Goal: Task Accomplishment & Management: Manage account settings

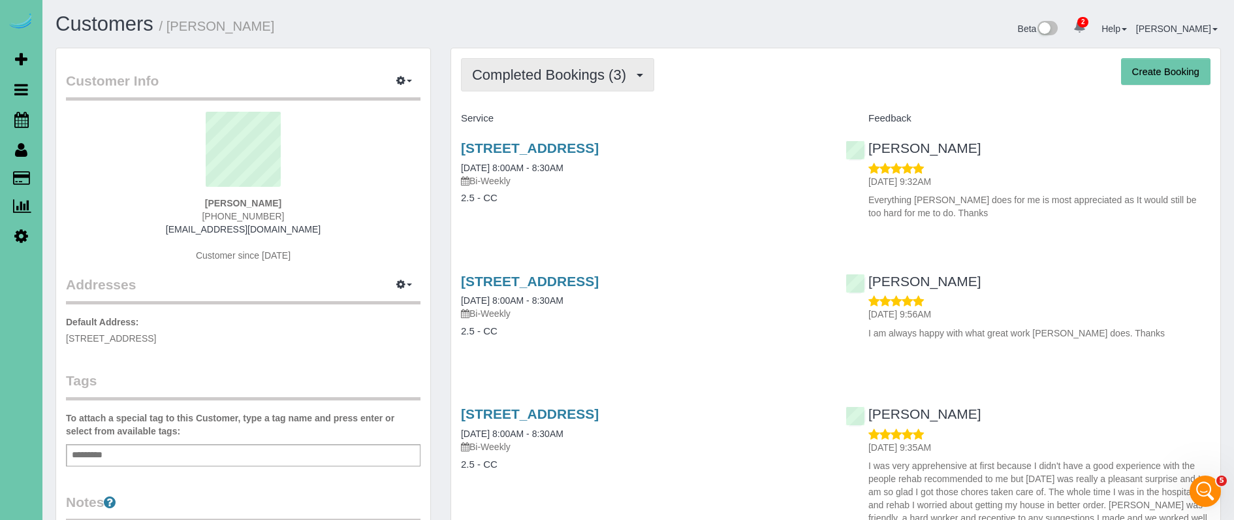
click at [585, 71] on span "Completed Bookings (3)" at bounding box center [552, 75] width 161 height 16
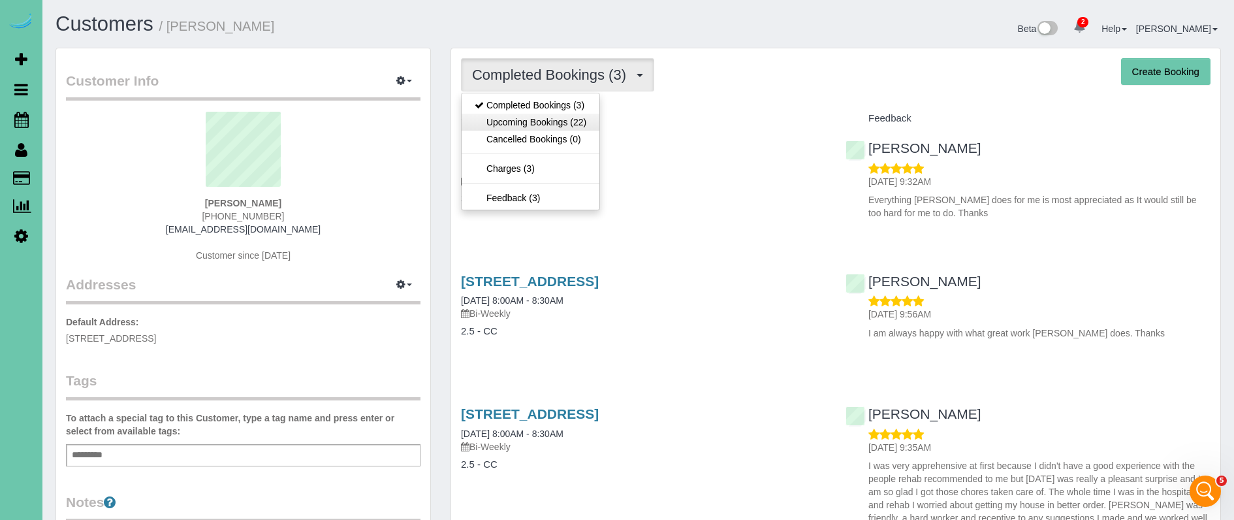
click at [577, 119] on link "Upcoming Bookings (22)" at bounding box center [531, 122] width 138 height 17
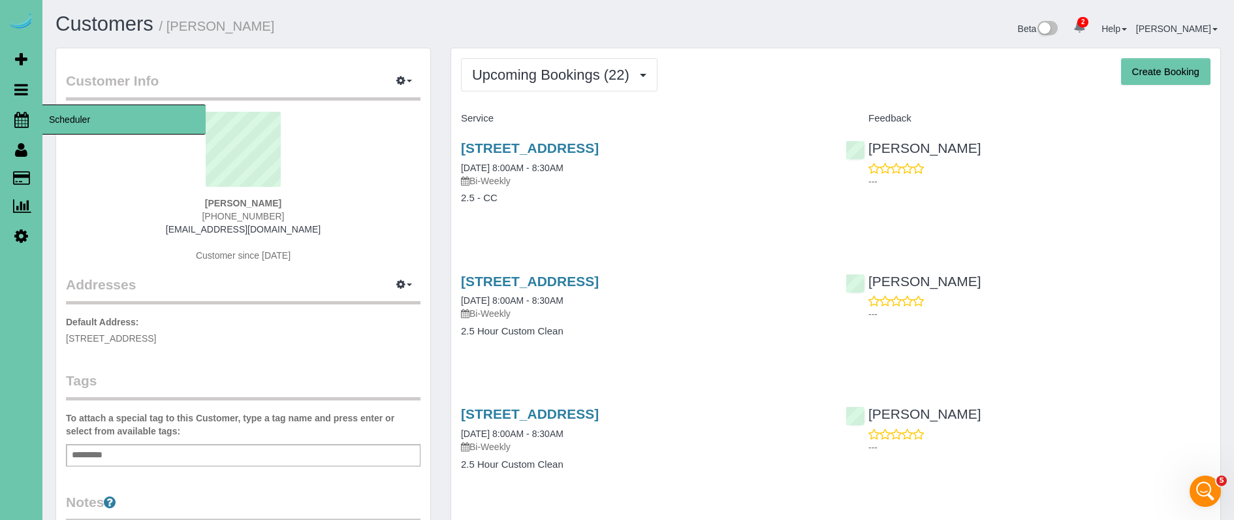
click at [27, 120] on icon at bounding box center [21, 120] width 14 height 16
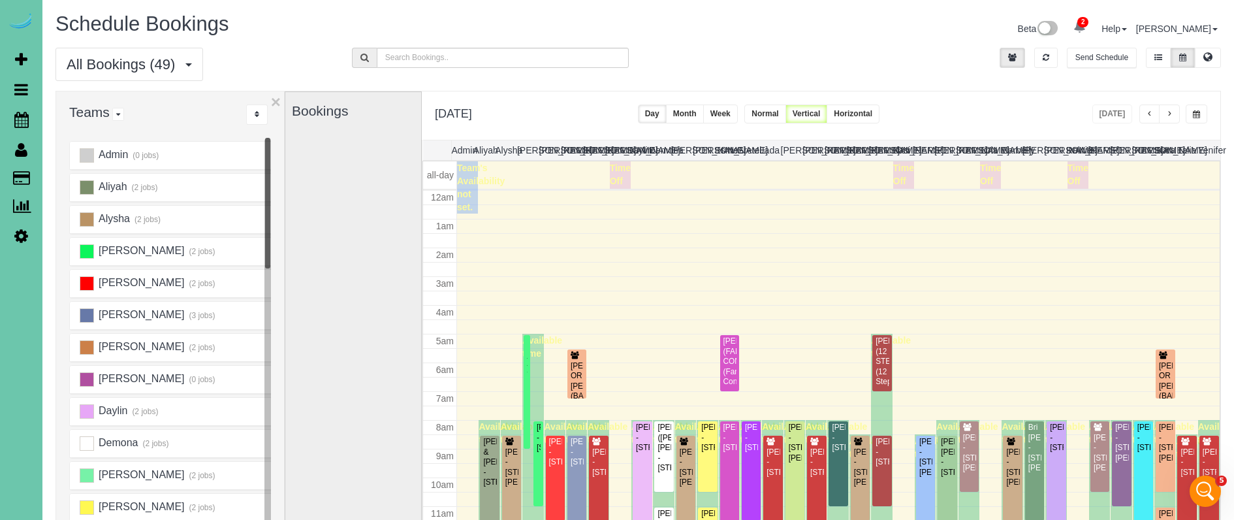
scroll to position [173, 0]
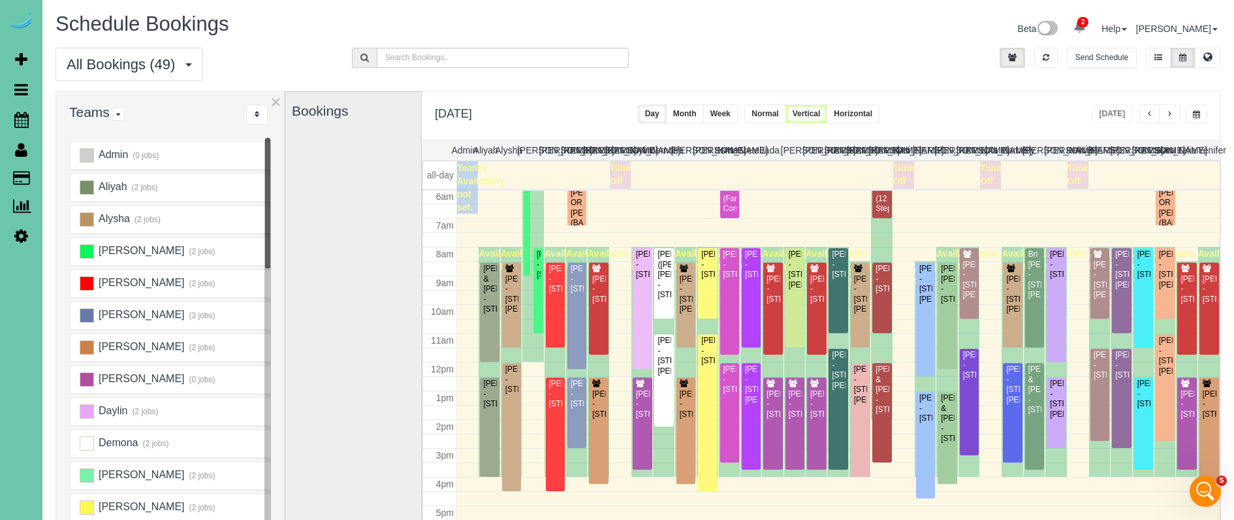
click at [1174, 114] on button "button" at bounding box center [1169, 113] width 21 height 19
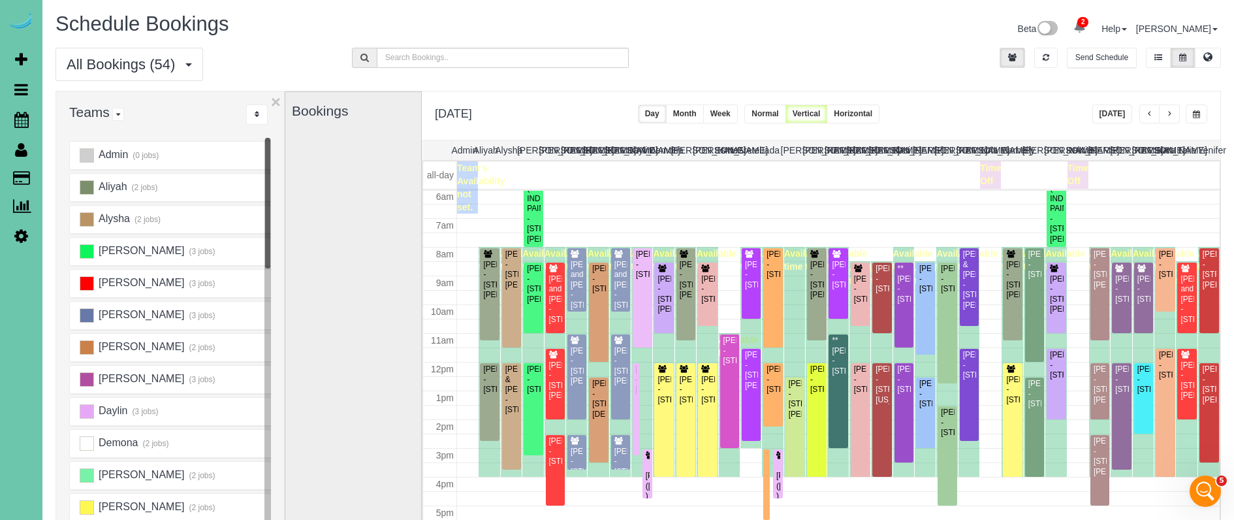
click at [1108, 112] on button "[DATE]" at bounding box center [1113, 113] width 40 height 19
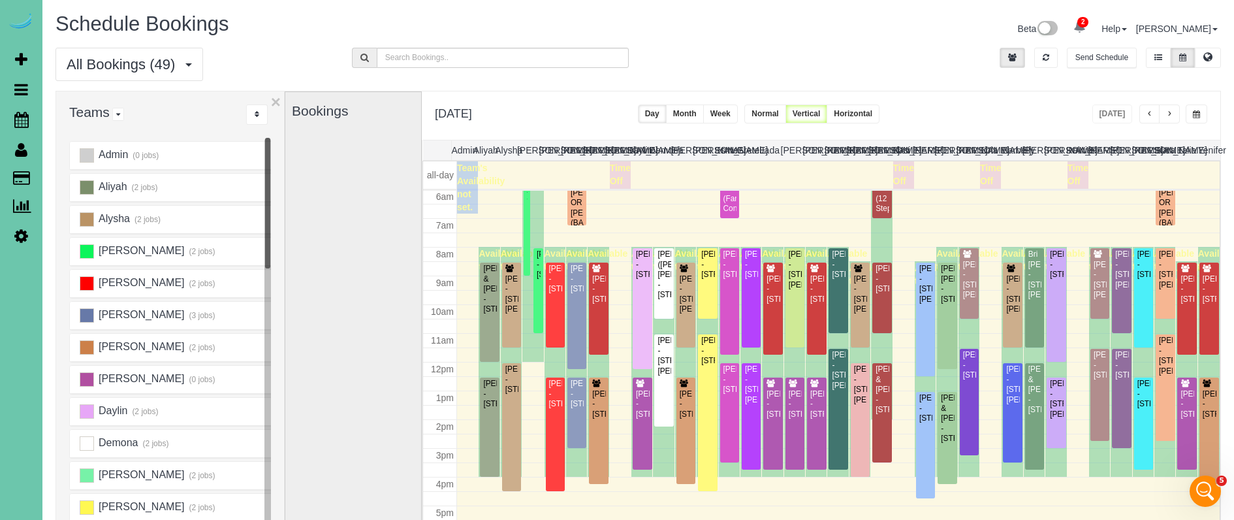
click at [829, 44] on div "Beta 2 Your Notifications You have 0 alerts × You have 2 to charge for 09/12/20…" at bounding box center [935, 30] width 593 height 35
click at [855, 386] on div "Katie Moes - 20915 Poppleton Cir, Elkhorn, NE 68022" at bounding box center [861, 384] width 14 height 40
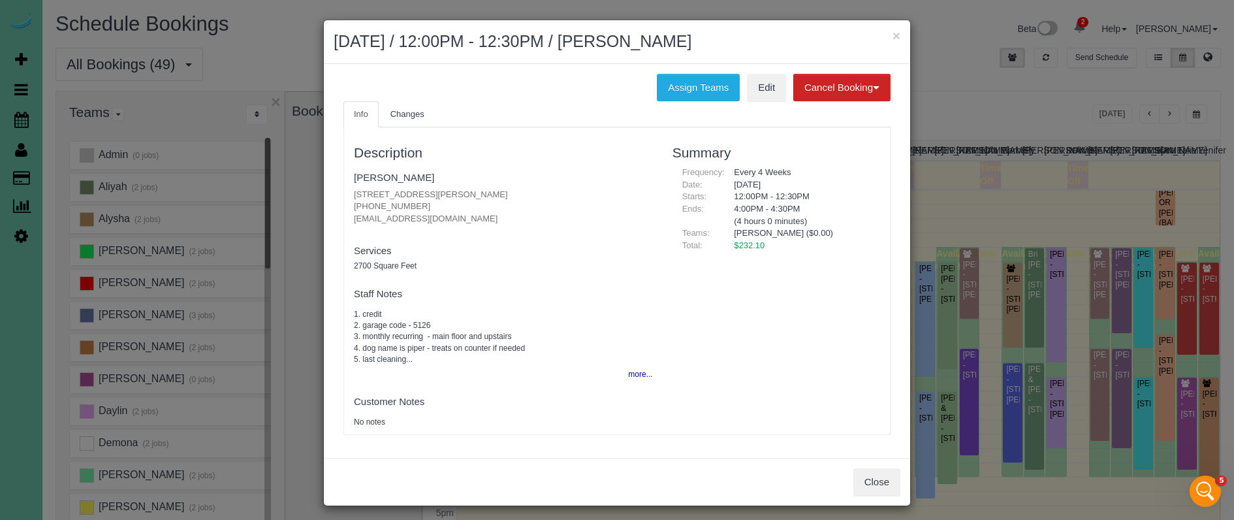
click at [642, 366] on button "more..." at bounding box center [636, 374] width 32 height 19
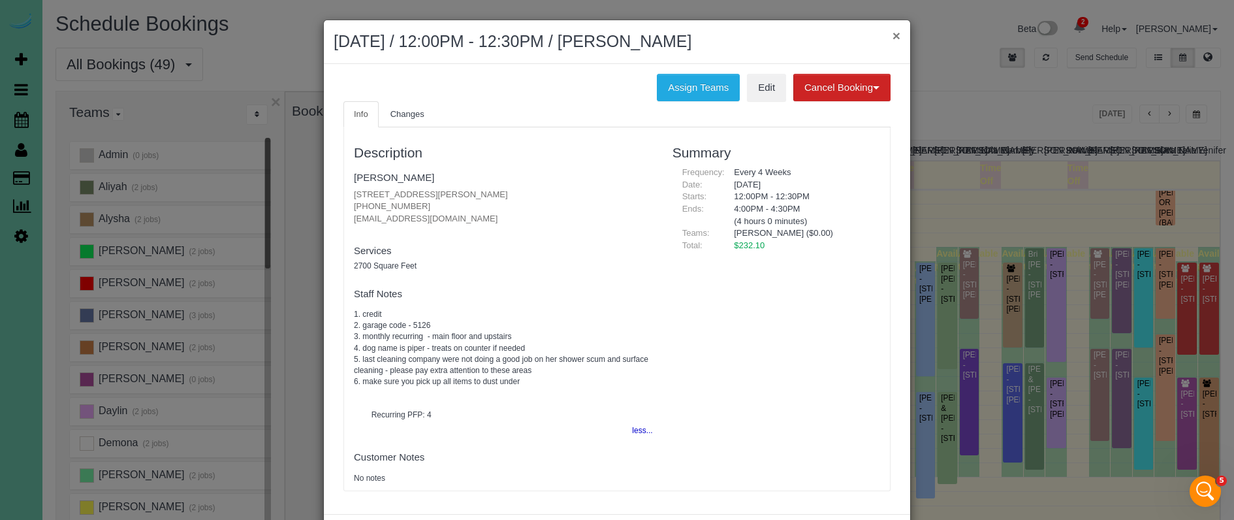
click at [896, 37] on button "×" at bounding box center [897, 36] width 8 height 14
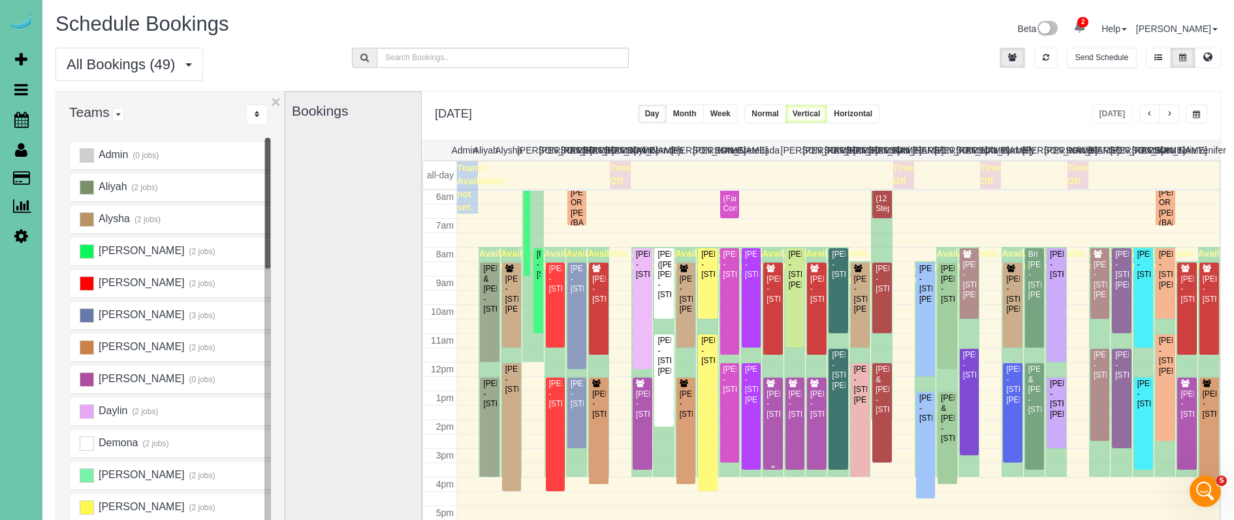
click at [778, 412] on div "Lou Lukas - 11348 Pine Street, Omaha, NE 68144" at bounding box center [773, 404] width 14 height 30
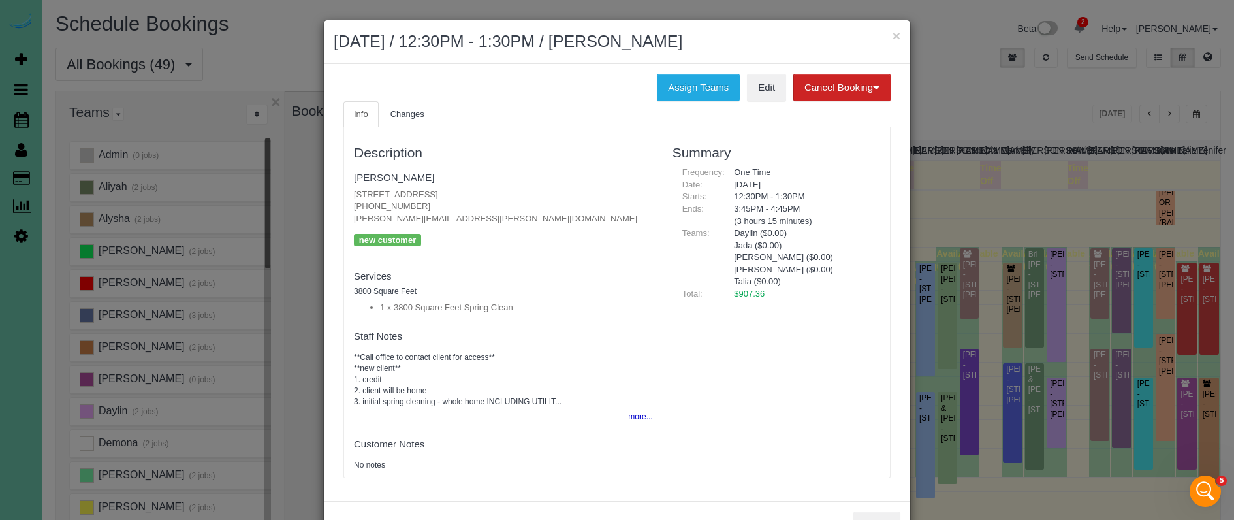
drag, startPoint x: 358, startPoint y: 201, endPoint x: 346, endPoint y: 202, distance: 12.6
click at [346, 202] on div "Description Lou Lukas 11348 Pine Street, Omaha, NE 68144 (402) 990-4728 lou.luk…" at bounding box center [503, 302] width 319 height 337
copy p "(402) 990-4728"
drag, startPoint x: 501, startPoint y: 189, endPoint x: 344, endPoint y: 185, distance: 157.5
click at [344, 185] on div "Description Lou Lukas 11348 Pine Street, Omaha, NE 68144 (402) 990-4728 lou.luk…" at bounding box center [617, 302] width 547 height 351
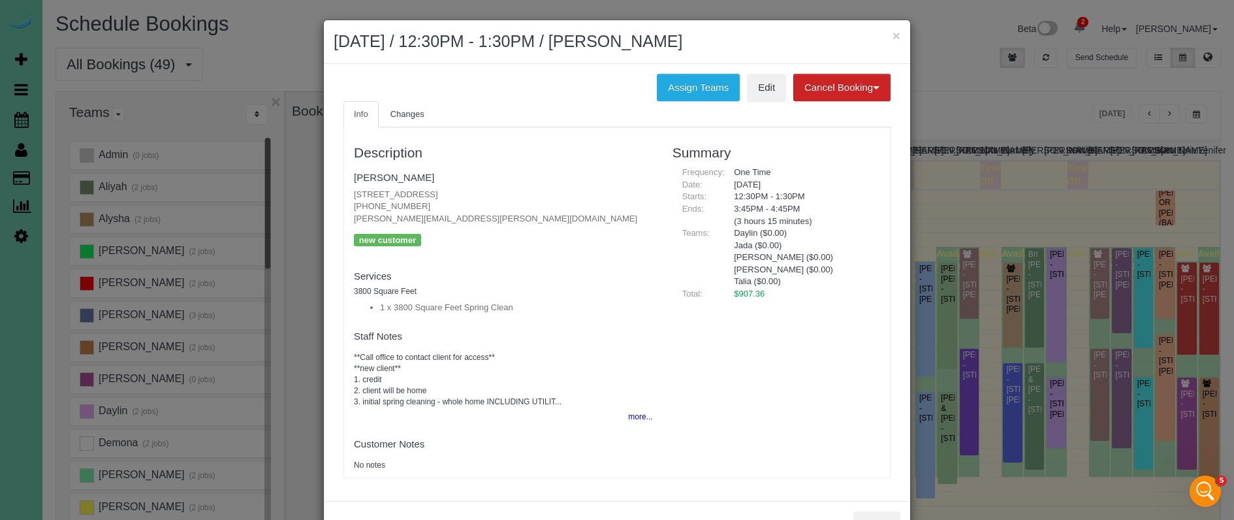
drag, startPoint x: 344, startPoint y: 185, endPoint x: 421, endPoint y: 201, distance: 78.8
click at [346, 185] on div "Description Lou Lukas 11348 Pine Street, Omaha, NE 68144 (402) 990-4728 lou.luk…" at bounding box center [617, 302] width 547 height 351
click at [517, 196] on p "11348 Pine Street, Omaha, NE 68144 (402) 990-4728 lou.lukas@protonemail.com" at bounding box center [503, 207] width 299 height 37
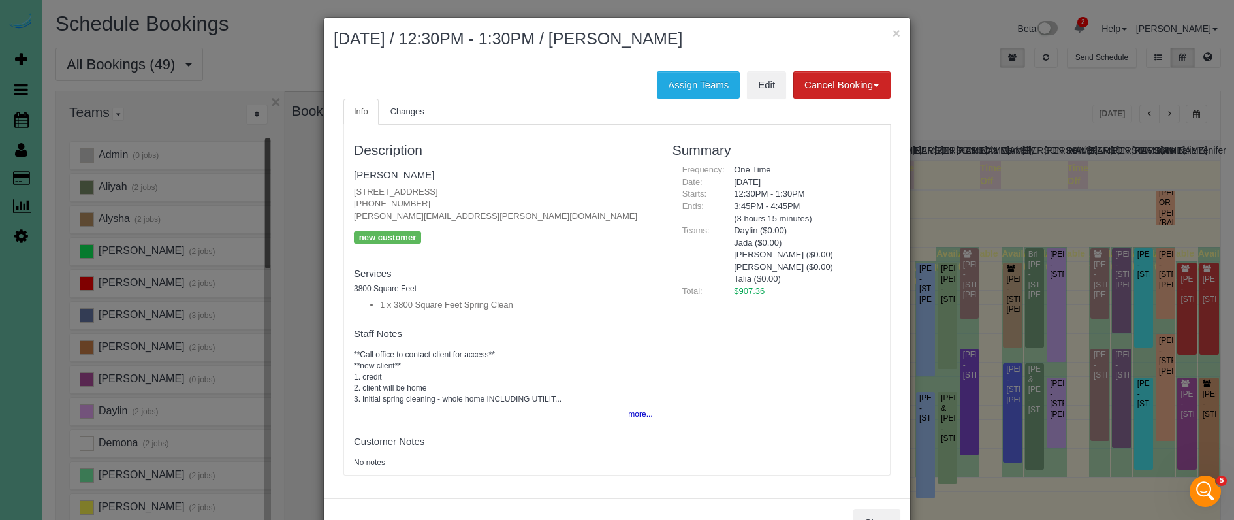
scroll to position [4, 0]
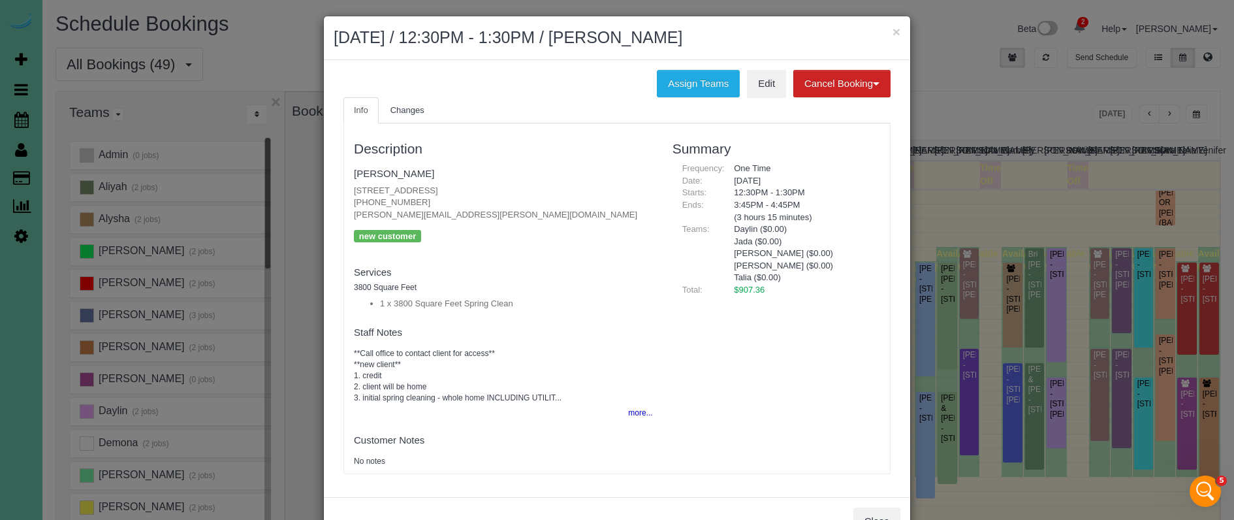
drag, startPoint x: 477, startPoint y: 188, endPoint x: 352, endPoint y: 185, distance: 125.4
click at [352, 185] on div "Description Lou Lukas 11348 Pine Street, Omaha, NE 68144 (402) 990-4728 lou.luk…" at bounding box center [503, 298] width 319 height 337
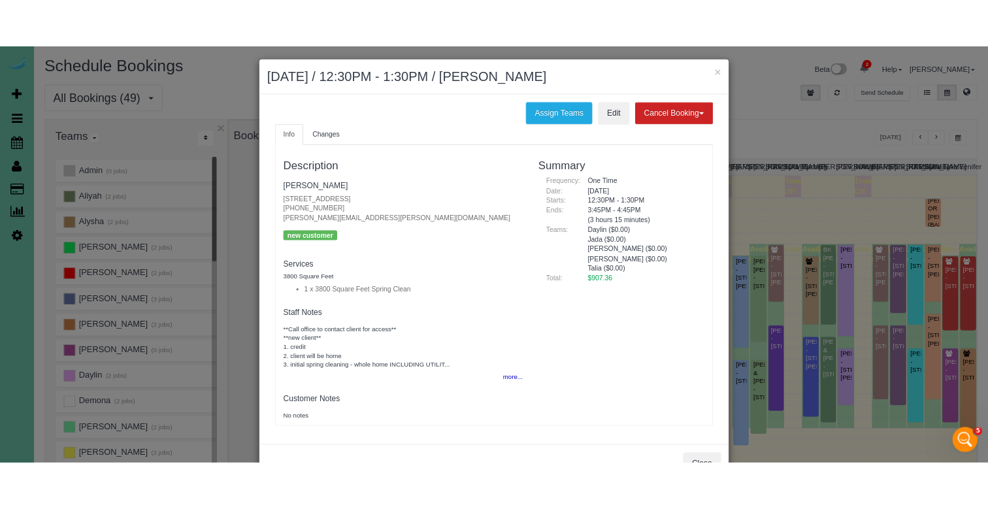
scroll to position [0, 0]
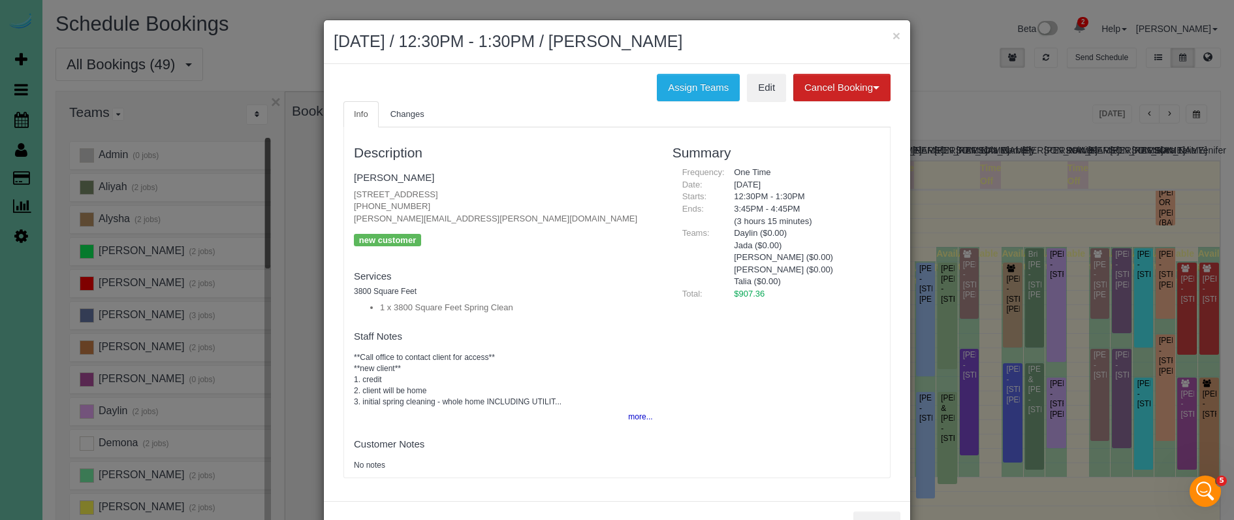
copy p "11348 Pine Street, Omaha, NE 68144"
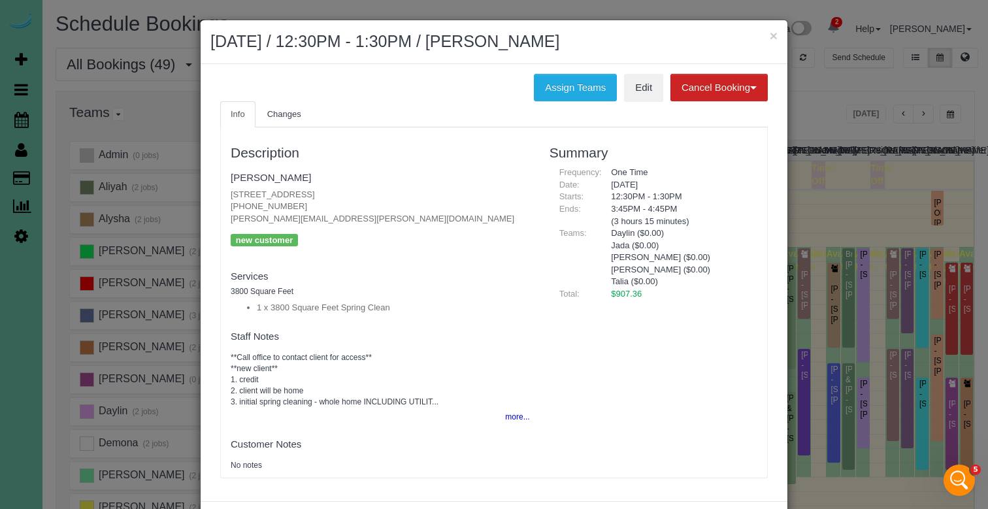
scroll to position [173, 0]
drag, startPoint x: 771, startPoint y: 35, endPoint x: 720, endPoint y: 33, distance: 50.3
click at [771, 35] on button "×" at bounding box center [773, 36] width 8 height 14
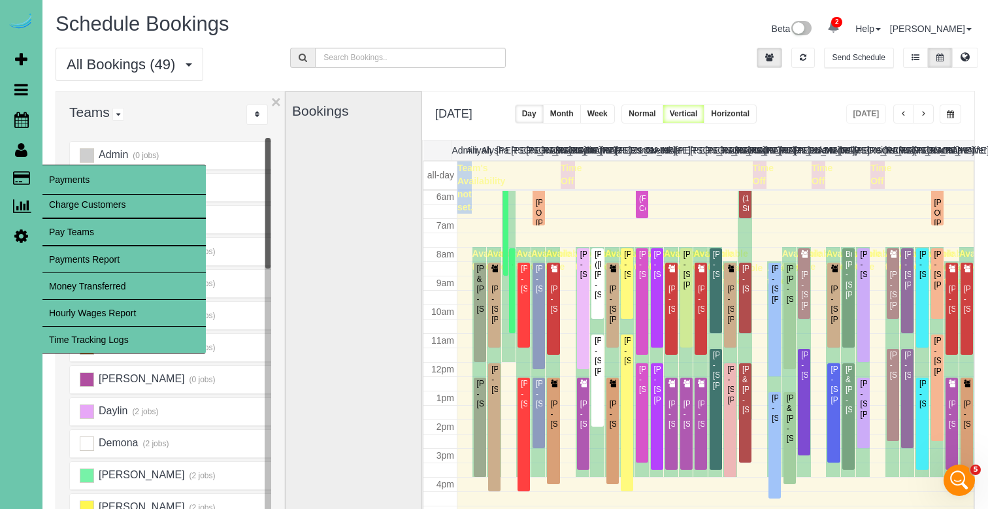
click at [137, 336] on link "Time Tracking Logs" at bounding box center [123, 340] width 163 height 26
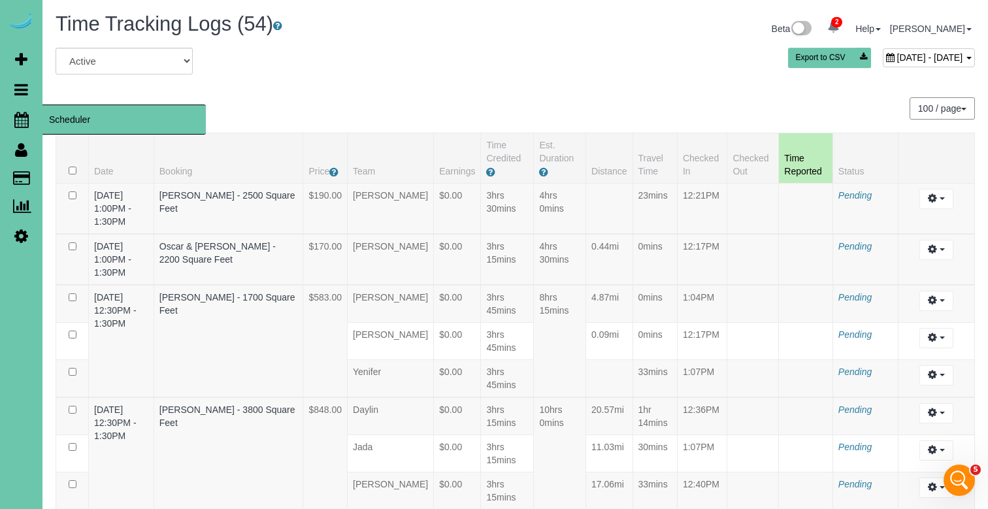
click at [22, 118] on icon at bounding box center [21, 120] width 14 height 16
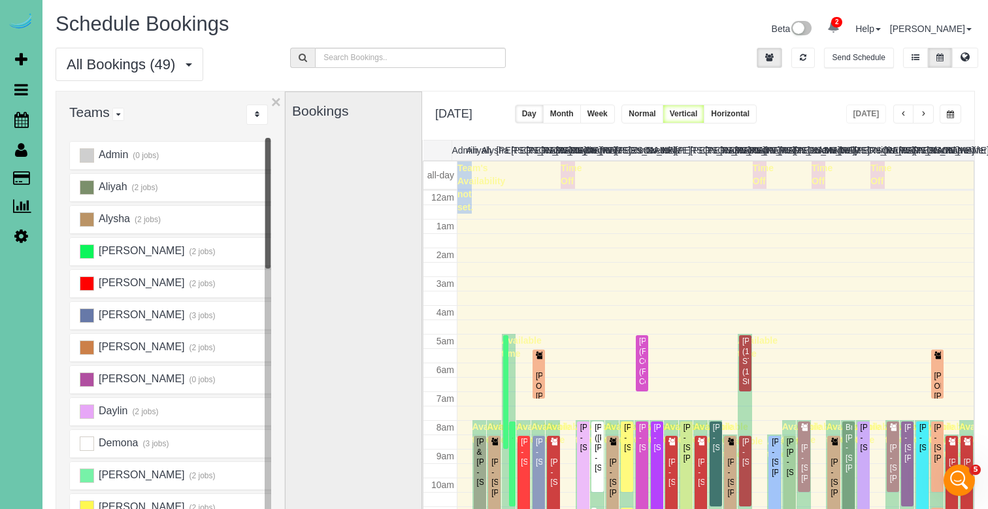
scroll to position [173, 0]
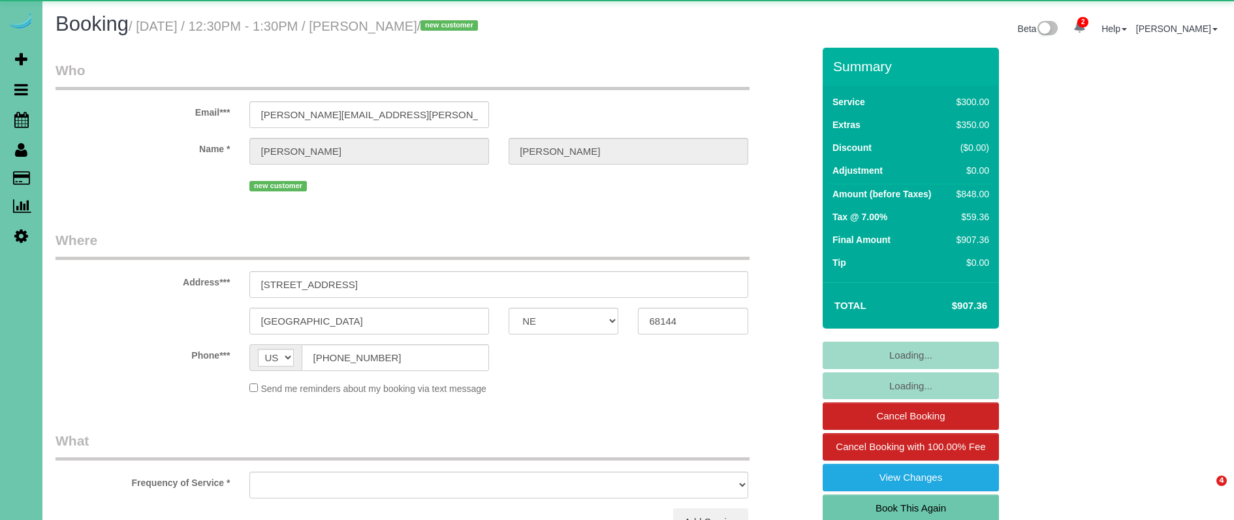
select select "NE"
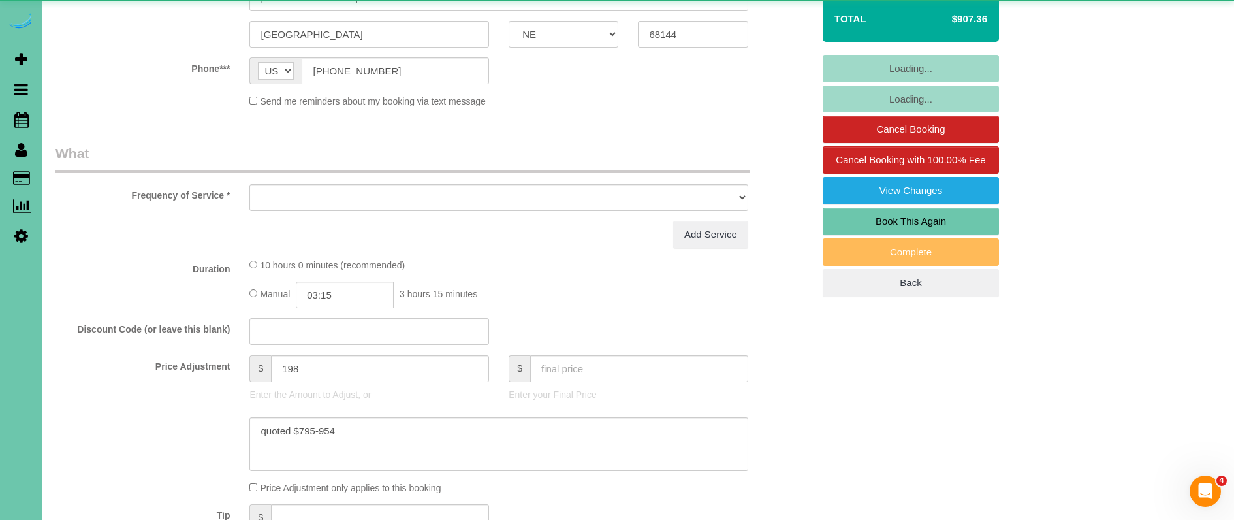
select select "object:668"
select select "number:36"
select select "number:43"
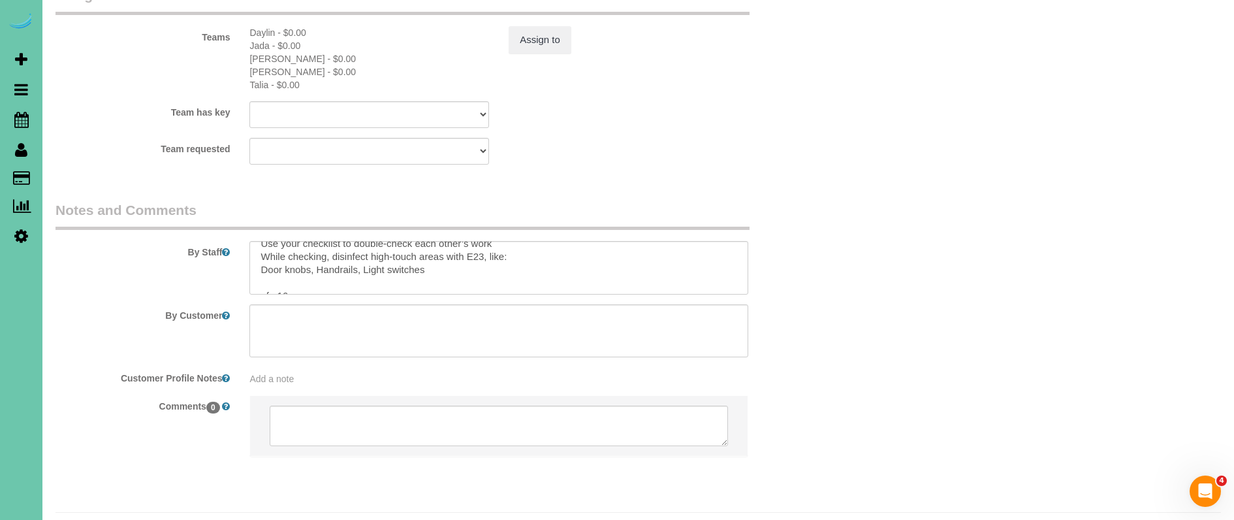
scroll to position [283, 0]
click at [26, 119] on icon at bounding box center [21, 120] width 14 height 16
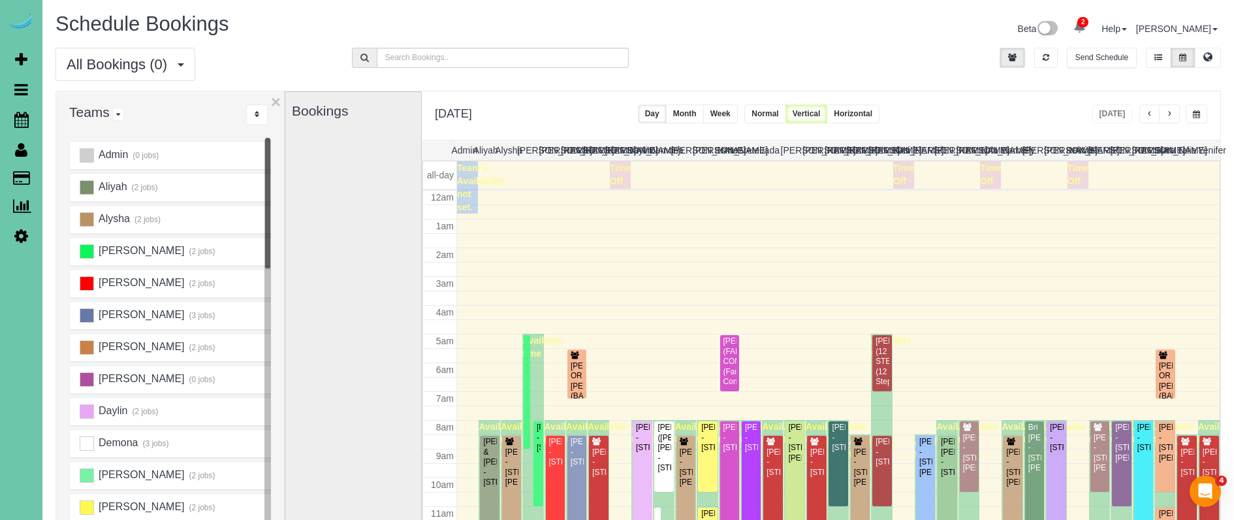
scroll to position [173, 0]
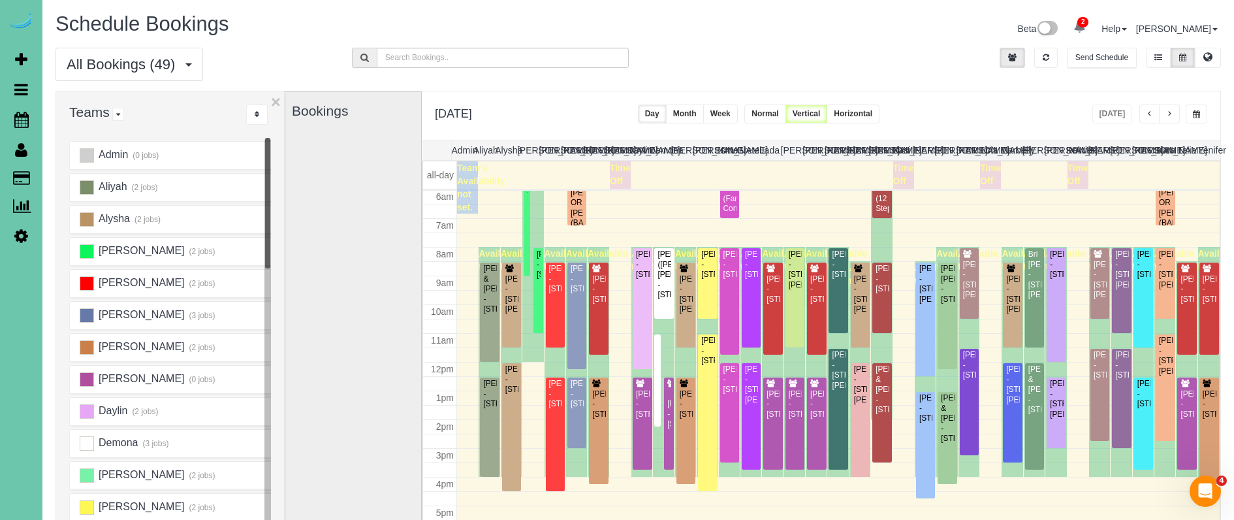
click at [1166, 107] on button "button" at bounding box center [1169, 113] width 21 height 19
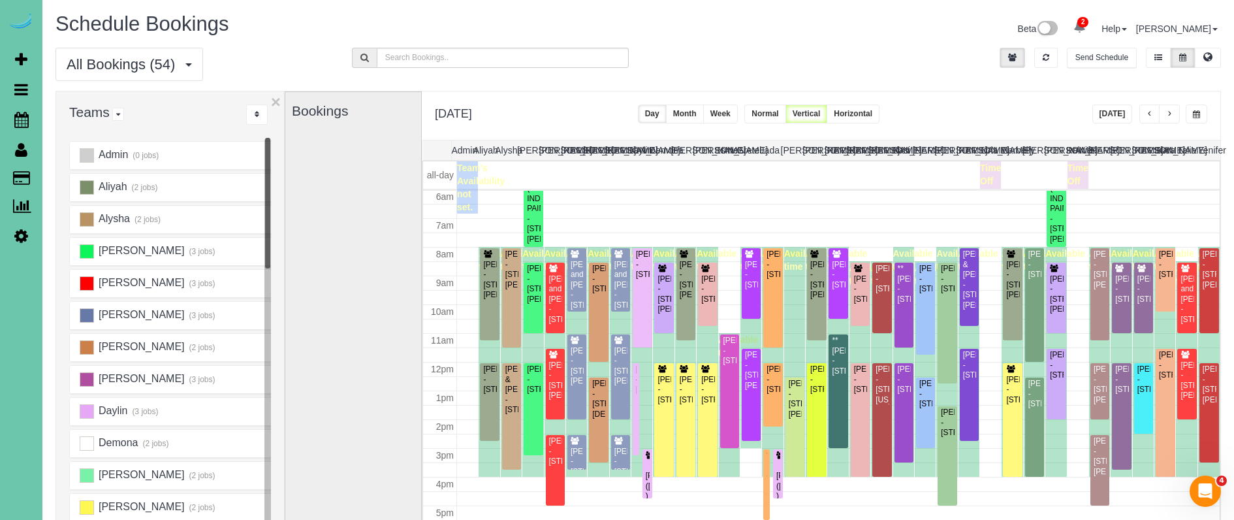
drag, startPoint x: 365, startPoint y: 335, endPoint x: 760, endPoint y: 132, distance: 443.7
click at [365, 335] on div "Bookings" at bounding box center [353, 352] width 123 height 521
drag, startPoint x: 336, startPoint y: 326, endPoint x: 346, endPoint y: 323, distance: 10.8
click at [336, 326] on div "Bookings" at bounding box center [353, 352] width 123 height 521
click at [1099, 109] on button "Today" at bounding box center [1113, 113] width 40 height 19
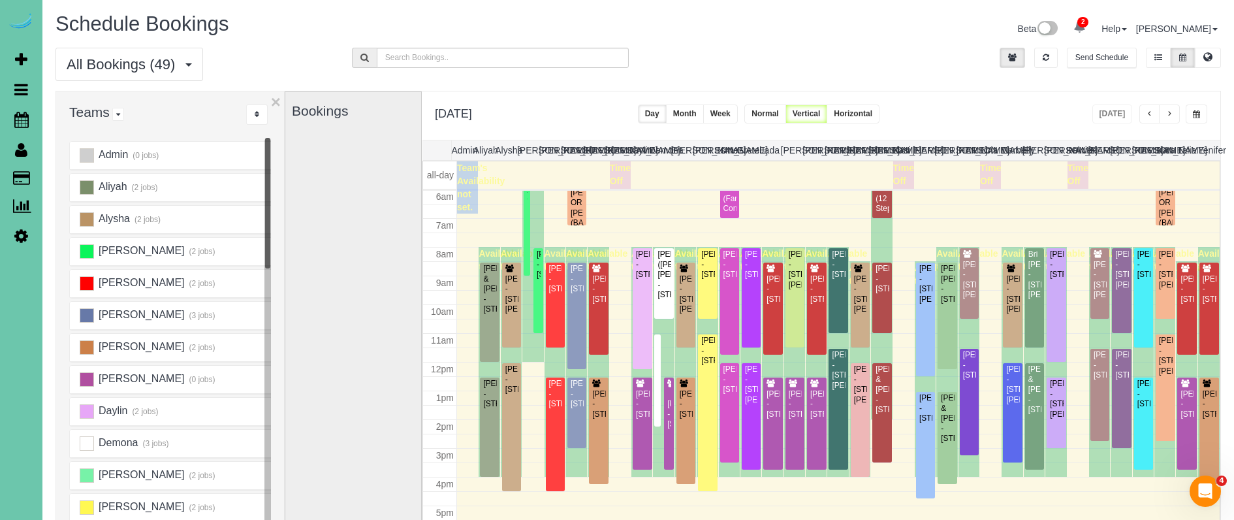
click at [835, 35] on div "Beta 2 Your Notifications You have 0 alerts × You have 2 to charge for 09/12/20…" at bounding box center [935, 30] width 593 height 35
click at [1163, 364] on div "Lisa Cornet - 18926 Pierce Plz, Omaha, NE 68130" at bounding box center [1166, 356] width 14 height 40
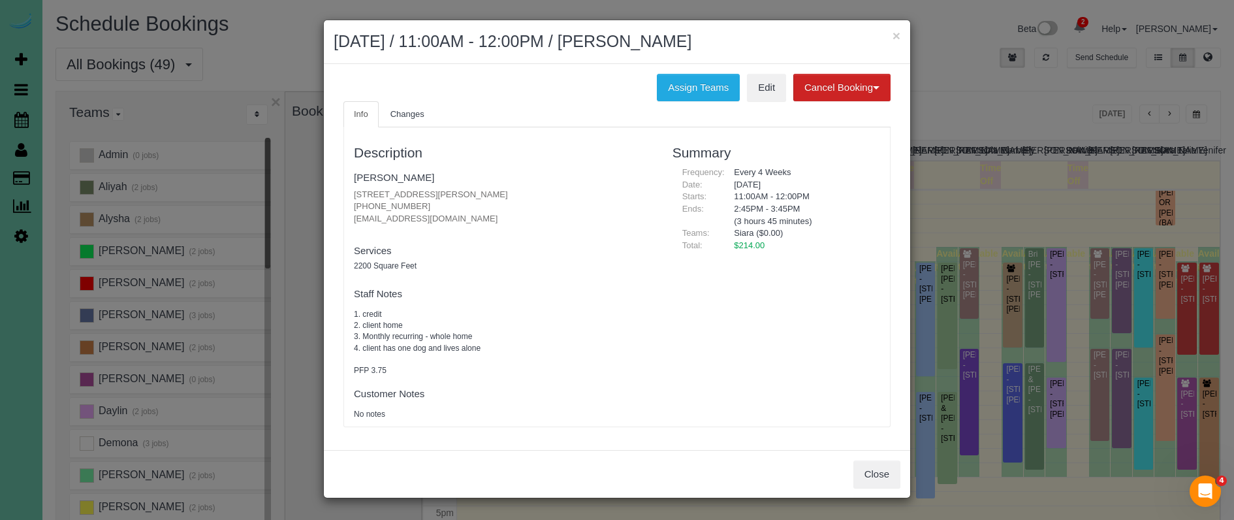
click at [892, 472] on button "Close" at bounding box center [877, 473] width 47 height 27
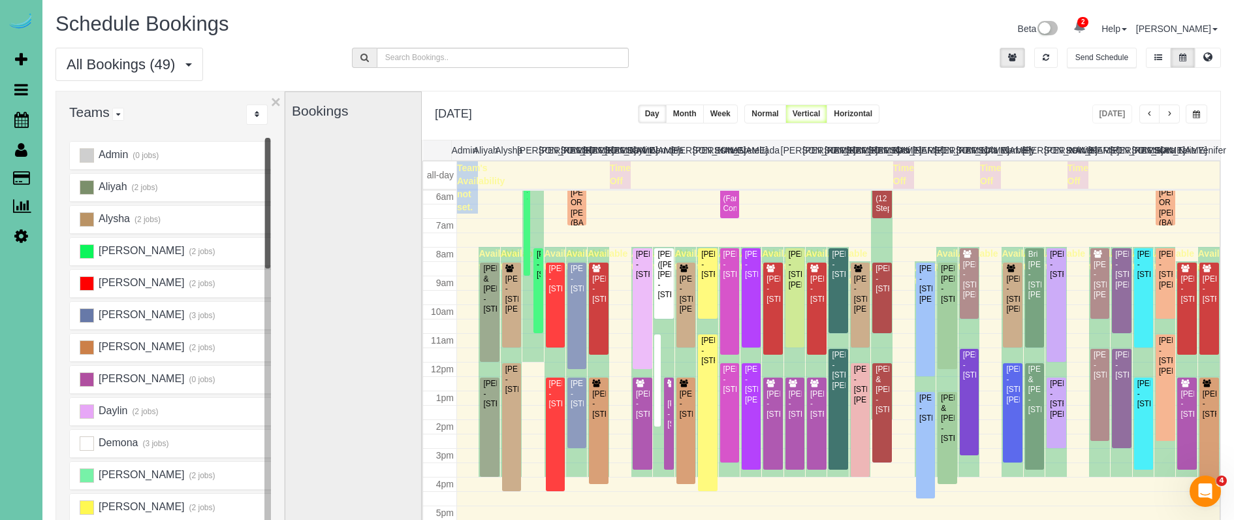
click at [1173, 110] on button "button" at bounding box center [1169, 113] width 21 height 19
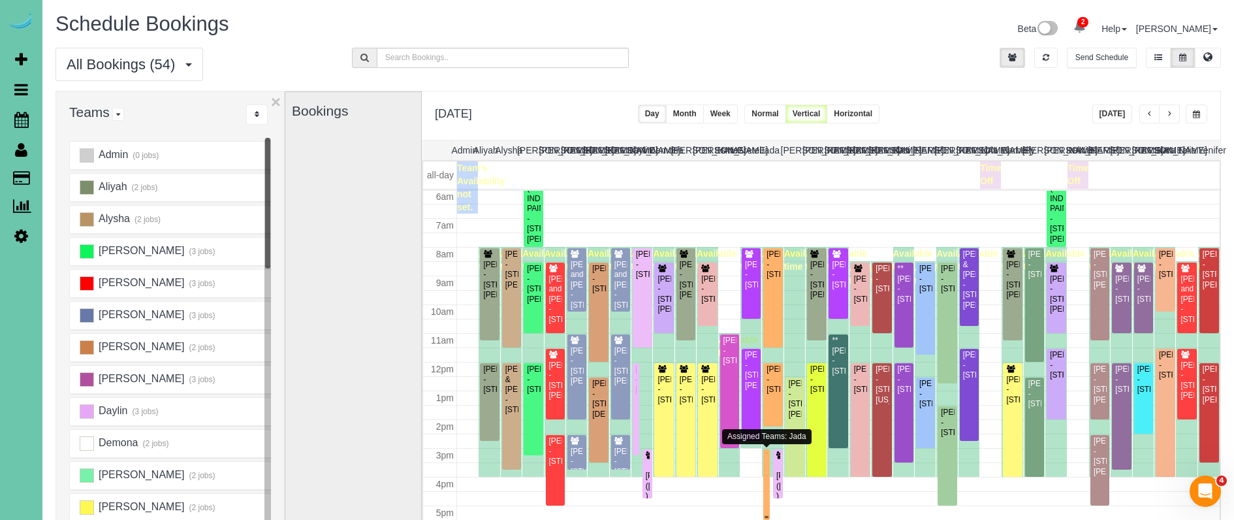
click at [767, 472] on div "**Tammy McCubbin - 6913 Sun Valley Drive, Omaha, NE 68157" at bounding box center [766, 471] width 1 height 40
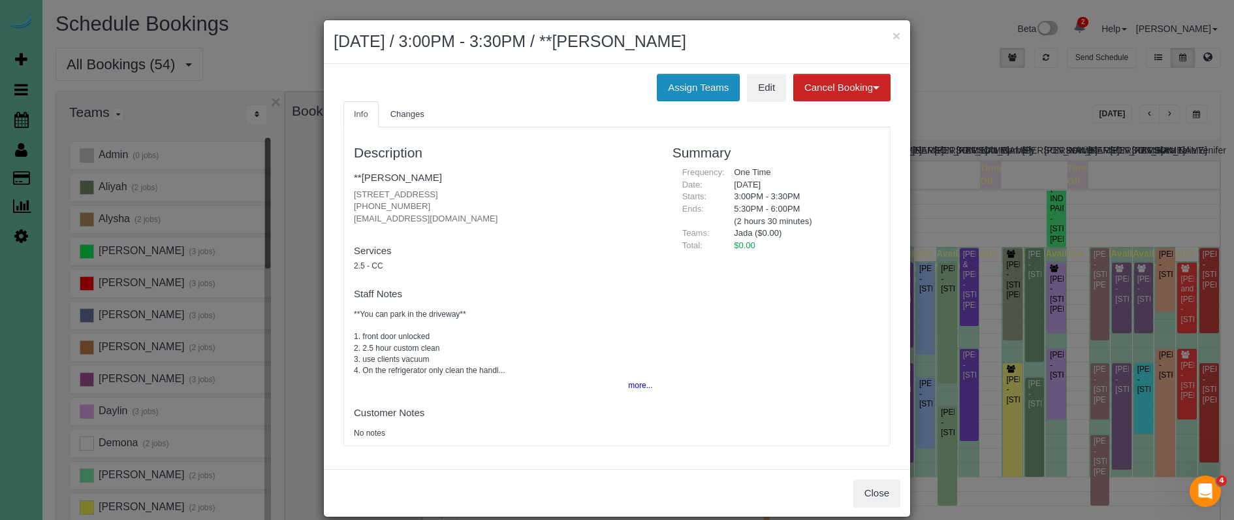
click at [693, 88] on button "Assign Teams" at bounding box center [698, 87] width 83 height 27
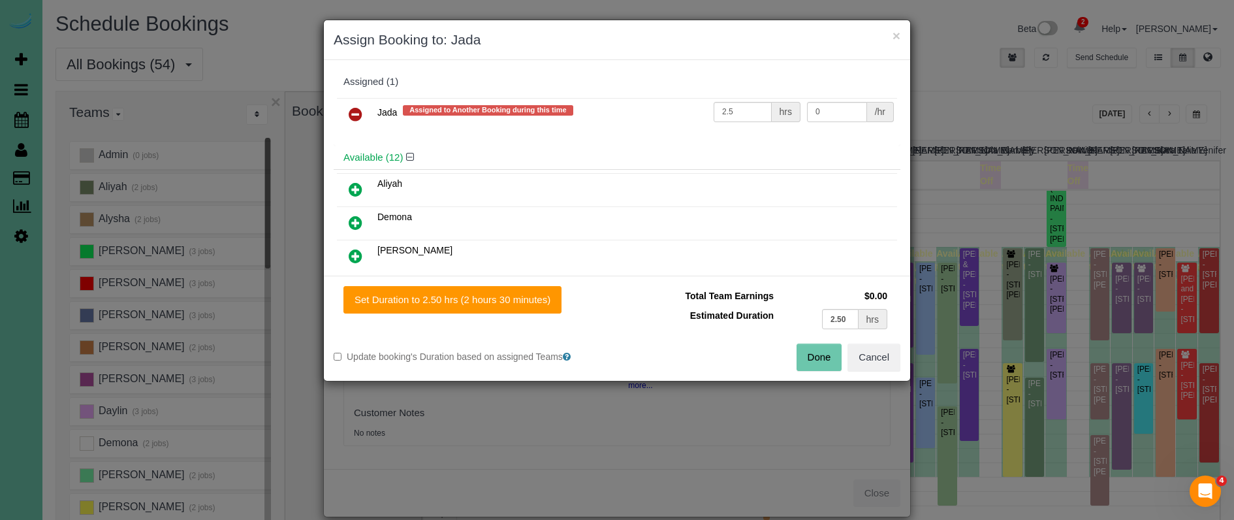
click at [358, 106] on icon at bounding box center [356, 114] width 14 height 16
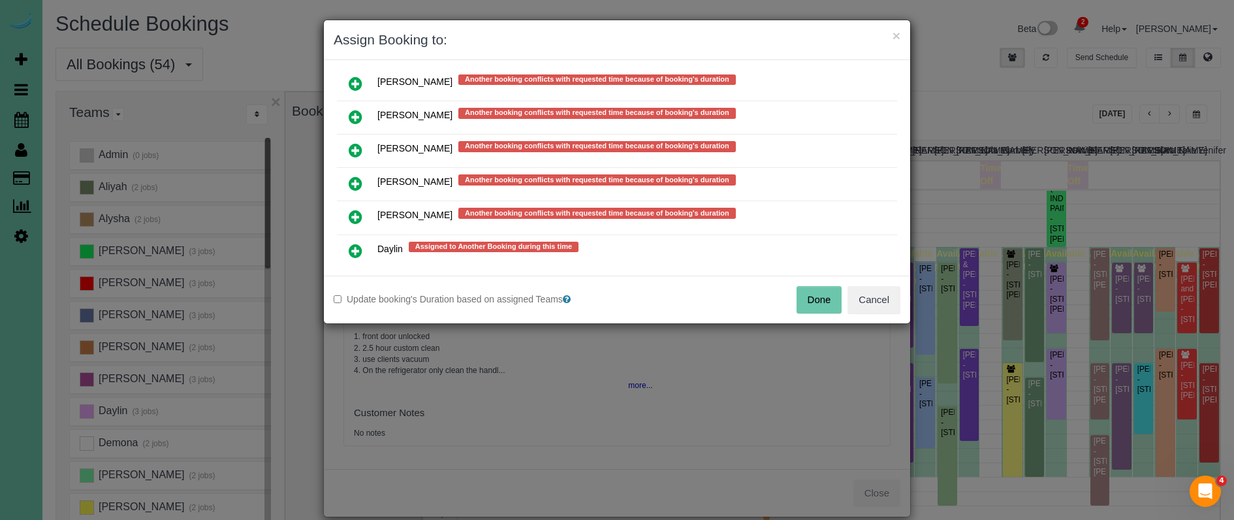
scroll to position [738, 0]
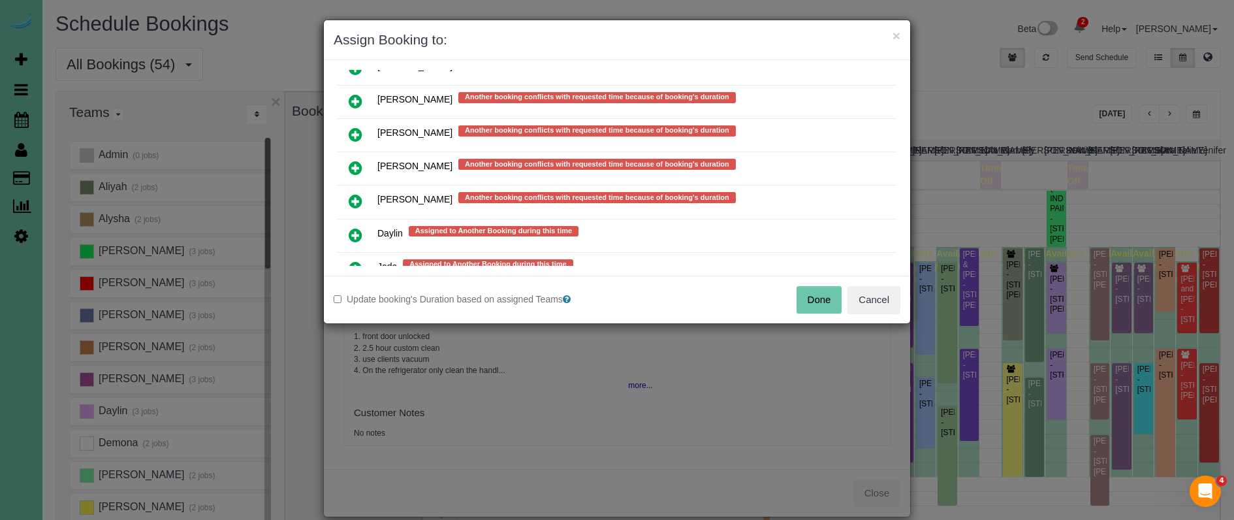
click at [354, 227] on icon at bounding box center [356, 235] width 14 height 16
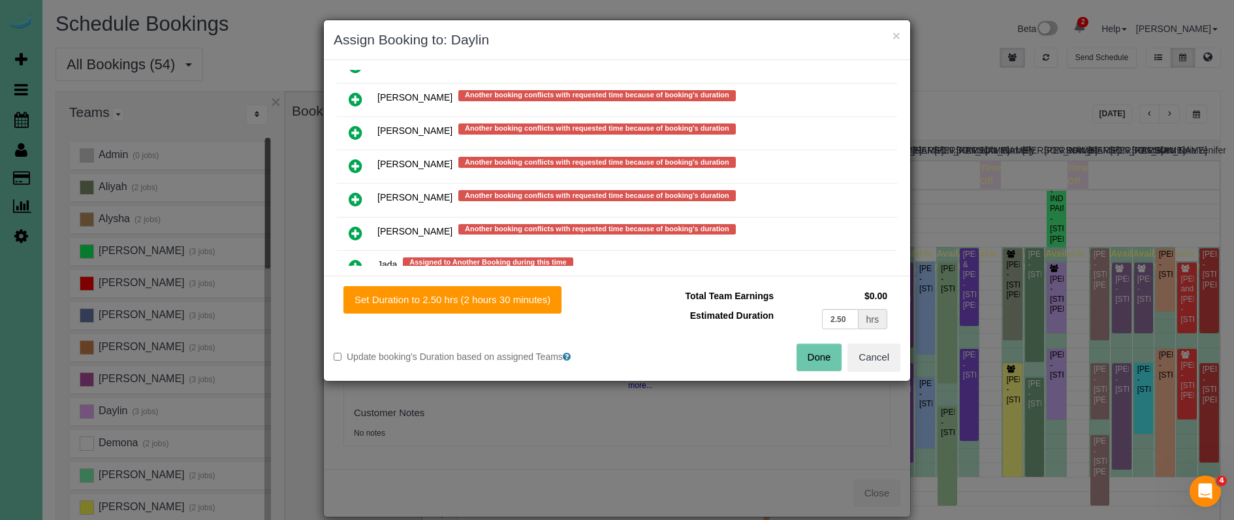
drag, startPoint x: 474, startPoint y: 306, endPoint x: 692, endPoint y: 357, distance: 224.0
click at [476, 307] on button "Set Duration to 2.50 hrs (2 hours 30 minutes)" at bounding box center [453, 299] width 218 height 27
type input "2.50"
click at [814, 351] on button "Done" at bounding box center [820, 357] width 46 height 27
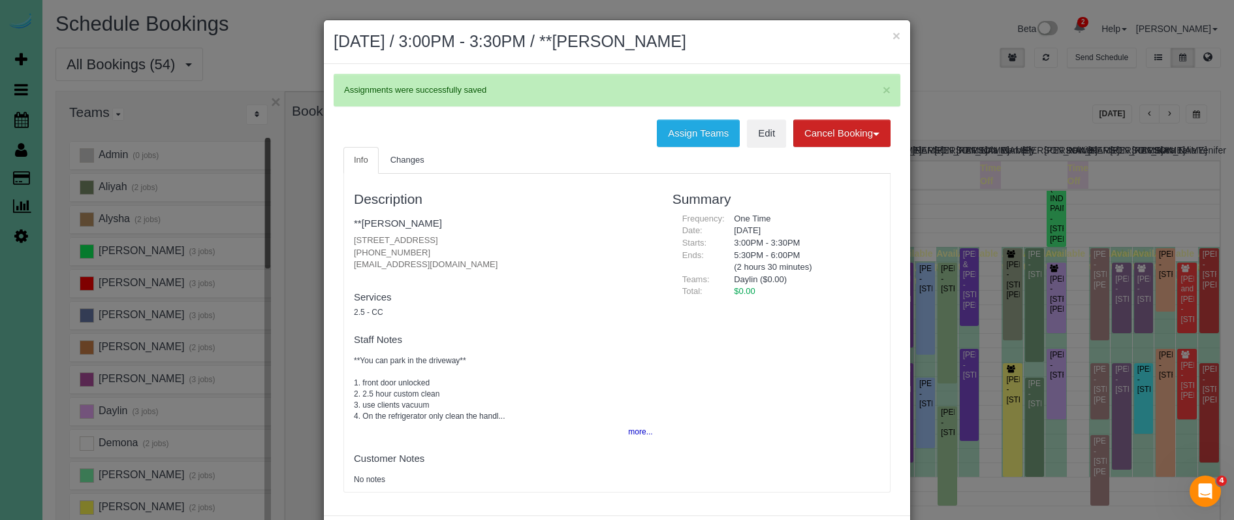
drag, startPoint x: 893, startPoint y: 34, endPoint x: 886, endPoint y: 33, distance: 7.2
click at [893, 33] on button "×" at bounding box center [897, 36] width 8 height 14
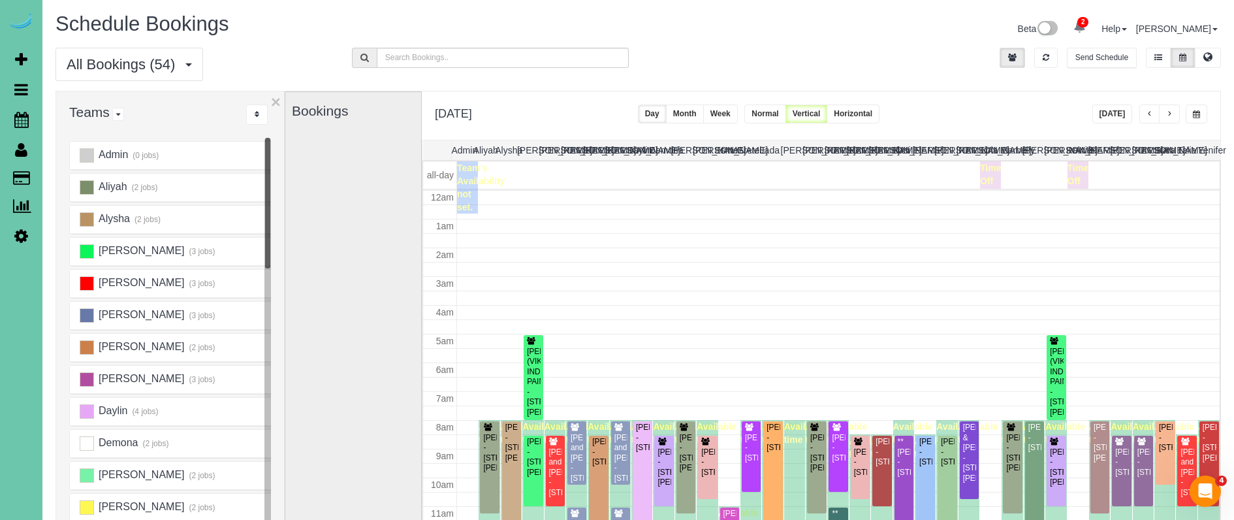
scroll to position [173, 0]
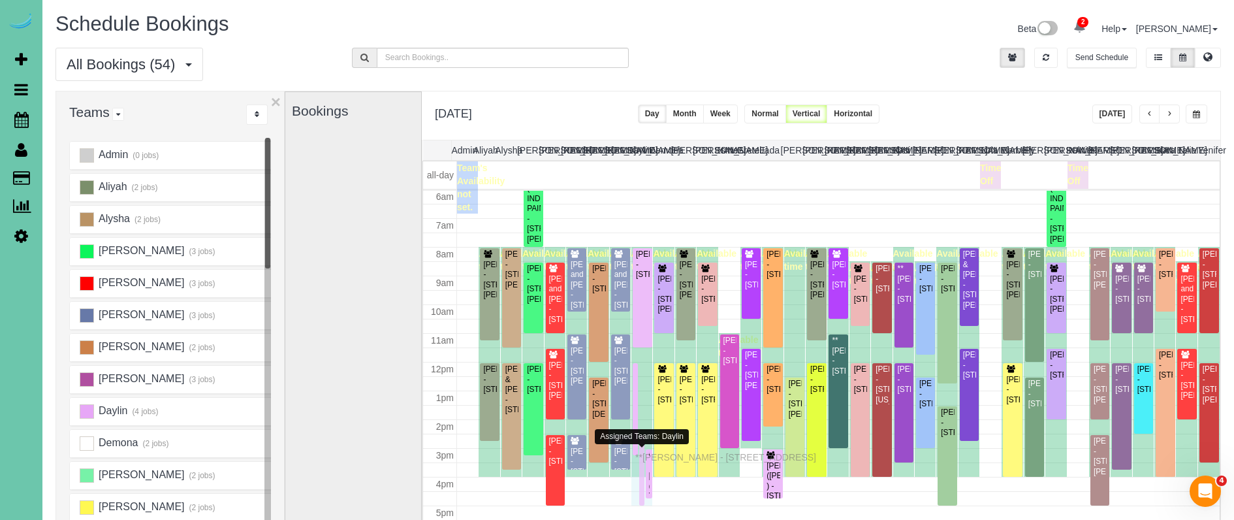
drag, startPoint x: 641, startPoint y: 472, endPoint x: 639, endPoint y: 455, distance: 16.5
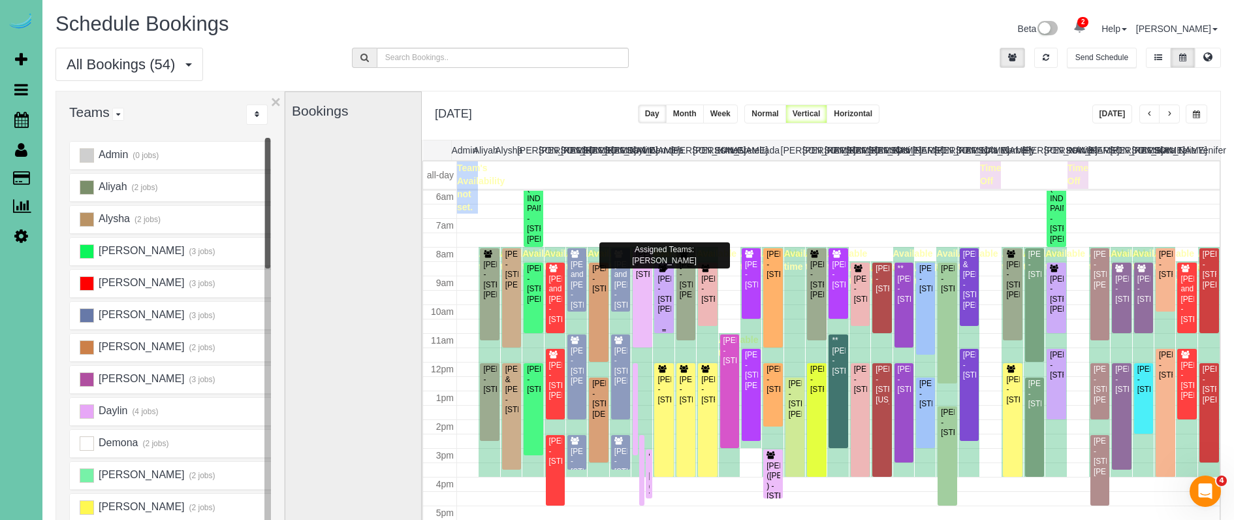
click at [664, 285] on div "[PERSON_NAME] - [STREET_ADDRESS][PERSON_NAME]" at bounding box center [664, 294] width 14 height 40
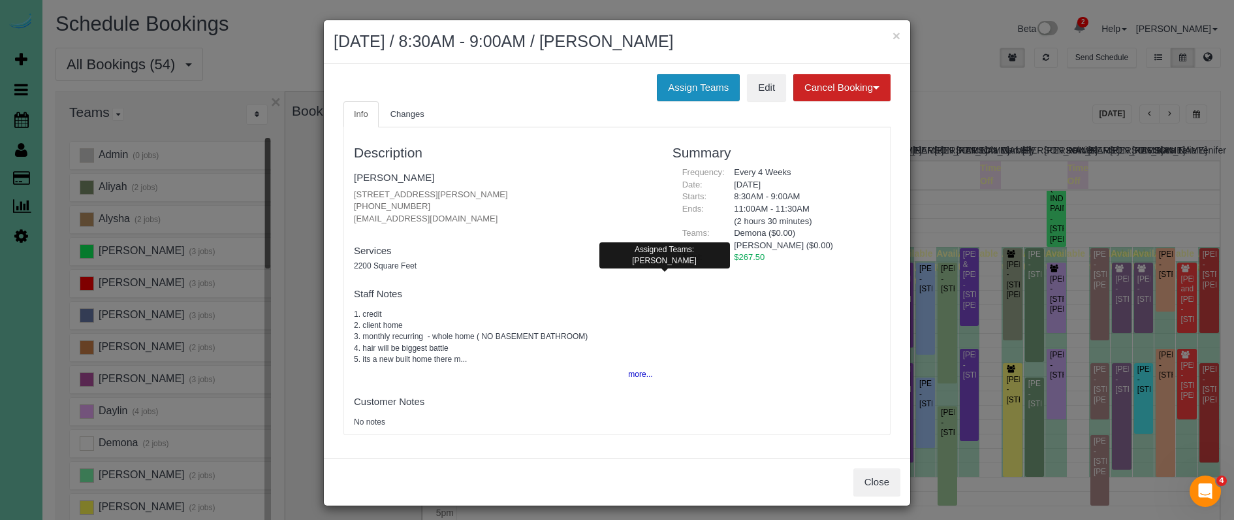
click at [671, 78] on button "Assign Teams" at bounding box center [698, 87] width 83 height 27
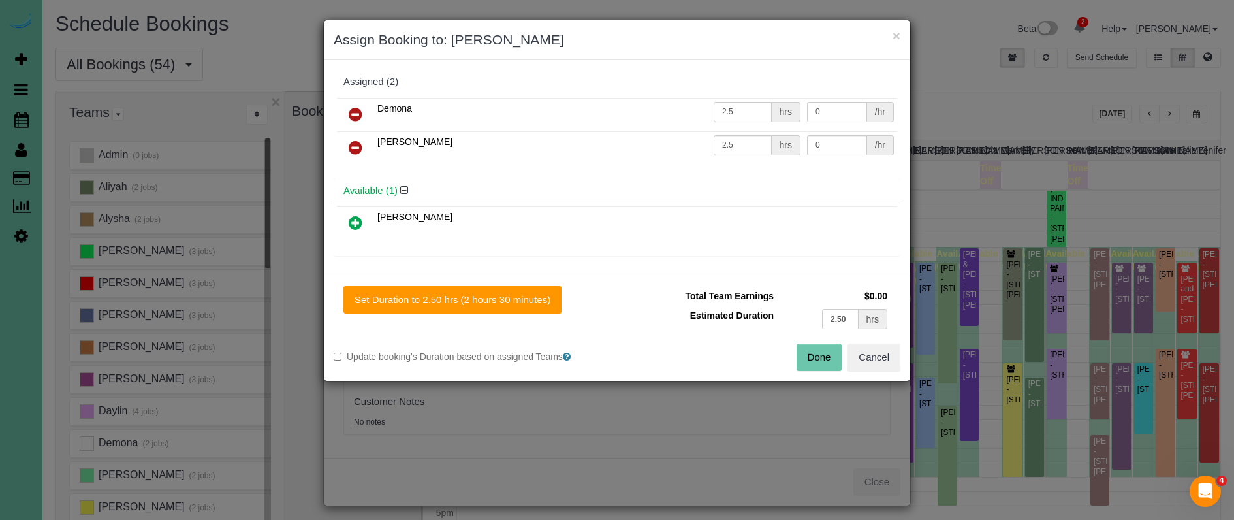
drag, startPoint x: 357, startPoint y: 110, endPoint x: 352, endPoint y: 138, distance: 29.2
click at [357, 110] on icon at bounding box center [356, 114] width 14 height 16
drag, startPoint x: 359, startPoint y: 216, endPoint x: 416, endPoint y: 270, distance: 79.0
click at [358, 217] on icon at bounding box center [356, 223] width 14 height 16
drag, startPoint x: 462, startPoint y: 295, endPoint x: 654, endPoint y: 323, distance: 194.6
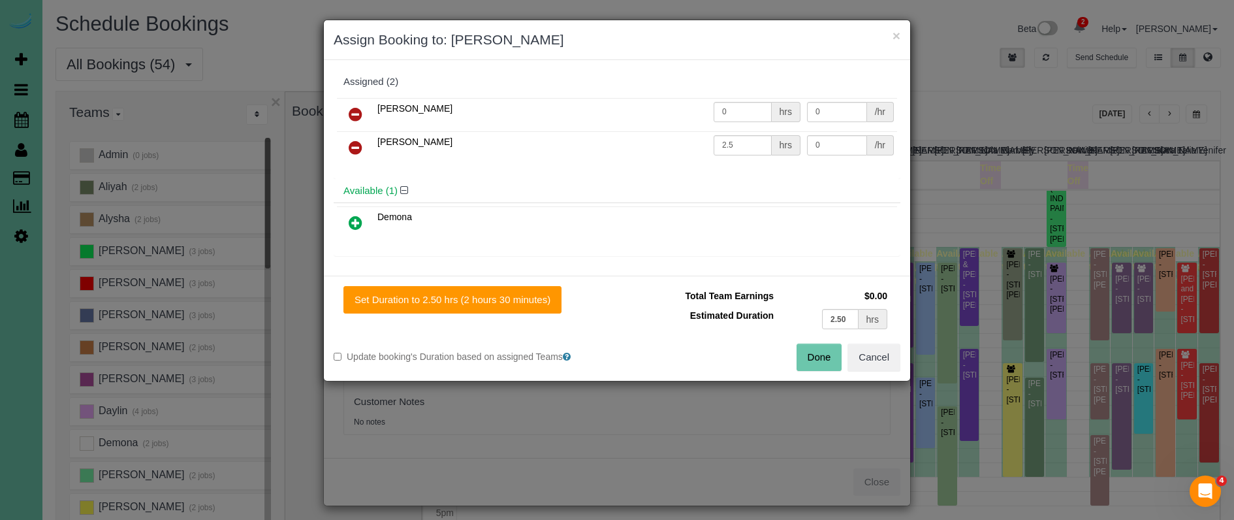
click at [463, 296] on button "Set Duration to 2.50 hrs (2 hours 30 minutes)" at bounding box center [453, 299] width 218 height 27
type input "2.50"
click at [812, 351] on button "Done" at bounding box center [820, 357] width 46 height 27
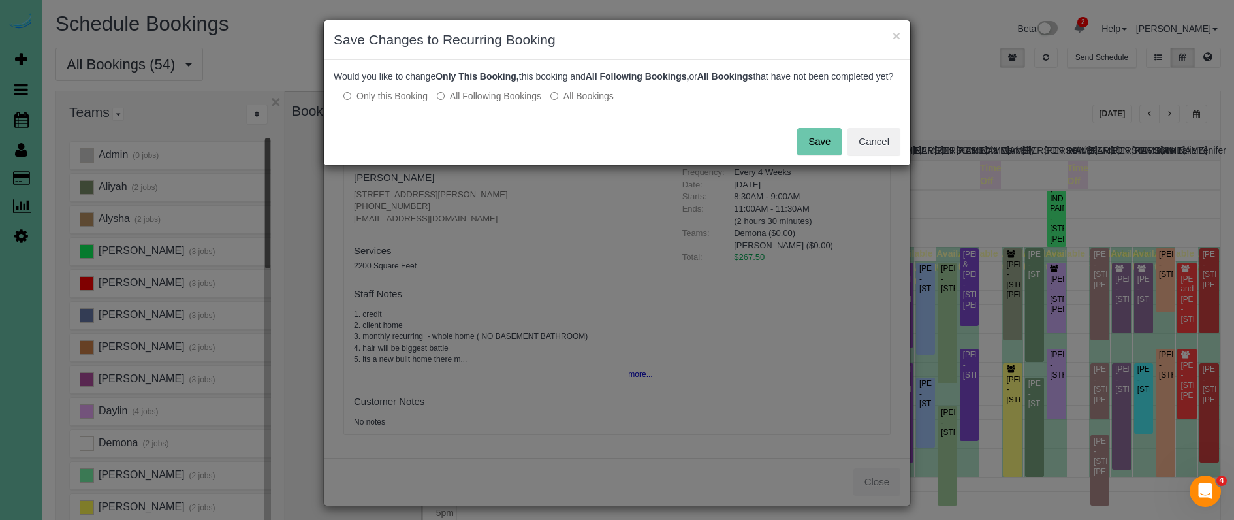
drag, startPoint x: 806, startPoint y: 146, endPoint x: 840, endPoint y: 118, distance: 44.5
click at [807, 145] on button "Save" at bounding box center [819, 141] width 44 height 27
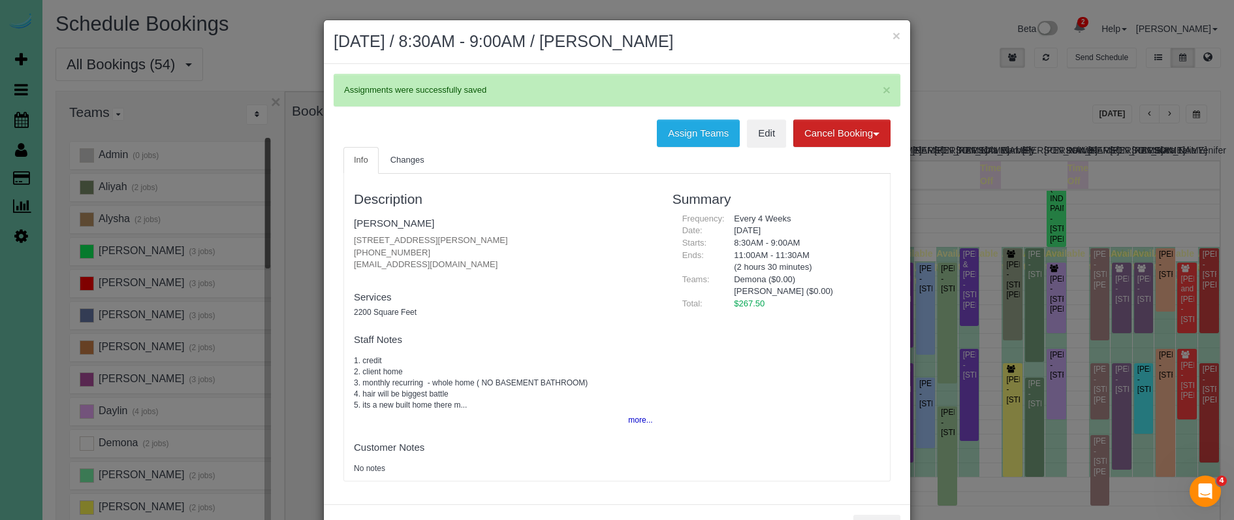
drag, startPoint x: 894, startPoint y: 37, endPoint x: 872, endPoint y: 51, distance: 26.4
click at [894, 37] on button "×" at bounding box center [897, 36] width 8 height 14
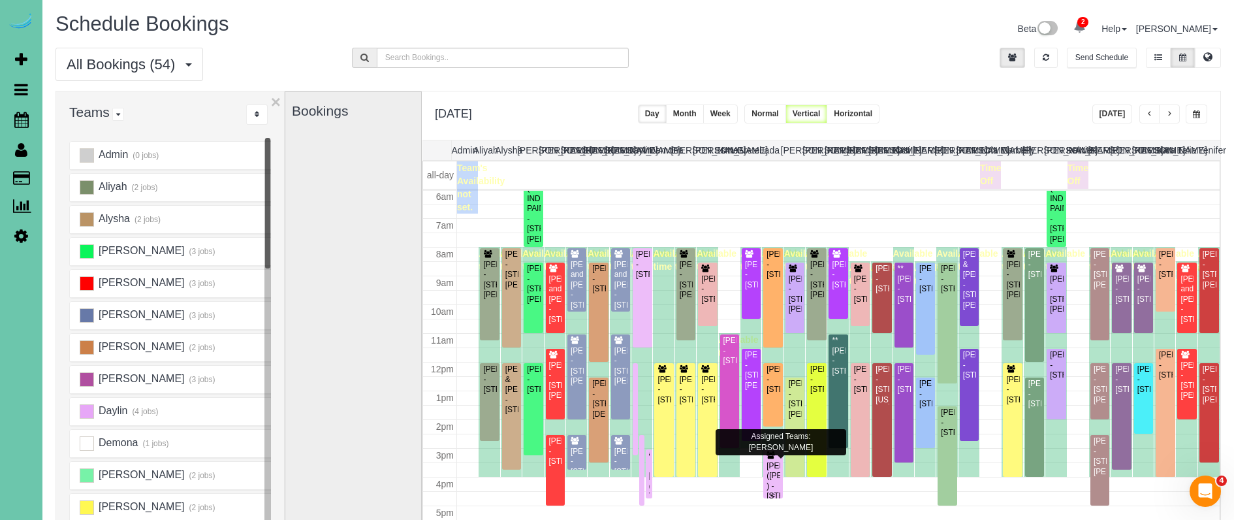
click at [775, 466] on div "ADAM ROXBURGH (CARLJARL LOCKSMITH ) - 16930 K St, Omaha, NE 68135" at bounding box center [773, 481] width 14 height 40
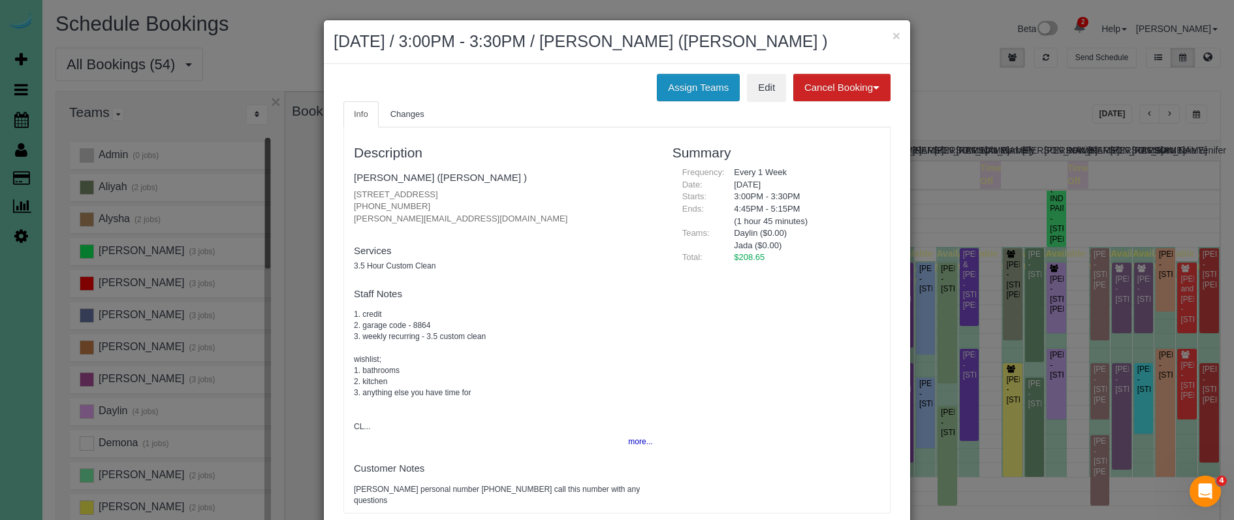
click at [660, 101] on button "Assign Teams" at bounding box center [698, 87] width 83 height 27
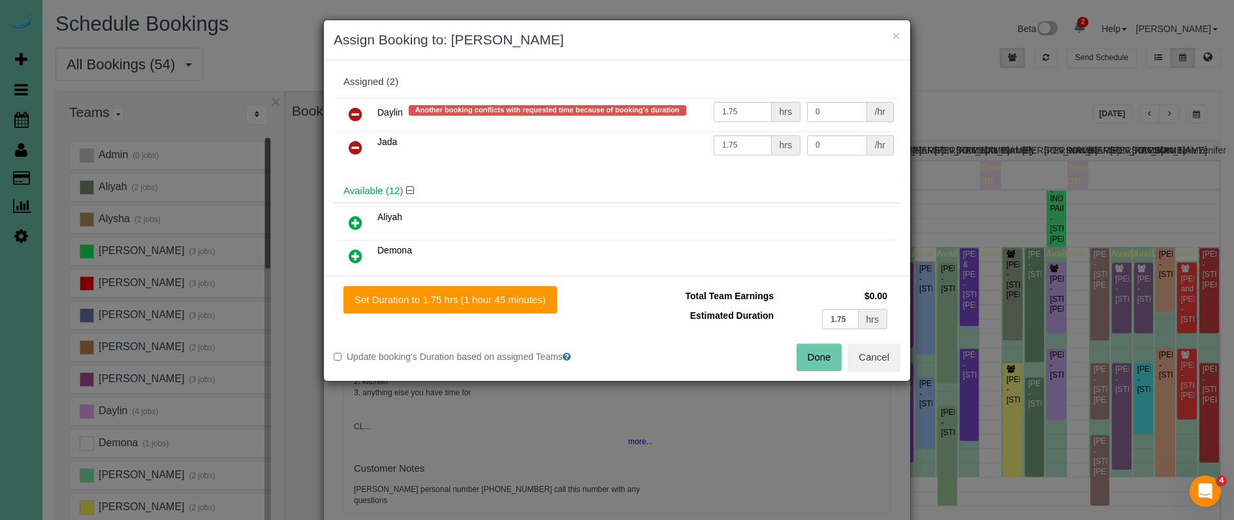
click at [354, 115] on icon at bounding box center [356, 114] width 14 height 16
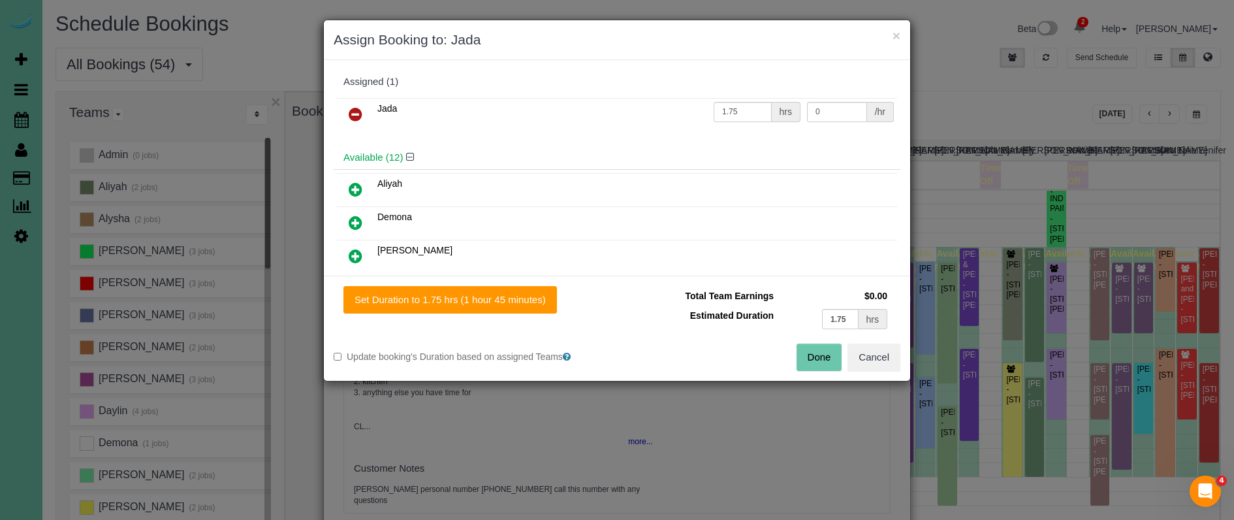
drag, startPoint x: 354, startPoint y: 115, endPoint x: 350, endPoint y: 125, distance: 11.2
click at [354, 115] on icon at bounding box center [356, 114] width 14 height 16
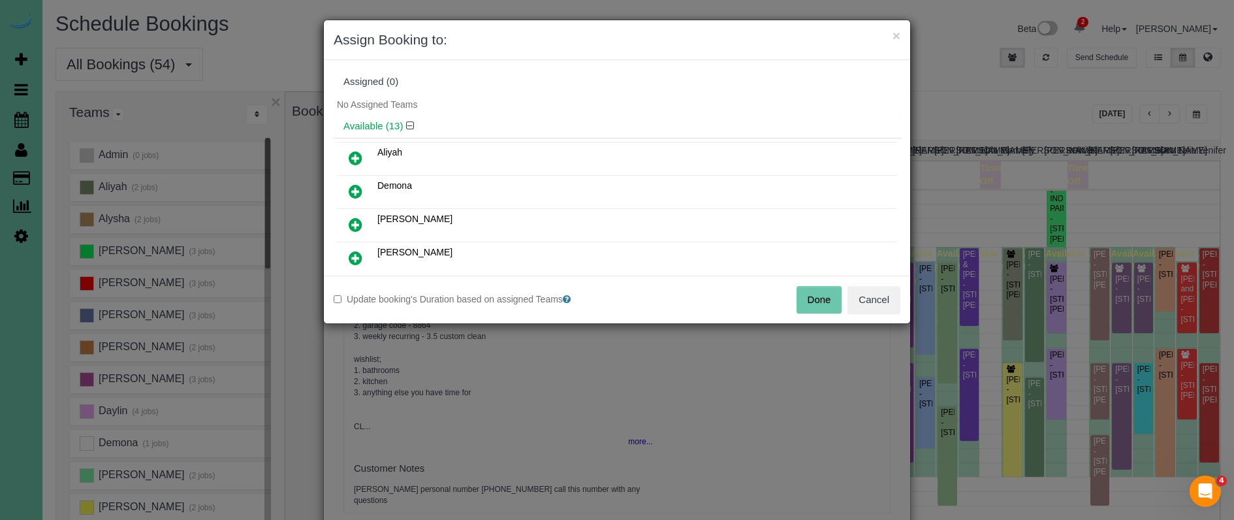
drag, startPoint x: 355, startPoint y: 194, endPoint x: 387, endPoint y: 212, distance: 36.9
click at [355, 194] on icon at bounding box center [356, 192] width 14 height 16
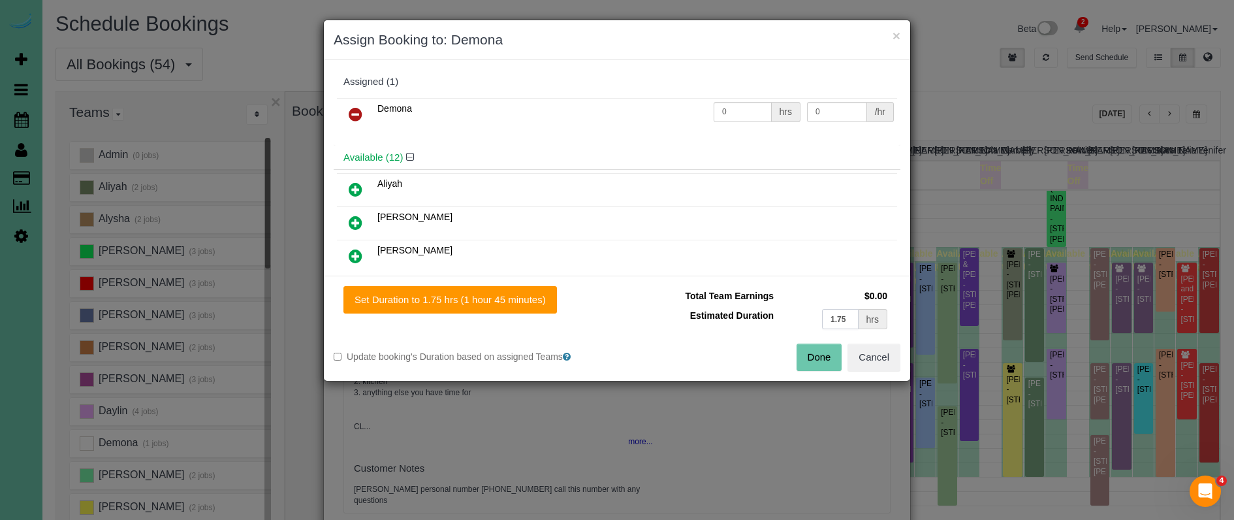
drag, startPoint x: 843, startPoint y: 319, endPoint x: 741, endPoint y: 302, distance: 103.4
click at [741, 302] on tbody "Total Team Earnings $0.00 Estimated Duration 1.75 hrs" at bounding box center [759, 309] width 264 height 46
type input "3.5"
click at [490, 299] on button "Set Duration to 3.50 hrs (3 hours 30 minutes)" at bounding box center [453, 299] width 218 height 27
type input "3.50"
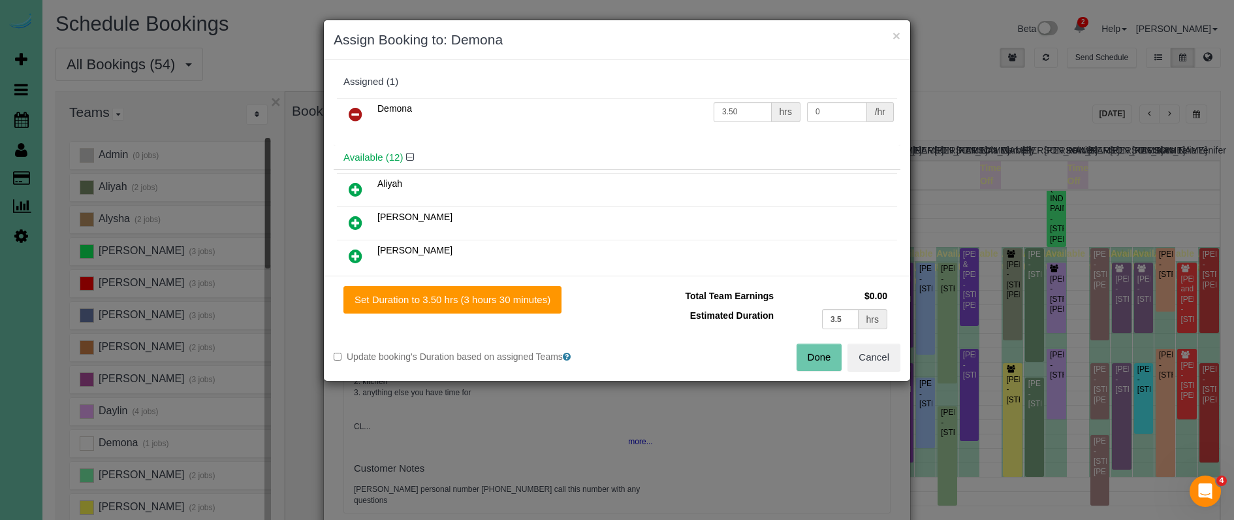
click at [814, 352] on button "Done" at bounding box center [820, 357] width 46 height 27
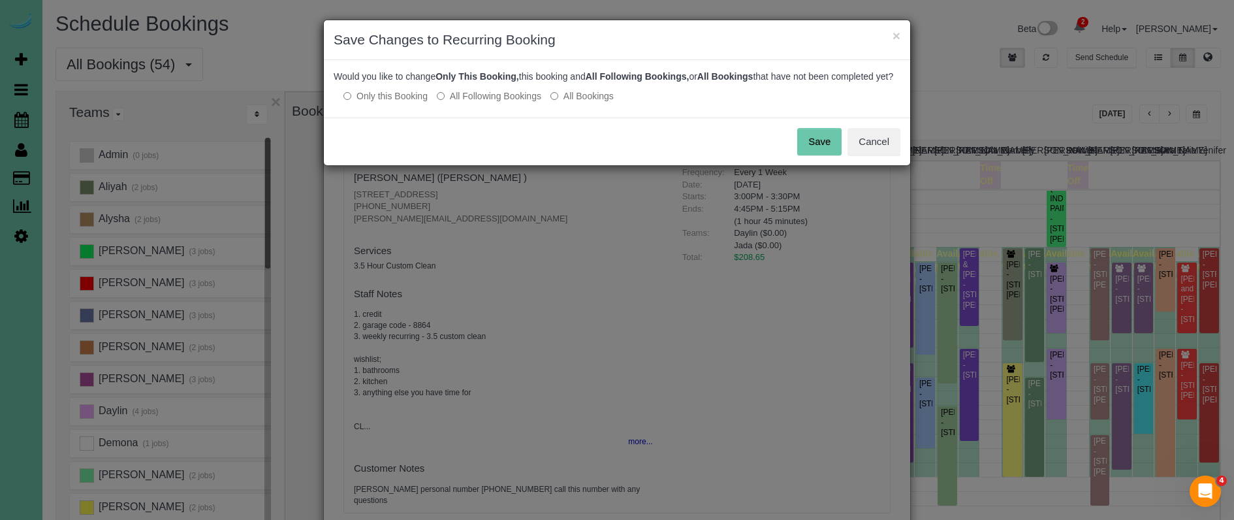
drag, startPoint x: 821, startPoint y: 154, endPoint x: 811, endPoint y: 152, distance: 10.6
click at [821, 154] on button "Save" at bounding box center [819, 141] width 44 height 27
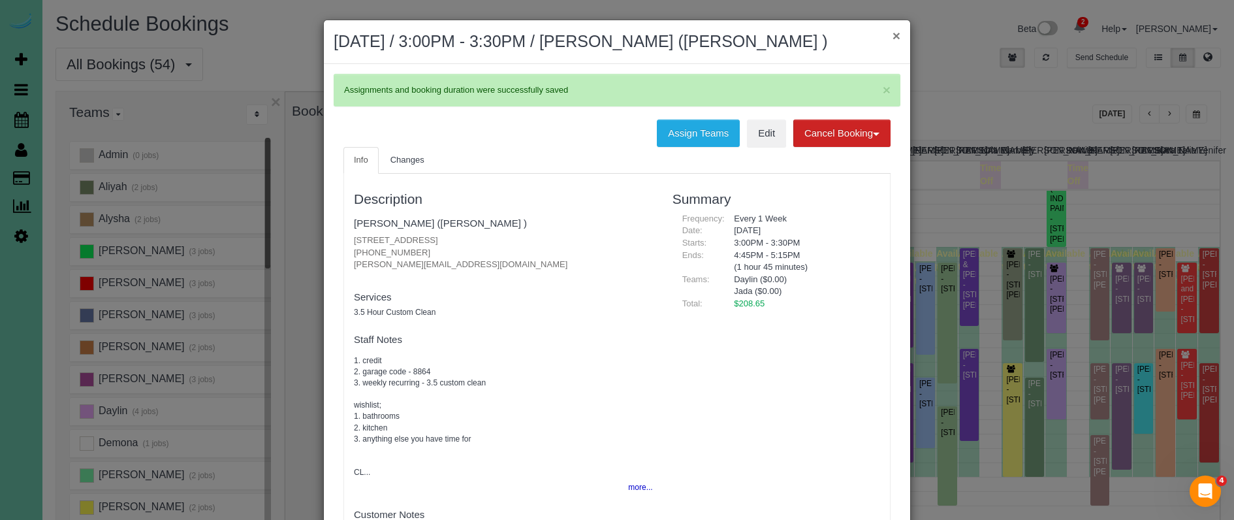
click at [896, 35] on button "×" at bounding box center [897, 36] width 8 height 14
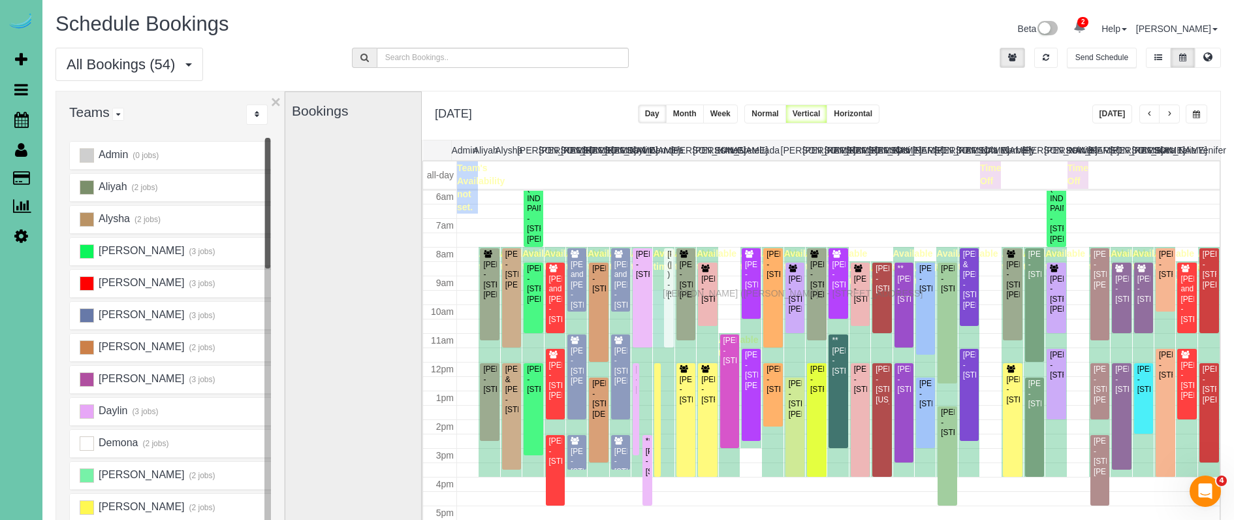
drag, startPoint x: 669, startPoint y: 498, endPoint x: 666, endPoint y: 291, distance: 207.1
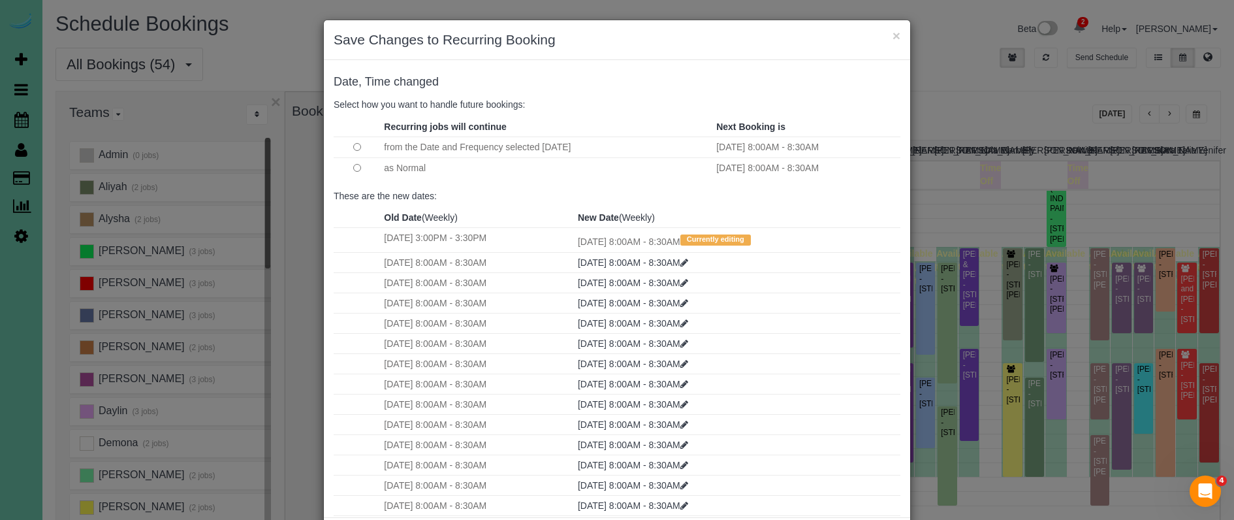
click at [352, 167] on td at bounding box center [357, 167] width 47 height 21
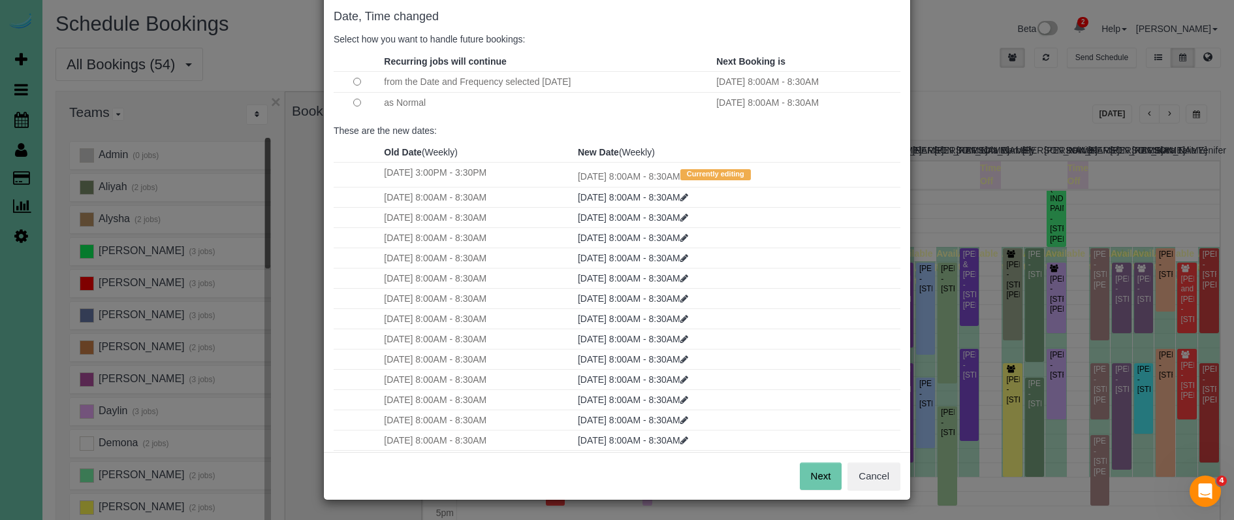
scroll to position [65, 0]
drag, startPoint x: 831, startPoint y: 479, endPoint x: 822, endPoint y: 474, distance: 10.0
click at [831, 479] on button "Next" at bounding box center [821, 476] width 42 height 27
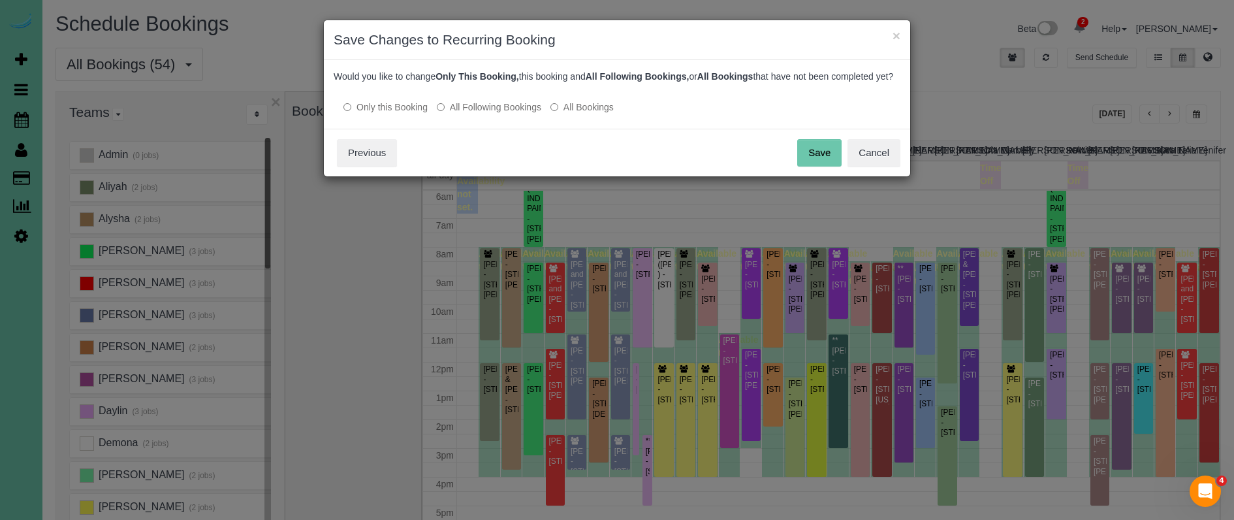
scroll to position [0, 0]
click at [816, 161] on button "Save" at bounding box center [819, 152] width 44 height 27
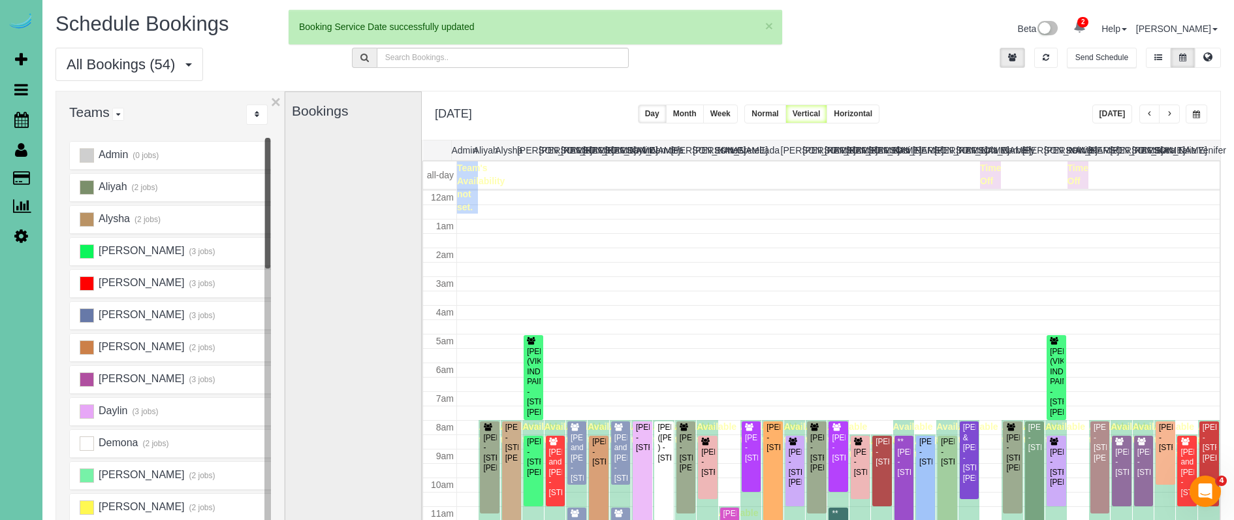
scroll to position [173, 0]
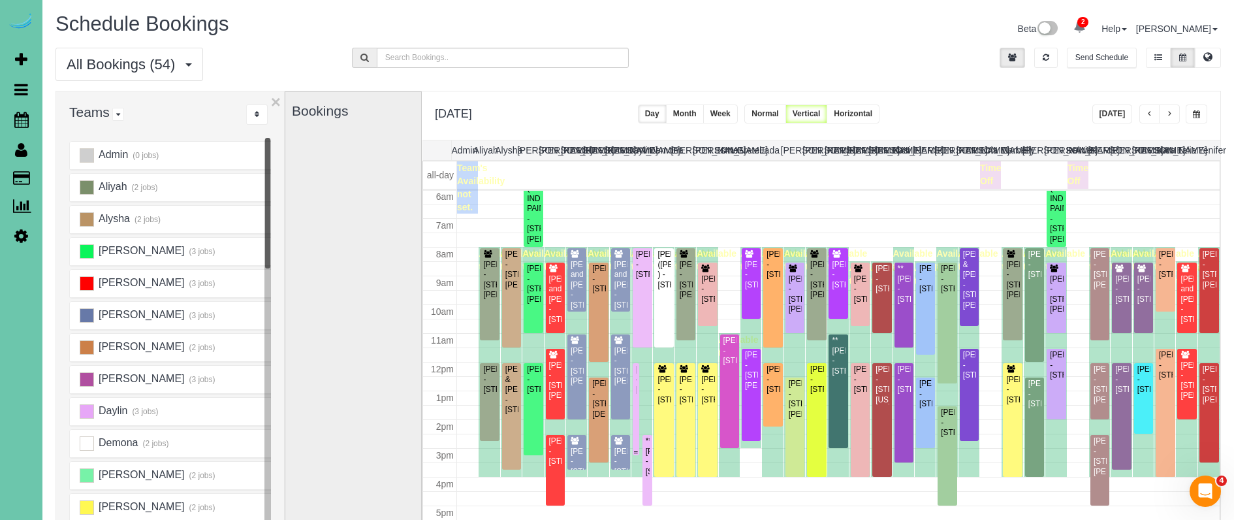
click at [634, 381] on div at bounding box center [636, 409] width 7 height 92
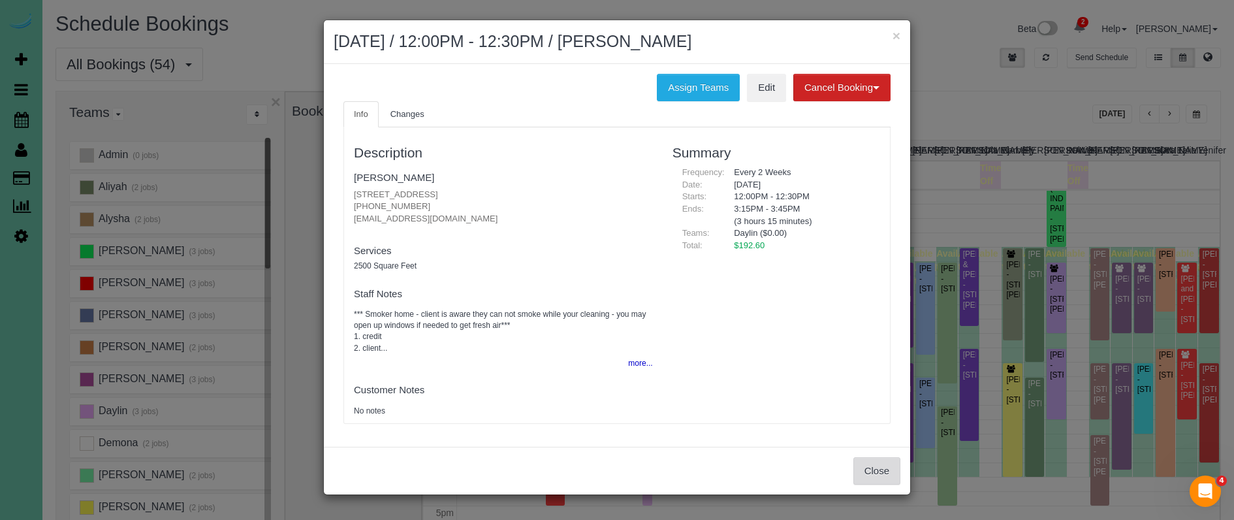
click at [884, 461] on button "Close" at bounding box center [877, 470] width 47 height 27
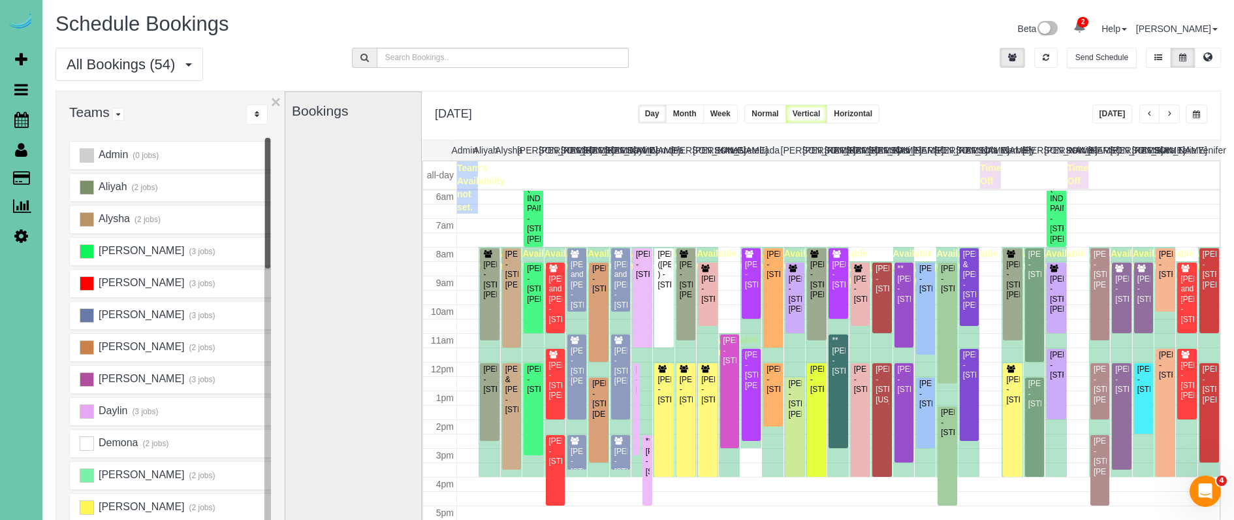
click at [1168, 113] on span "button" at bounding box center [1169, 114] width 7 height 8
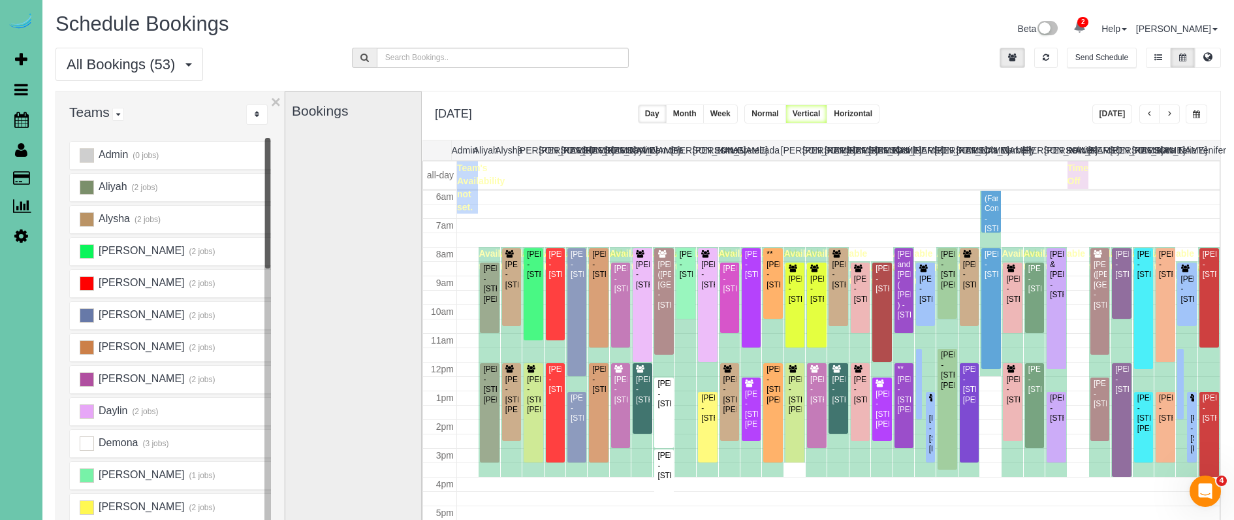
click at [738, 114] on button "Week" at bounding box center [720, 113] width 35 height 19
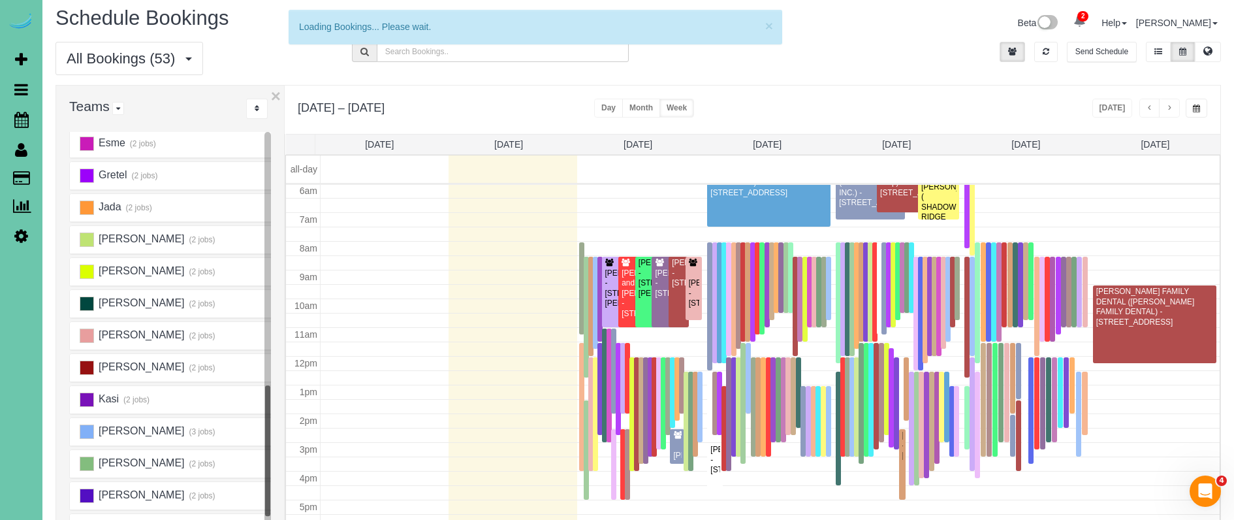
scroll to position [388, 0]
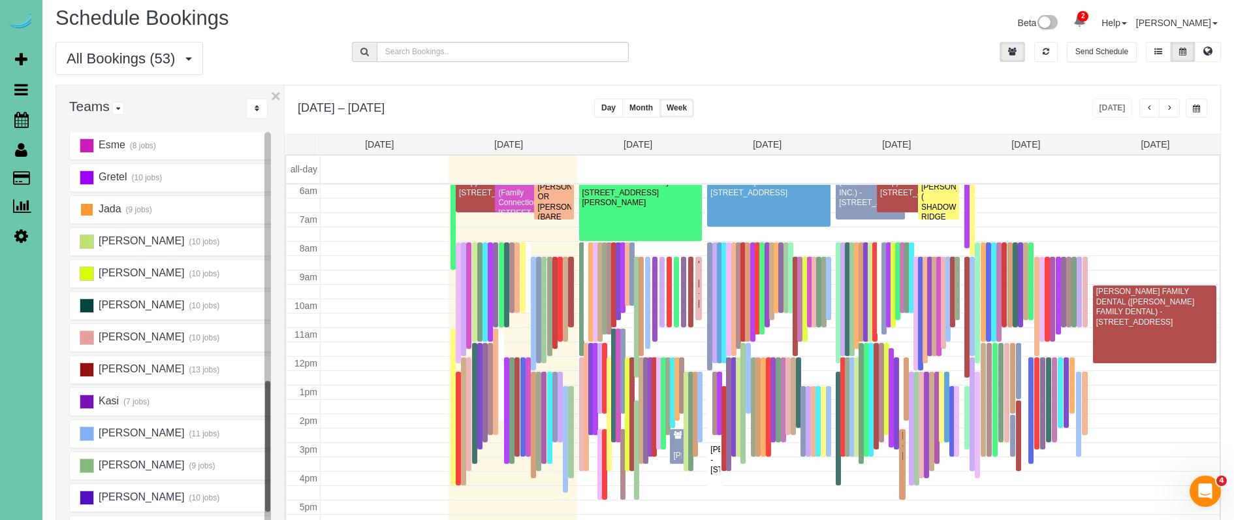
click at [92, 206] on ins at bounding box center [87, 209] width 14 height 14
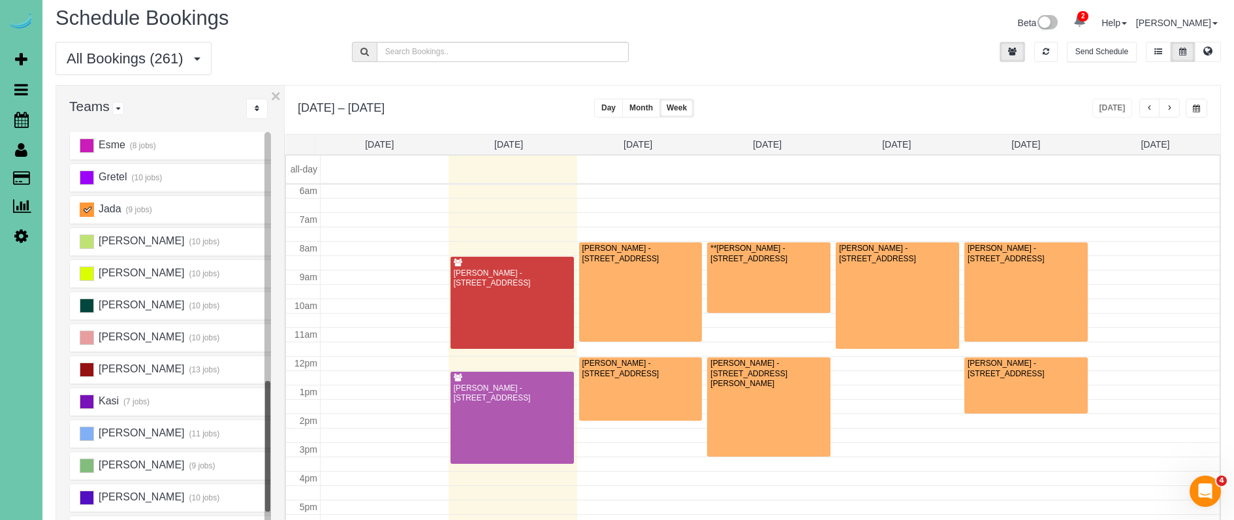
scroll to position [173, 0]
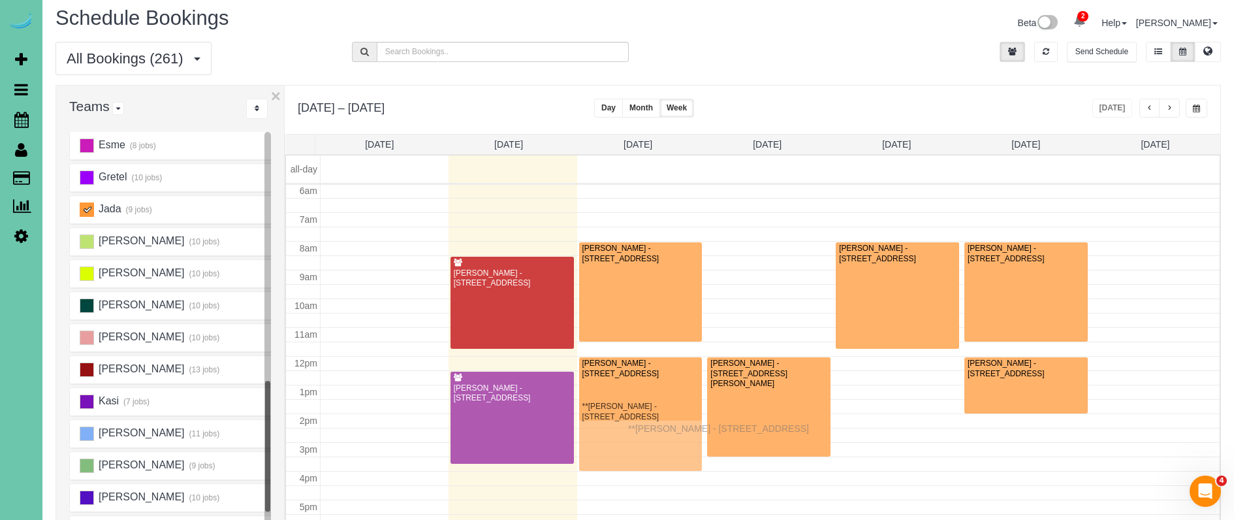
drag, startPoint x: 765, startPoint y: 262, endPoint x: 632, endPoint y: 427, distance: 212.7
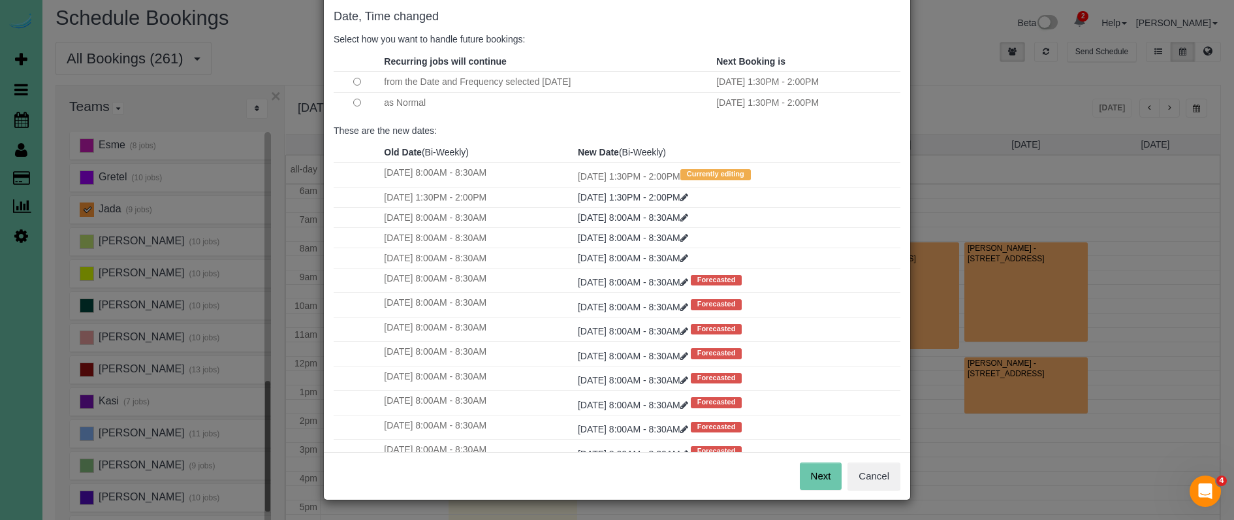
scroll to position [65, 0]
click at [827, 486] on button "Next" at bounding box center [821, 476] width 42 height 27
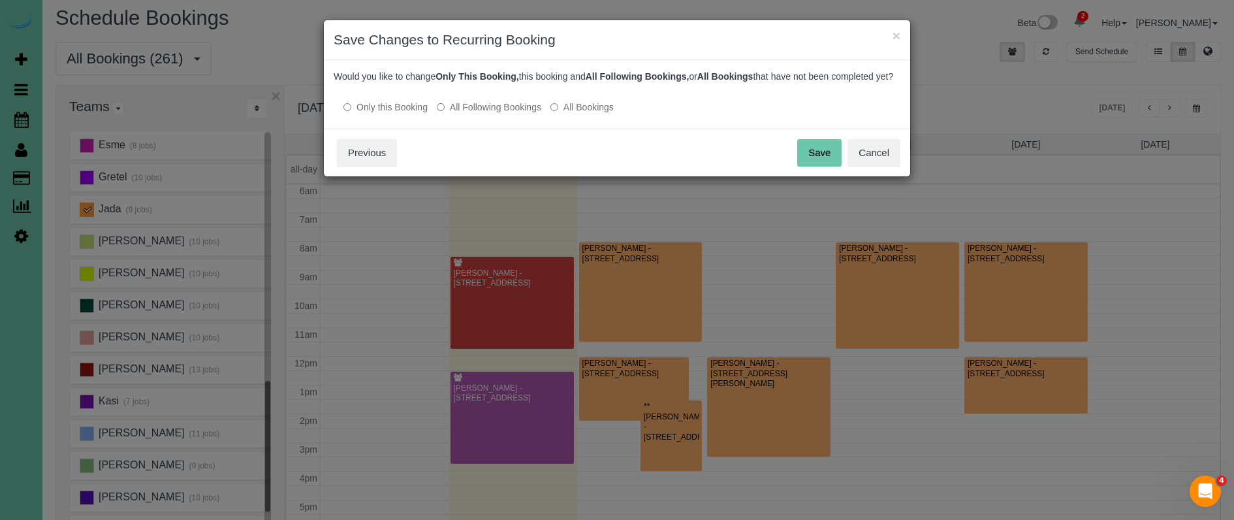
scroll to position [0, 0]
click at [814, 165] on button "Save" at bounding box center [819, 152] width 44 height 27
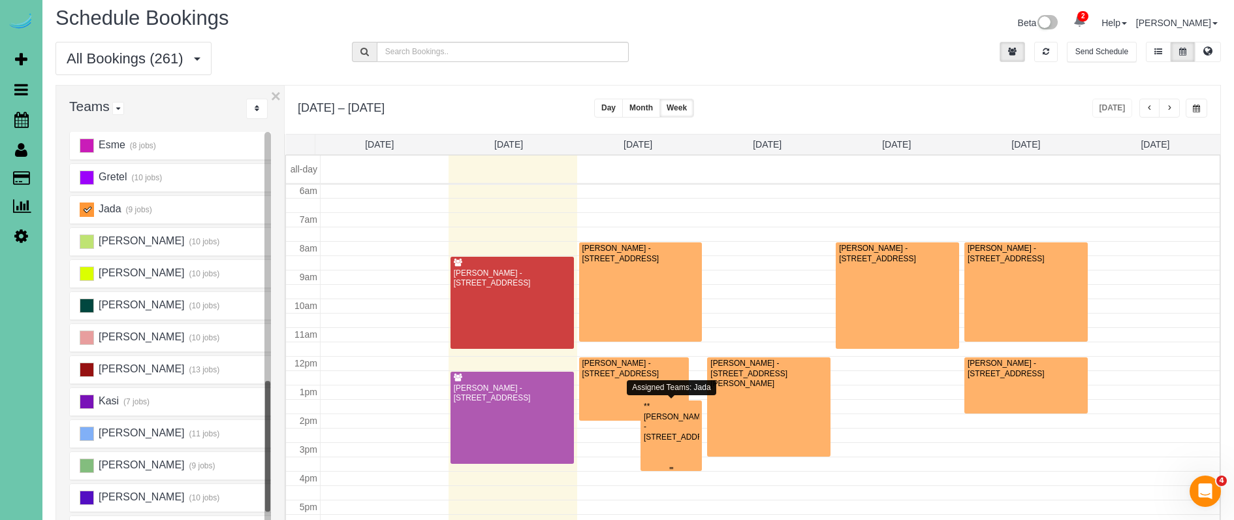
click at [668, 443] on div at bounding box center [671, 435] width 61 height 71
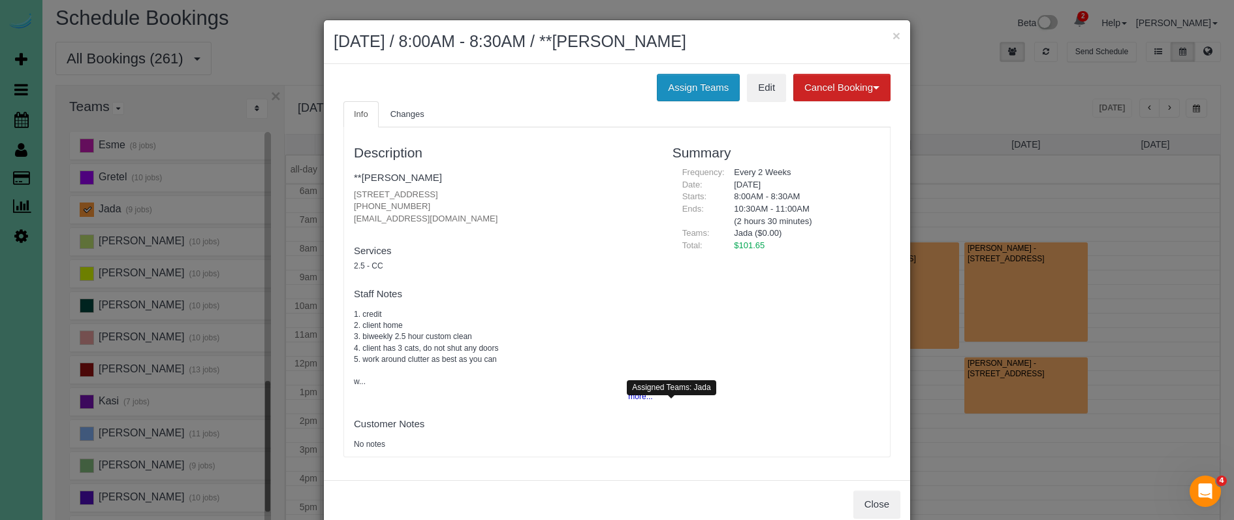
scroll to position [173, 0]
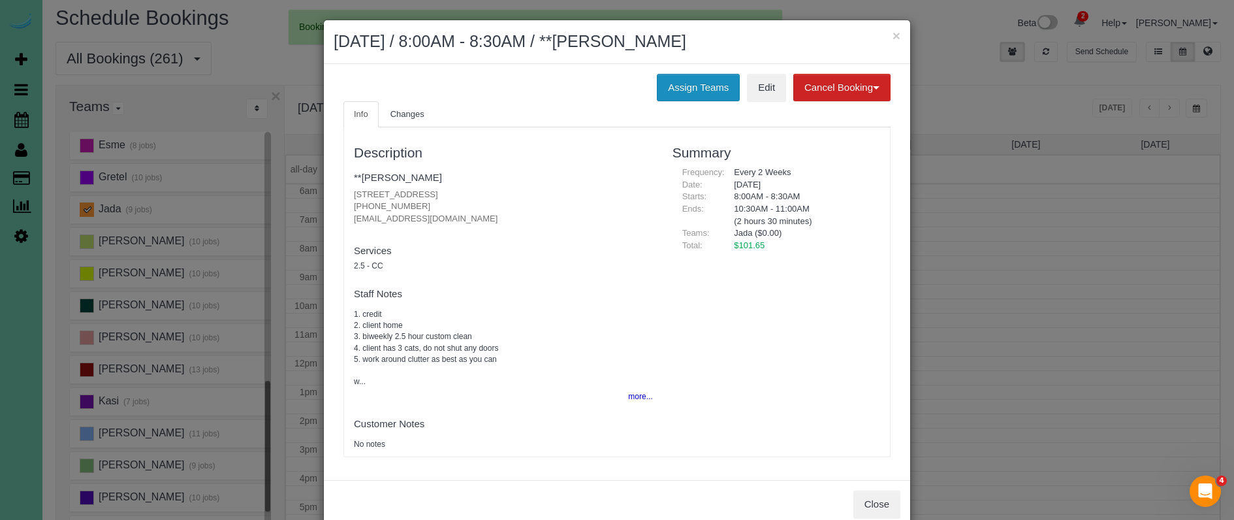
click at [670, 93] on button "Assign Teams" at bounding box center [698, 87] width 83 height 27
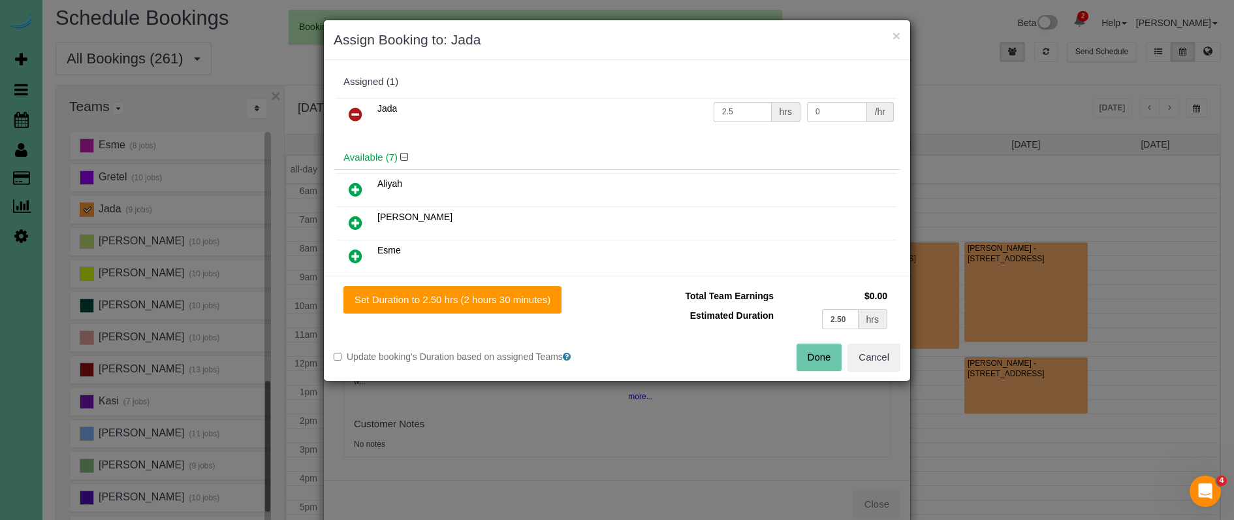
drag, startPoint x: 356, startPoint y: 109, endPoint x: 358, endPoint y: 116, distance: 7.4
click at [356, 110] on icon at bounding box center [356, 114] width 14 height 16
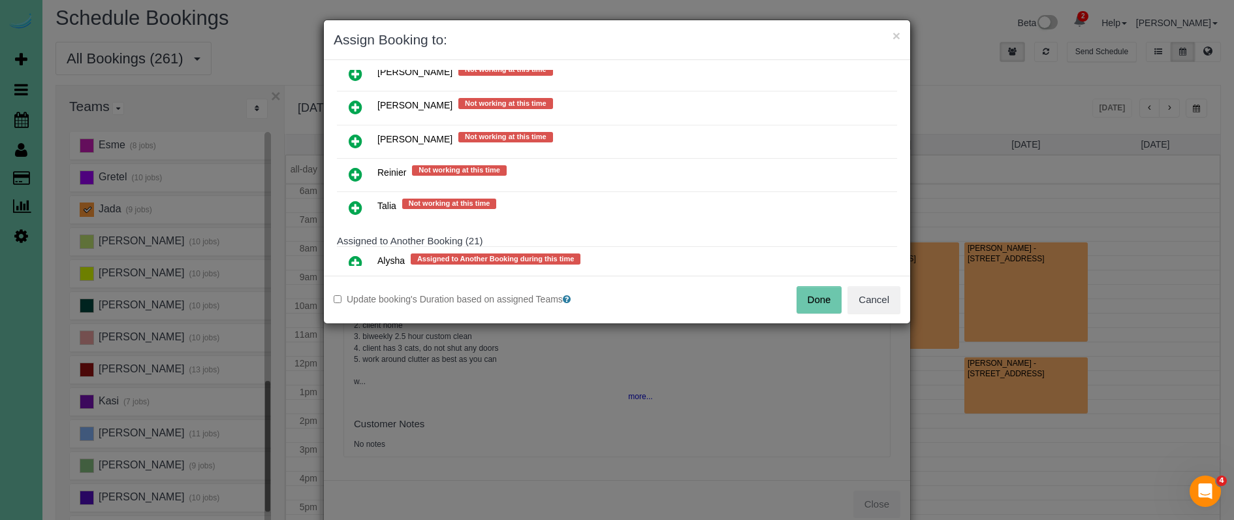
scroll to position [453, 0]
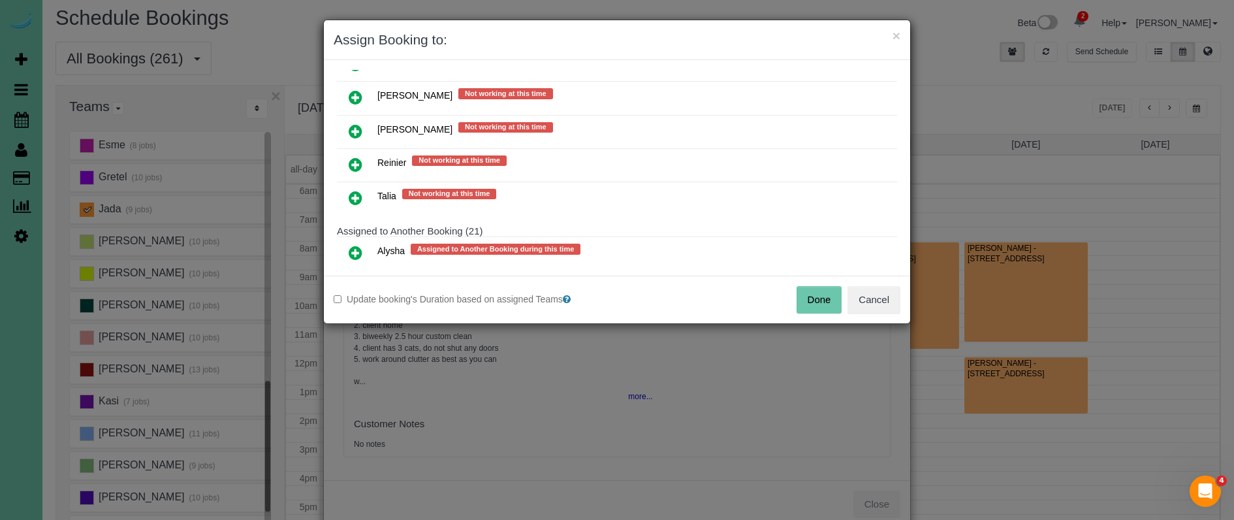
click at [354, 197] on icon at bounding box center [356, 198] width 14 height 16
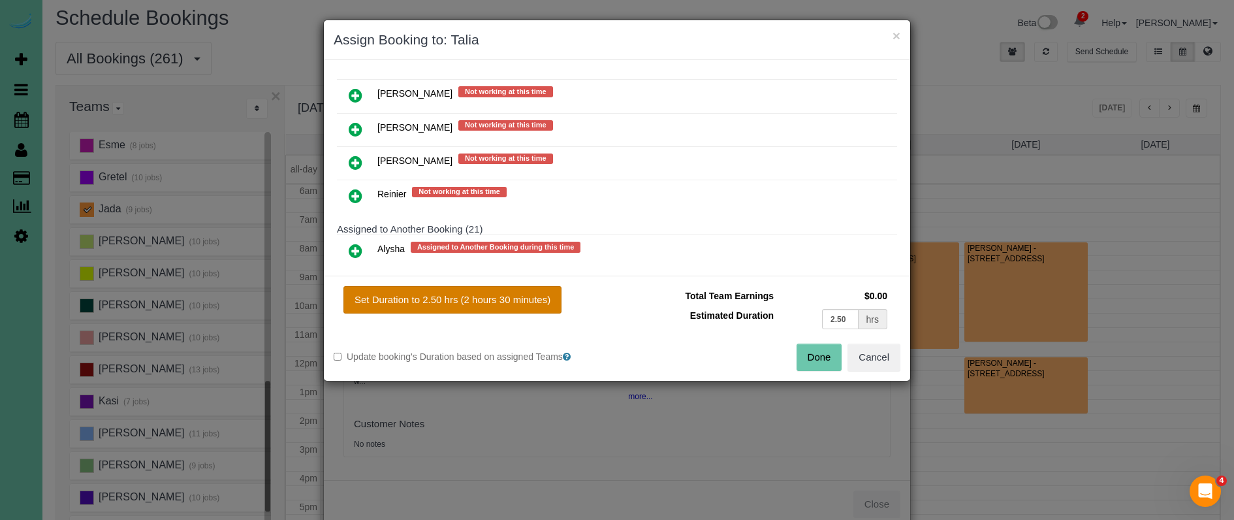
drag, startPoint x: 427, startPoint y: 300, endPoint x: 436, endPoint y: 302, distance: 9.2
click at [428, 300] on button "Set Duration to 2.50 hrs (2 hours 30 minutes)" at bounding box center [453, 299] width 218 height 27
type input "2.50"
click at [829, 361] on button "Done" at bounding box center [820, 357] width 46 height 27
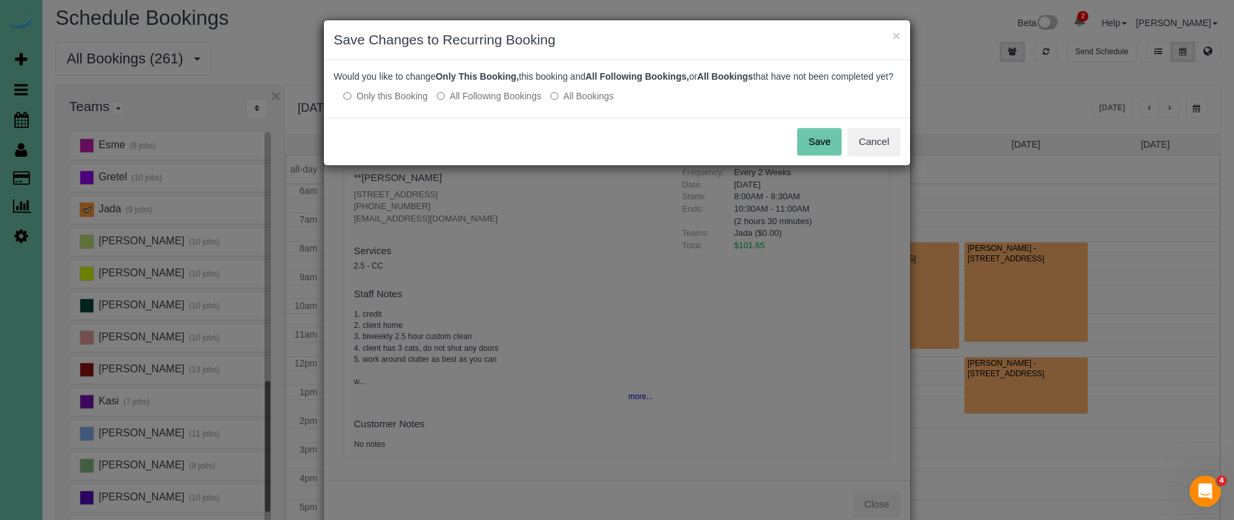
click at [814, 151] on button "Save" at bounding box center [819, 141] width 44 height 27
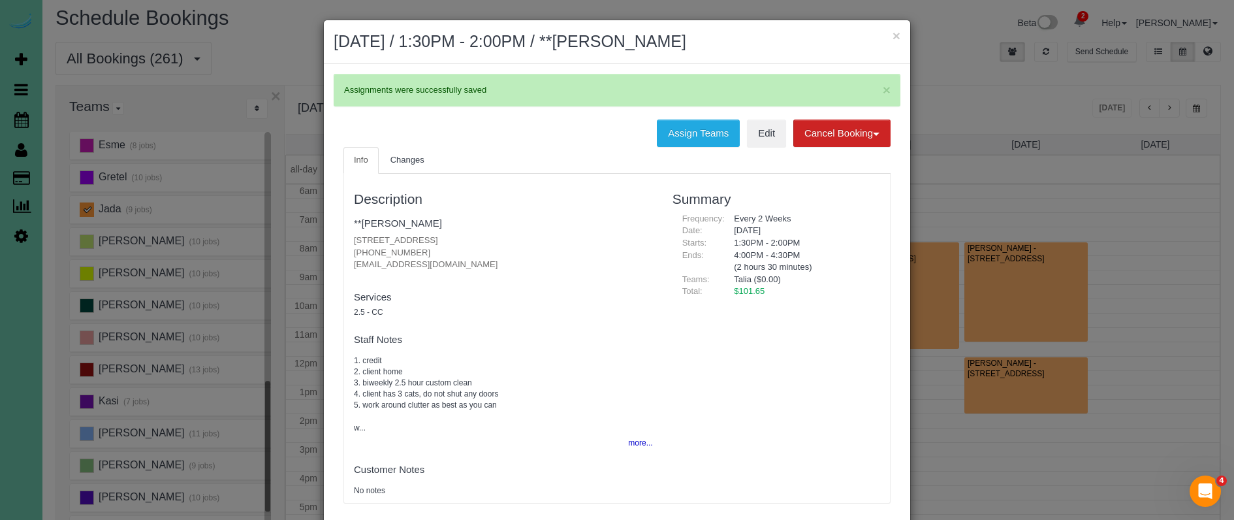
click at [769, 41] on h2 "September 16, 2025 / 1:30PM - 2:00PM / **Amber Nelson" at bounding box center [617, 42] width 567 height 24
click at [896, 33] on button "×" at bounding box center [897, 36] width 8 height 14
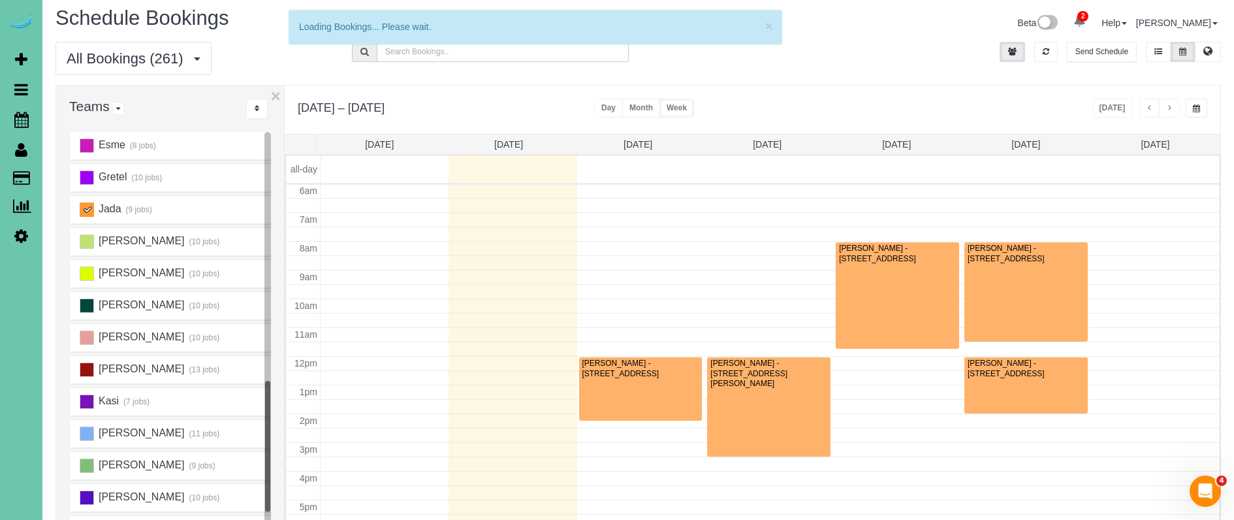
scroll to position [173, 0]
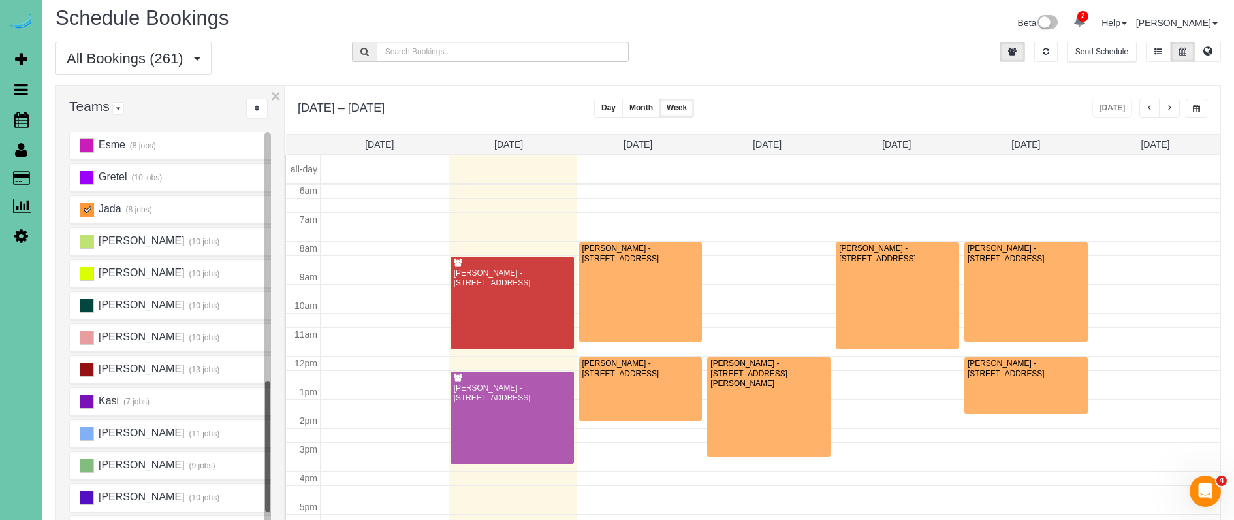
drag, startPoint x: 67, startPoint y: 171, endPoint x: 334, endPoint y: 71, distance: 286.0
click at [66, 171] on link "Customers" at bounding box center [123, 178] width 163 height 26
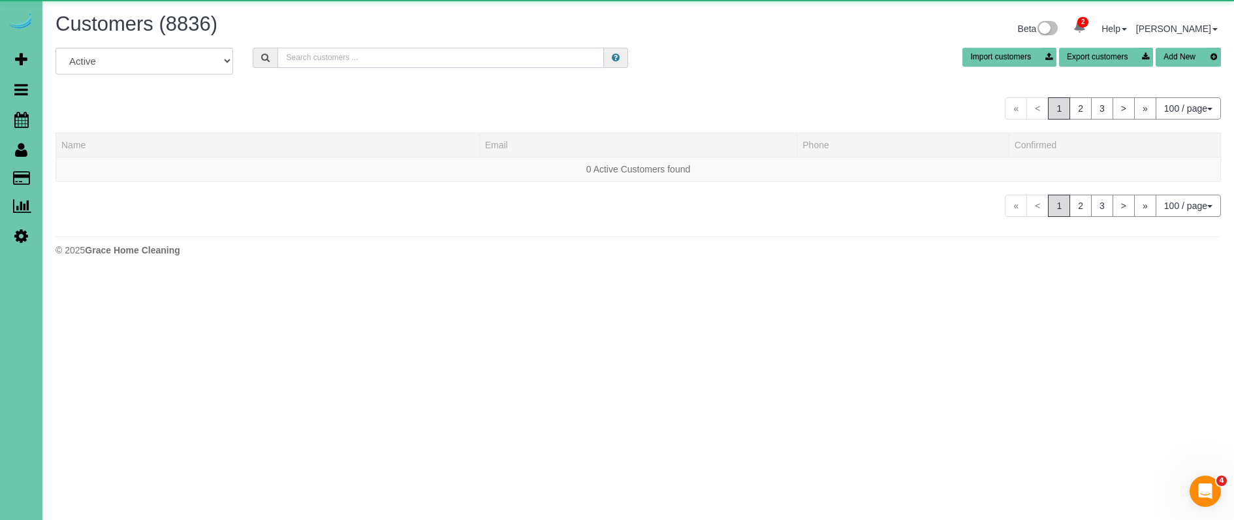
click at [405, 51] on input "text" at bounding box center [441, 58] width 327 height 20
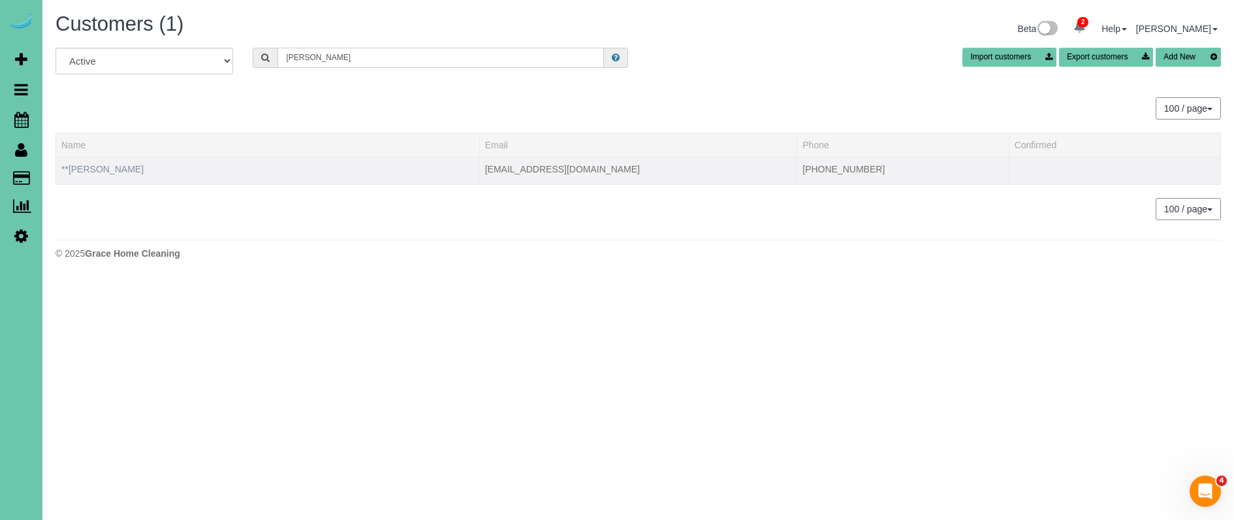
type input "faith jo"
click at [95, 170] on link "**Faith Johnson" at bounding box center [102, 169] width 82 height 10
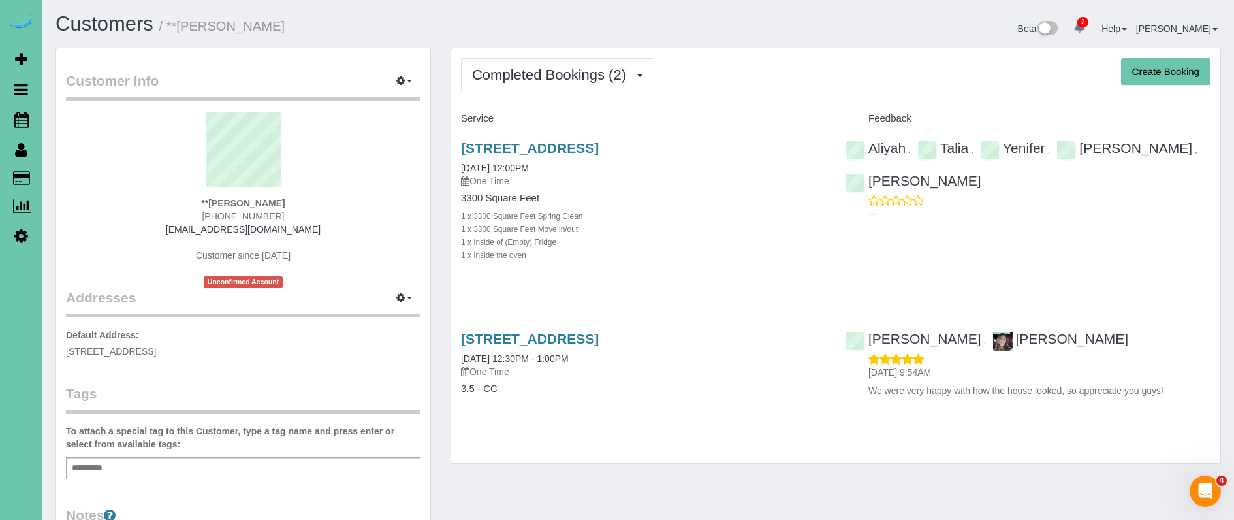
copy span "(402) 881-5359"
drag, startPoint x: 277, startPoint y: 216, endPoint x: 208, endPoint y: 214, distance: 69.3
click at [208, 214] on div "**Faith Johnson (402) 881-5359 faithandersj@gmail.com Customer since 2025 Uncon…" at bounding box center [243, 200] width 355 height 176
drag, startPoint x: 201, startPoint y: 351, endPoint x: 56, endPoint y: 353, distance: 144.4
click at [57, 352] on div "Customer Info Edit Contact Info Send Message Email Preferences Special Sales Ta…" at bounding box center [243, 421] width 374 height 746
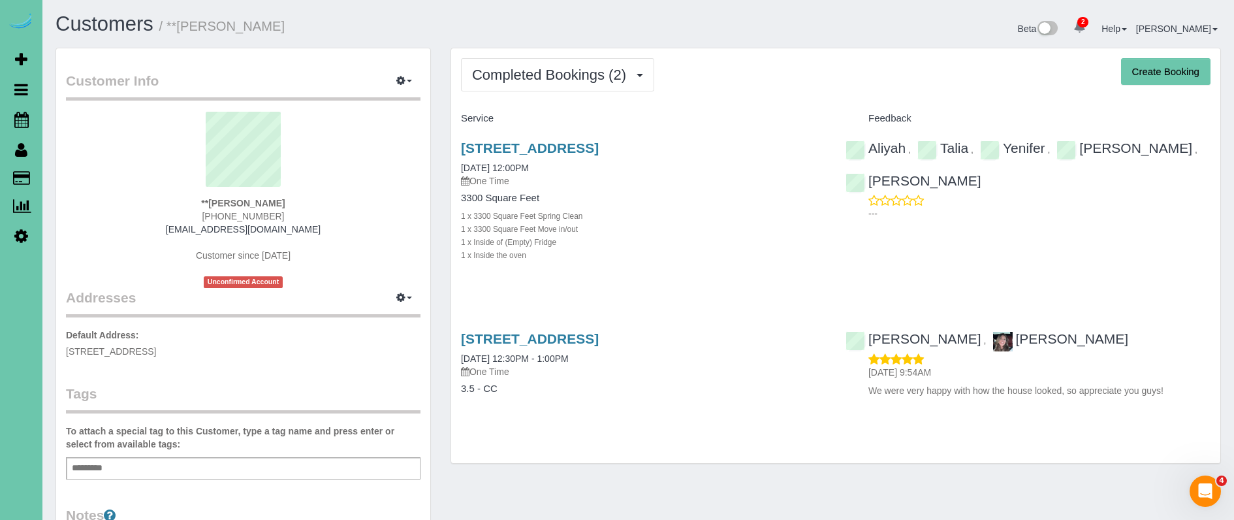
copy span "6307 N Hws Cleveland Blvd, Omaha, NE 68116"
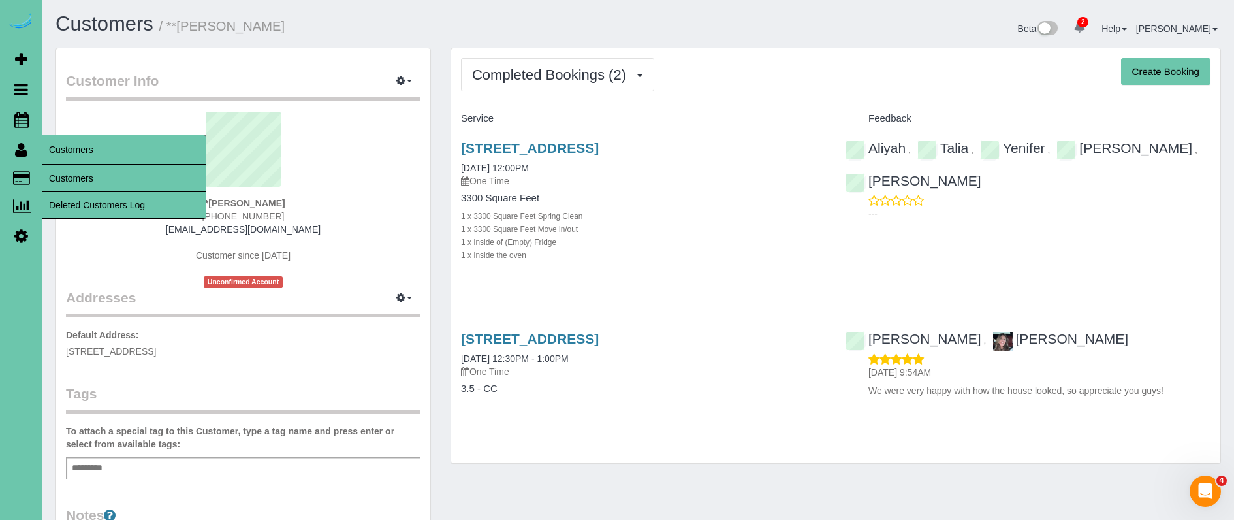
click at [74, 170] on link "Customers" at bounding box center [123, 178] width 163 height 26
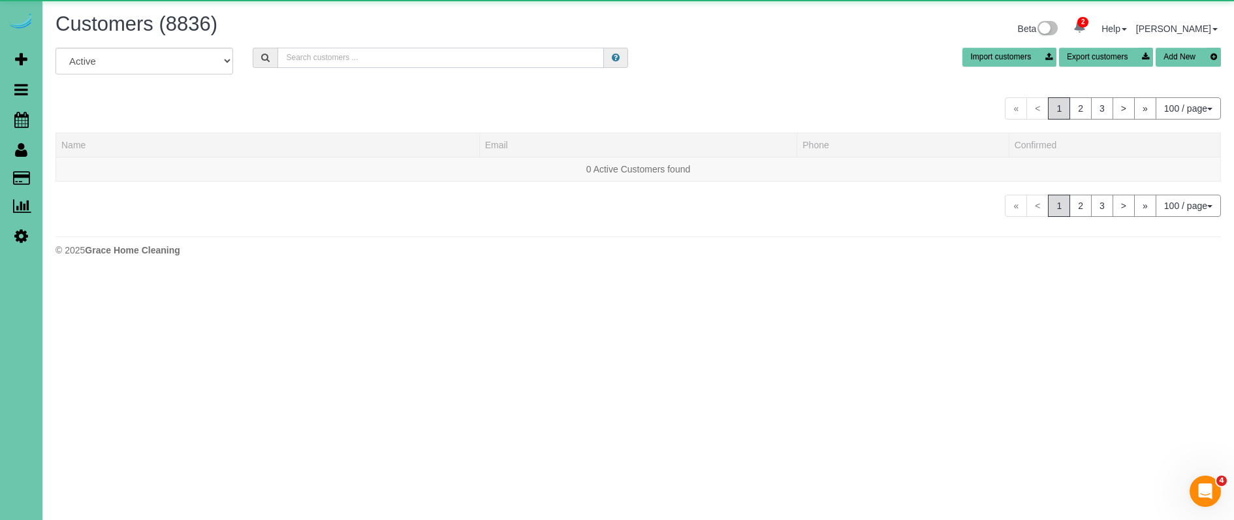
click at [325, 52] on input "text" at bounding box center [441, 58] width 327 height 20
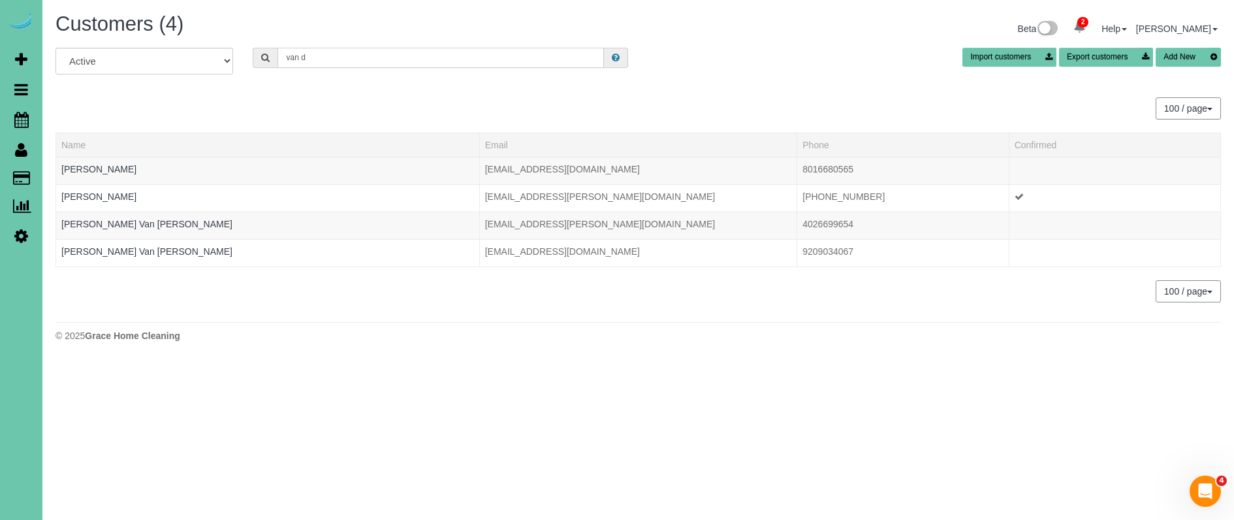
drag, startPoint x: 317, startPoint y: 58, endPoint x: 137, endPoint y: 31, distance: 182.2
click at [137, 31] on div "Customers (4) Beta 2 Your Notifications You have 0 alerts × You have 2 to charg…" at bounding box center [638, 180] width 1192 height 361
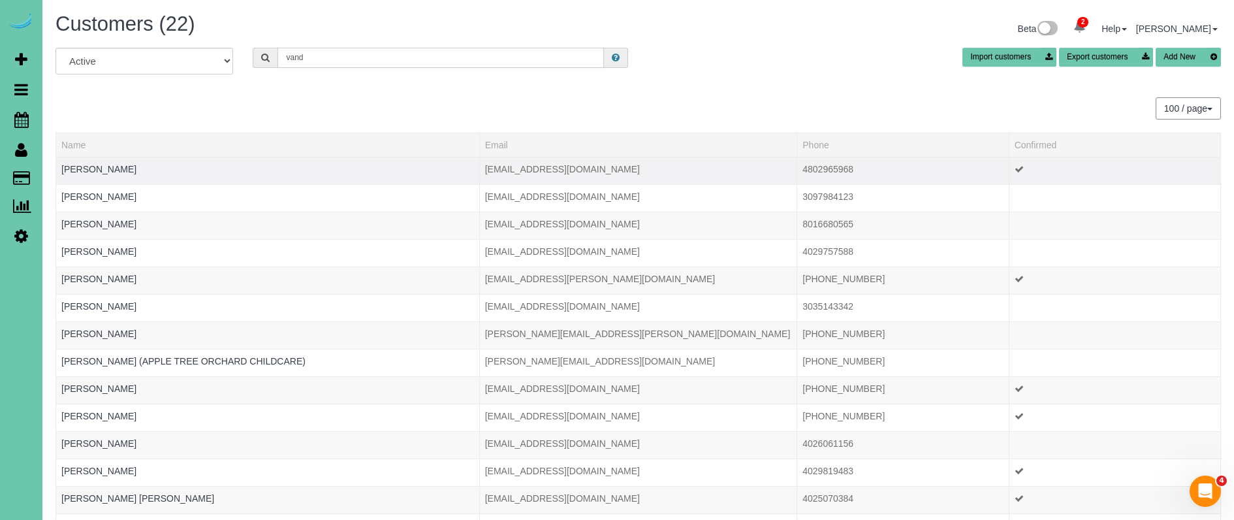
type input "vand"
click at [105, 162] on td "Bethany VanDonk" at bounding box center [268, 170] width 424 height 27
click at [107, 168] on link "Bethany VanDonk" at bounding box center [98, 169] width 75 height 10
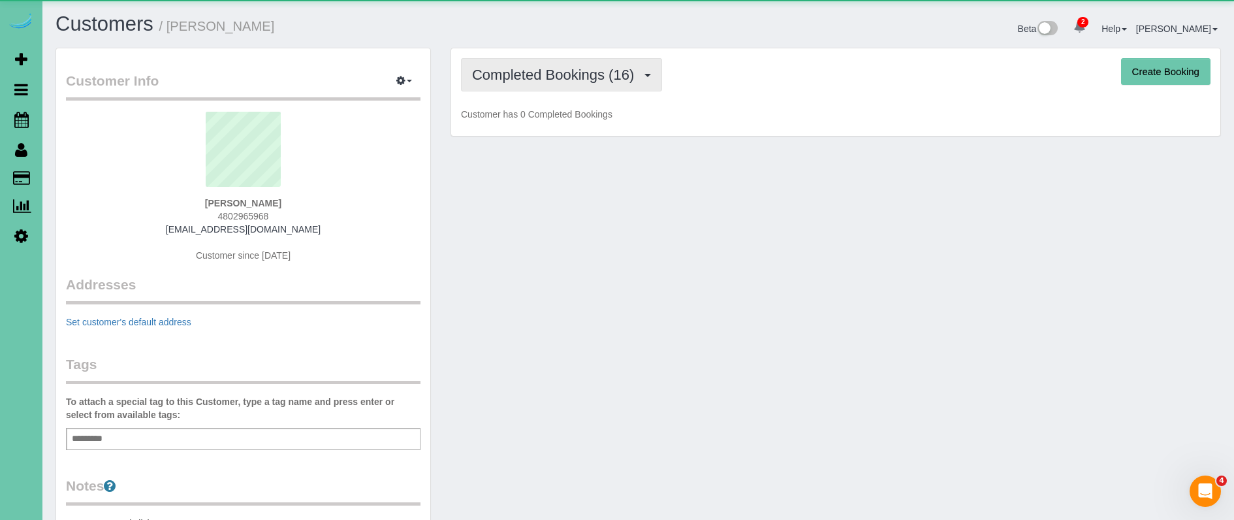
click at [561, 81] on span "Completed Bookings (16)" at bounding box center [556, 75] width 169 height 16
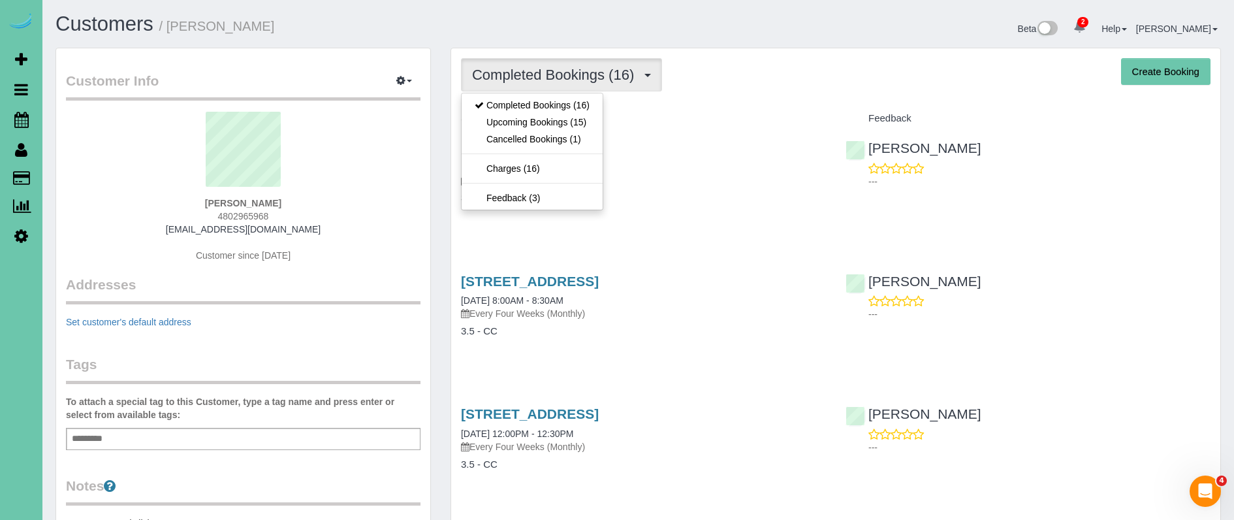
click at [566, 121] on link "Upcoming Bookings (15)" at bounding box center [532, 122] width 141 height 17
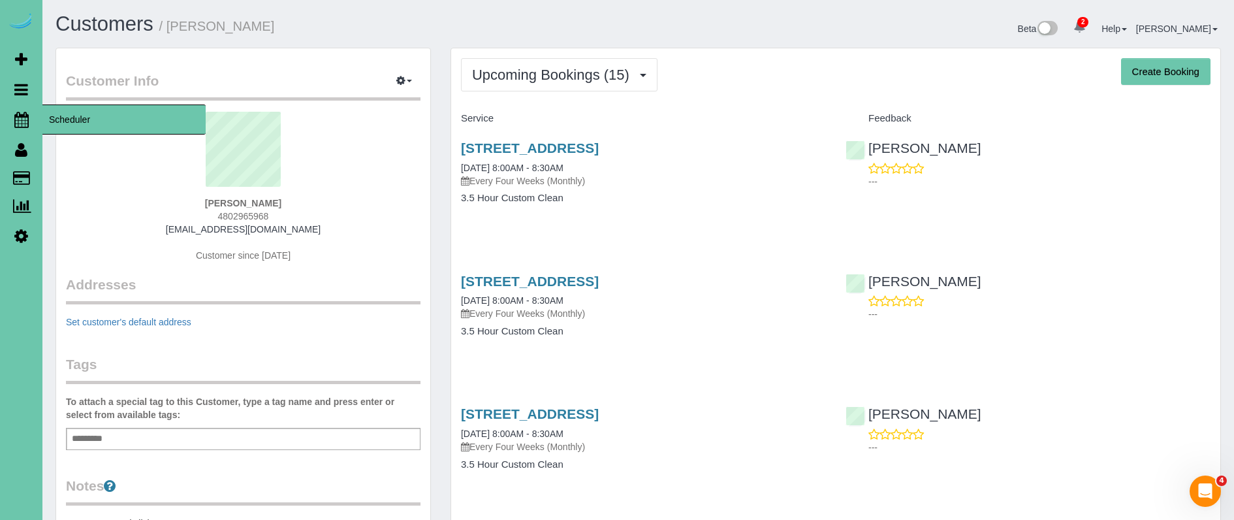
click at [22, 122] on icon at bounding box center [21, 120] width 14 height 16
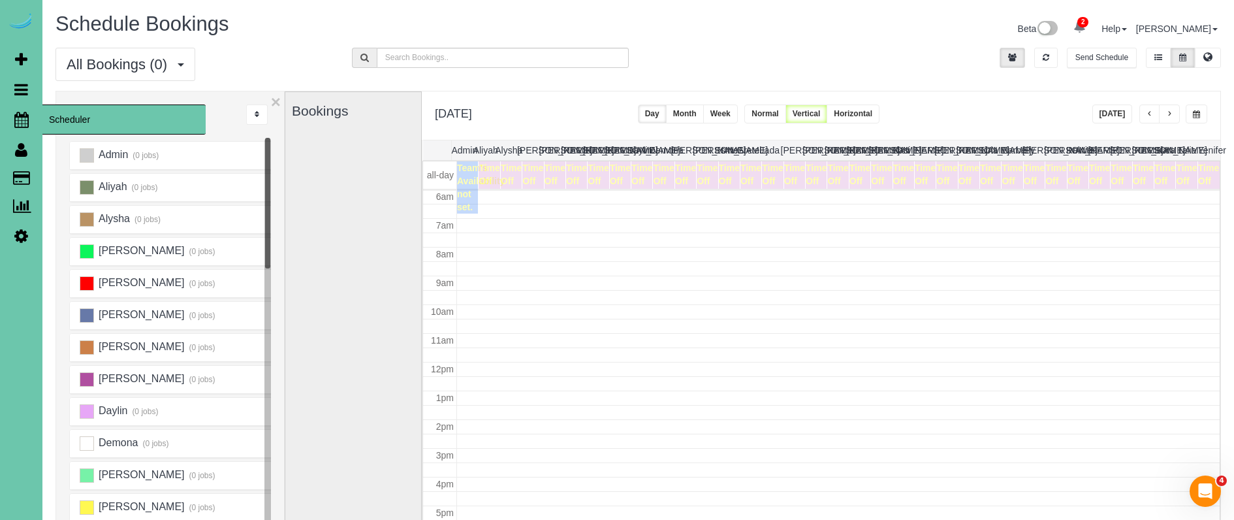
scroll to position [173, 0]
drag, startPoint x: 357, startPoint y: 311, endPoint x: 294, endPoint y: 297, distance: 64.3
click at [332, 305] on div "Bookings" at bounding box center [353, 352] width 123 height 521
click at [1198, 121] on button "button" at bounding box center [1197, 113] width 22 height 19
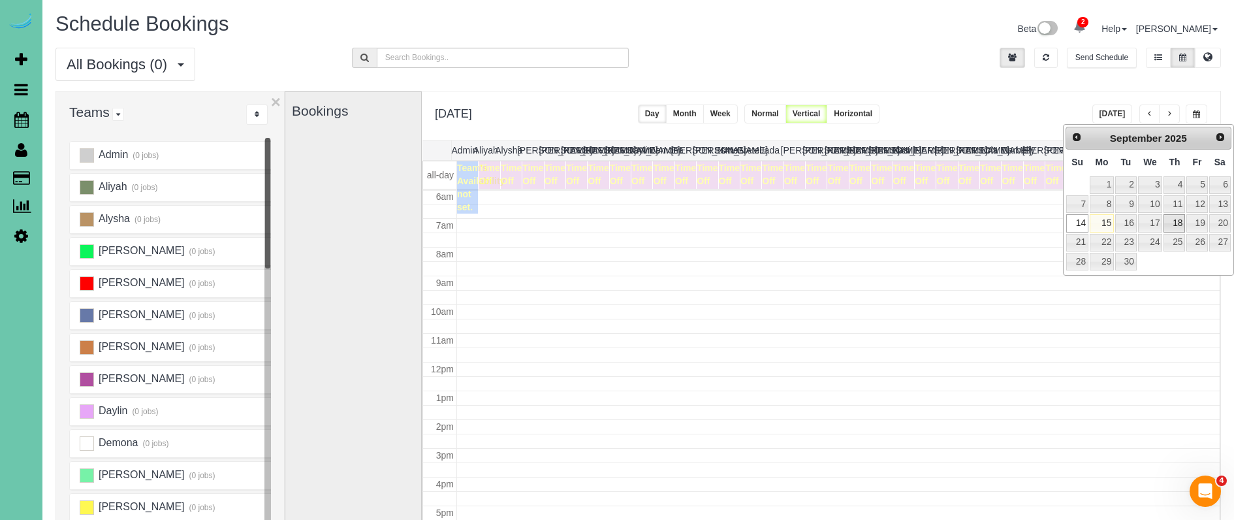
click at [1180, 220] on link "18" at bounding box center [1175, 223] width 22 height 18
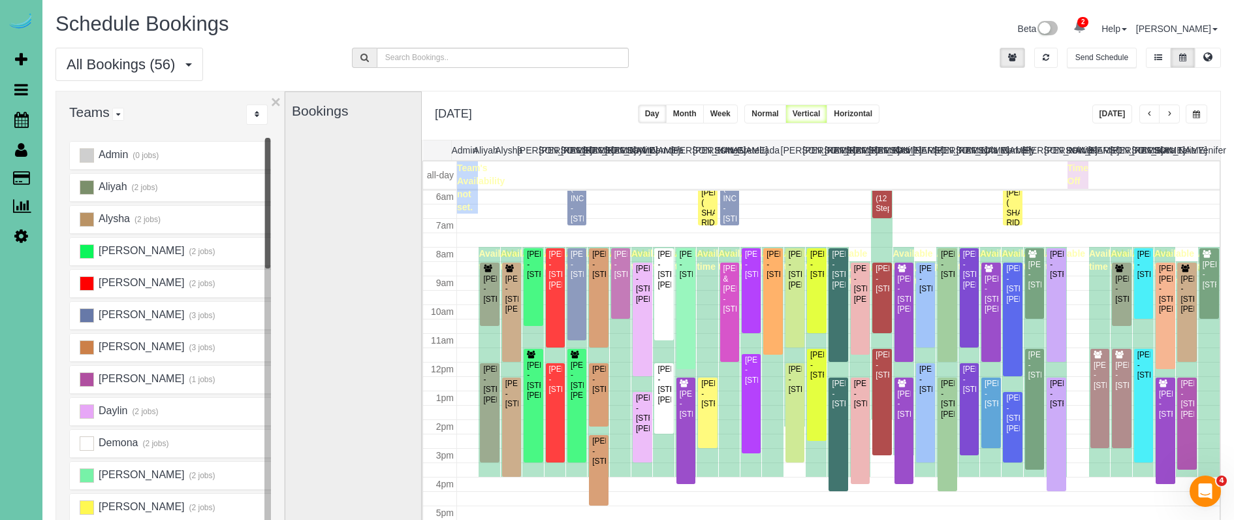
click at [1189, 111] on button "button" at bounding box center [1197, 113] width 22 height 19
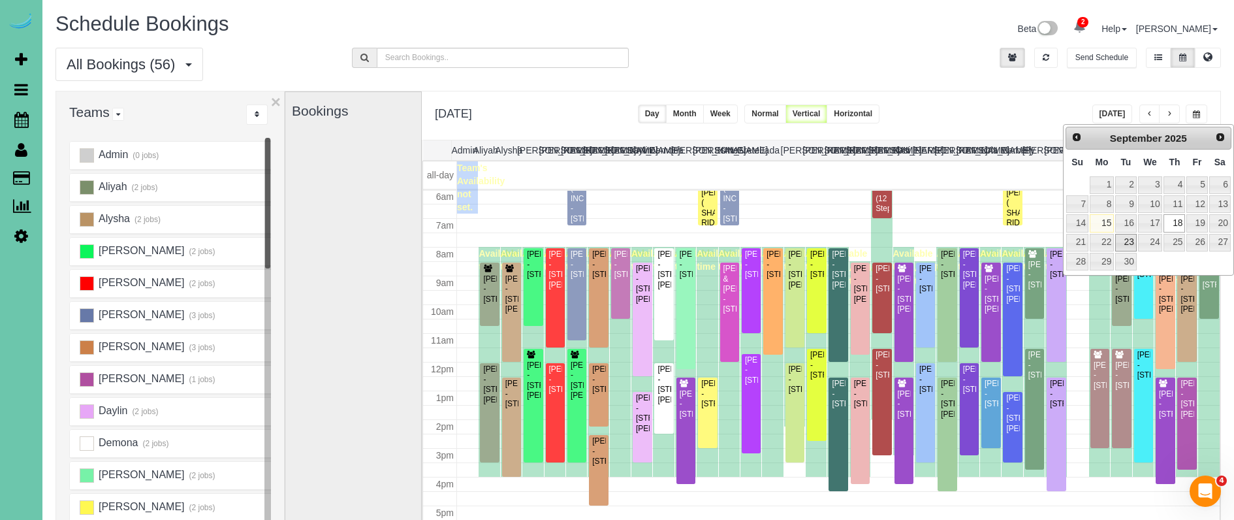
click at [1119, 242] on link "23" at bounding box center [1126, 243] width 21 height 18
type input "**********"
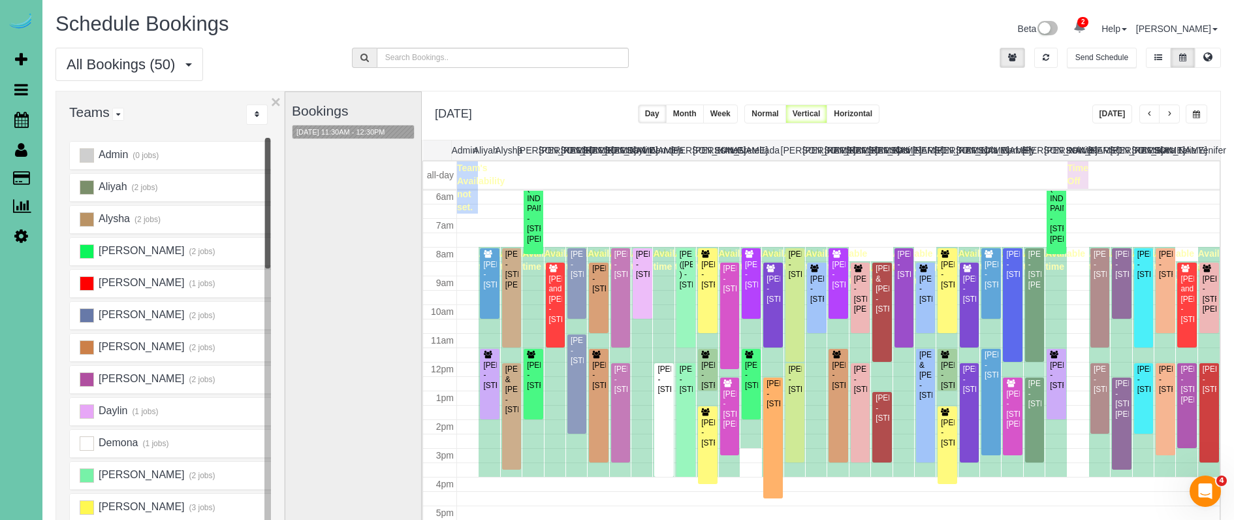
click at [344, 310] on div "Bookings 09/23/2025 11:30AM - 12:30PM" at bounding box center [353, 352] width 123 height 521
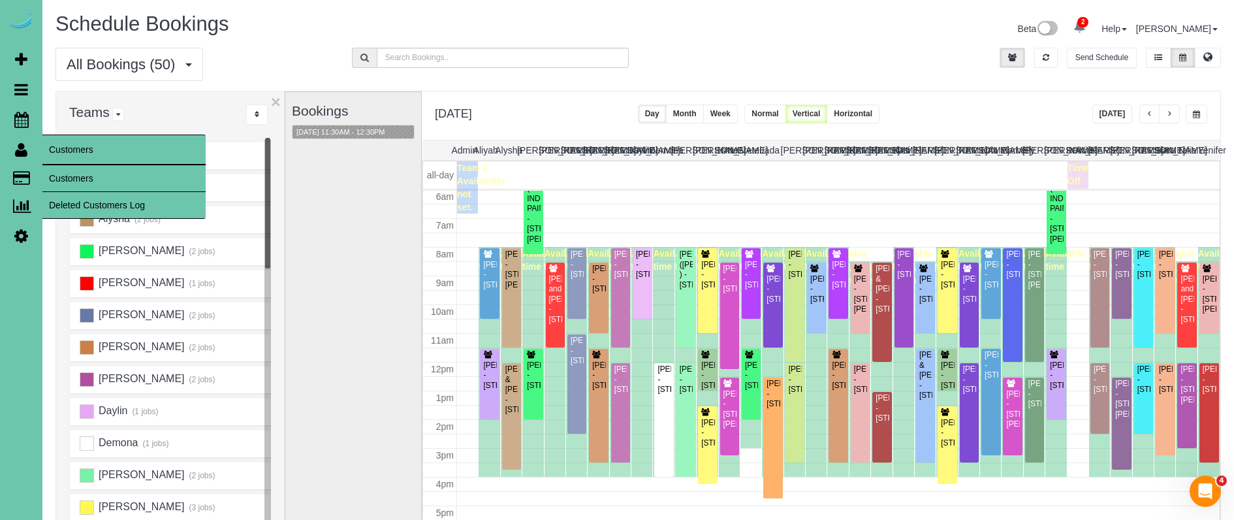
click at [67, 176] on link "Customers" at bounding box center [123, 178] width 163 height 26
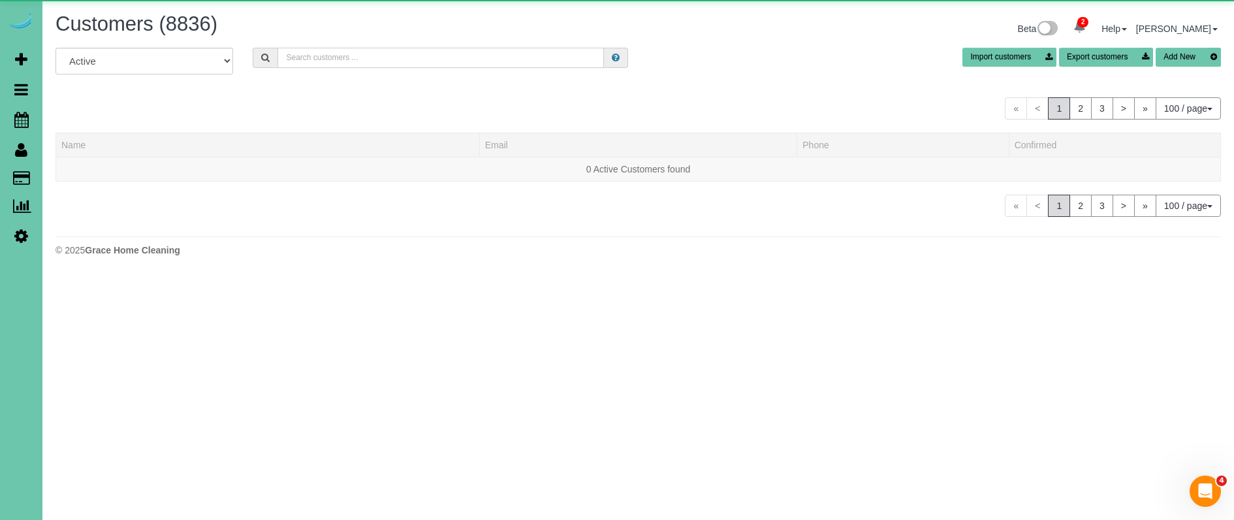
click at [371, 56] on input "text" at bounding box center [441, 58] width 327 height 20
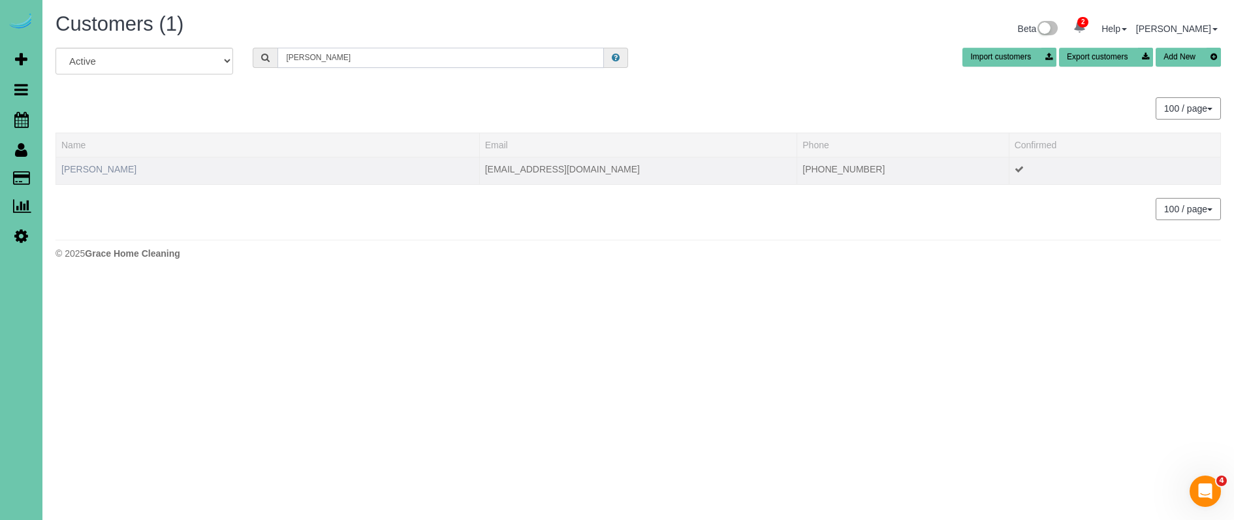
type input "Anna ei"
click at [98, 171] on link "Anna Eirinberg" at bounding box center [98, 169] width 75 height 10
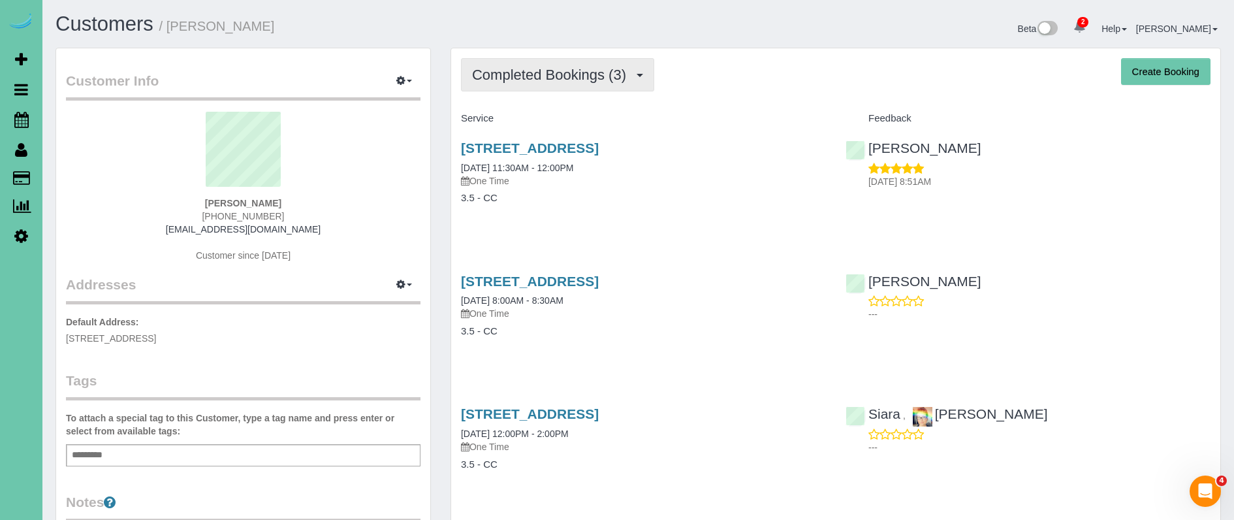
click at [581, 82] on span "Completed Bookings (3)" at bounding box center [552, 75] width 161 height 16
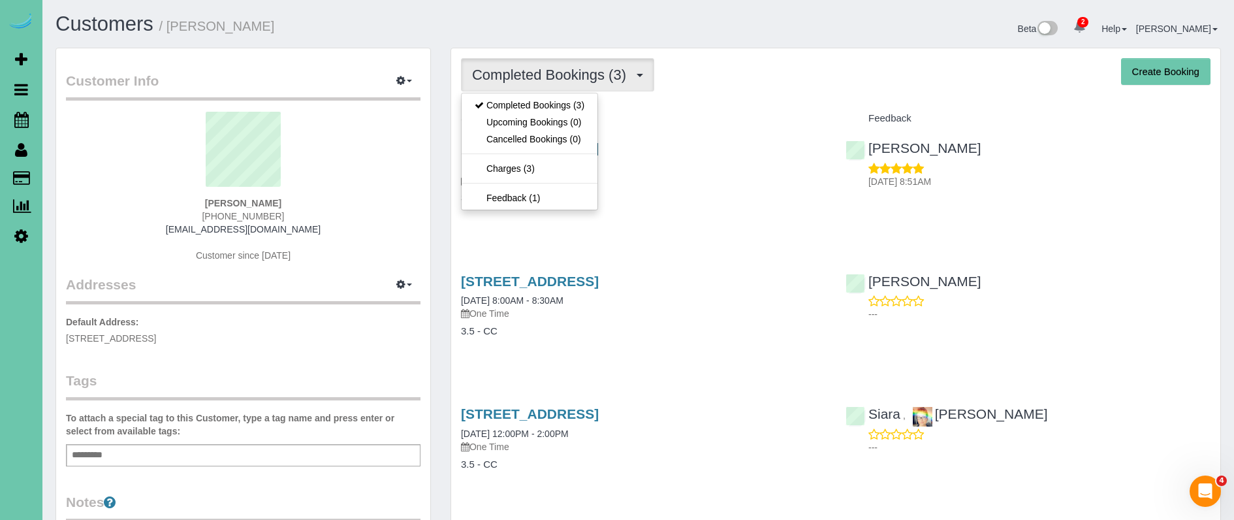
drag, startPoint x: 826, startPoint y: 83, endPoint x: 662, endPoint y: 155, distance: 179.2
click at [810, 86] on div "Completed Bookings (3) Completed Bookings (3) Upcoming Bookings (0) Cancelled B…" at bounding box center [836, 74] width 750 height 33
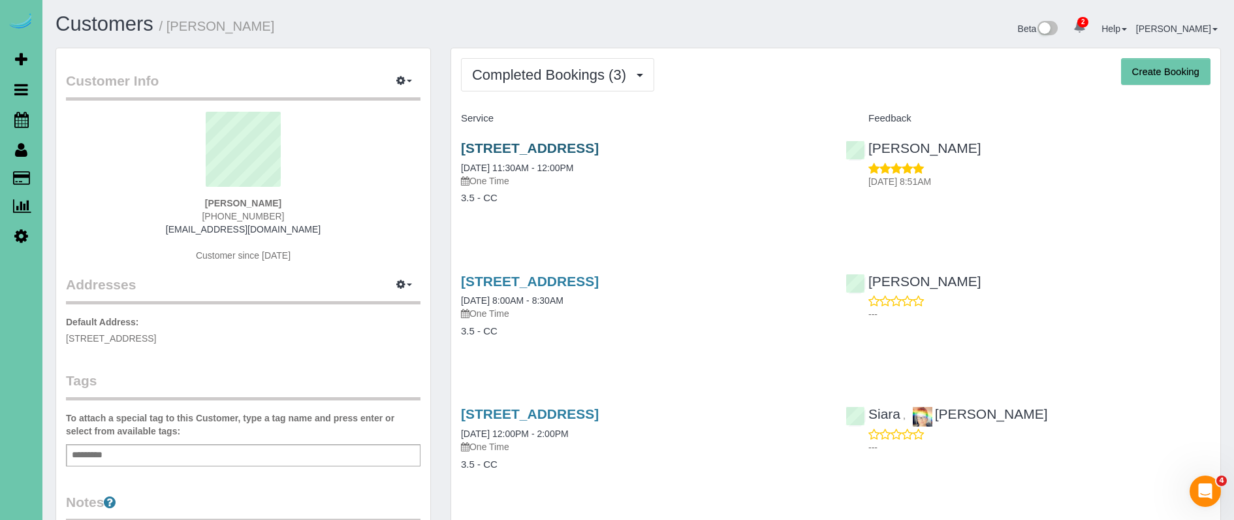
click at [599, 145] on link "131 Dundee Ridge Ct, Omaha, NE 68132" at bounding box center [530, 147] width 138 height 15
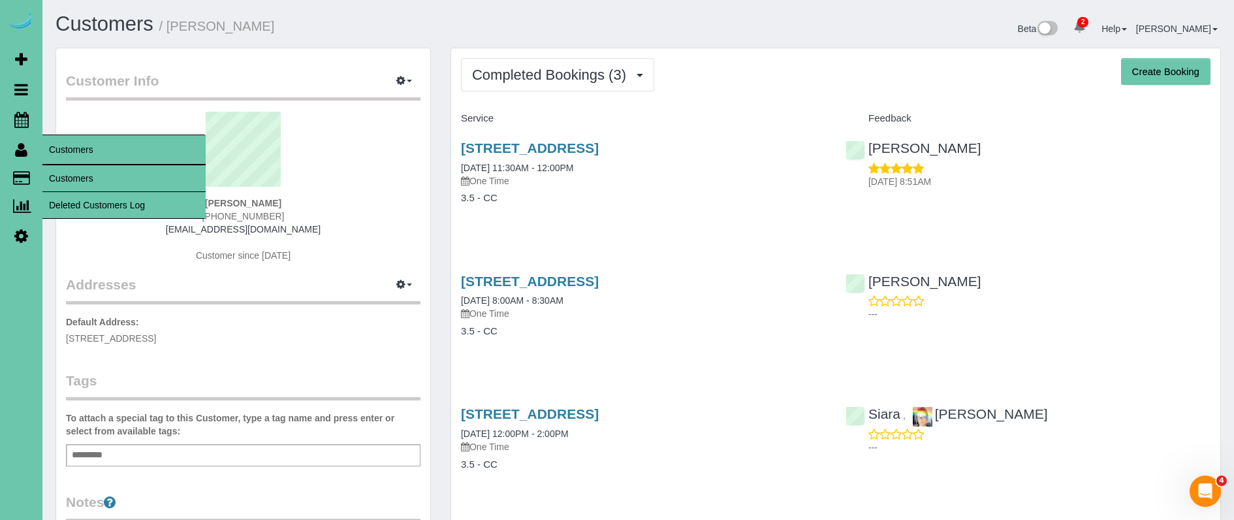
click at [64, 163] on span "Customers" at bounding box center [123, 150] width 163 height 30
click at [67, 177] on link "Customers" at bounding box center [123, 178] width 163 height 26
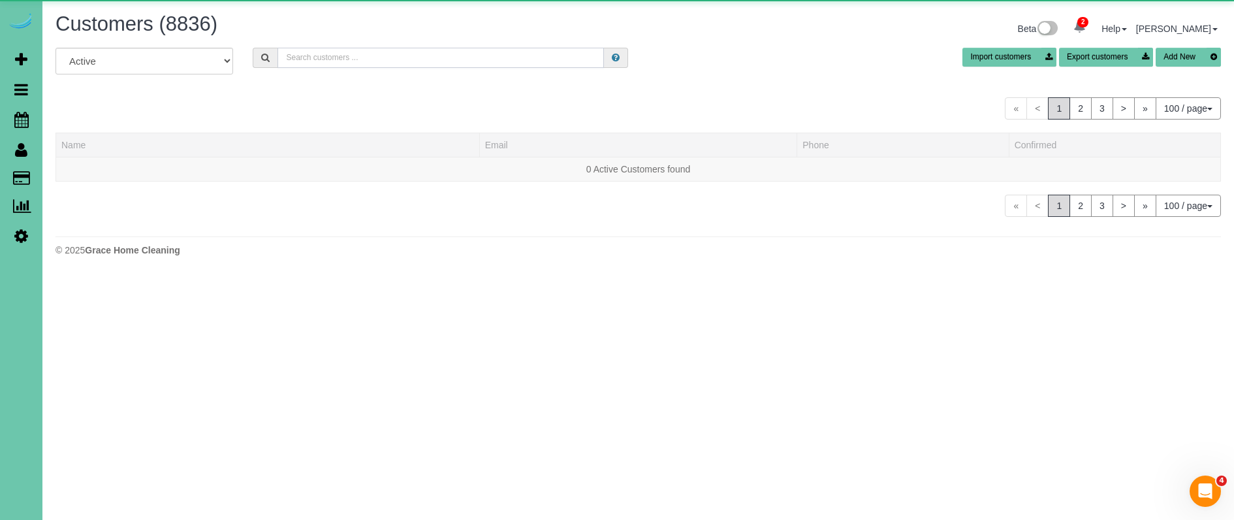
click at [307, 61] on input "text" at bounding box center [441, 58] width 327 height 20
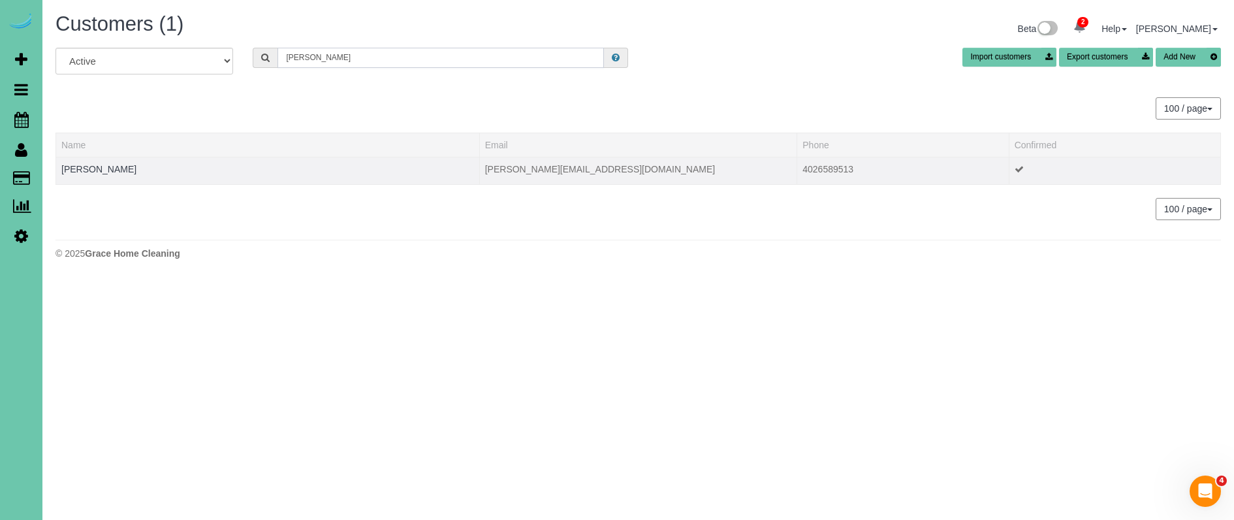
type input "Josie l"
drag, startPoint x: 93, startPoint y: 161, endPoint x: 89, endPoint y: 167, distance: 7.1
click at [93, 161] on td "Josie Laurent" at bounding box center [268, 170] width 424 height 27
click at [89, 169] on link "Josie Laurent" at bounding box center [98, 169] width 75 height 10
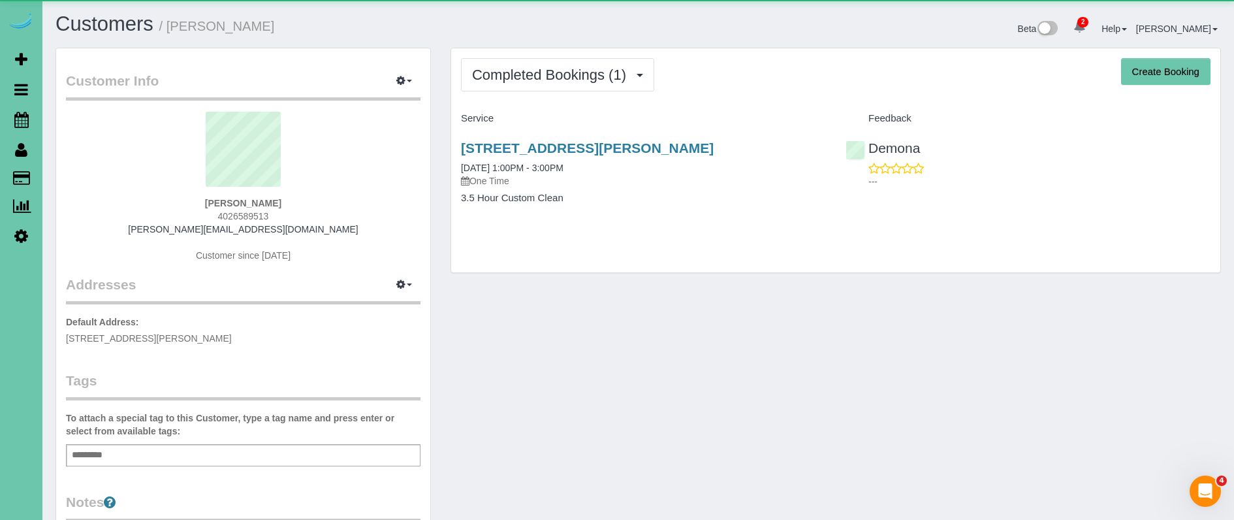
drag, startPoint x: 585, startPoint y: 74, endPoint x: 586, endPoint y: 102, distance: 27.4
click at [585, 74] on span "Completed Bookings (1)" at bounding box center [552, 75] width 161 height 16
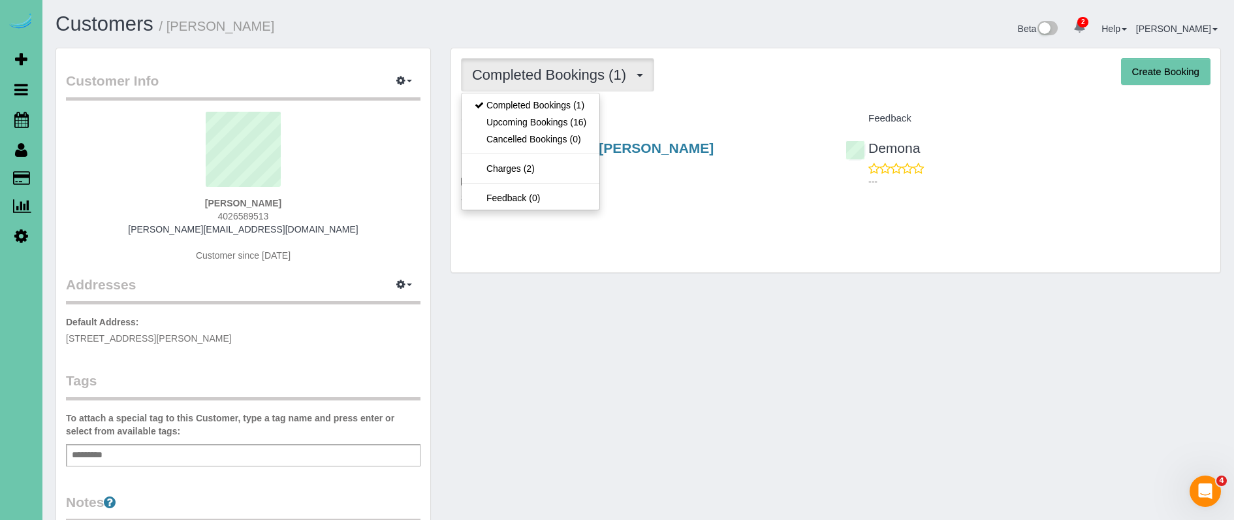
click at [585, 122] on link "Upcoming Bookings (16)" at bounding box center [531, 122] width 138 height 17
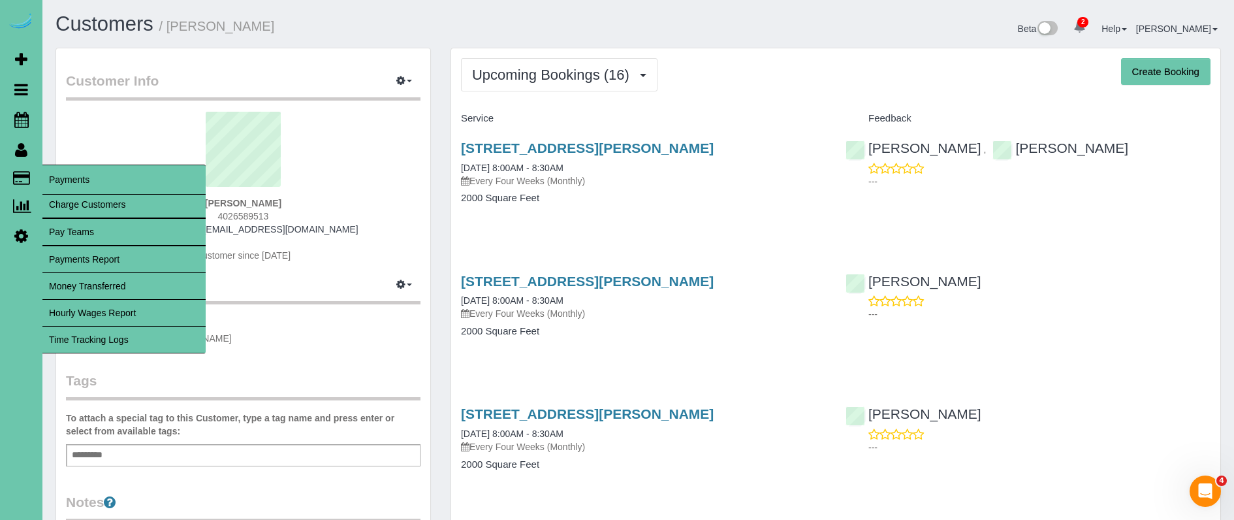
click at [114, 341] on link "Time Tracking Logs" at bounding box center [123, 340] width 163 height 26
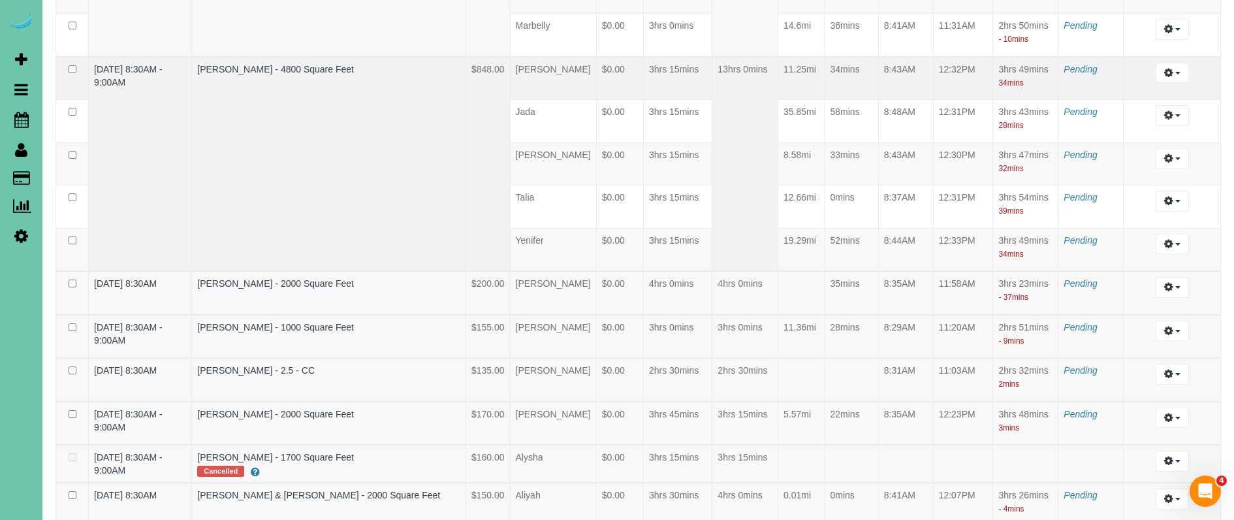
scroll to position [1502, 0]
click at [283, 70] on link "Matt Churchill - 4800 Square Feet" at bounding box center [275, 72] width 157 height 10
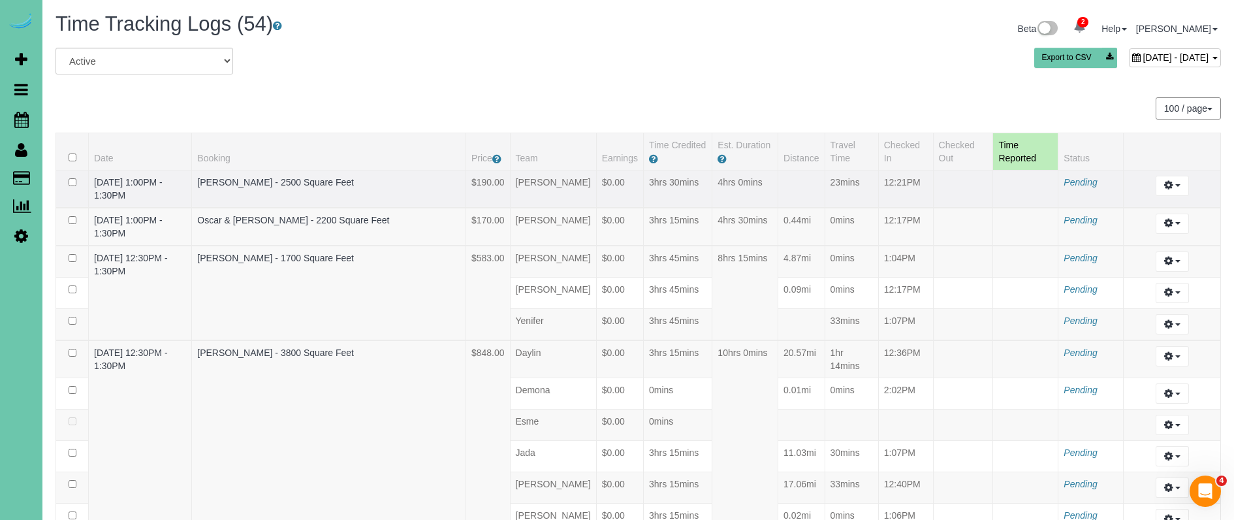
scroll to position [0, 0]
click at [22, 123] on icon at bounding box center [21, 120] width 14 height 16
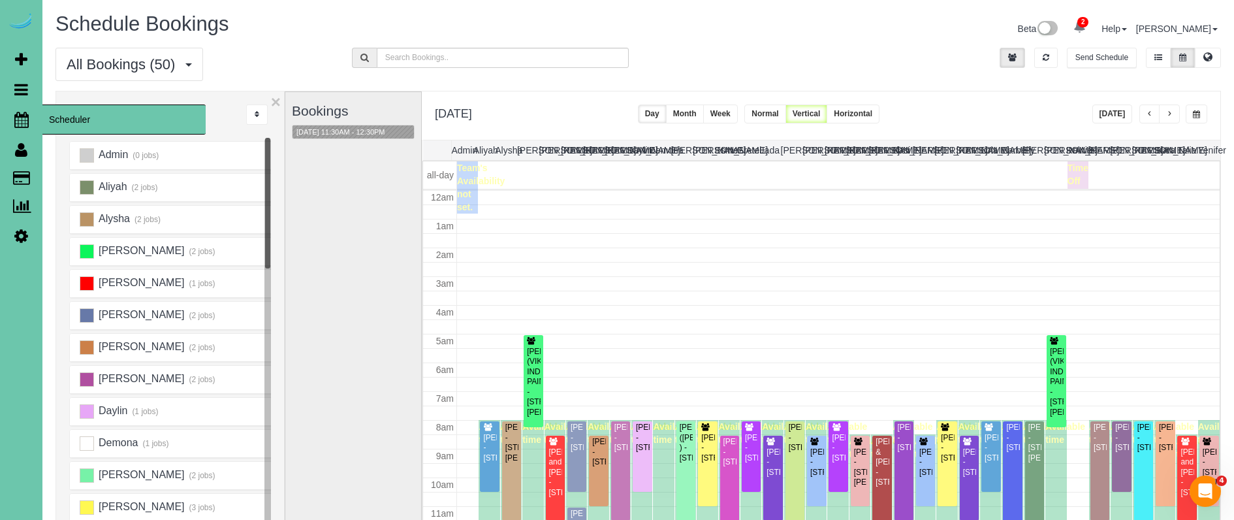
scroll to position [173, 0]
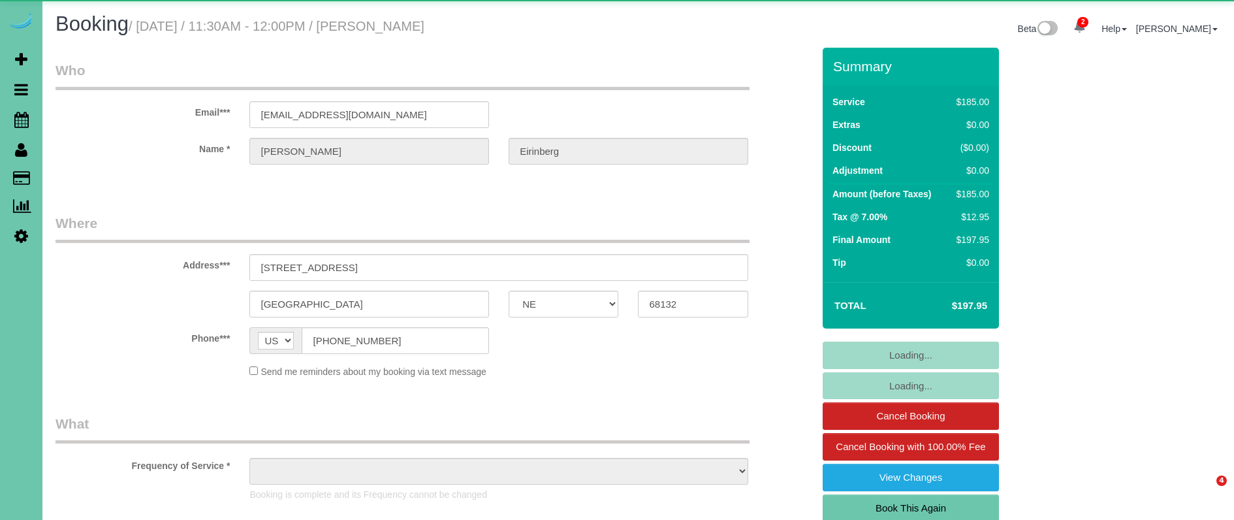
select select "NE"
select select "object:663"
select select "number:35"
select select "number:41"
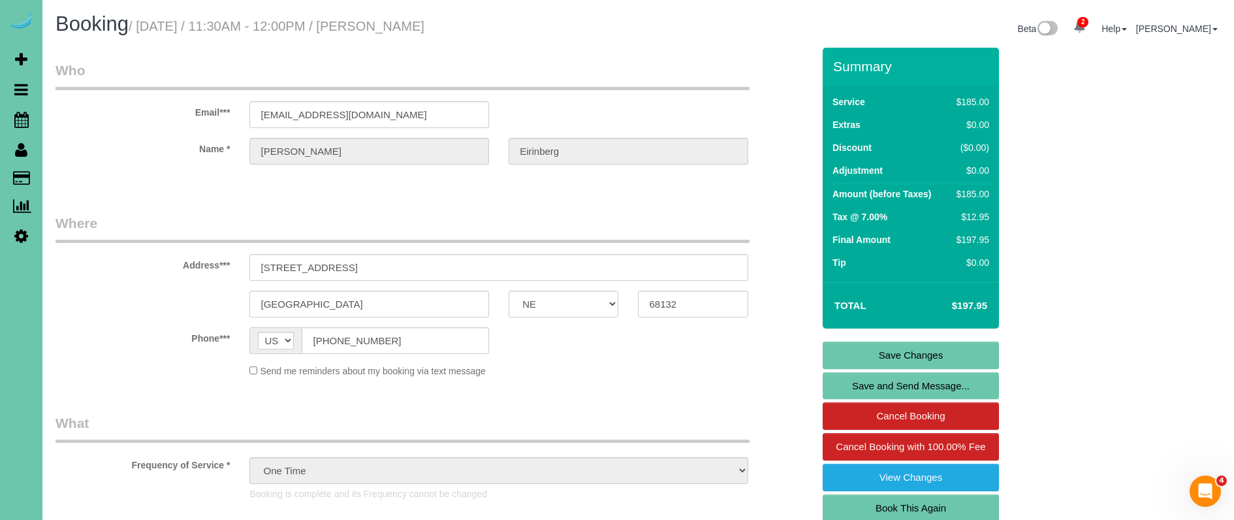
click at [848, 501] on link "Book This Again" at bounding box center [911, 507] width 176 height 27
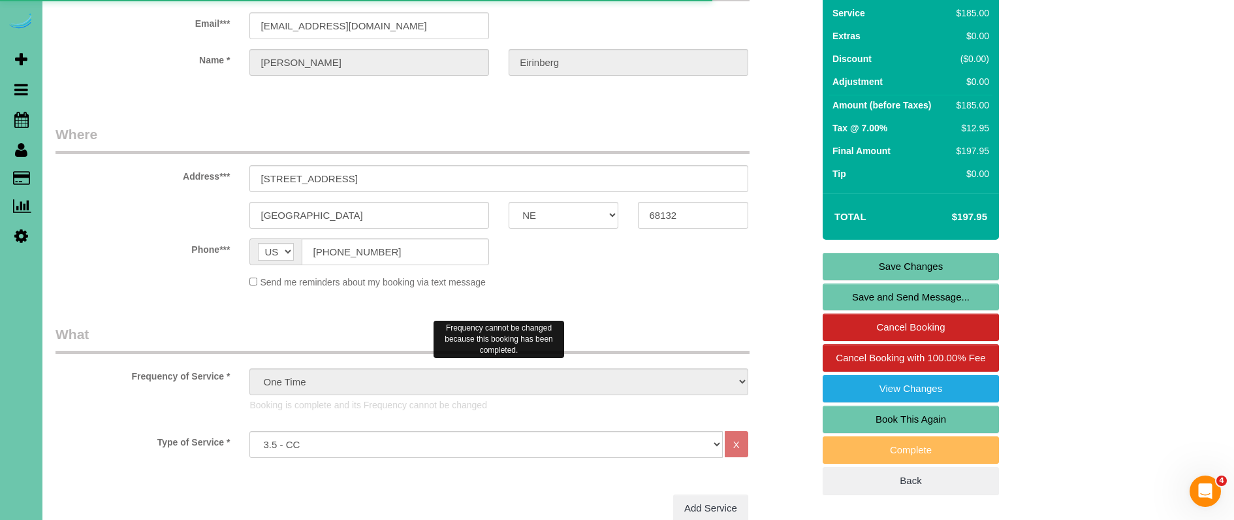
scroll to position [191, 0]
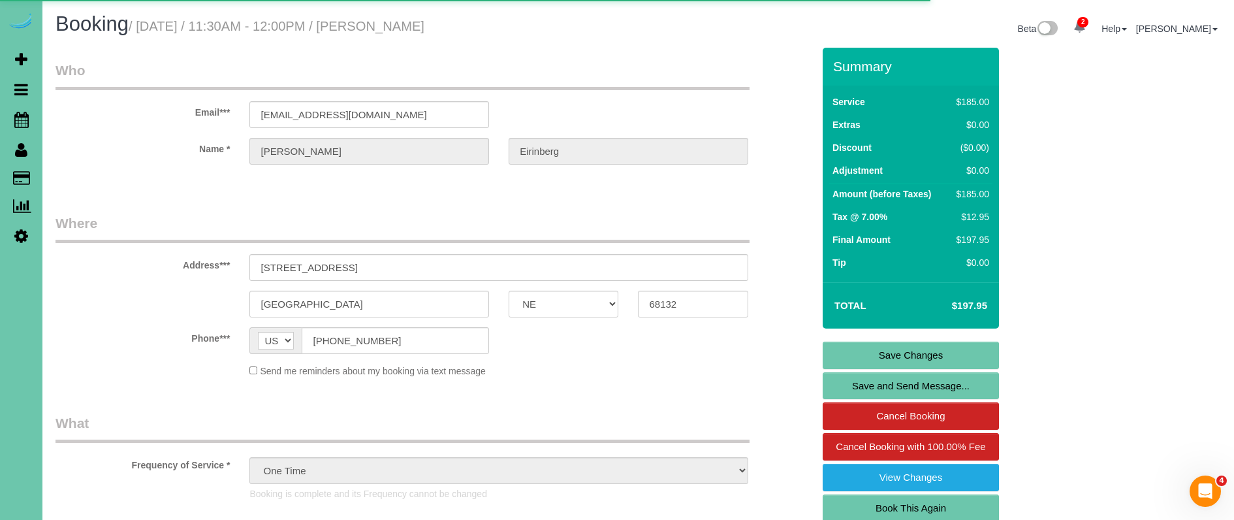
select select "NE"
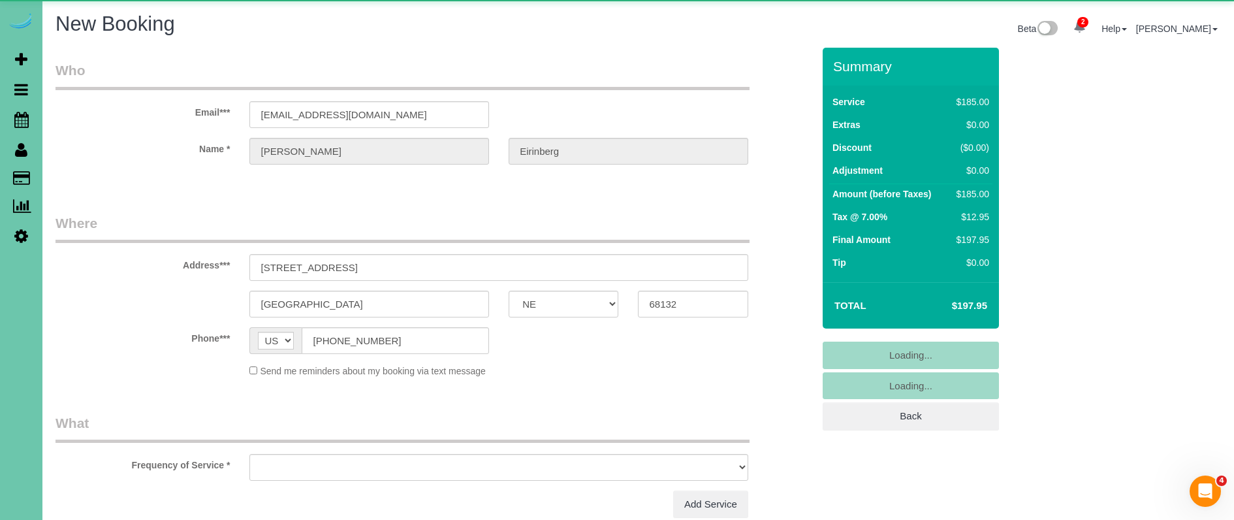
select select "object:1374"
select select "string:fspay-f0f322f1-8e60-48ac-a874-860fb8c13f01"
select select "number:35"
select select "number:41"
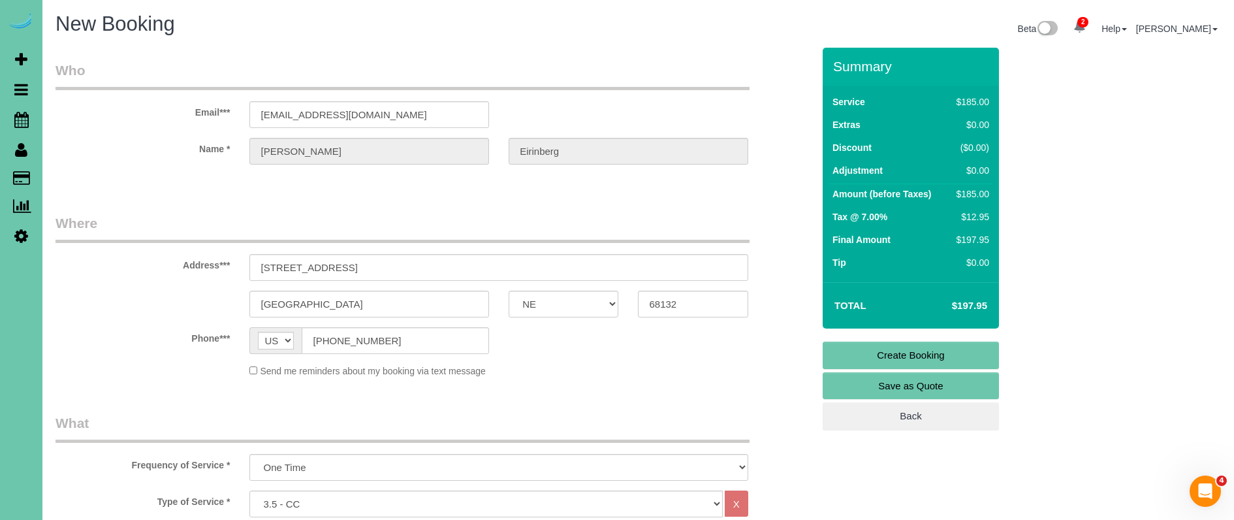
select select "object:1632"
click at [192, 357] on sui-booking-location "Phone*** AF AL DZ AD AO AI AQ AG AR AM AW AU AT AZ BS BH BD BB BY BE BZ BJ BM B…" at bounding box center [435, 352] width 758 height 50
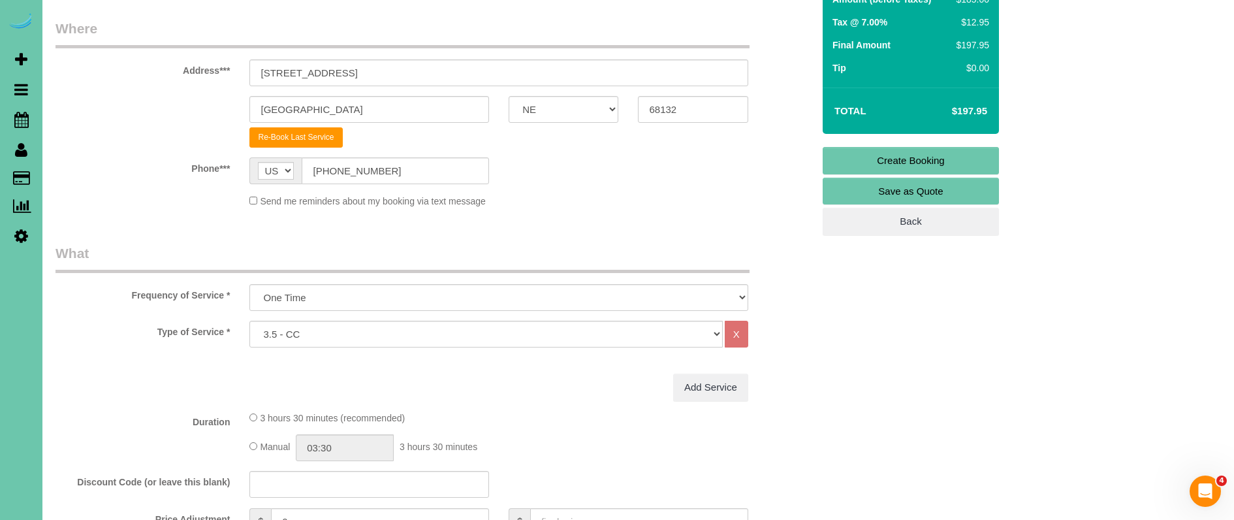
scroll to position [199, 0]
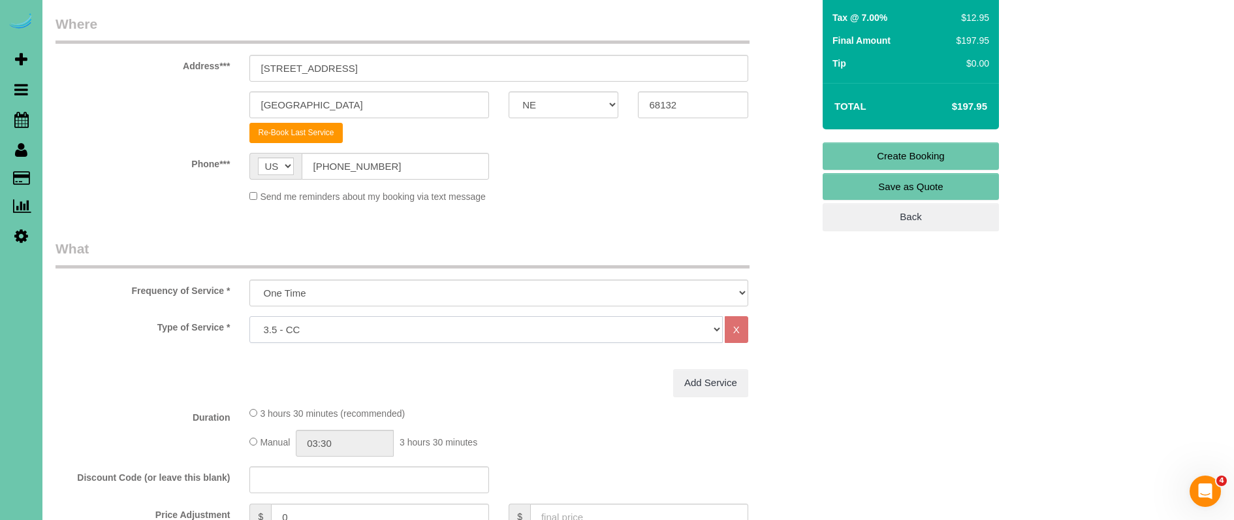
select select "160"
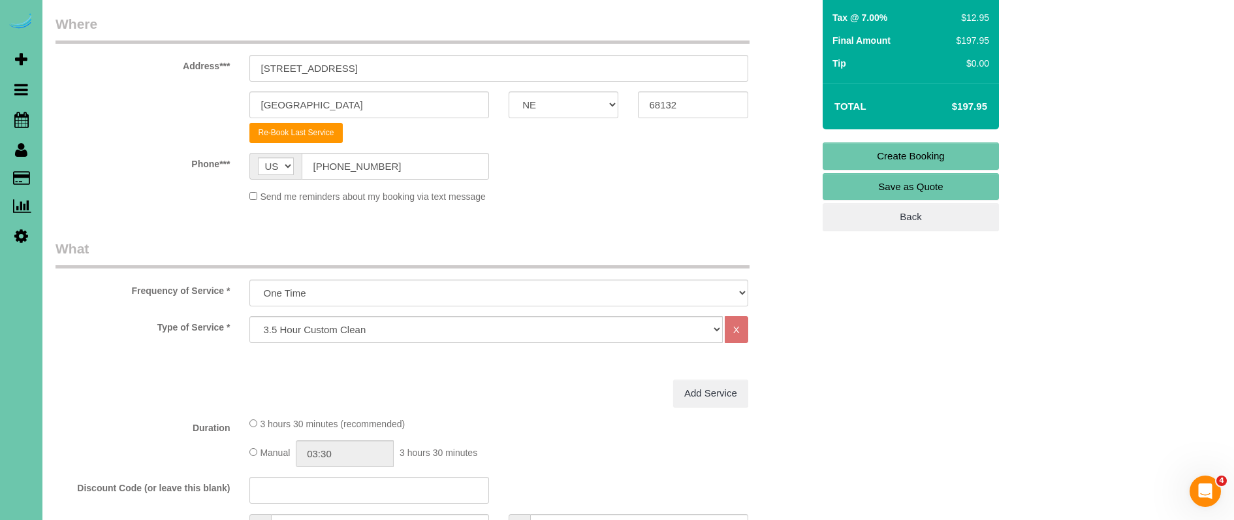
click at [131, 197] on div "Send me reminders about my booking via text message" at bounding box center [434, 196] width 777 height 14
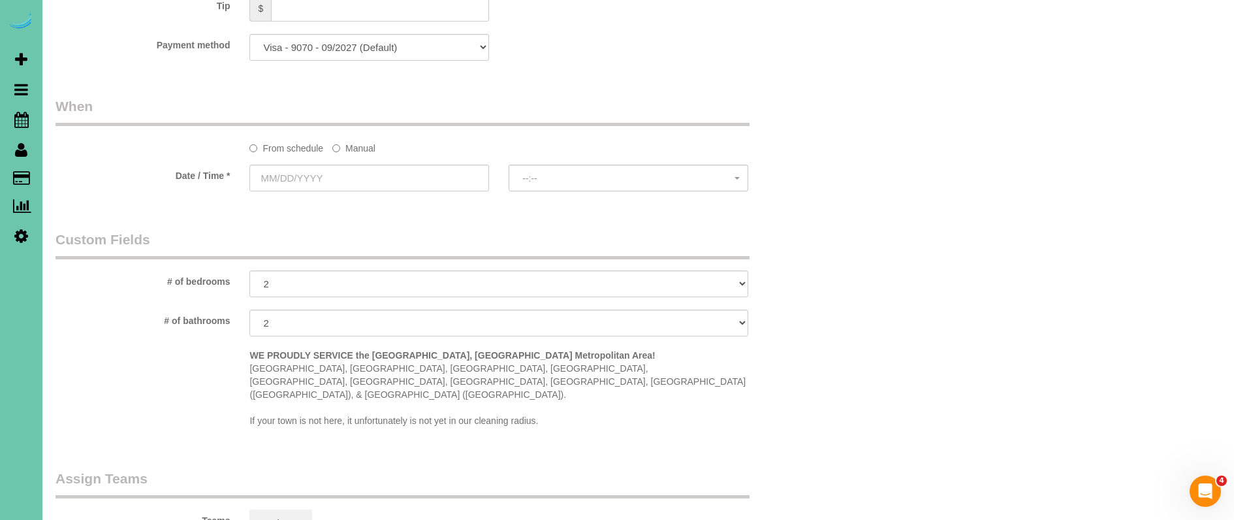
scroll to position [828, 0]
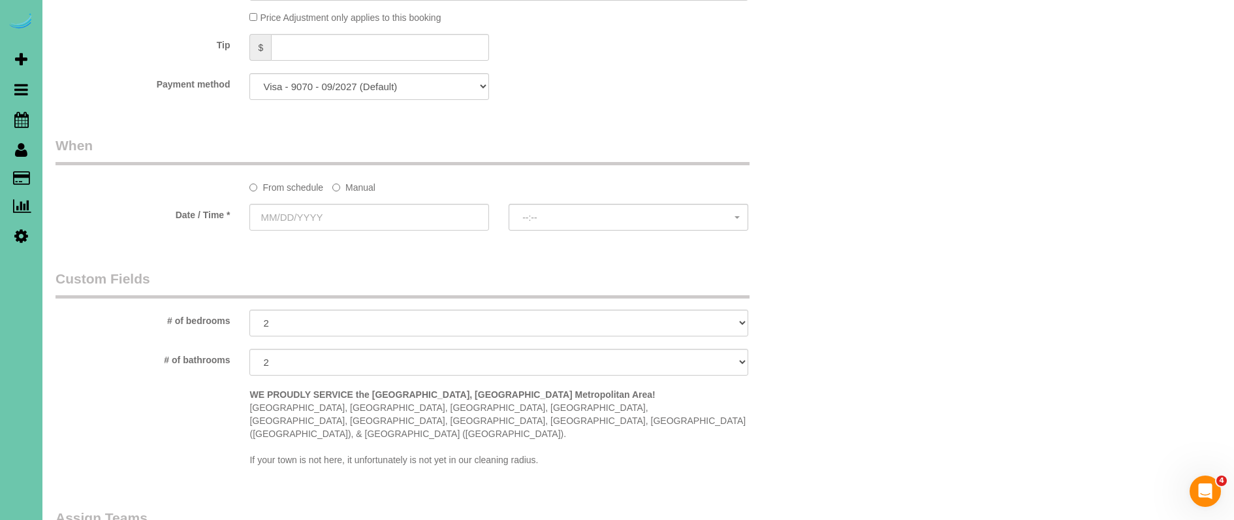
click at [357, 177] on label "Manual" at bounding box center [353, 185] width 43 height 18
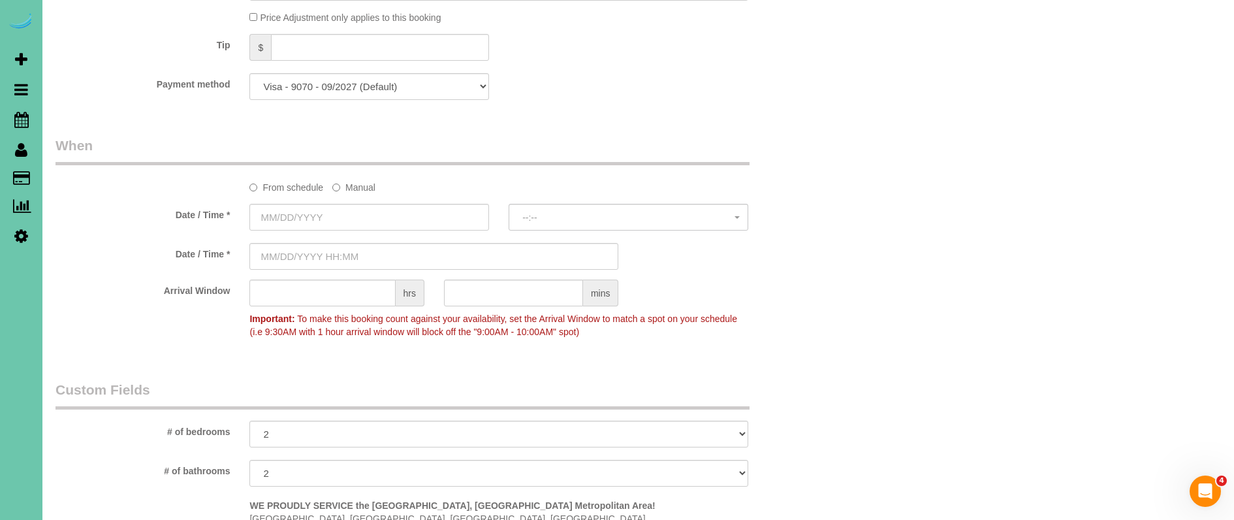
scroll to position [826, 0]
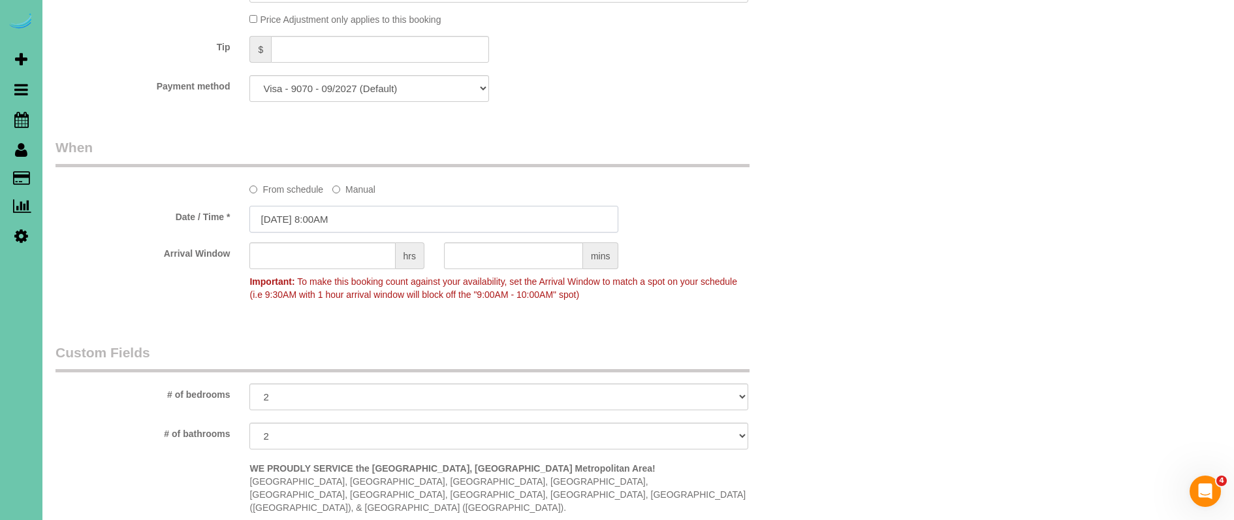
click at [333, 216] on input "09/15/2025 8:00AM" at bounding box center [433, 219] width 369 height 27
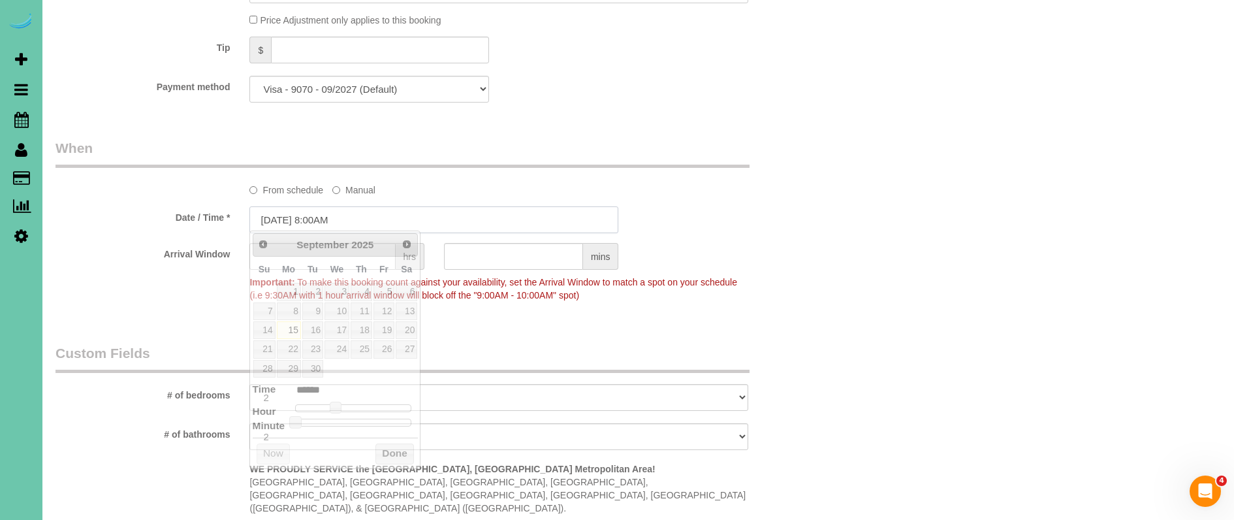
scroll to position [817, 0]
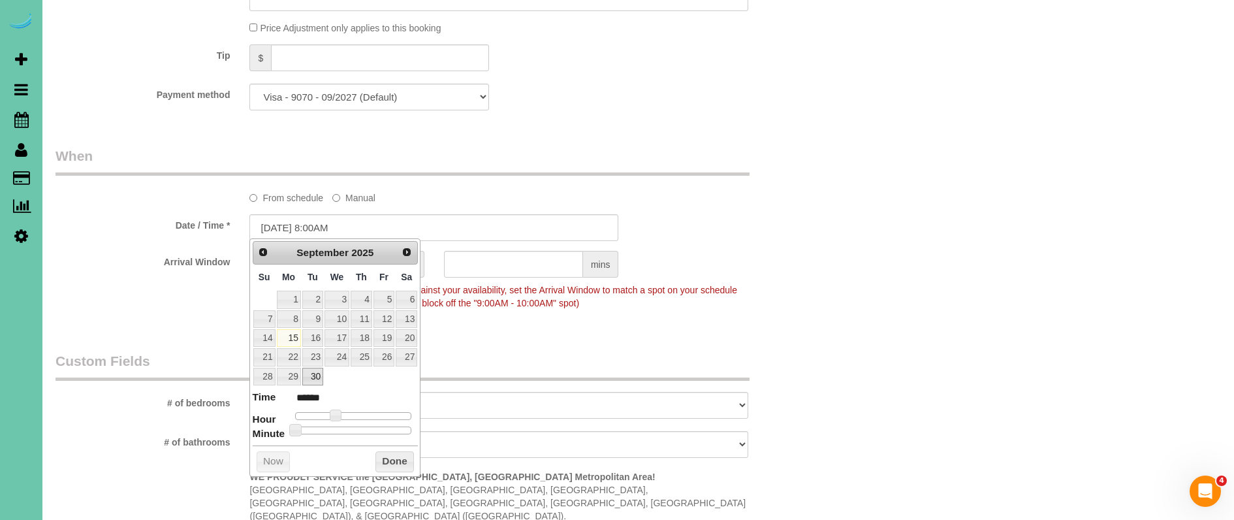
click at [312, 374] on link "30" at bounding box center [312, 377] width 21 height 18
type input "09/30/2025 9:00AM"
type input "******"
type input "09/30/2025 10:00AM"
type input "*******"
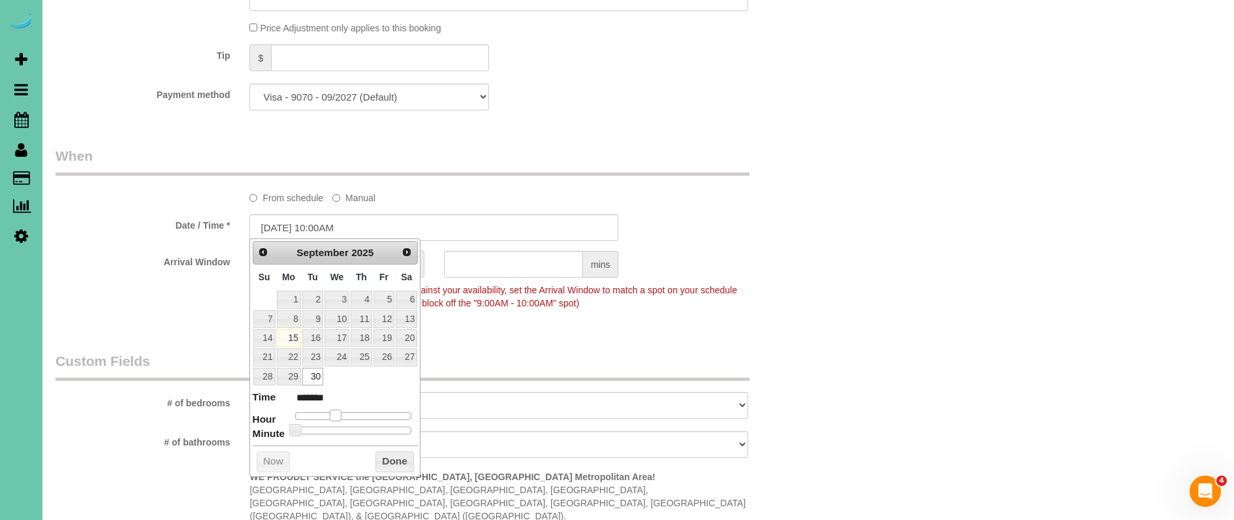
type input "09/30/2025 11:00AM"
type input "*******"
type input "09/30/2025 12:00PM"
type input "*******"
drag, startPoint x: 336, startPoint y: 413, endPoint x: 357, endPoint y: 413, distance: 21.6
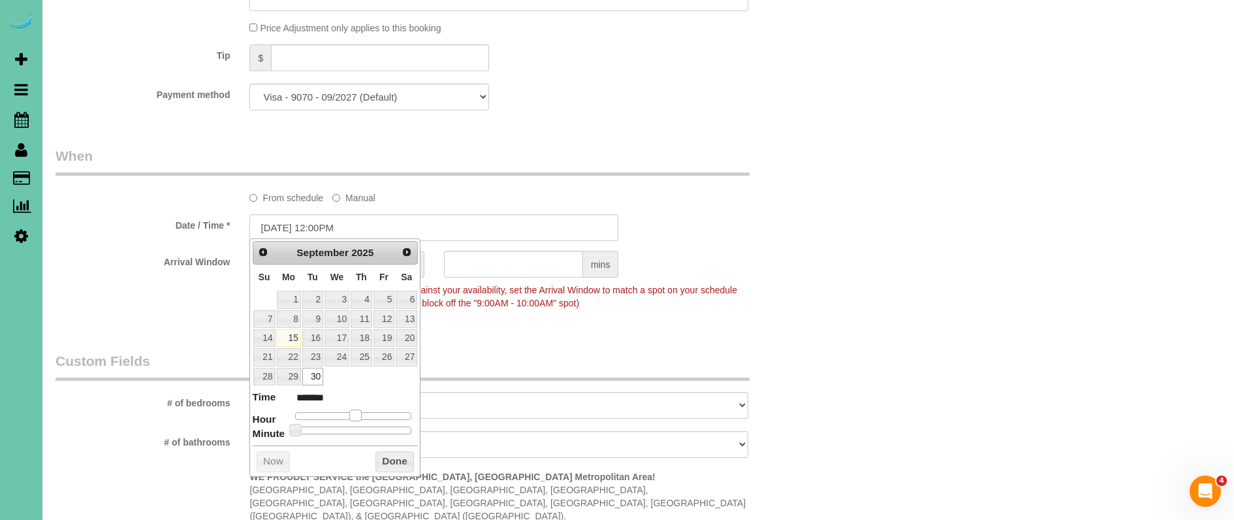
click at [357, 413] on span at bounding box center [355, 416] width 12 height 12
click at [334, 223] on input "09/30/2025 12:00PM" at bounding box center [433, 227] width 369 height 27
type input "09/30/2025 12:30PM"
click at [818, 179] on div "From schedule Manual" at bounding box center [434, 175] width 777 height 58
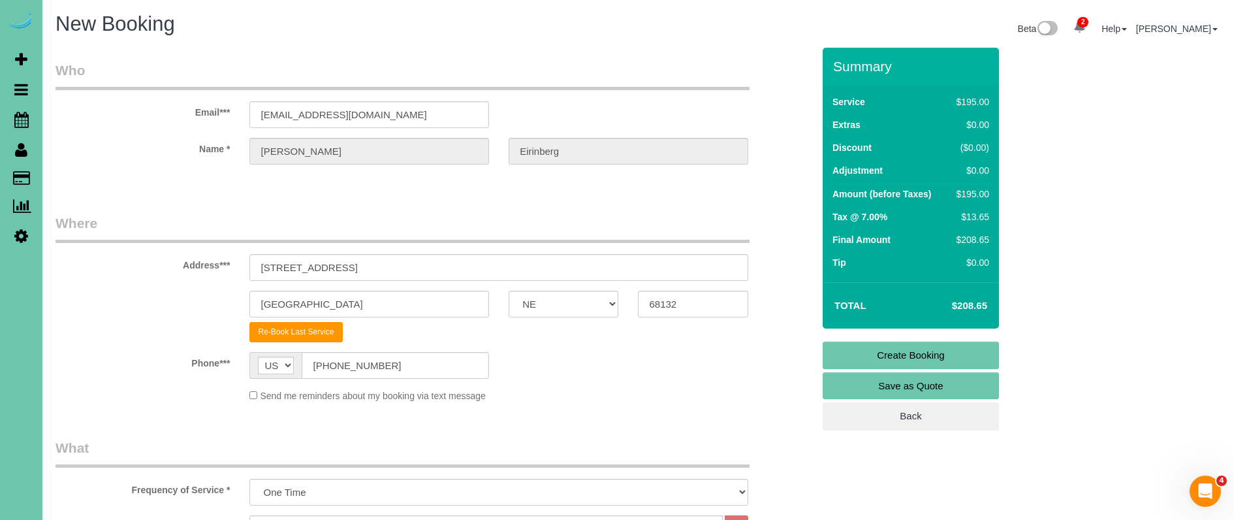
scroll to position [0, 0]
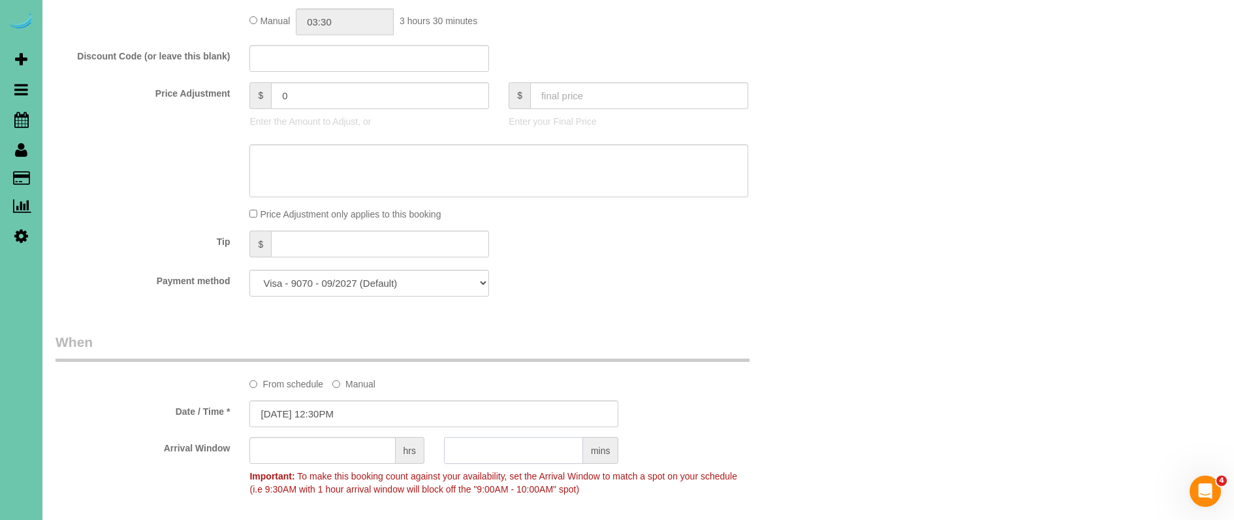
click at [522, 458] on input "text" at bounding box center [513, 450] width 139 height 27
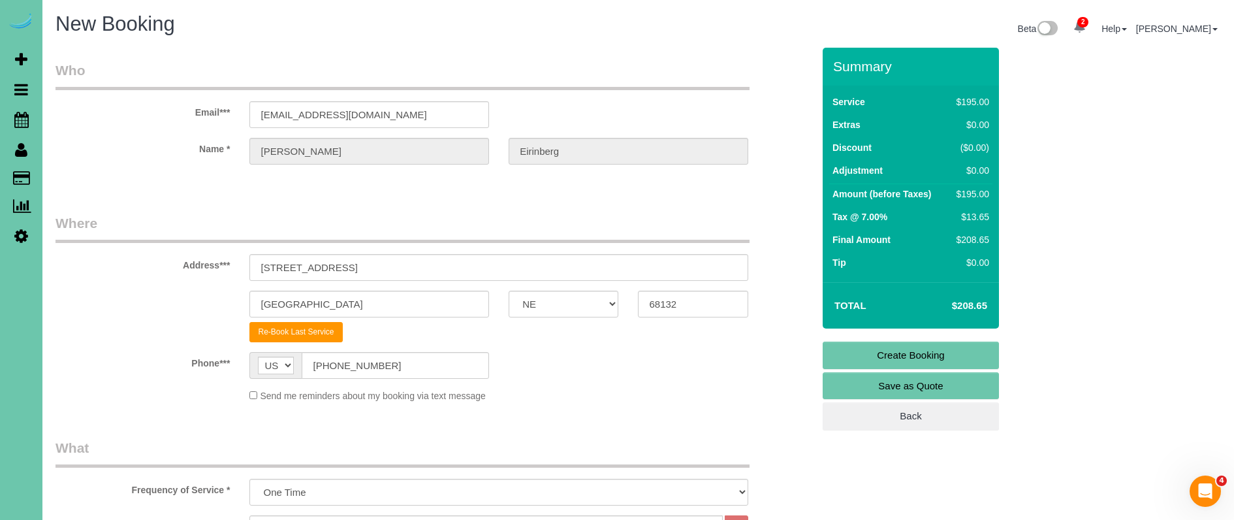
type input "30"
click at [856, 354] on link "Create Booking" at bounding box center [911, 355] width 176 height 27
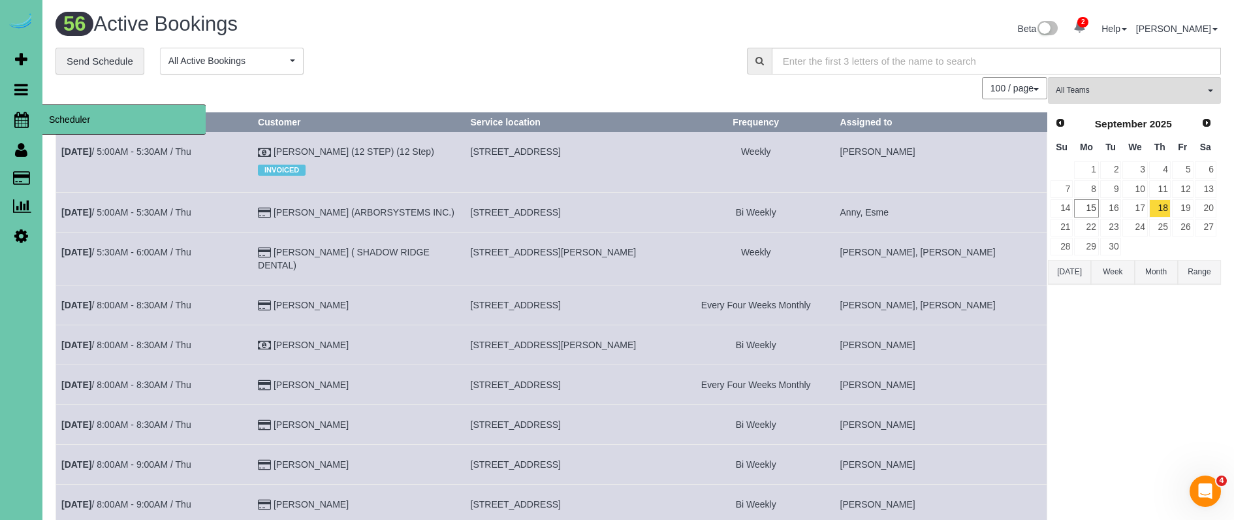
click at [19, 121] on icon at bounding box center [21, 120] width 14 height 16
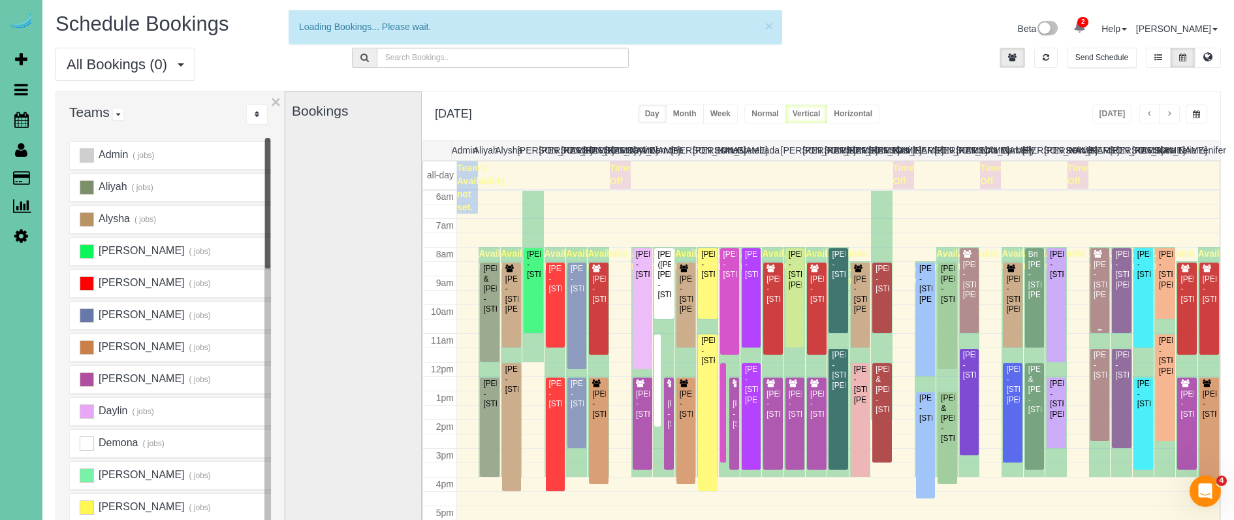
scroll to position [173, 0]
click at [1101, 300] on div "Josie Laurent - 14812 Sprague Street, Omaha, NE 68116" at bounding box center [1100, 280] width 14 height 40
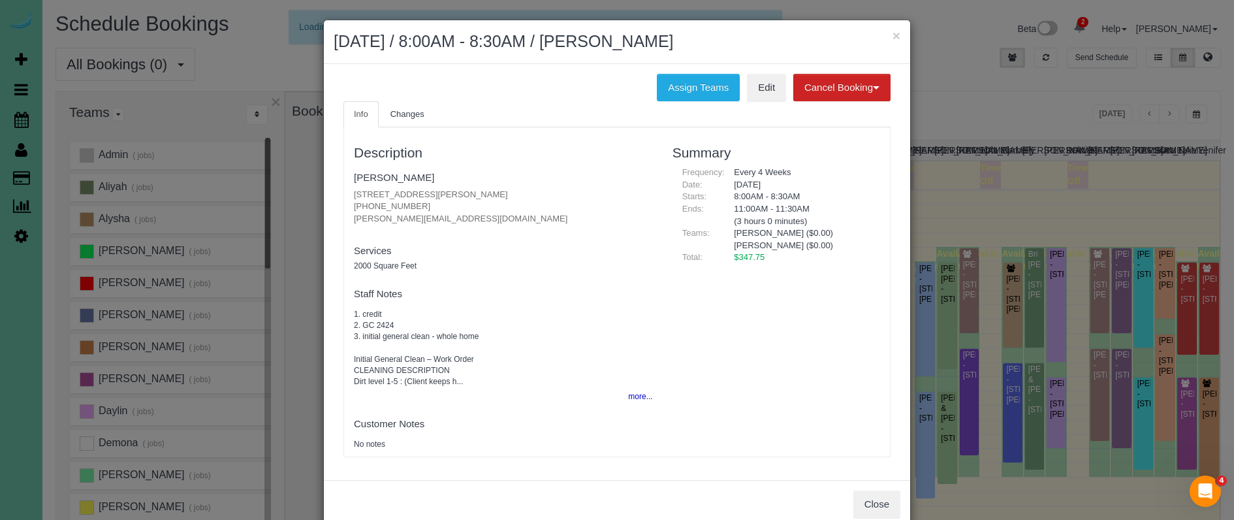
drag, startPoint x: 695, startPoint y: 79, endPoint x: 652, endPoint y: 86, distance: 43.7
click at [695, 79] on button "Assign Teams" at bounding box center [698, 87] width 83 height 27
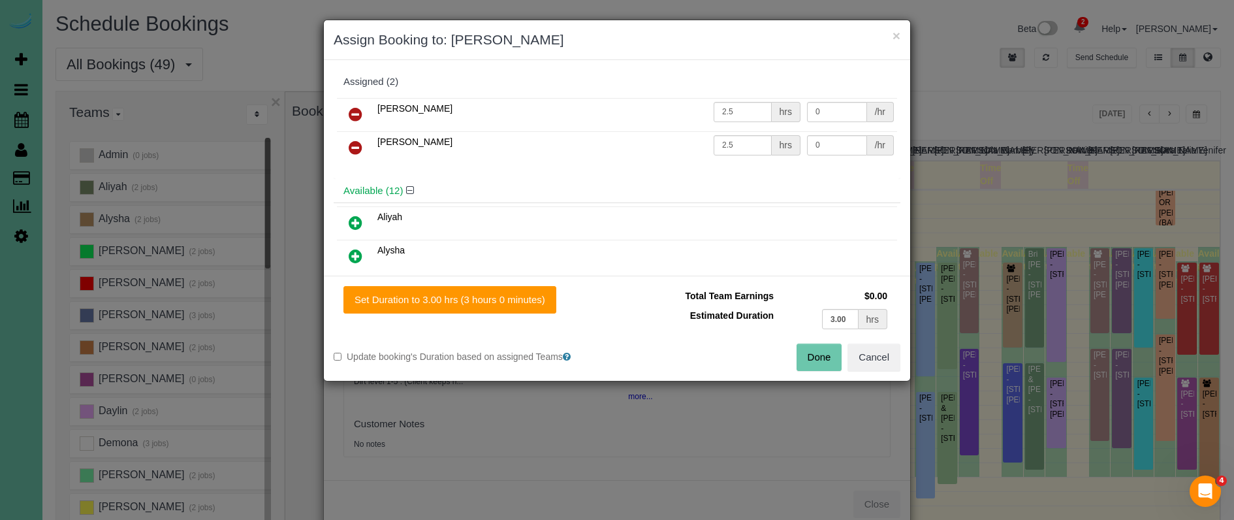
drag, startPoint x: 510, startPoint y: 289, endPoint x: 559, endPoint y: 298, distance: 49.7
click at [510, 289] on button "Set Duration to 3.00 hrs (3 hours 0 minutes)" at bounding box center [450, 299] width 213 height 27
type input "3.00"
click at [822, 355] on button "Done" at bounding box center [820, 357] width 46 height 27
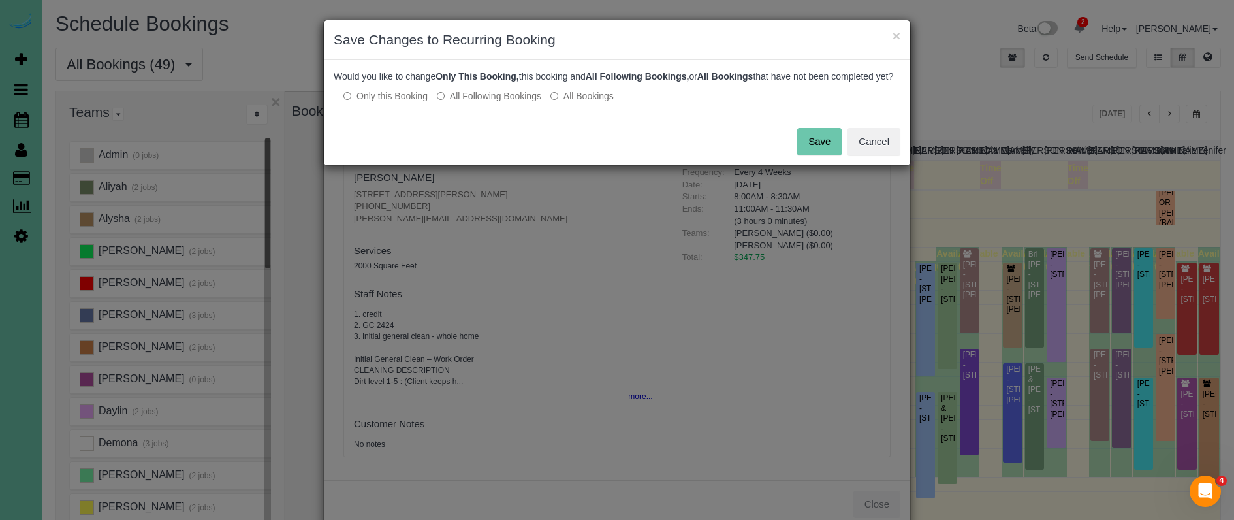
drag, startPoint x: 814, startPoint y: 159, endPoint x: 815, endPoint y: 116, distance: 42.5
click at [814, 155] on button "Save" at bounding box center [819, 141] width 44 height 27
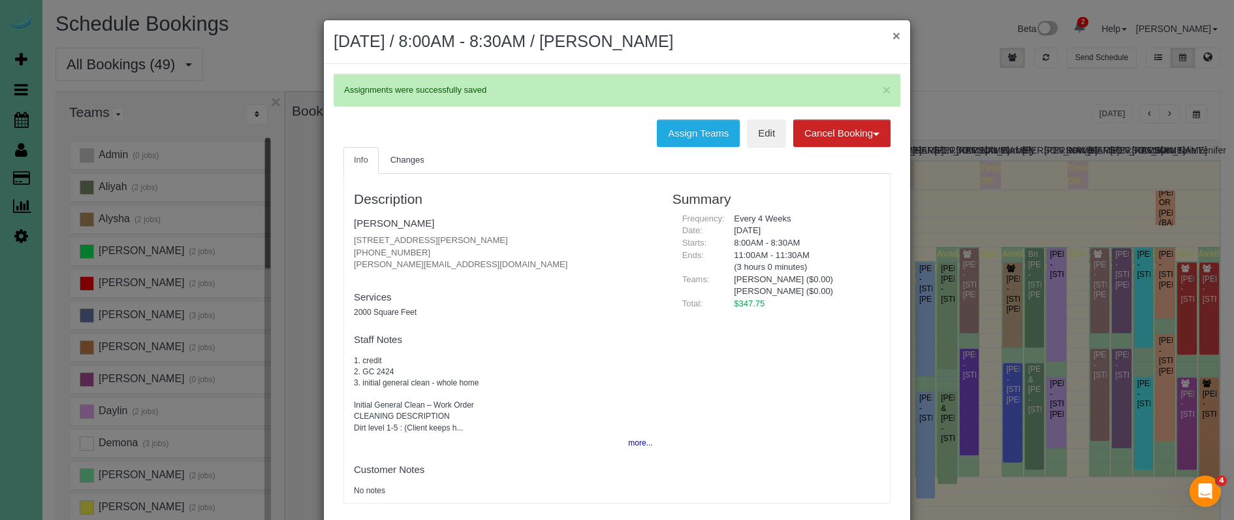
click at [899, 32] on button "×" at bounding box center [897, 36] width 8 height 14
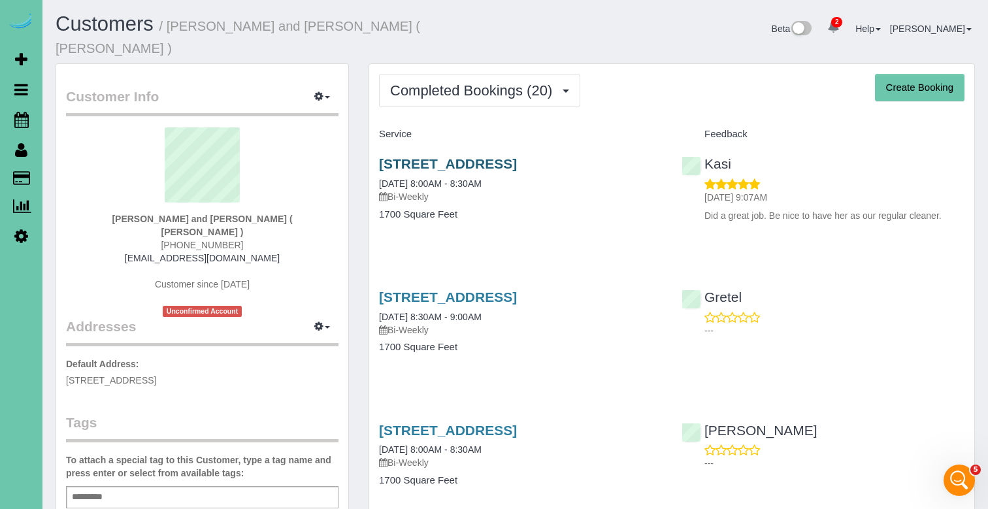
click at [507, 156] on link "3518 Terrace Drive, Omaha, NE 68134" at bounding box center [448, 163] width 138 height 15
click at [442, 82] on span "Completed Bookings (20)" at bounding box center [474, 90] width 169 height 16
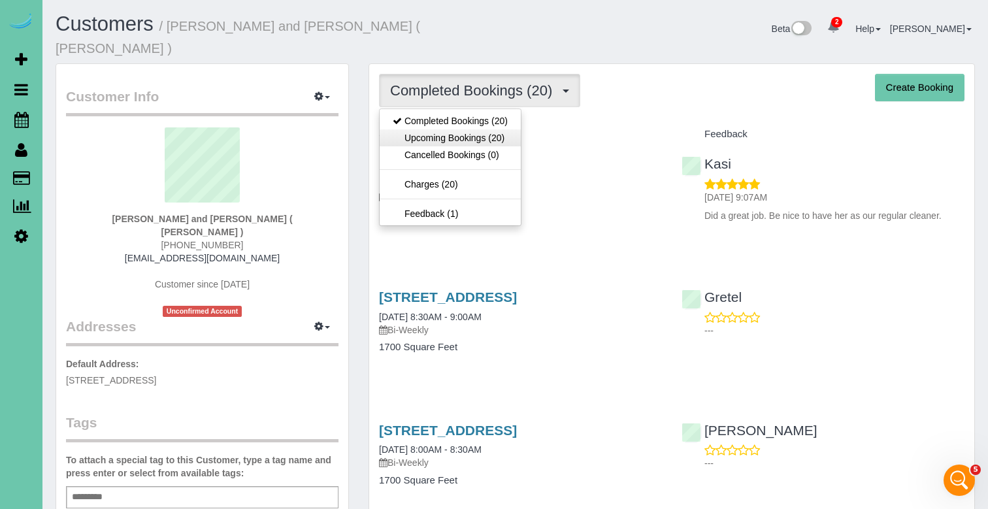
click at [483, 129] on link "Upcoming Bookings (20)" at bounding box center [449, 137] width 141 height 17
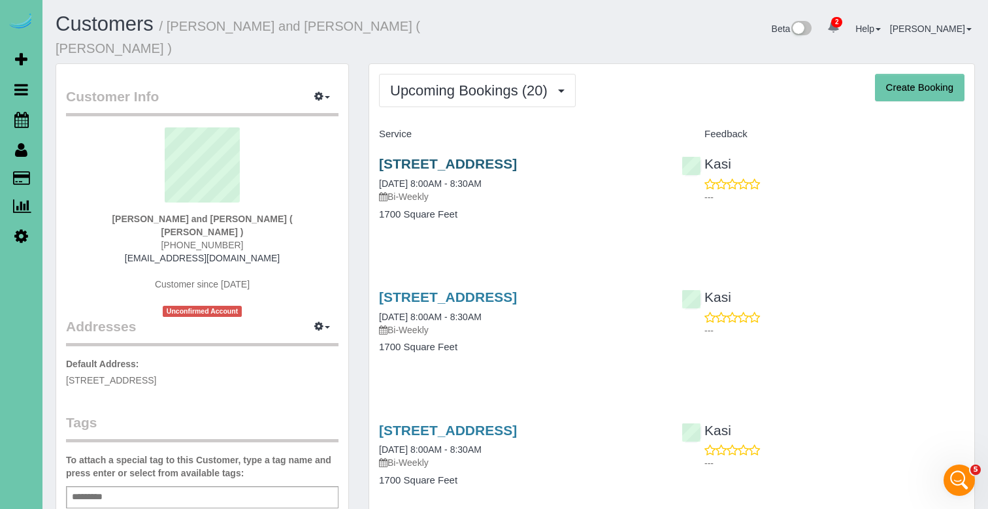
click at [468, 156] on link "3518 Terrace Drive, Omaha, NE 68134" at bounding box center [448, 163] width 138 height 15
click at [515, 83] on button "Upcoming Bookings (20)" at bounding box center [477, 90] width 197 height 33
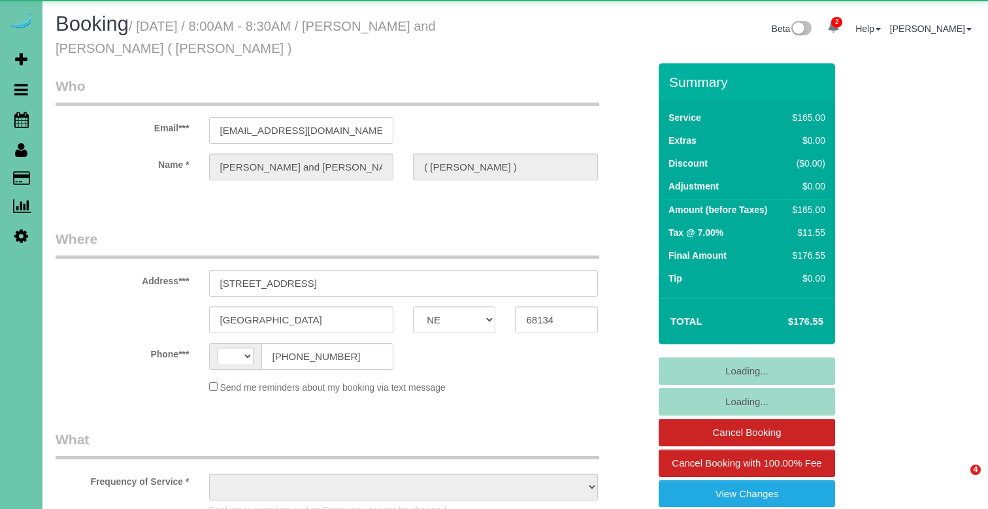
select select "NE"
select select "string:[GEOGRAPHIC_DATA]"
select select "object:914"
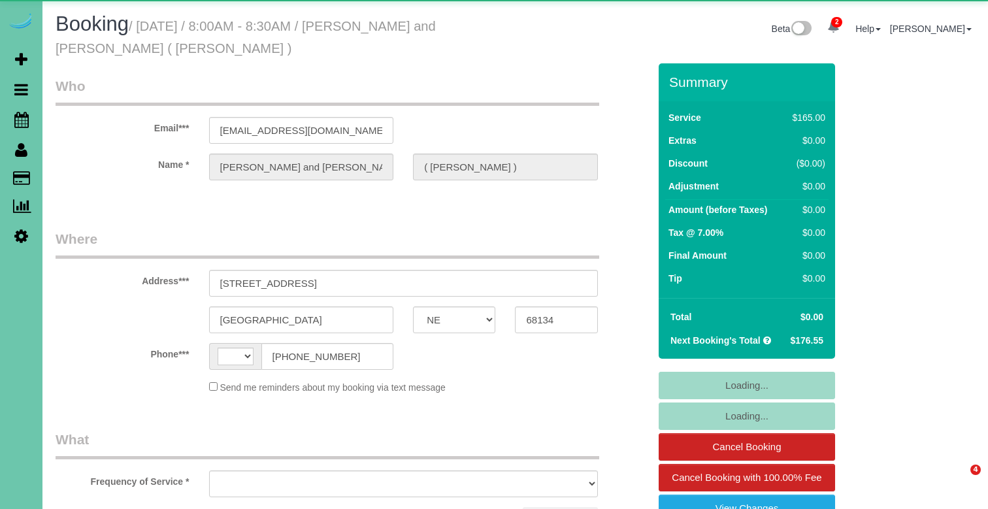
select select "NE"
select select "string:[GEOGRAPHIC_DATA]"
select select "object:642"
select select "string:fspay-957b6359-1d59-490c-bb73-74e20cc3d558"
select select "object:926"
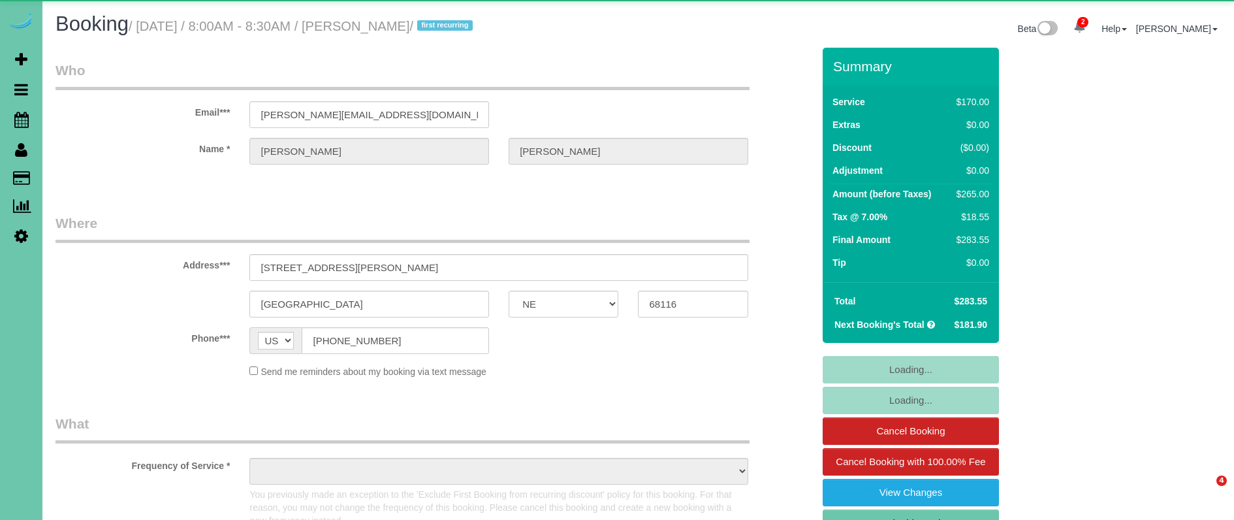
select select "NE"
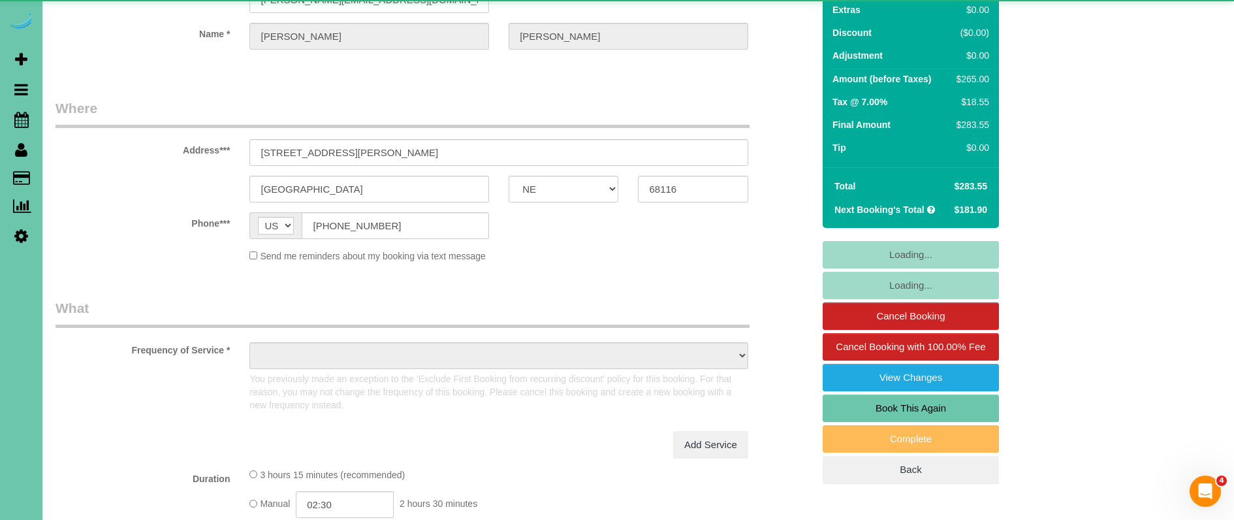
select select "object:722"
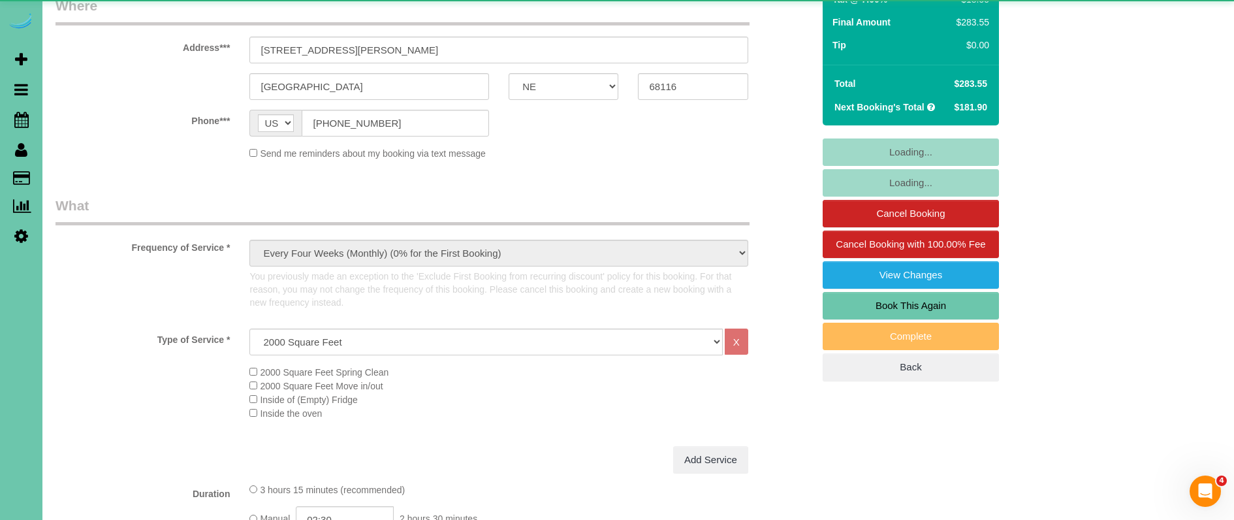
select select "number:37"
select select "number:42"
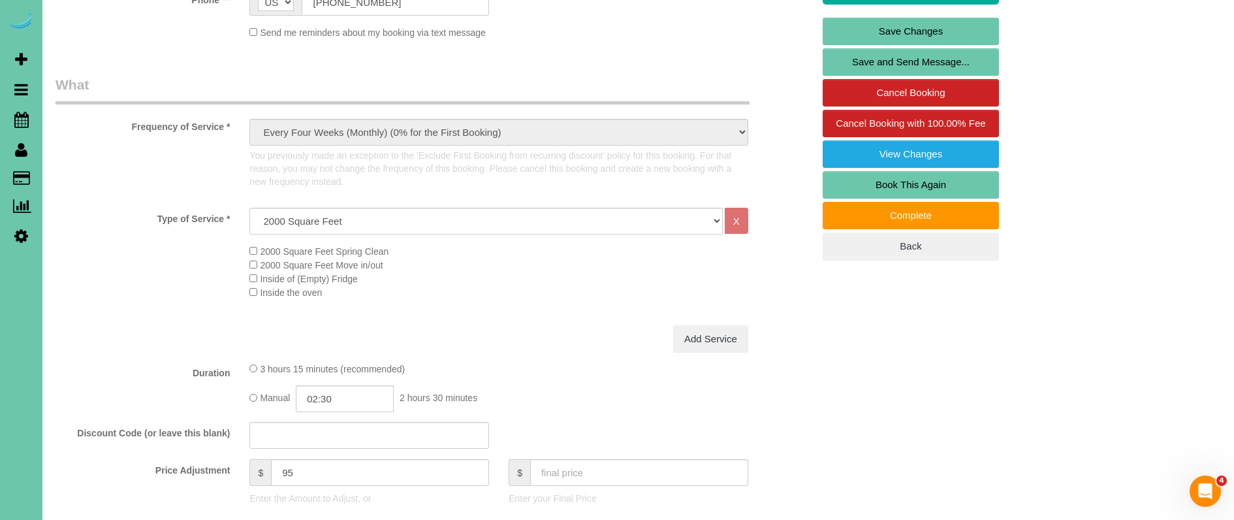
scroll to position [340, 0]
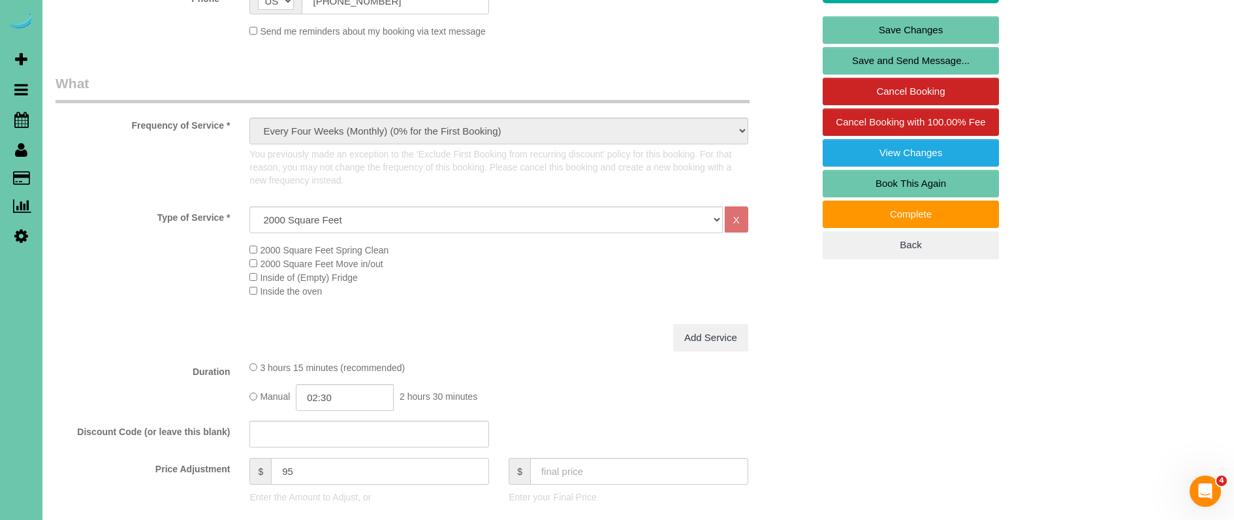
drag, startPoint x: 323, startPoint y: 471, endPoint x: 214, endPoint y: 442, distance: 112.3
click at [201, 447] on fieldset "What Frequency of Service * One Time Weekly (0% for the First Booking) Bi-Weekl…" at bounding box center [435, 378] width 758 height 609
click at [340, 398] on input "02:30" at bounding box center [345, 397] width 98 height 27
type input "0"
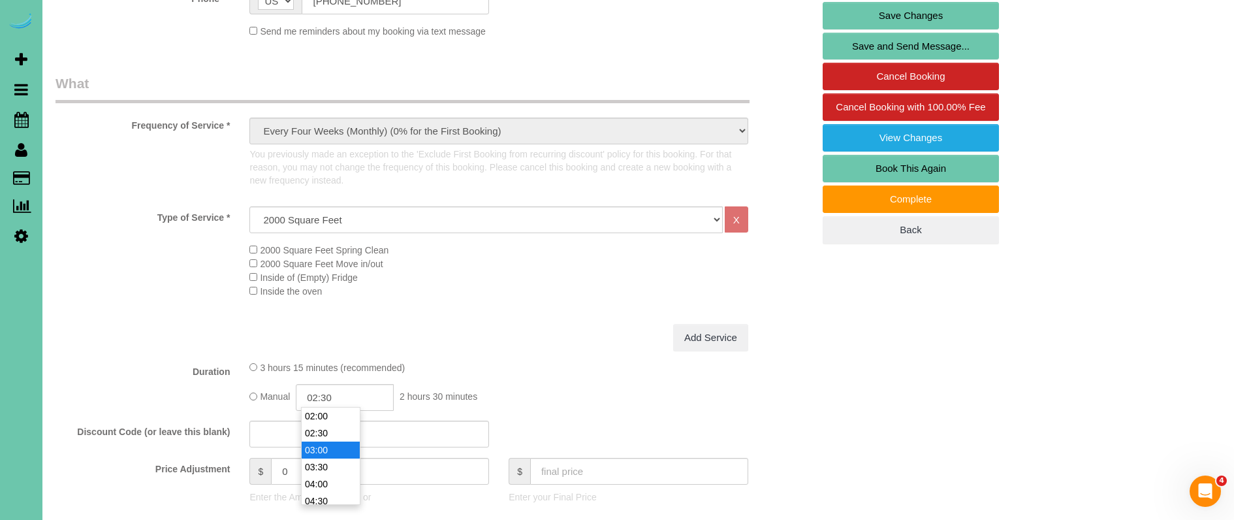
type input "03:00"
drag, startPoint x: 340, startPoint y: 443, endPoint x: 509, endPoint y: 358, distance: 189.3
click at [340, 443] on li "03:00" at bounding box center [331, 450] width 58 height 17
click at [564, 315] on div "Type of Service * Hourly 2.5 Hour Custom Clean 3.5 Hour Custom Clean commercial…" at bounding box center [435, 265] width 758 height 118
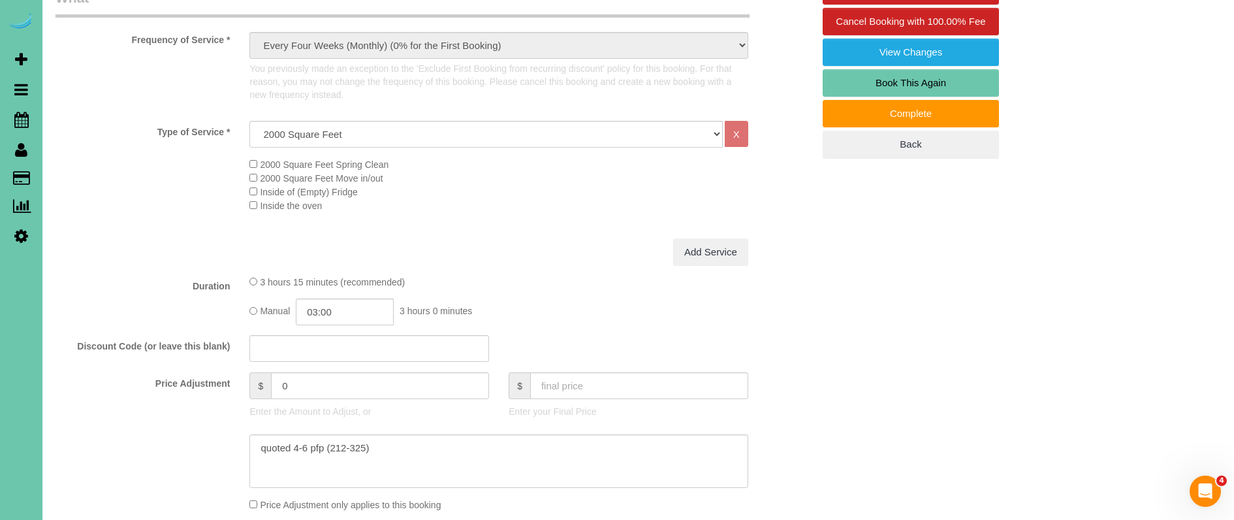
scroll to position [430, 0]
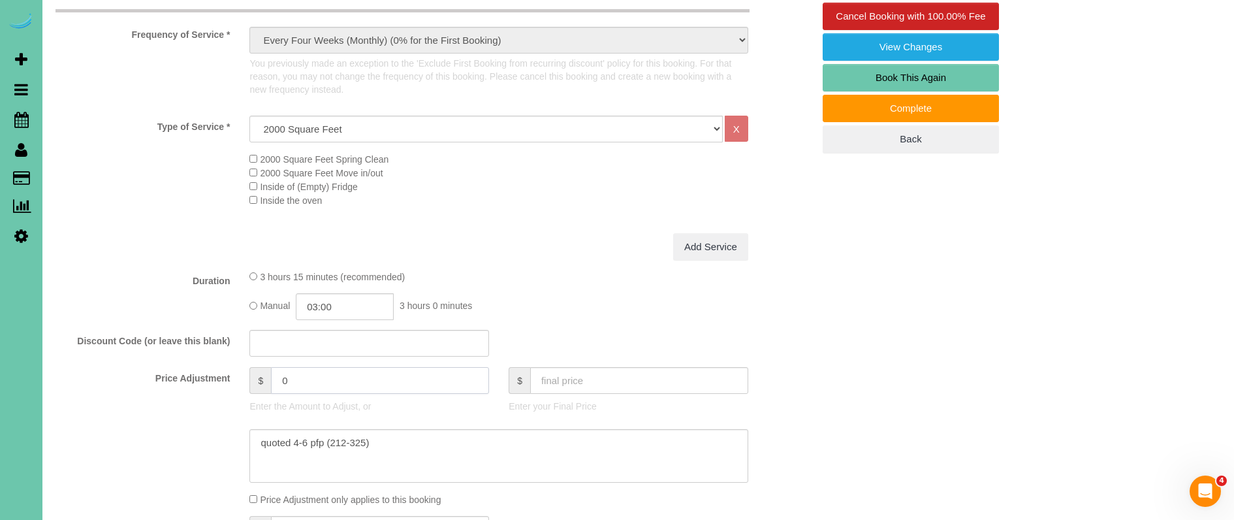
click at [227, 367] on div "Price Adjustment $ 0 Enter the Amount to Adjust, or $ Enter your Final Price" at bounding box center [434, 393] width 777 height 52
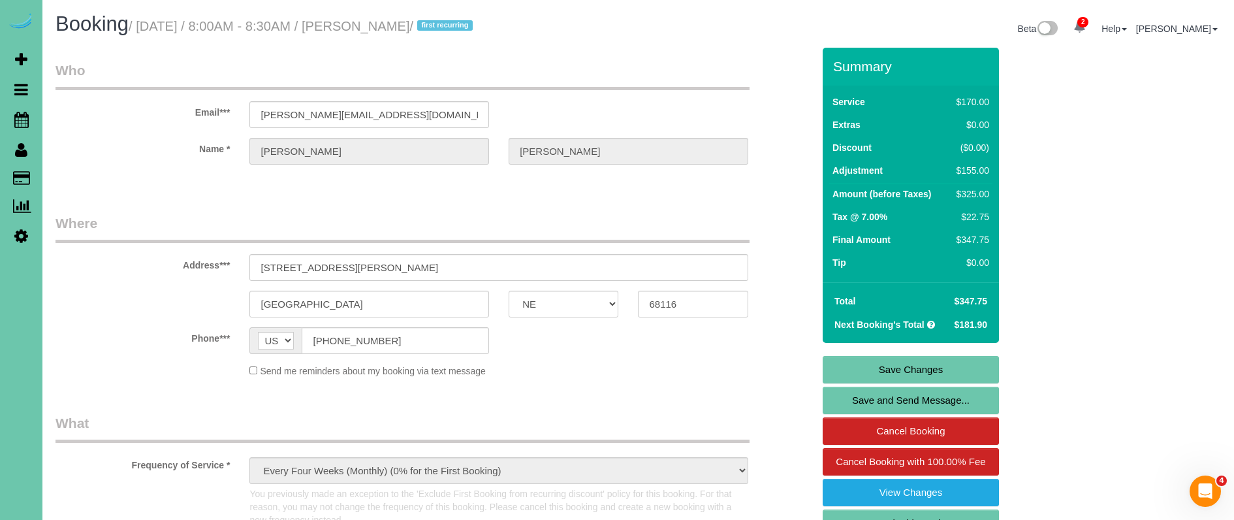
scroll to position [0, 0]
type input "155"
drag, startPoint x: 388, startPoint y: 341, endPoint x: 276, endPoint y: 332, distance: 112.7
click at [849, 374] on link "Save Changes" at bounding box center [911, 369] width 176 height 27
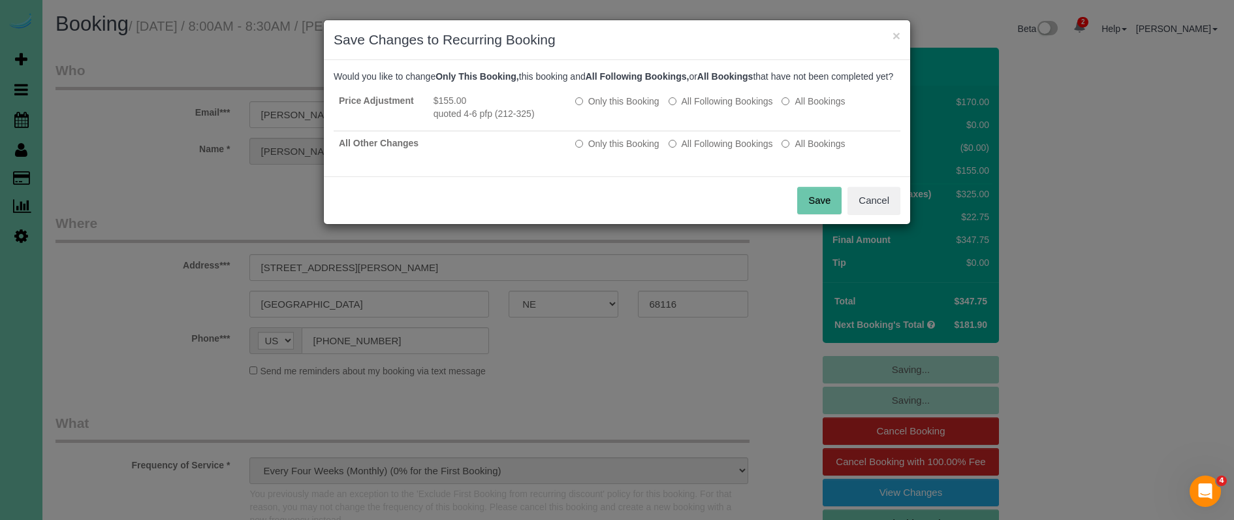
click at [800, 206] on button "Save" at bounding box center [819, 200] width 44 height 27
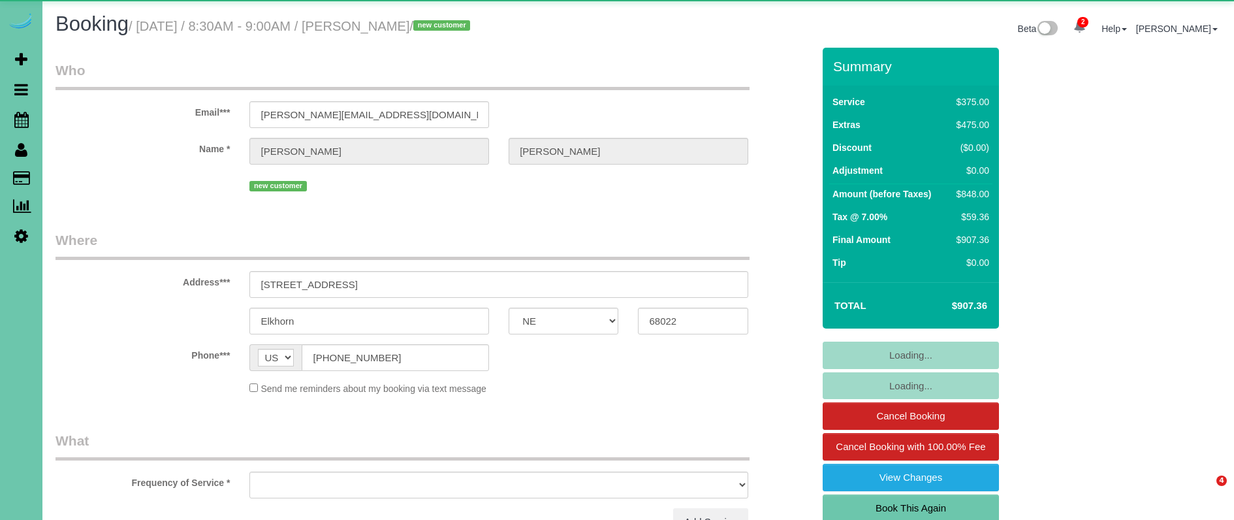
select select "NE"
select select "object:683"
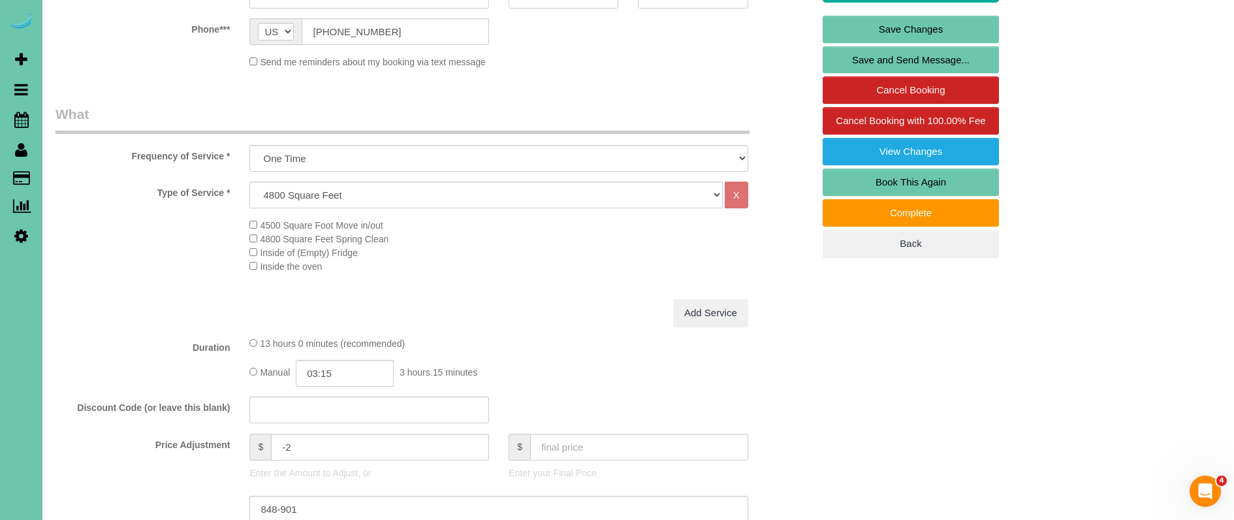
scroll to position [338, 0]
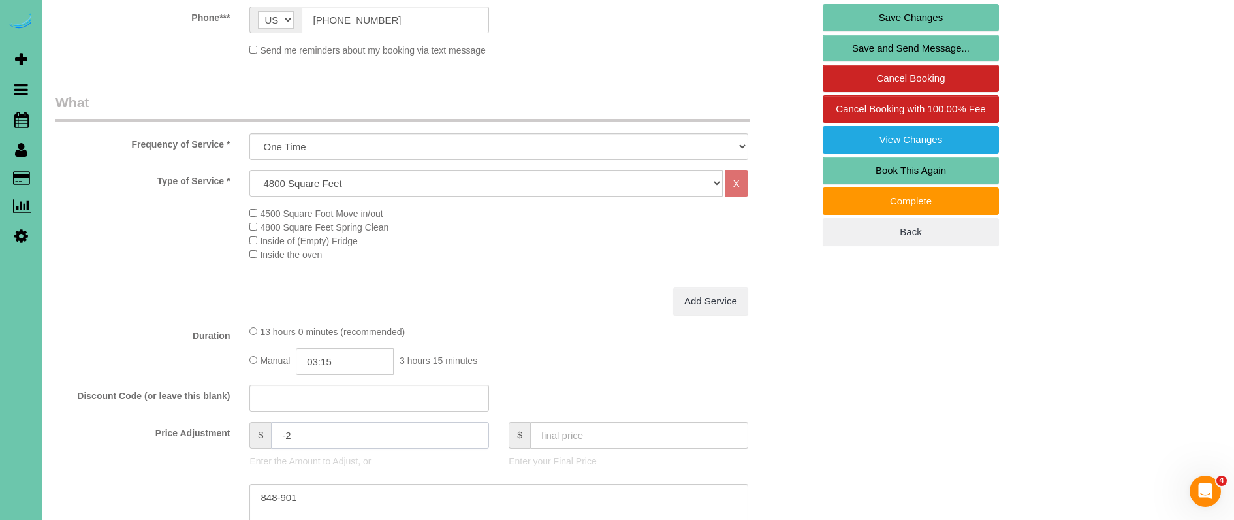
drag, startPoint x: 302, startPoint y: 432, endPoint x: 219, endPoint y: 425, distance: 82.7
click at [219, 425] on div "Price Adjustment $ -2 Enter the Amount to Adjust, or $ Enter your Final Price" at bounding box center [434, 448] width 777 height 52
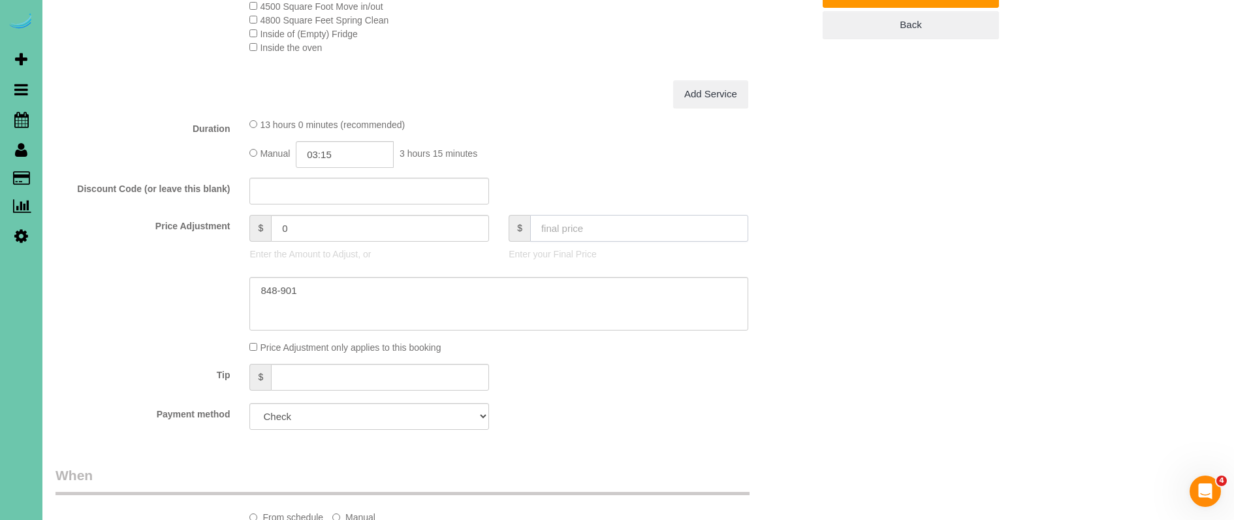
scroll to position [612, 0]
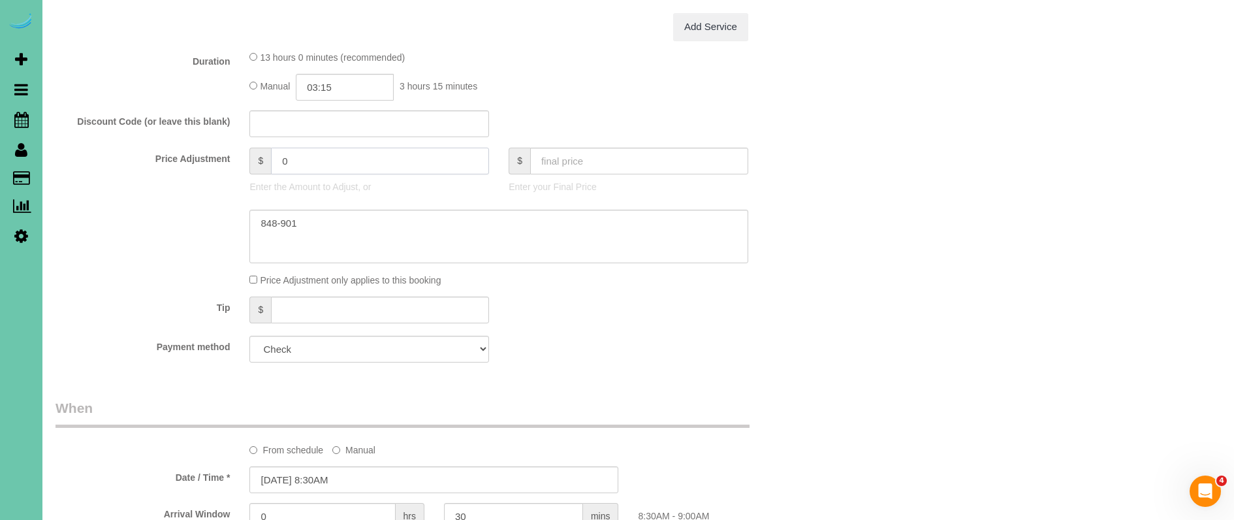
drag, startPoint x: 304, startPoint y: 157, endPoint x: 268, endPoint y: 154, distance: 36.7
click at [268, 154] on div "$ 0" at bounding box center [369, 161] width 240 height 27
type input "50"
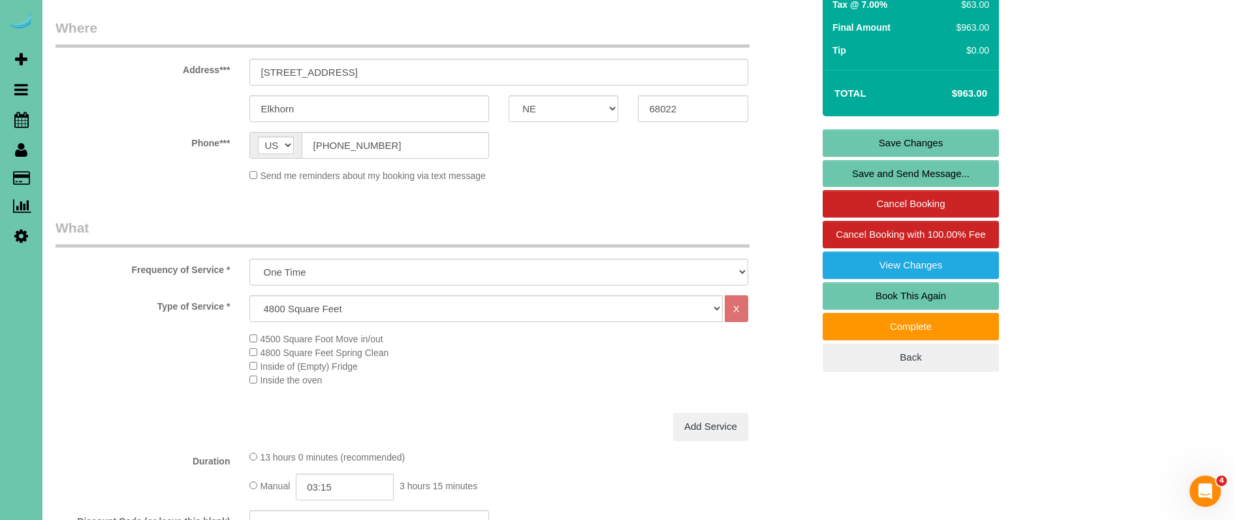
scroll to position [144, 0]
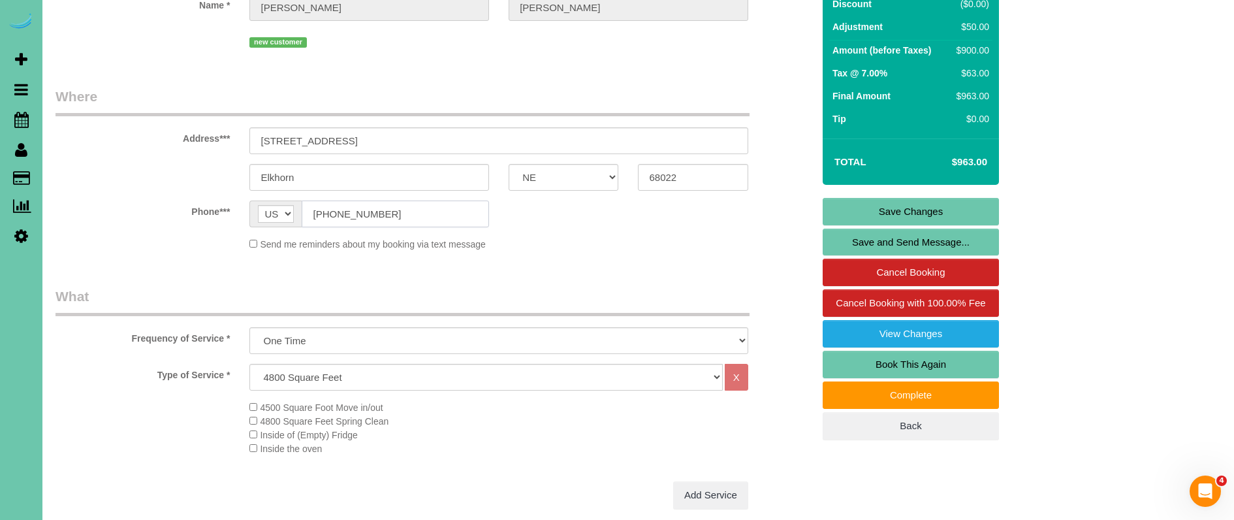
drag, startPoint x: 370, startPoint y: 211, endPoint x: 240, endPoint y: 205, distance: 130.8
click at [240, 205] on div "AF AL DZ AD AO AI AQ AG AR AM AW AU AT AZ BS BH BD BB BY BE BZ BJ BM BT BO BA B…" at bounding box center [369, 214] width 259 height 27
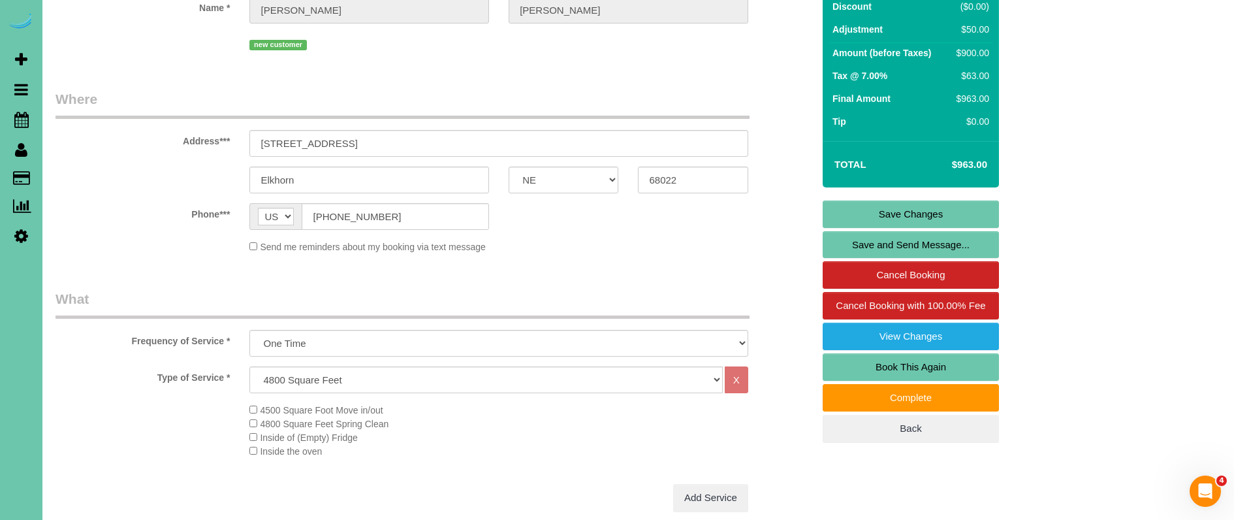
click at [844, 210] on link "Save Changes" at bounding box center [911, 214] width 176 height 27
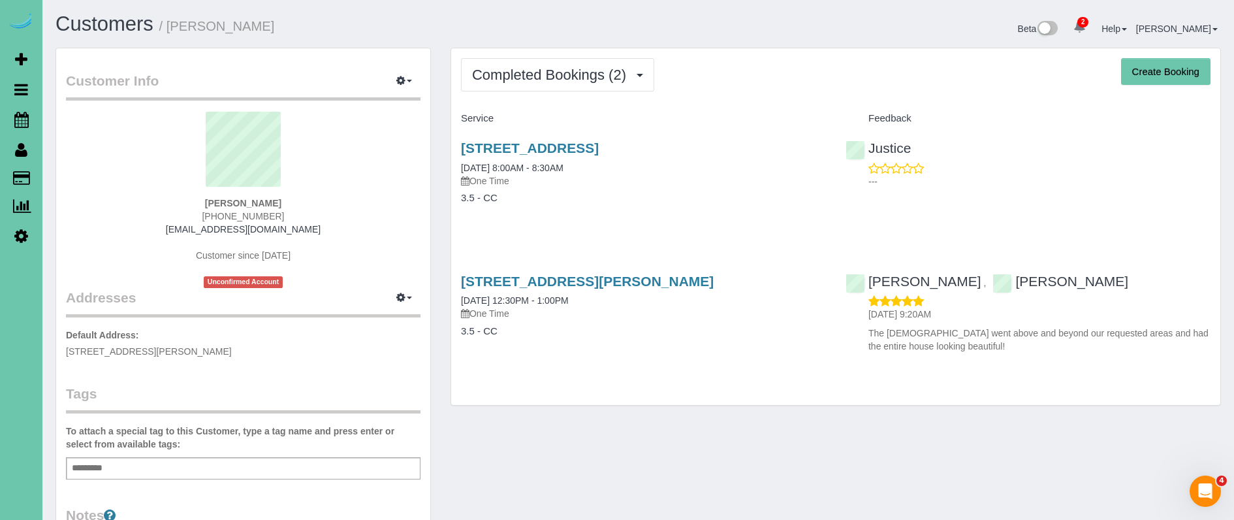
drag, startPoint x: 590, startPoint y: 73, endPoint x: 575, endPoint y: 101, distance: 31.8
click at [590, 73] on span "Completed Bookings (2)" at bounding box center [552, 75] width 161 height 16
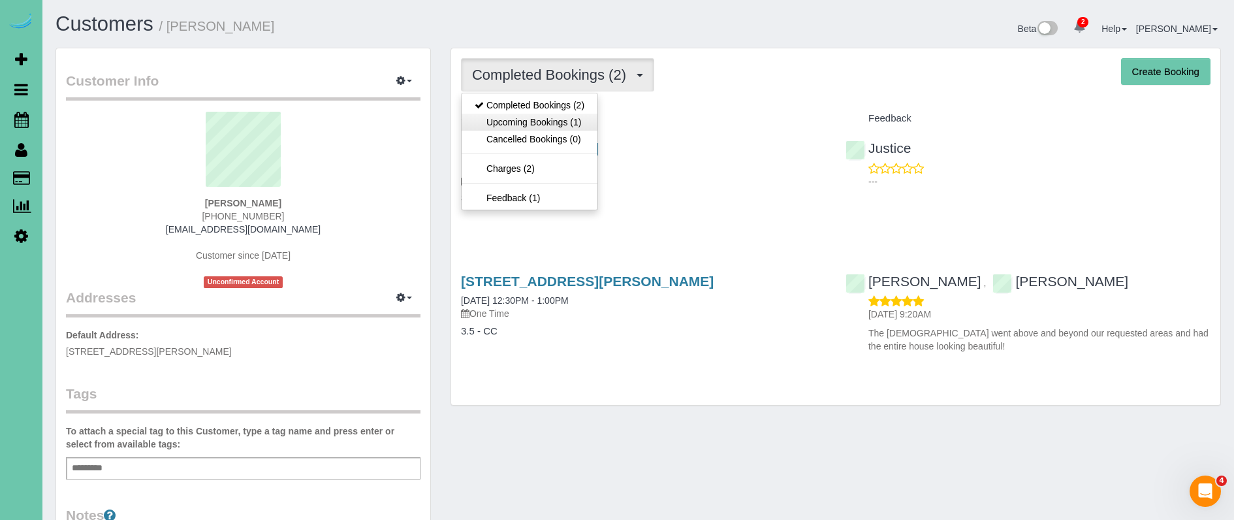
click at [567, 119] on link "Upcoming Bookings (1)" at bounding box center [530, 122] width 136 height 17
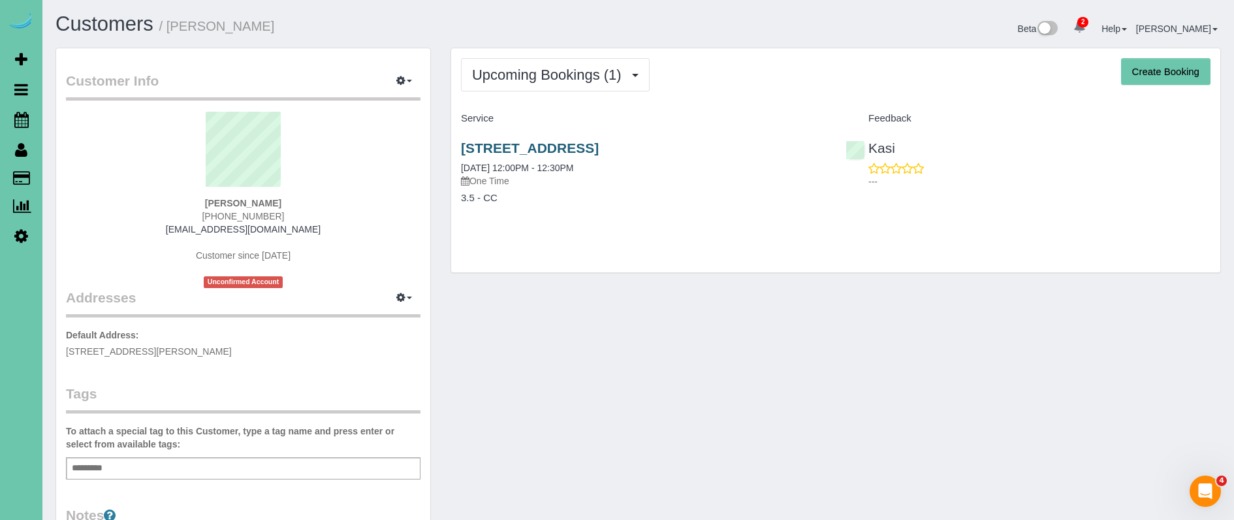
click at [531, 142] on link "[STREET_ADDRESS]" at bounding box center [530, 147] width 138 height 15
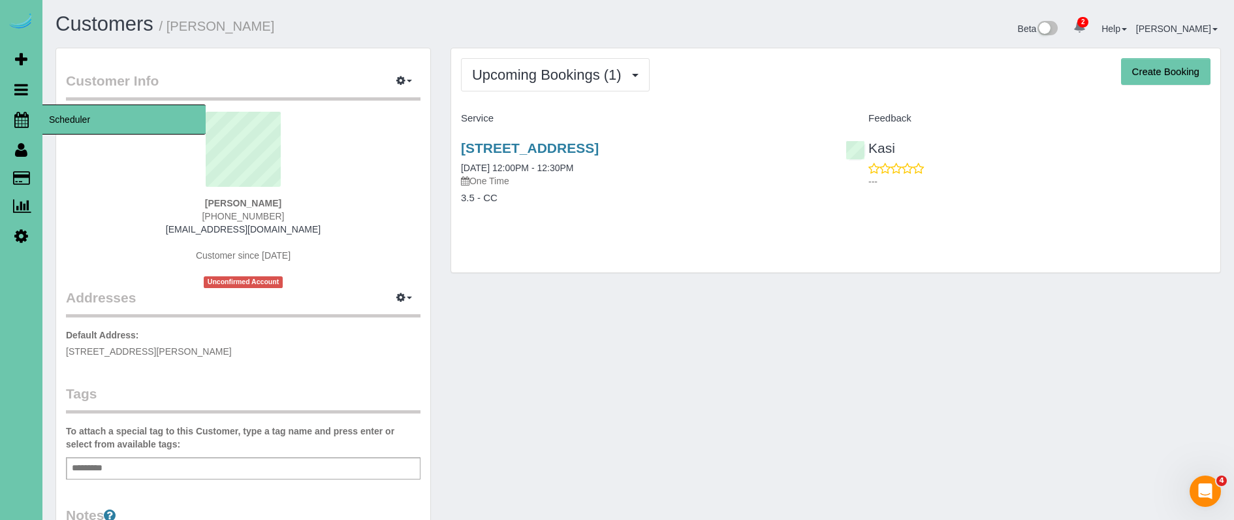
click at [22, 120] on icon at bounding box center [21, 120] width 14 height 16
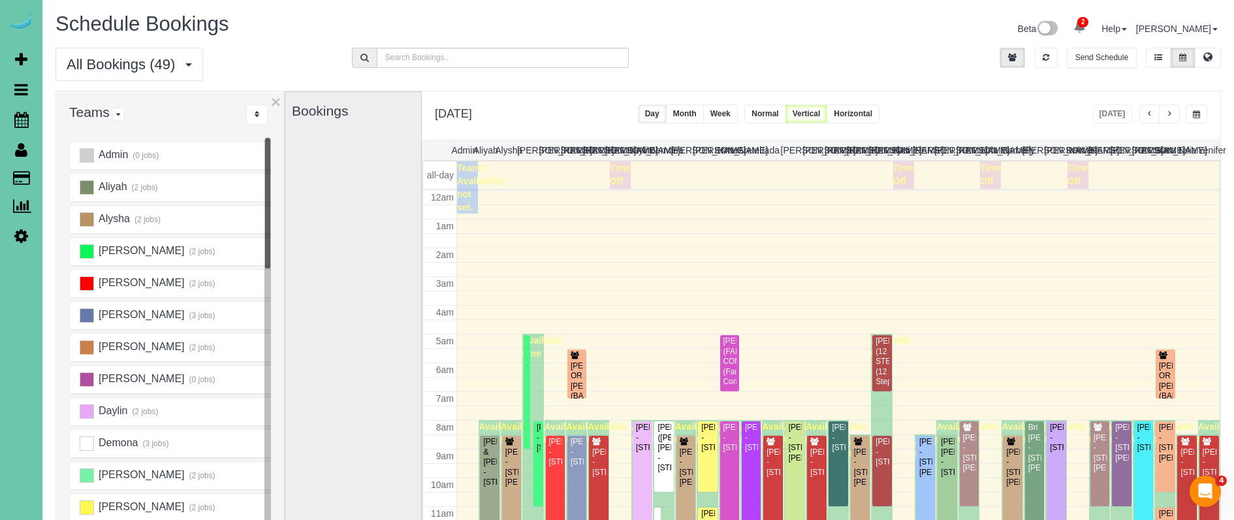
scroll to position [173, 0]
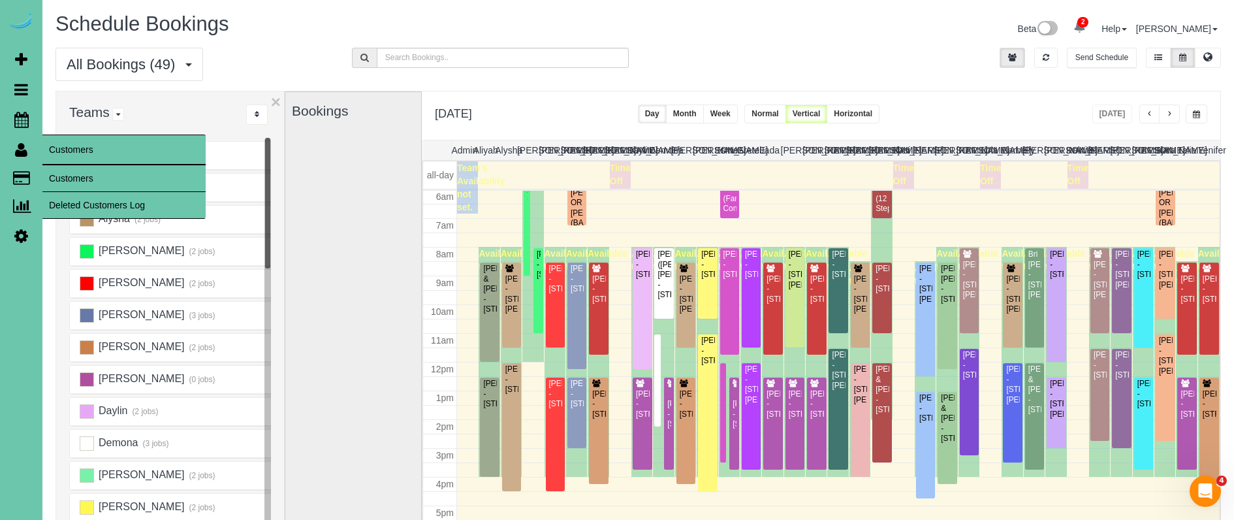
click at [71, 173] on link "Customers" at bounding box center [123, 178] width 163 height 26
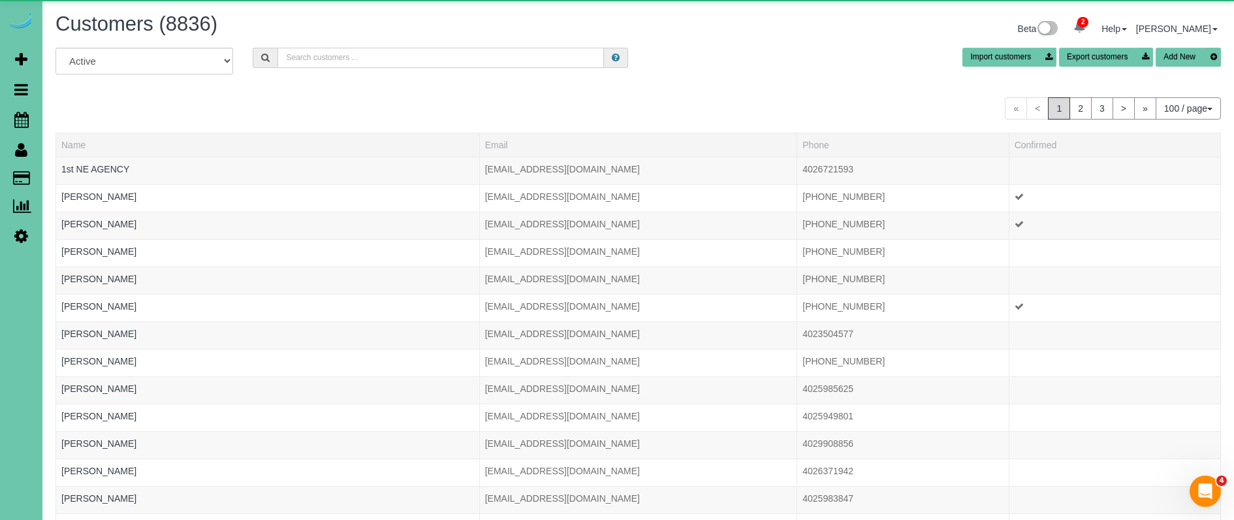
click at [365, 59] on input "text" at bounding box center [441, 58] width 327 height 20
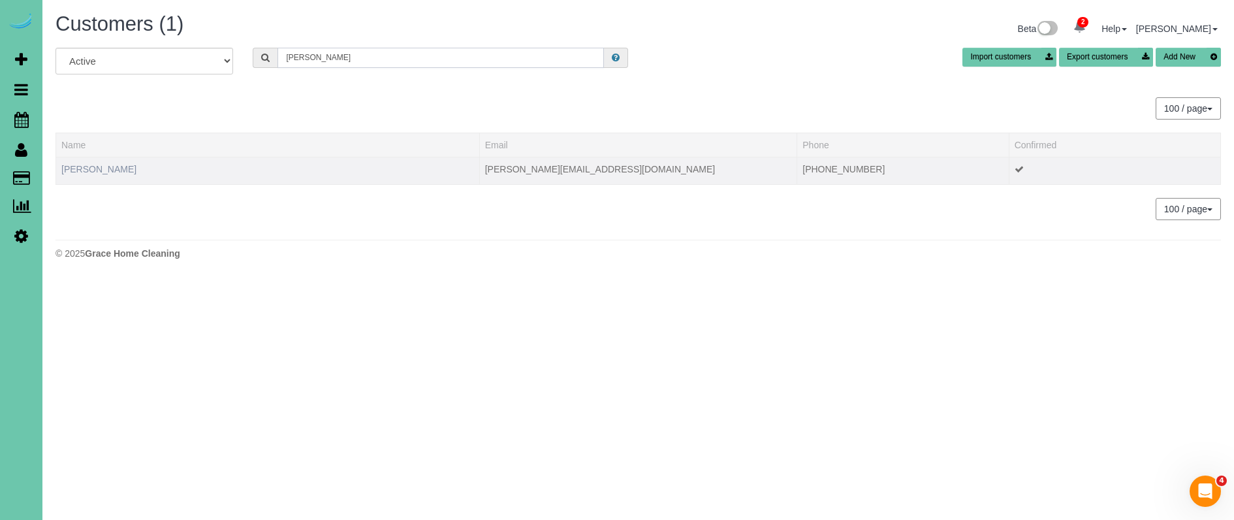
type input "Dylan b"
click at [116, 170] on link "Dylan Browning" at bounding box center [98, 169] width 75 height 10
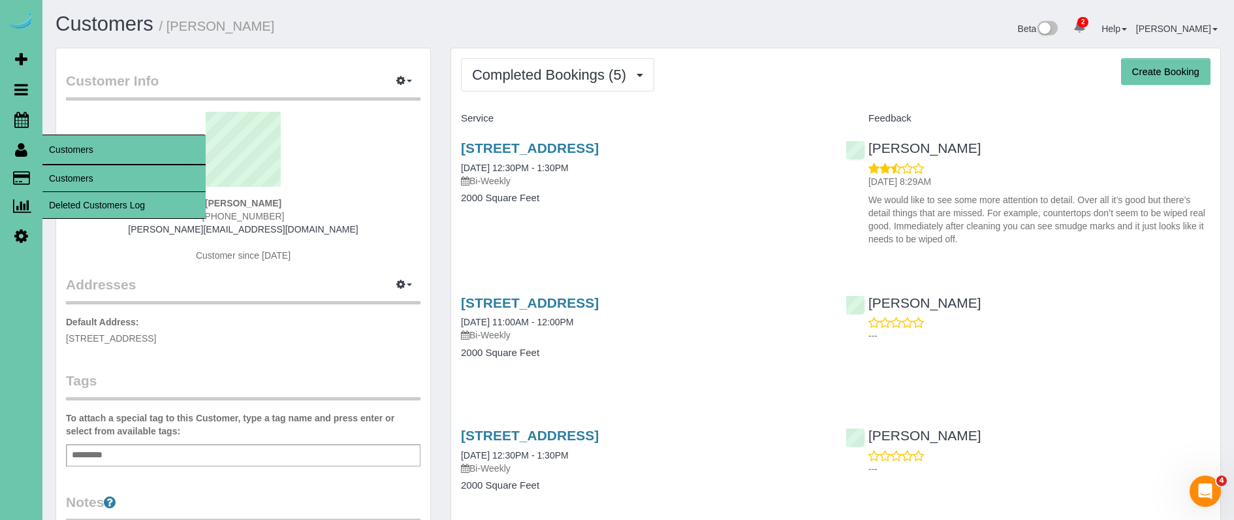
click at [84, 183] on link "Customers" at bounding box center [123, 178] width 163 height 26
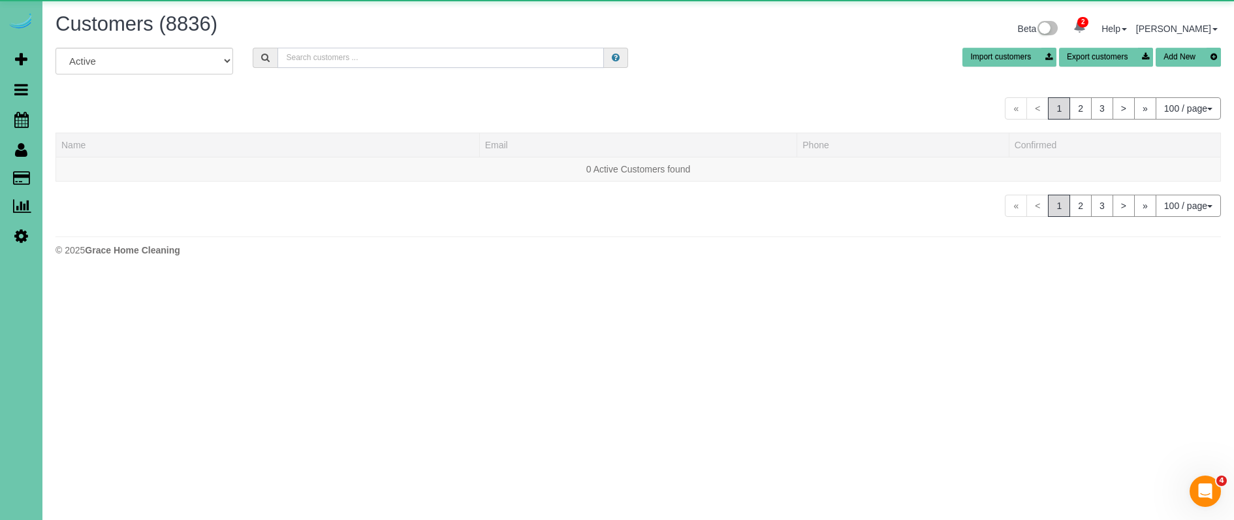
click at [317, 60] on input "text" at bounding box center [441, 58] width 327 height 20
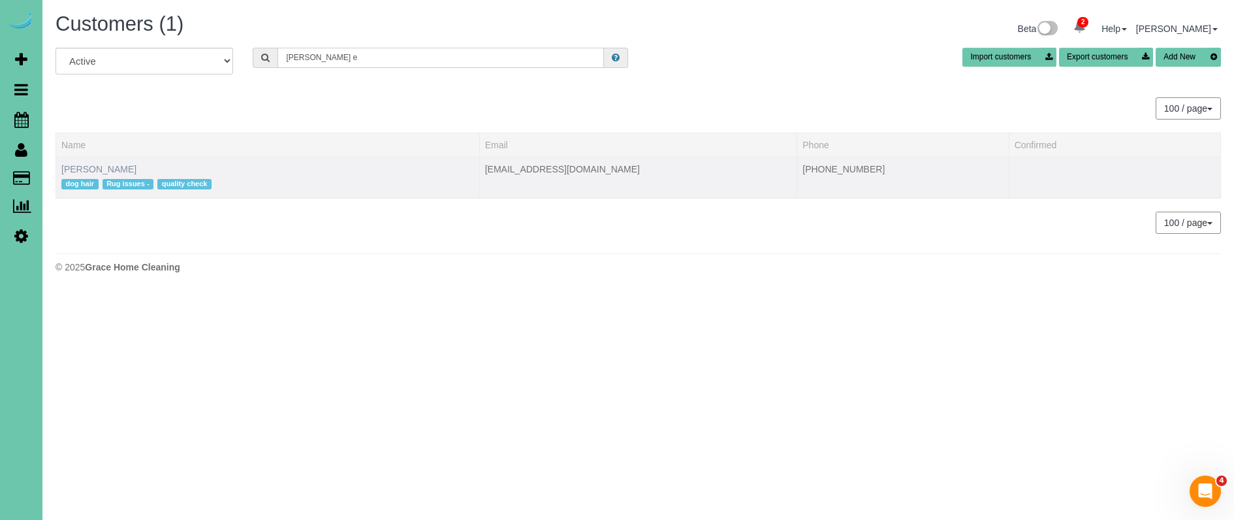
type input "bret e"
click at [86, 167] on link "[PERSON_NAME]" at bounding box center [98, 169] width 75 height 10
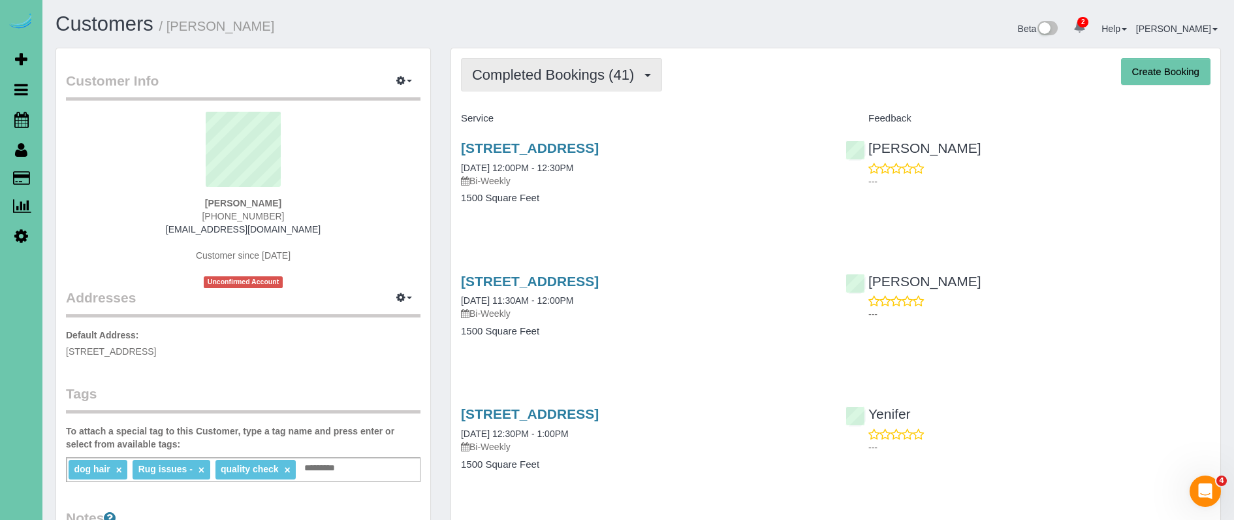
click at [555, 77] on span "Completed Bookings (41)" at bounding box center [556, 75] width 169 height 16
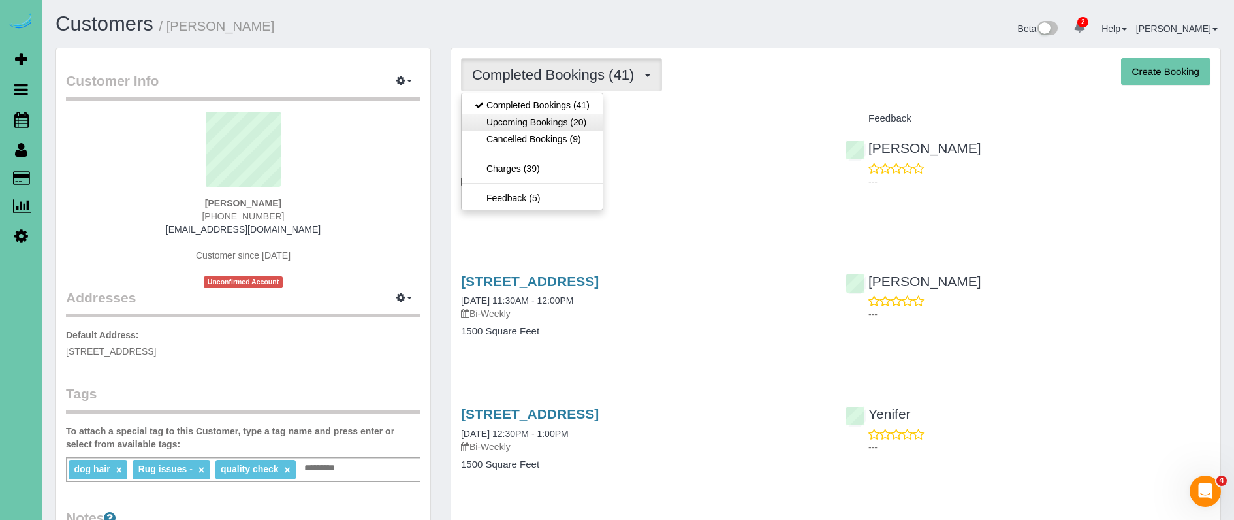
click at [544, 116] on link "Upcoming Bookings (20)" at bounding box center [532, 122] width 141 height 17
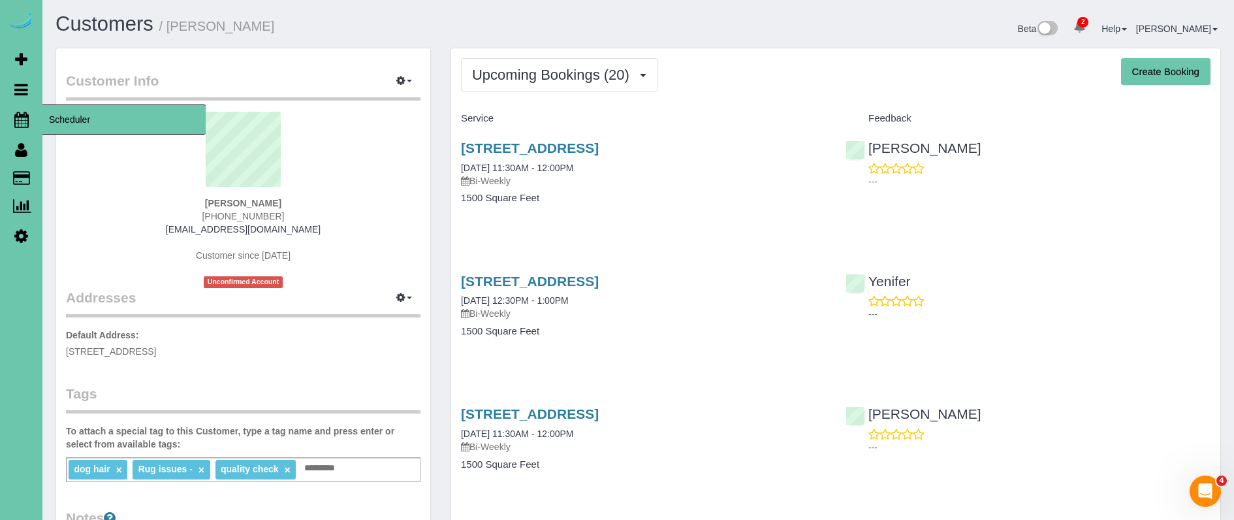
click at [27, 117] on icon at bounding box center [21, 120] width 14 height 16
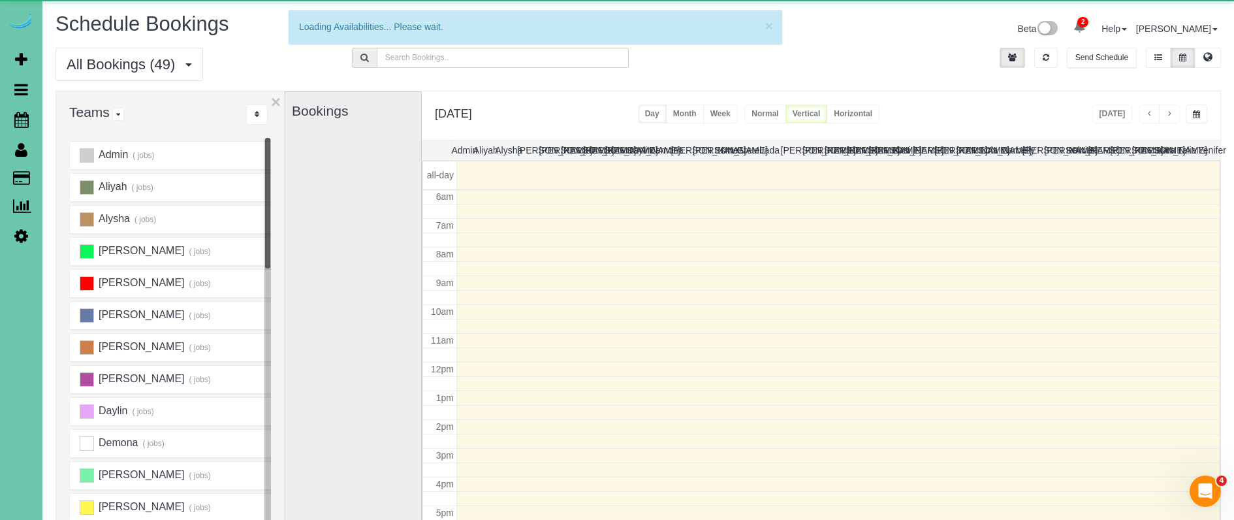
scroll to position [173, 0]
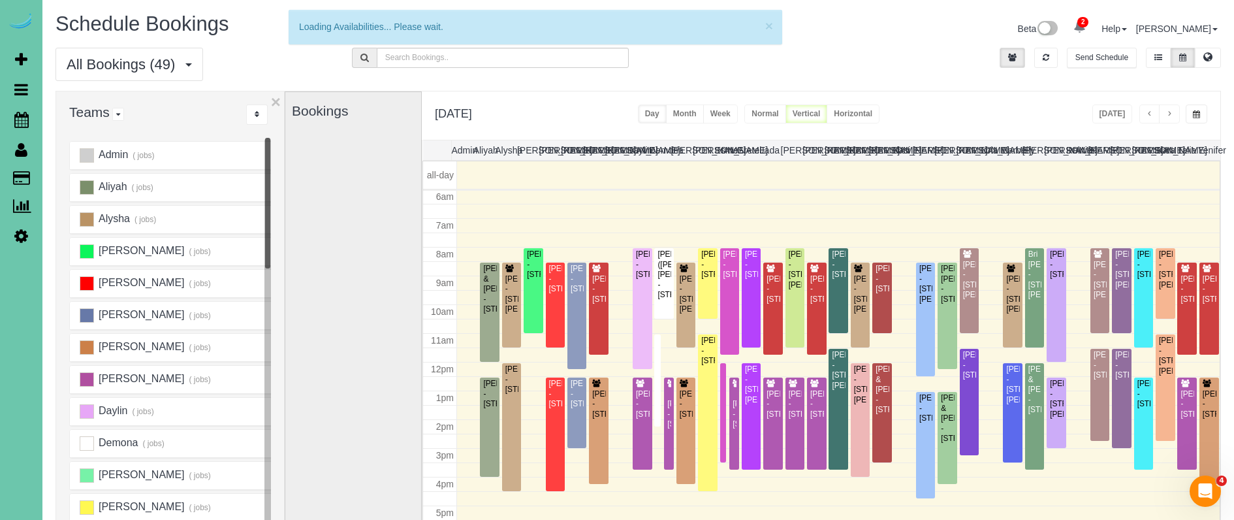
drag, startPoint x: 1188, startPoint y: 111, endPoint x: 1210, endPoint y: 118, distance: 22.5
click at [1189, 112] on button "button" at bounding box center [1197, 113] width 22 height 19
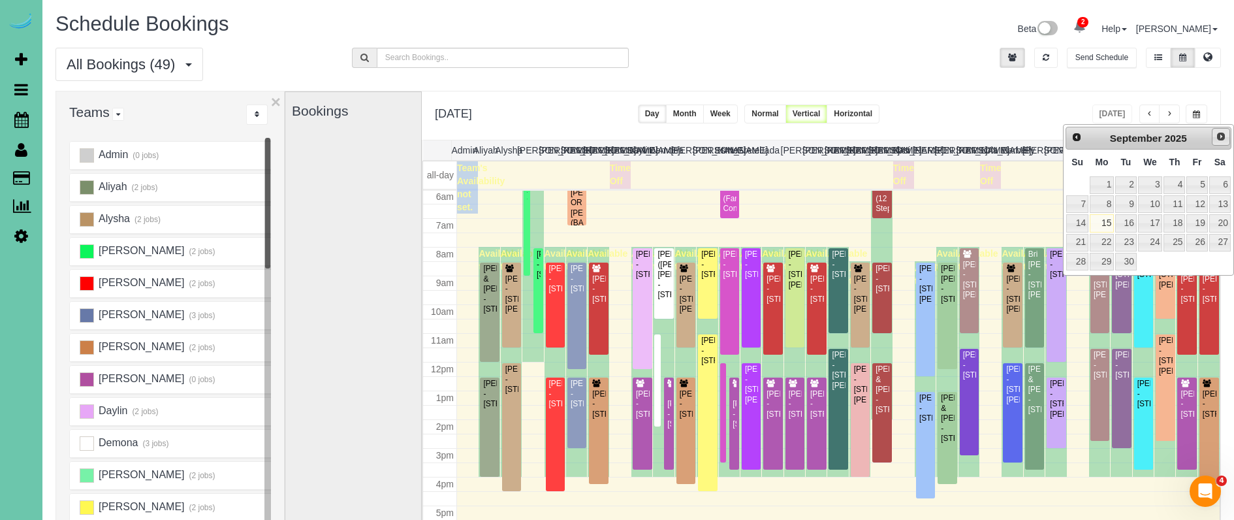
click at [1217, 134] on span "Next" at bounding box center [1221, 136] width 10 height 10
click at [1177, 184] on link "2" at bounding box center [1175, 185] width 22 height 18
type input "**********"
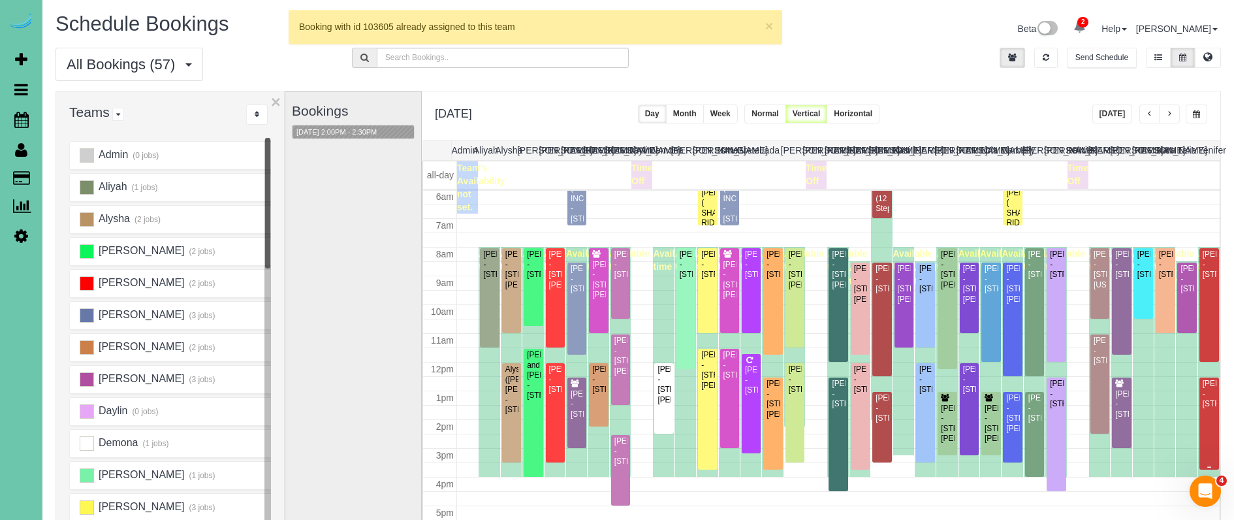
click at [1213, 392] on div "Bret Elliott - 6010 S 182nd Ave, Omaha, NE 68135" at bounding box center [1209, 394] width 14 height 30
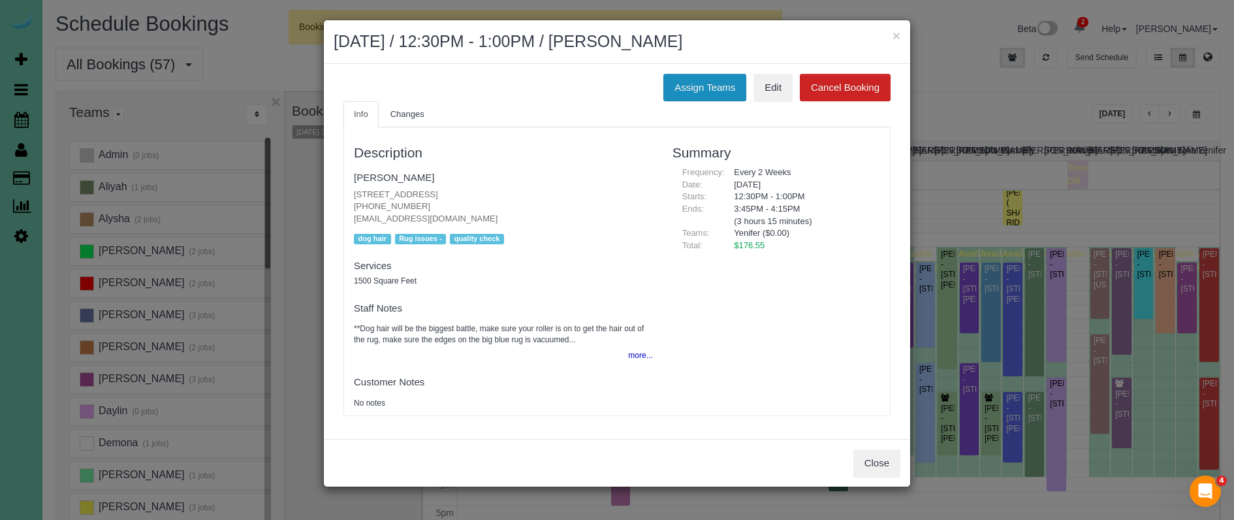
click at [677, 85] on button "Assign Teams" at bounding box center [705, 87] width 83 height 27
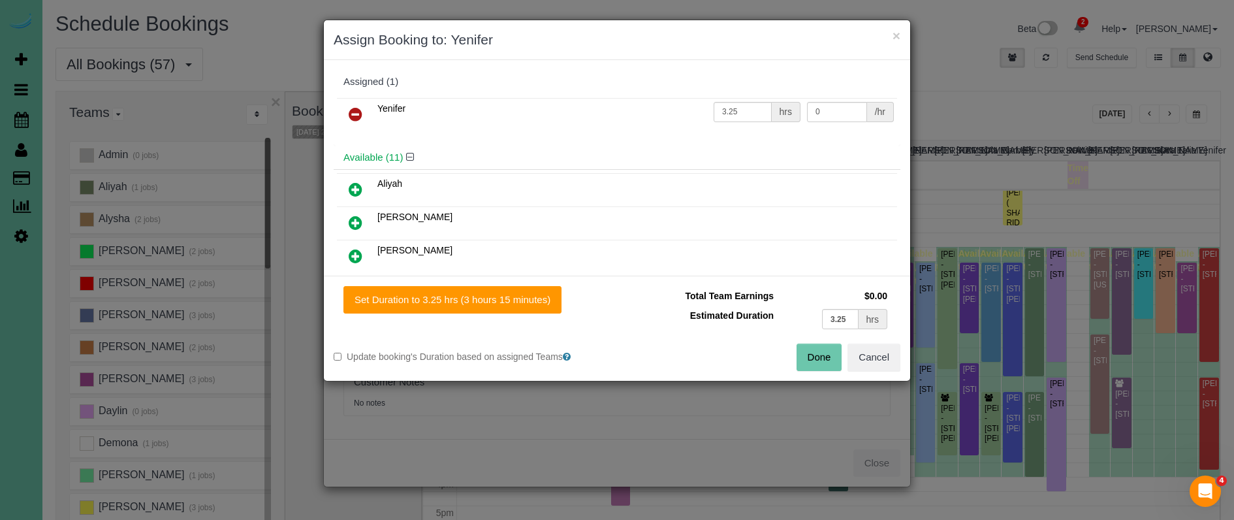
click at [350, 112] on icon at bounding box center [356, 114] width 14 height 16
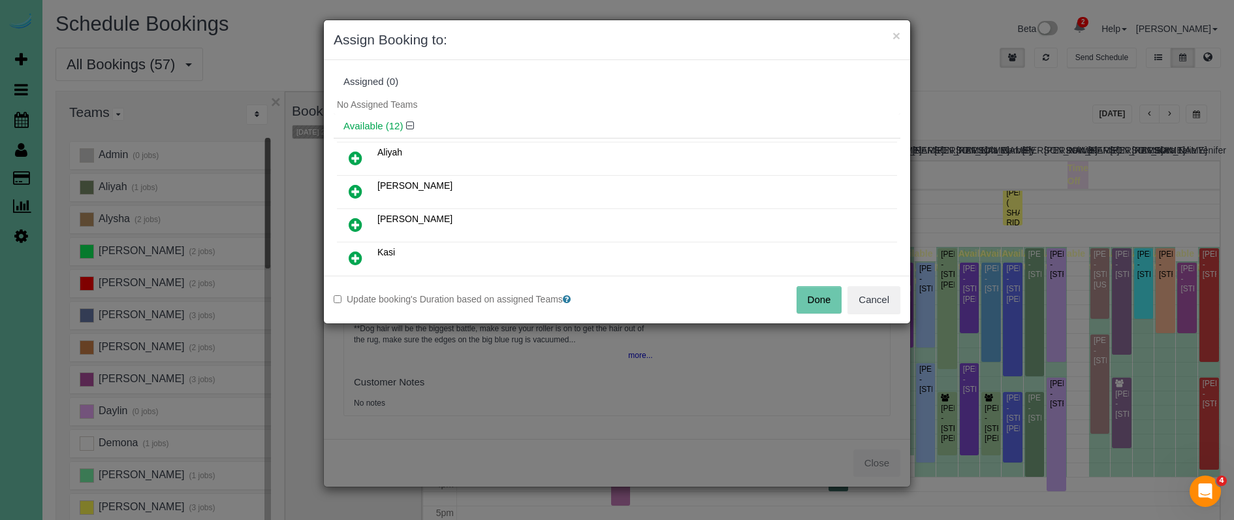
drag, startPoint x: 357, startPoint y: 160, endPoint x: 387, endPoint y: 222, distance: 68.9
click at [357, 161] on icon at bounding box center [356, 158] width 14 height 16
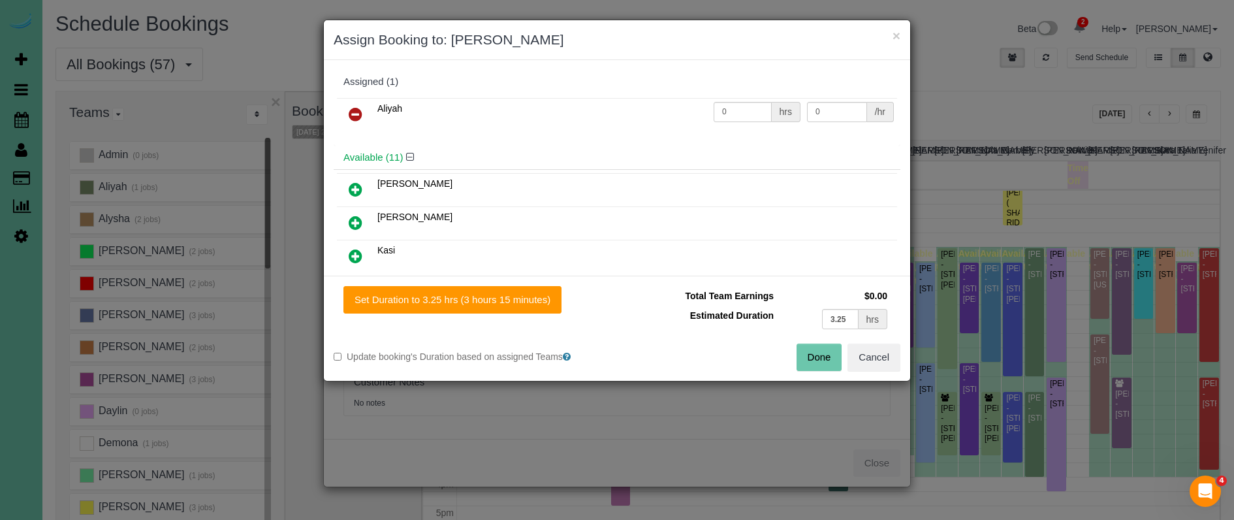
drag, startPoint x: 430, startPoint y: 295, endPoint x: 554, endPoint y: 327, distance: 128.2
click at [430, 296] on button "Set Duration to 3.25 hrs (3 hours 15 minutes)" at bounding box center [453, 299] width 218 height 27
type input "3.25"
drag, startPoint x: 816, startPoint y: 348, endPoint x: 781, endPoint y: 325, distance: 41.8
click at [816, 349] on button "Done" at bounding box center [820, 357] width 46 height 27
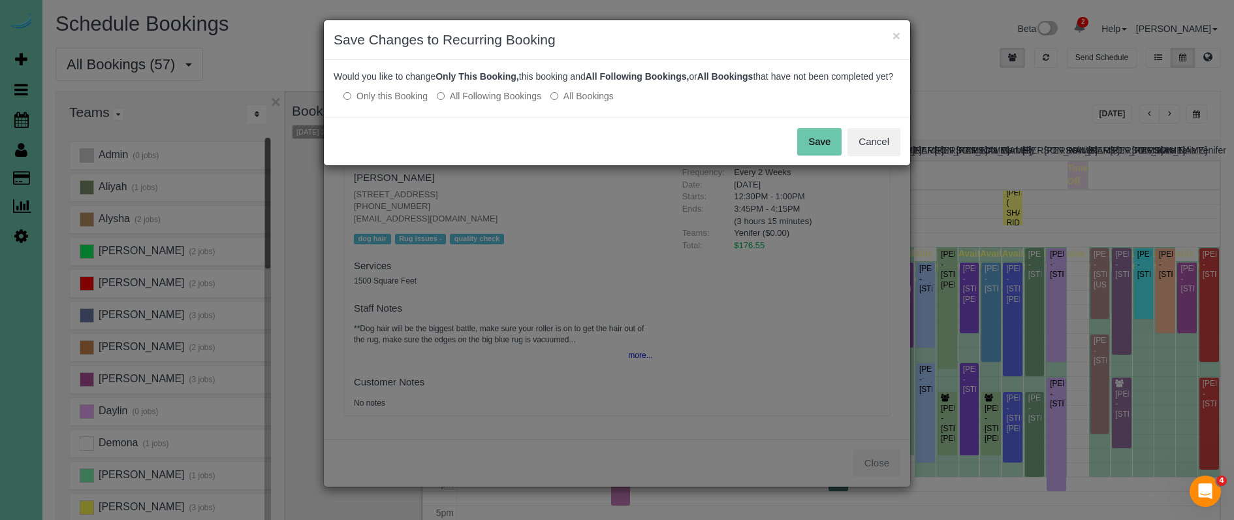
click at [832, 155] on button "Save" at bounding box center [819, 141] width 44 height 27
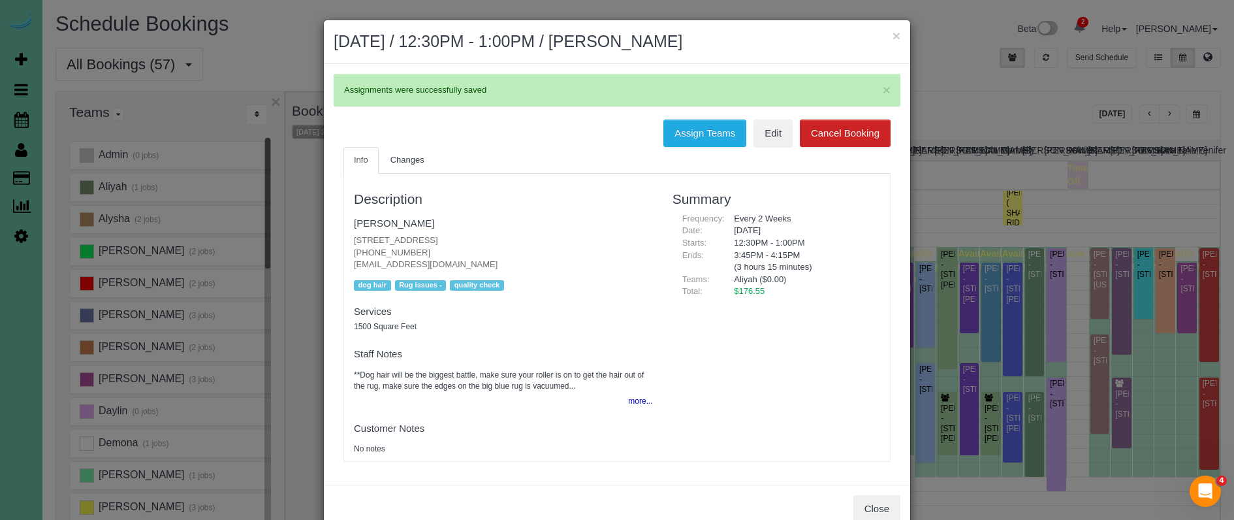
drag, startPoint x: 899, startPoint y: 34, endPoint x: 879, endPoint y: 37, distance: 20.4
click at [899, 35] on button "×" at bounding box center [897, 36] width 8 height 14
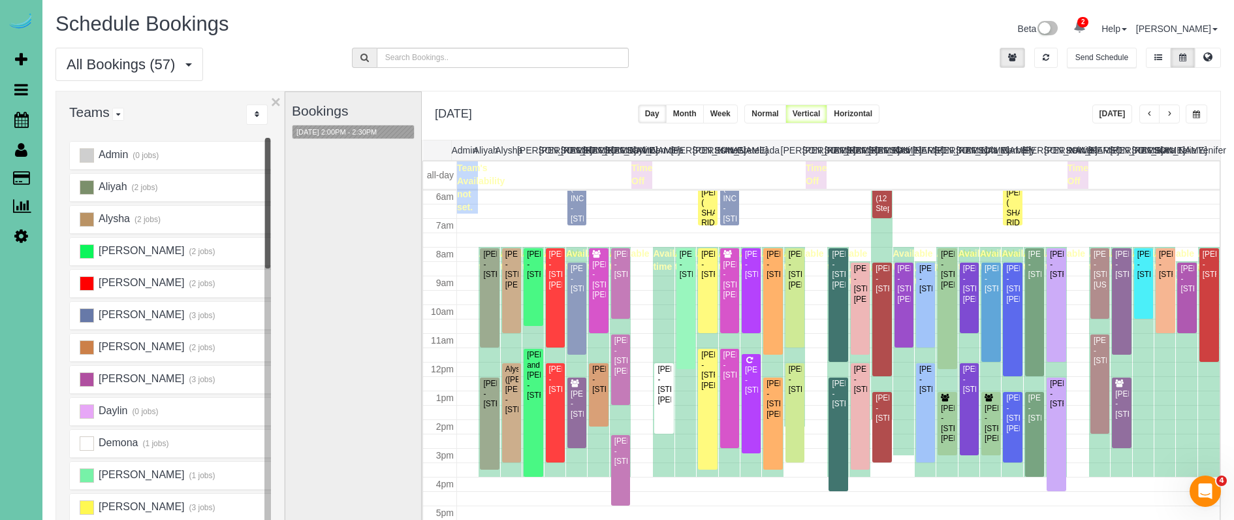
click at [1046, 83] on div "All Bookings (57) All Bookings Unassigned Bookings Recurring Bookings New Custo…" at bounding box center [638, 69] width 1185 height 43
click at [1112, 115] on button "[DATE]" at bounding box center [1113, 113] width 40 height 19
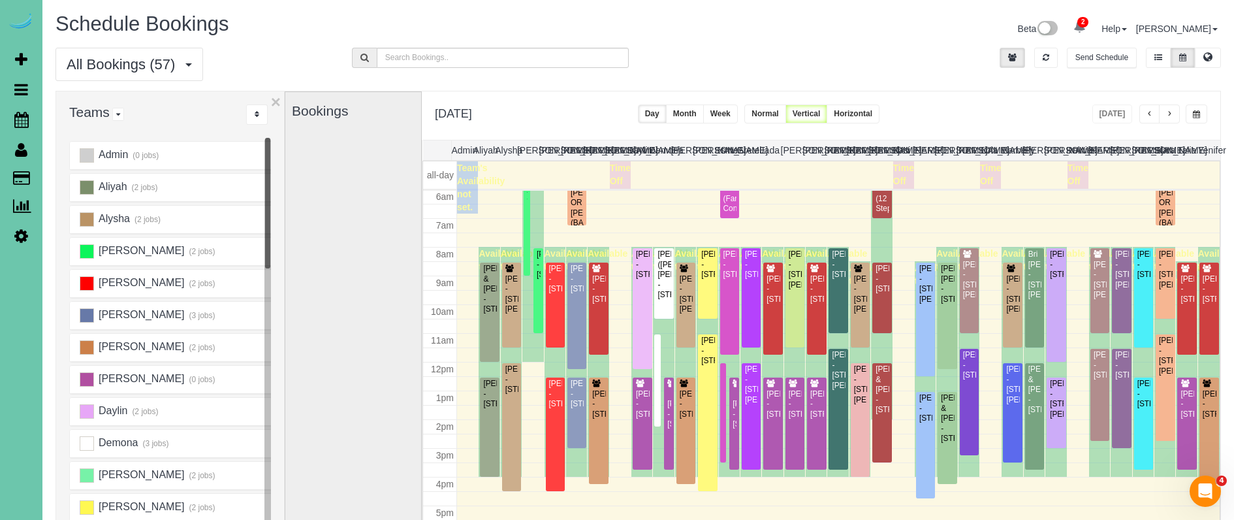
click at [1168, 110] on span "button" at bounding box center [1169, 114] width 7 height 8
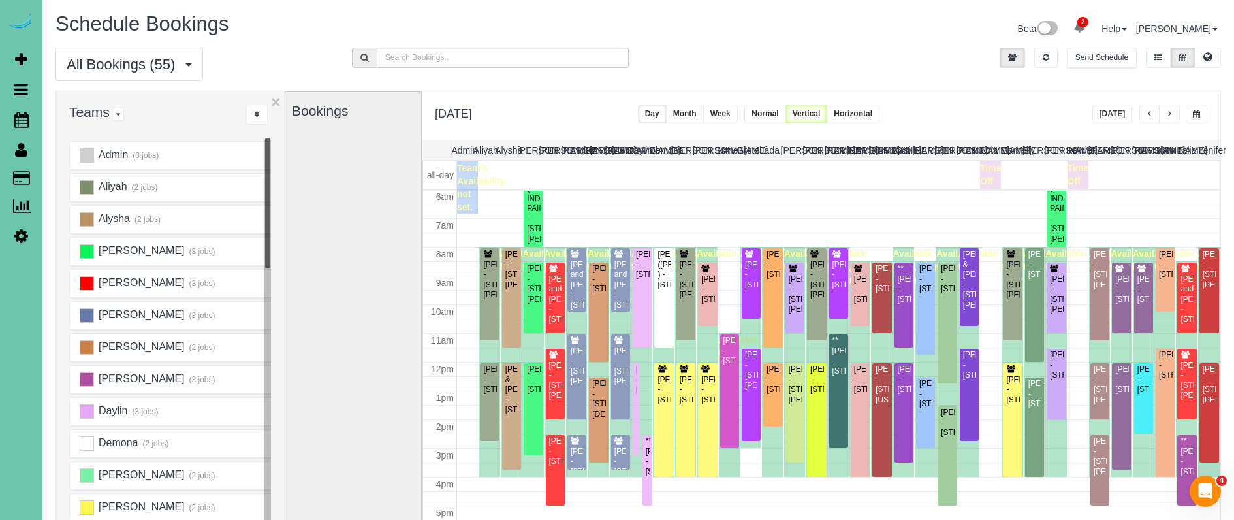
click at [1168, 113] on span "button" at bounding box center [1169, 114] width 7 height 8
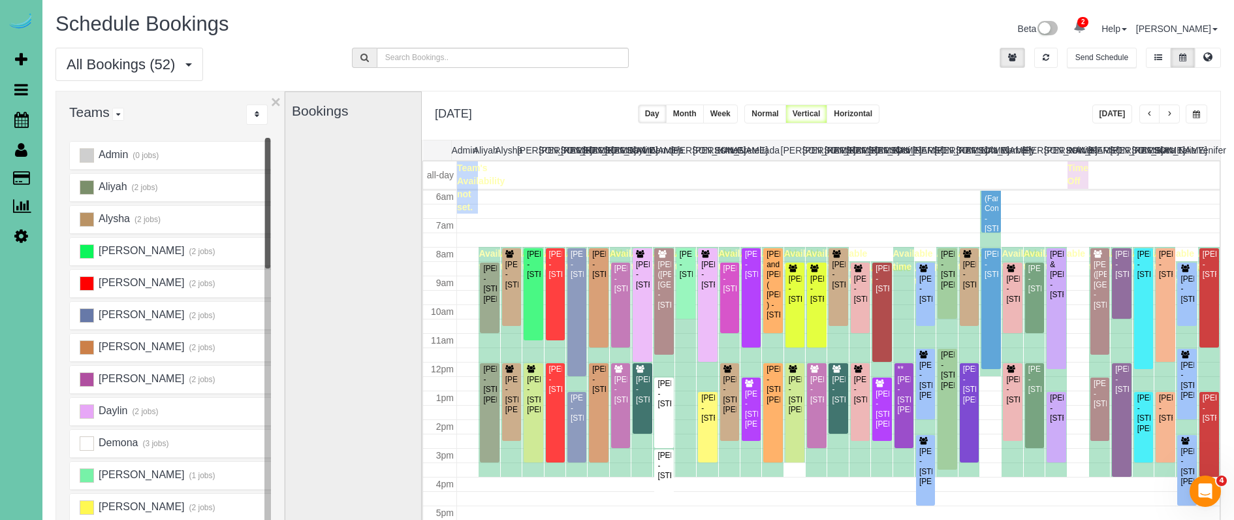
click at [1168, 113] on span "button" at bounding box center [1169, 114] width 7 height 8
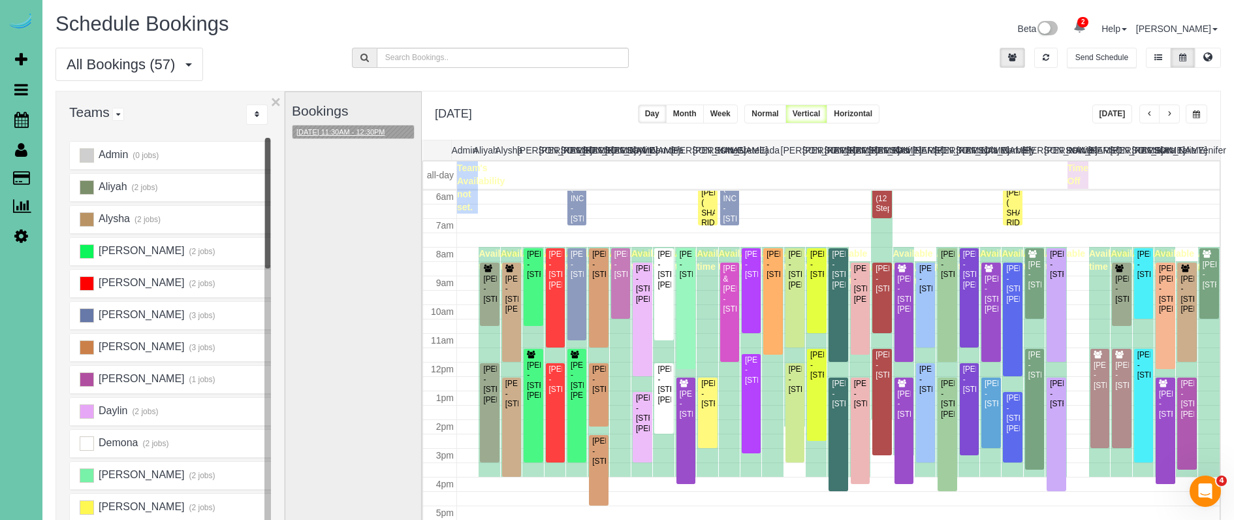
click at [362, 127] on button "09/18/2025 11:30AM - 12:30PM" at bounding box center [341, 132] width 97 height 14
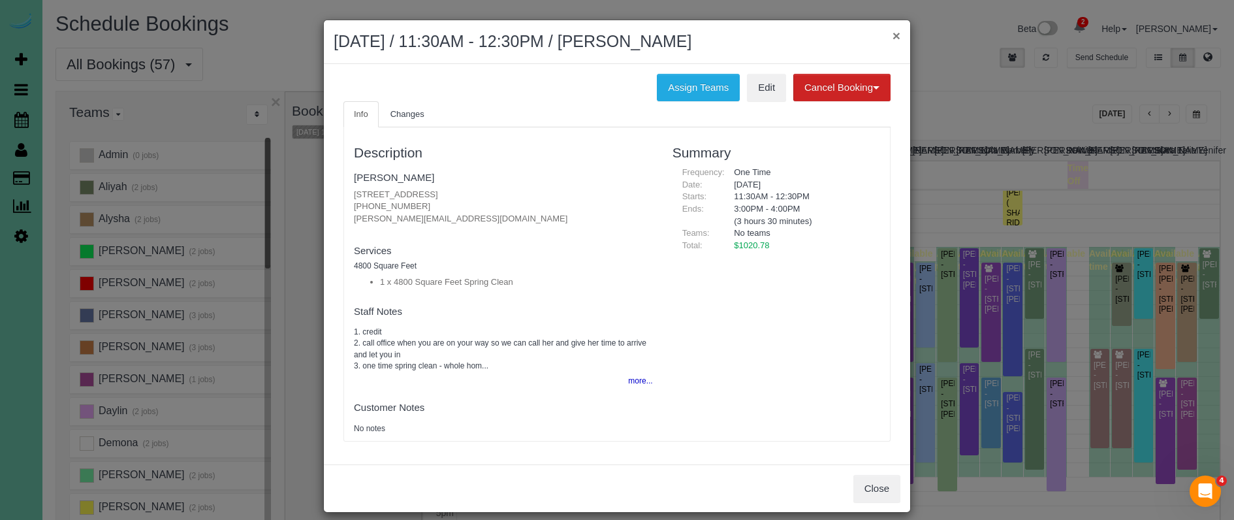
click at [893, 32] on button "×" at bounding box center [897, 36] width 8 height 14
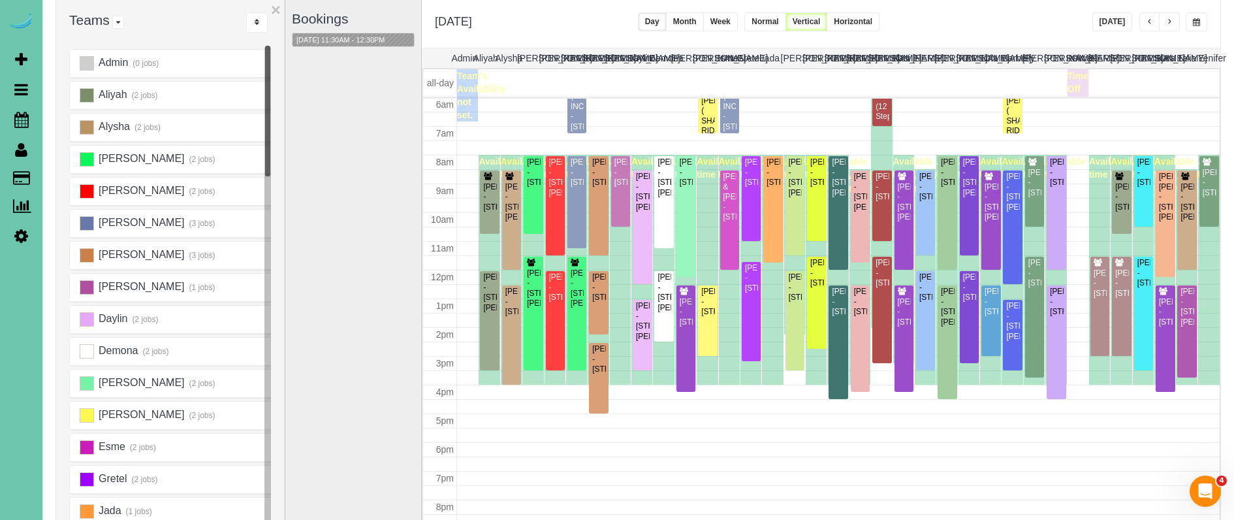
click at [1179, 16] on button "button" at bounding box center [1169, 21] width 21 height 19
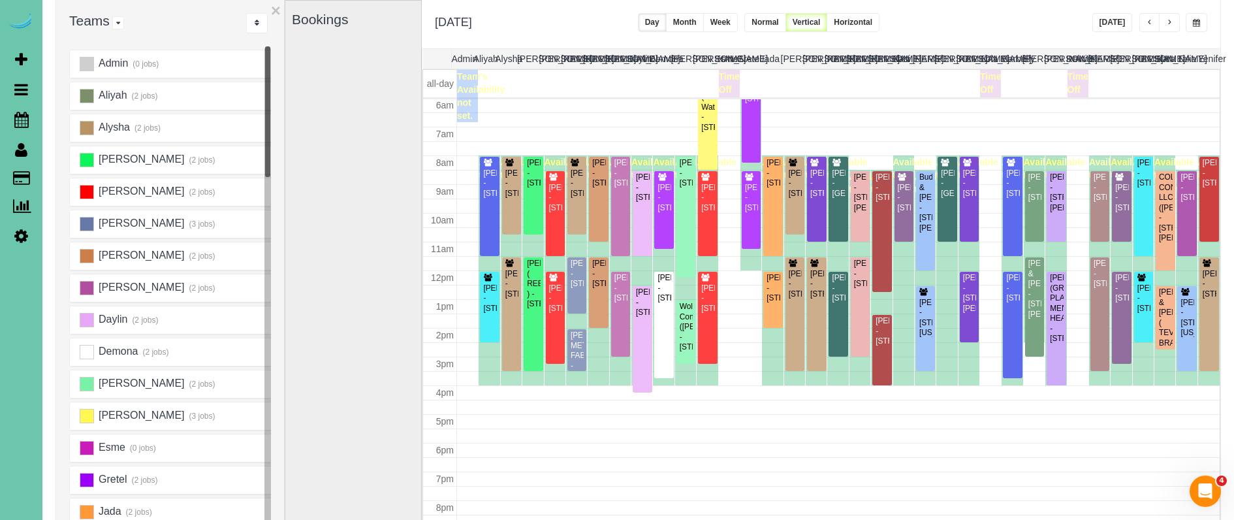
scroll to position [90, 0]
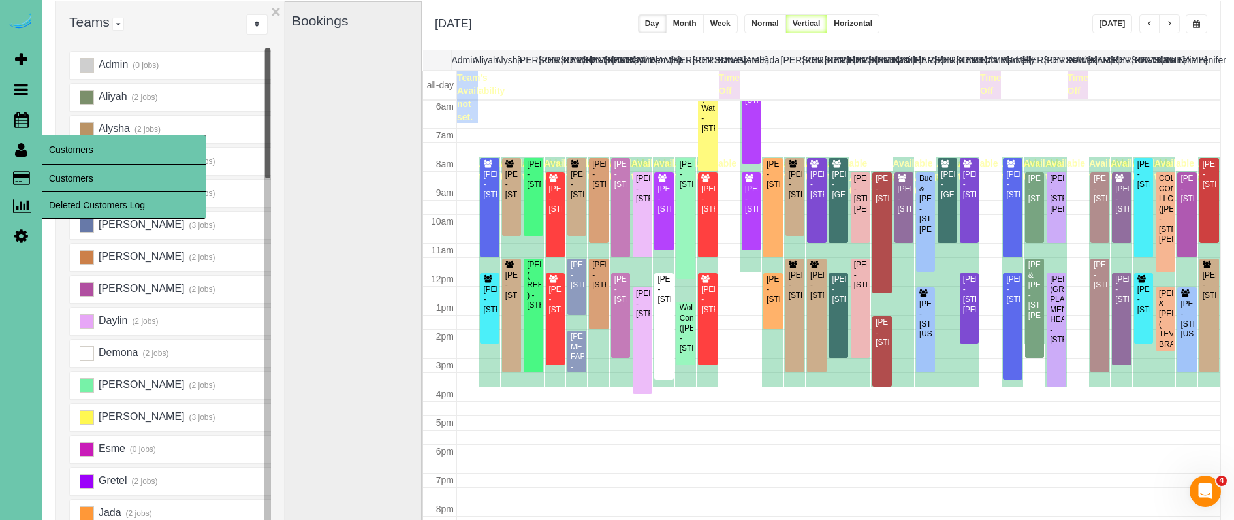
click at [67, 175] on link "Customers" at bounding box center [123, 178] width 163 height 26
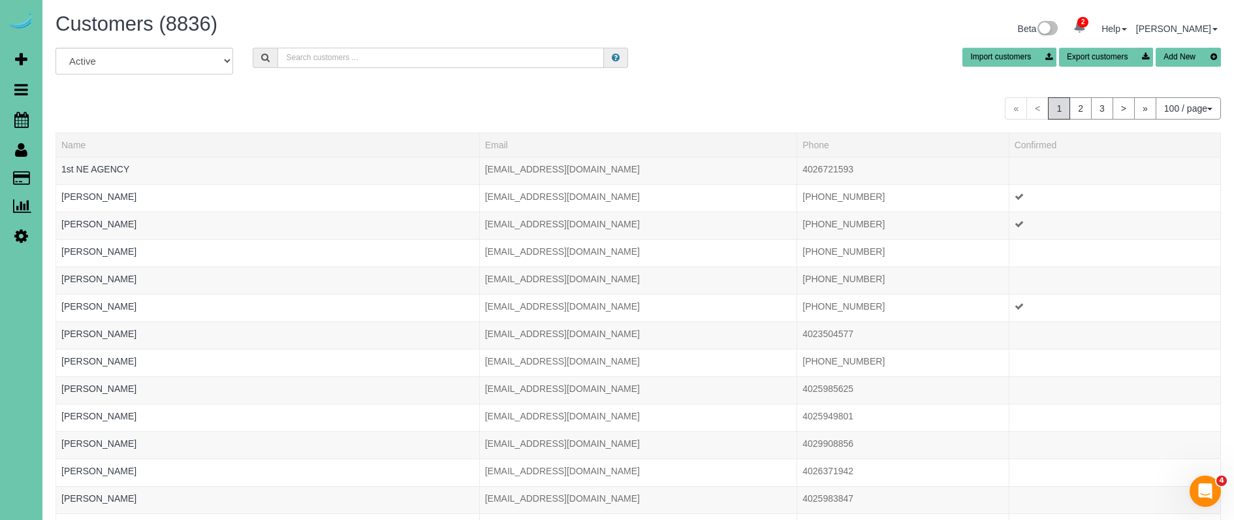
click at [332, 56] on input "text" at bounding box center [441, 58] width 327 height 20
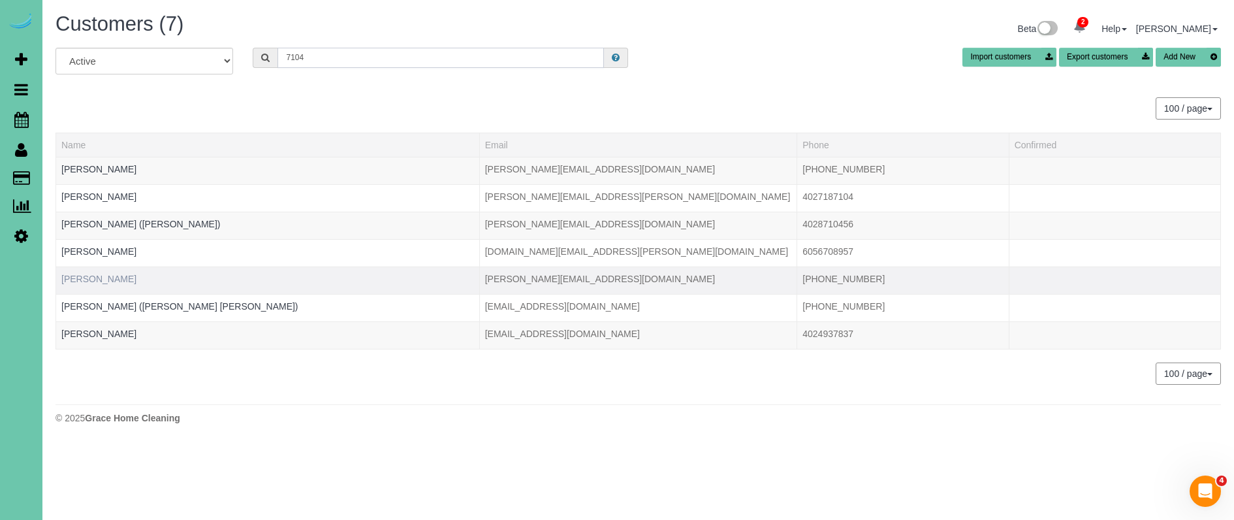
type input "7104"
click at [95, 276] on link "Laurie Langdon" at bounding box center [98, 279] width 75 height 10
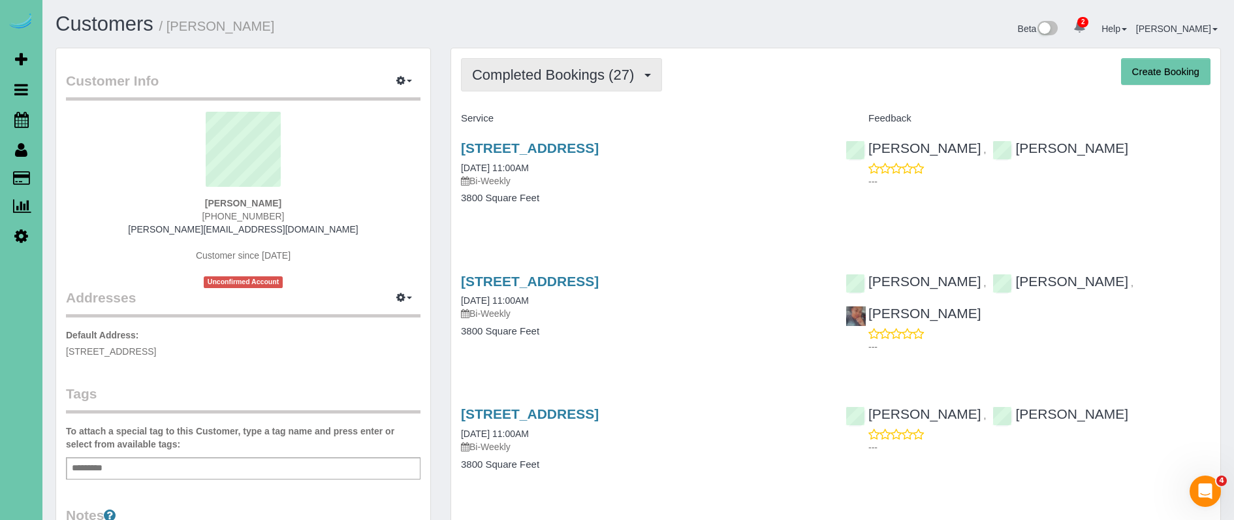
click at [565, 69] on span "Completed Bookings (27)" at bounding box center [556, 75] width 169 height 16
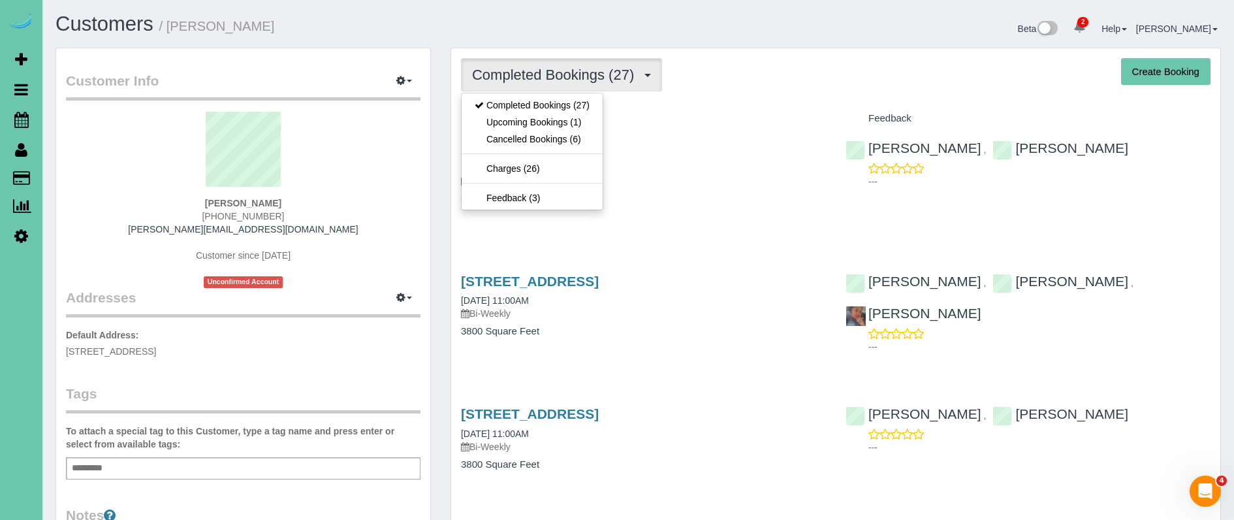
click at [556, 127] on link "Upcoming Bookings (1)" at bounding box center [532, 122] width 141 height 17
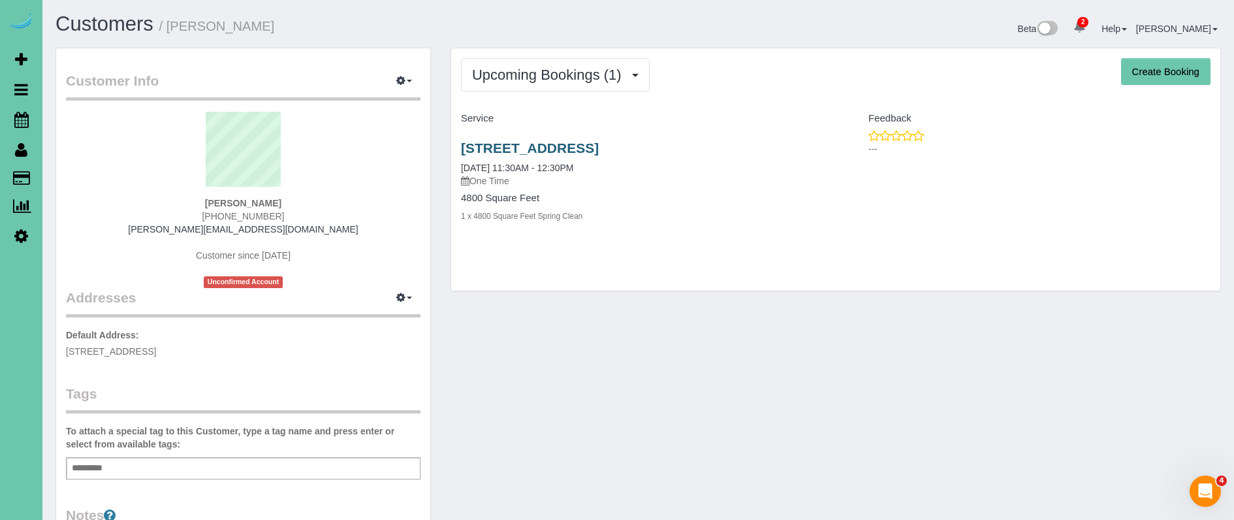
click at [483, 145] on link "1605 N 136th Street, Omaha, NE 68154" at bounding box center [530, 147] width 138 height 15
click at [599, 141] on link "1605 N 136th Street, Omaha, NE 68154" at bounding box center [530, 147] width 138 height 15
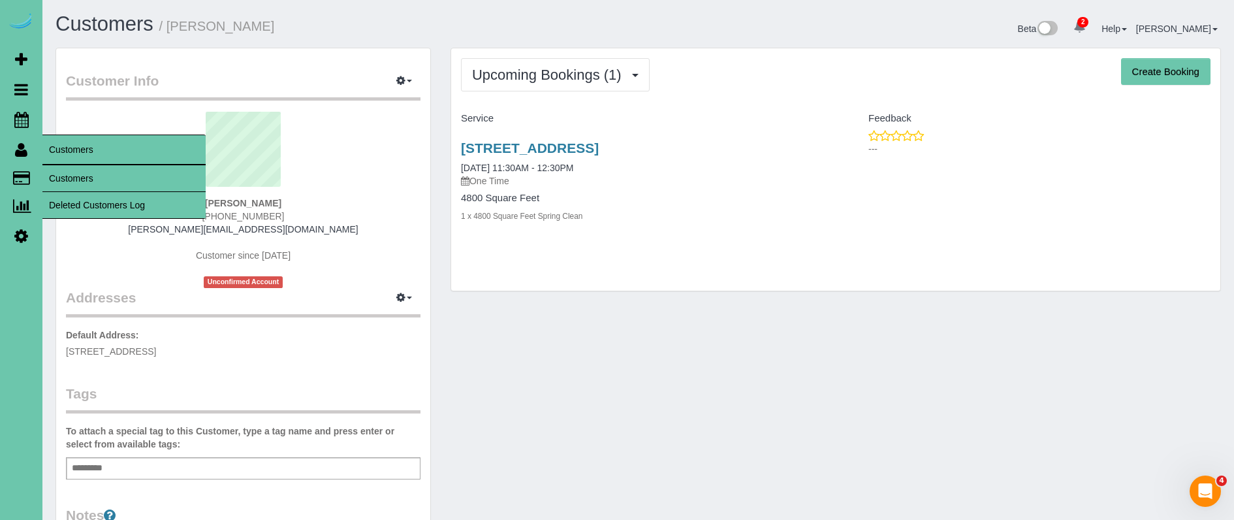
drag, startPoint x: 73, startPoint y: 179, endPoint x: 62, endPoint y: 180, distance: 11.1
click at [73, 179] on link "Customers" at bounding box center [123, 178] width 163 height 26
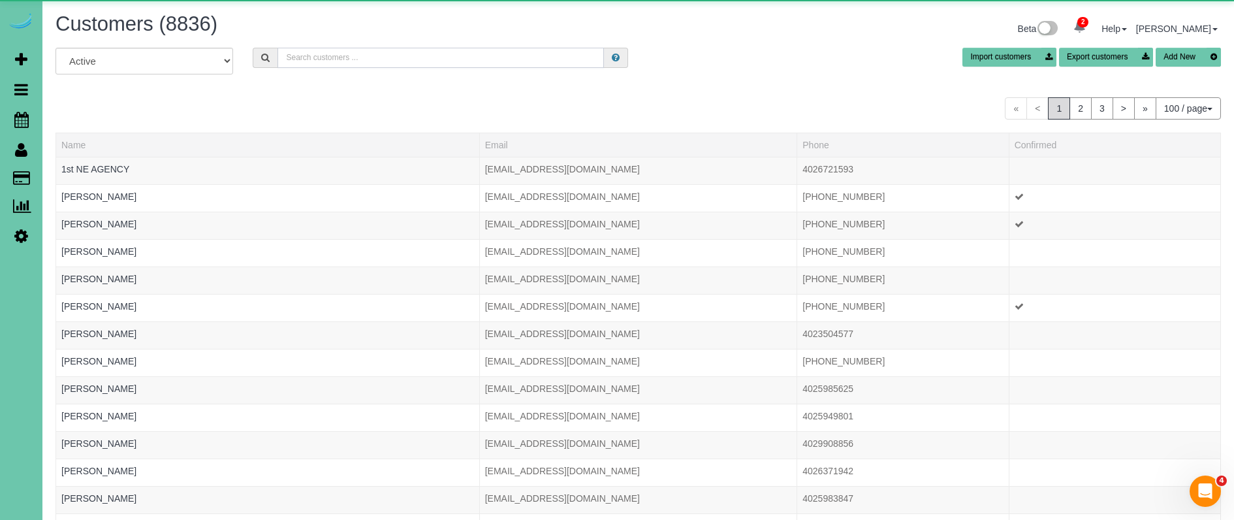
click at [300, 50] on input "text" at bounding box center [441, 58] width 327 height 20
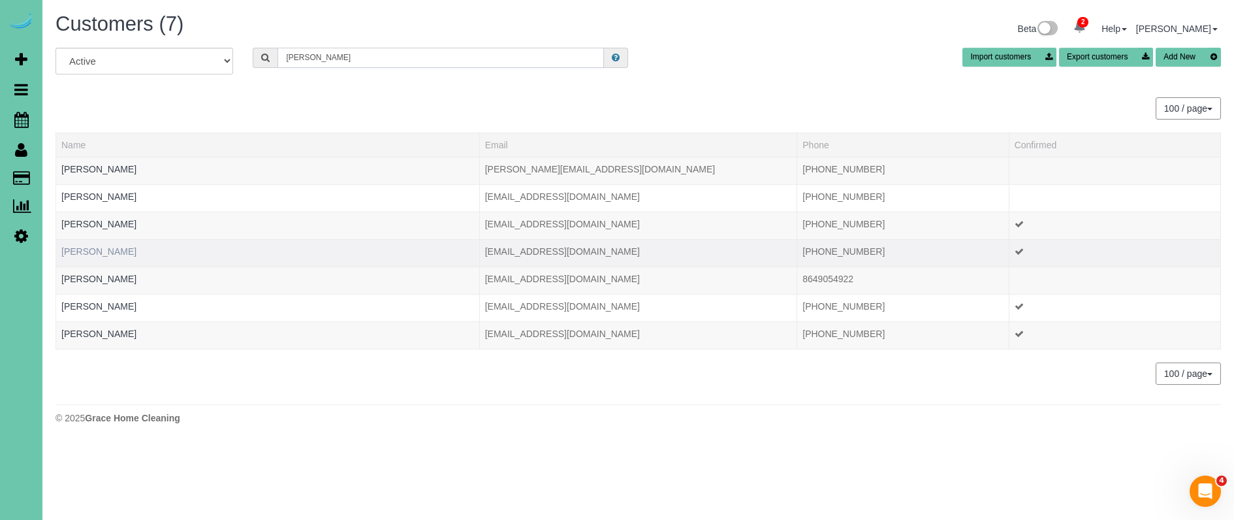
type input "Stephanie s"
click at [95, 253] on link "Stephanie Sleeper" at bounding box center [98, 251] width 75 height 10
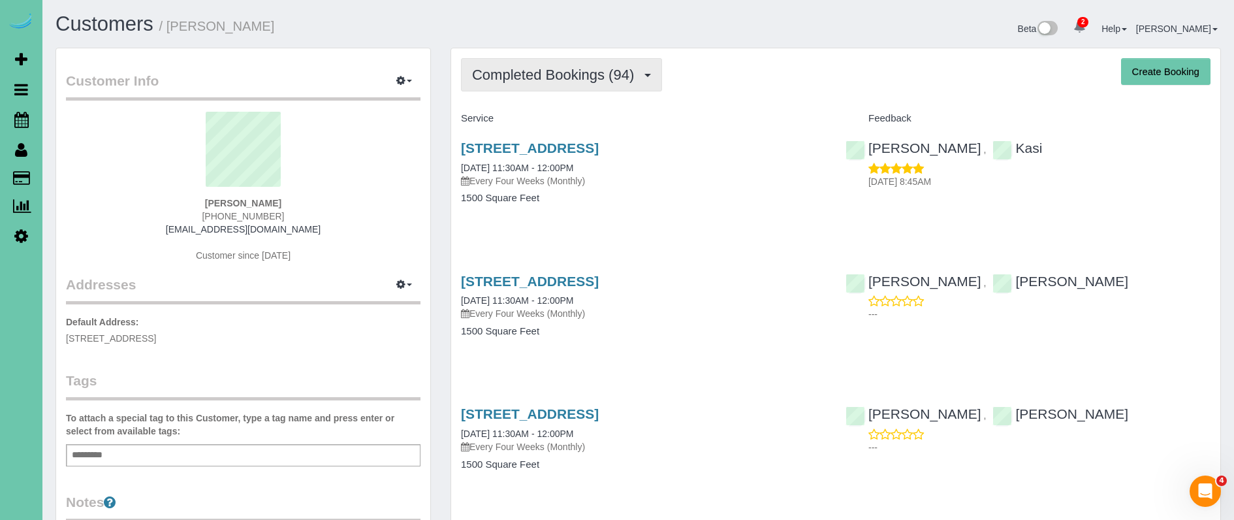
click at [599, 78] on span "Completed Bookings (94)" at bounding box center [556, 75] width 169 height 16
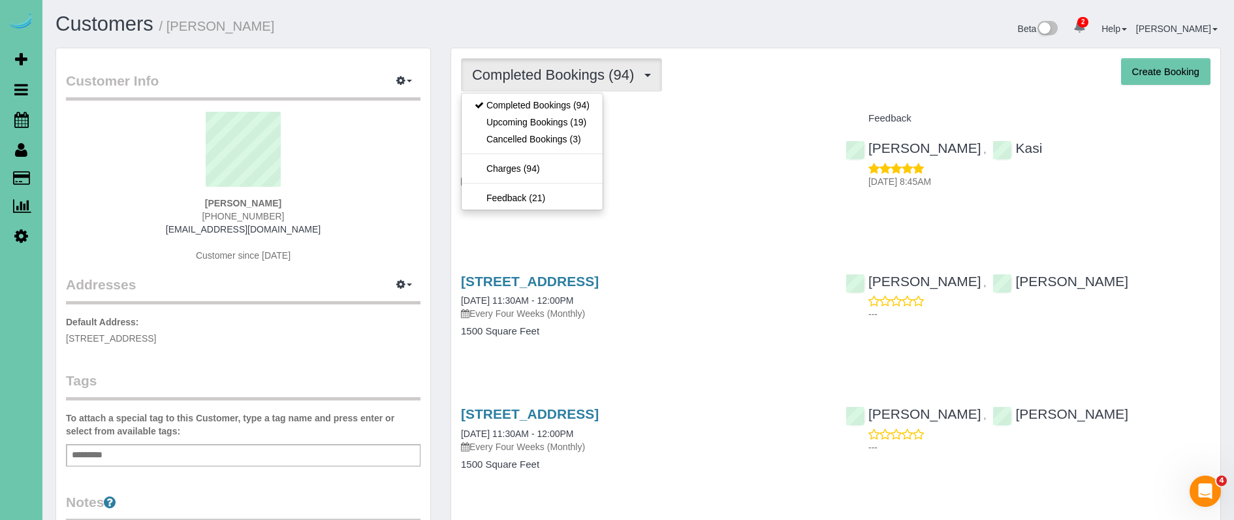
click at [564, 123] on link "Upcoming Bookings (19)" at bounding box center [532, 122] width 141 height 17
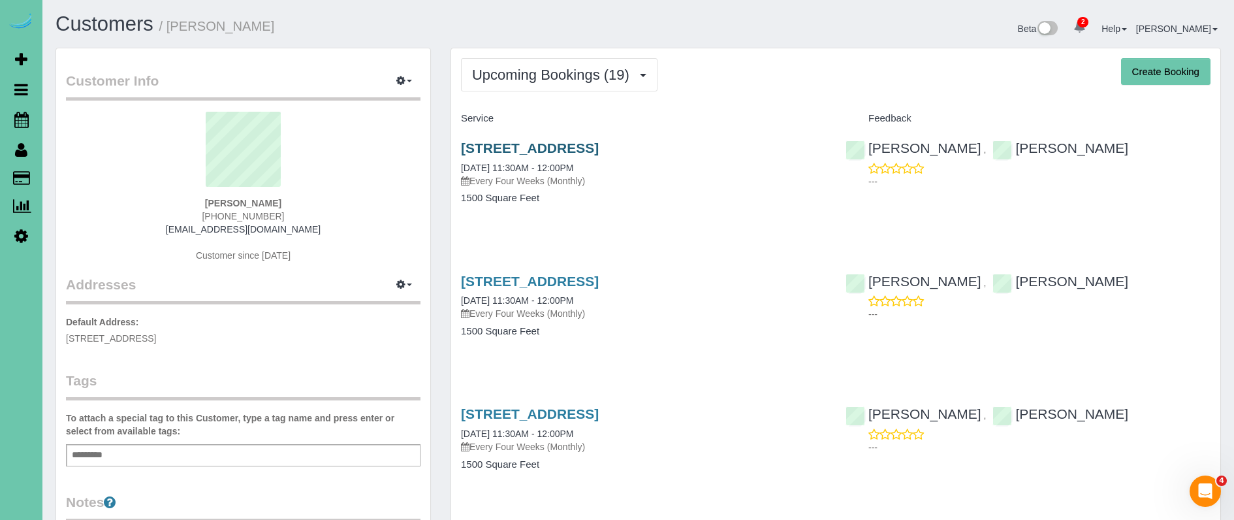
click at [599, 147] on link "10226 M Street, Omaha, NE 68127" at bounding box center [530, 147] width 138 height 15
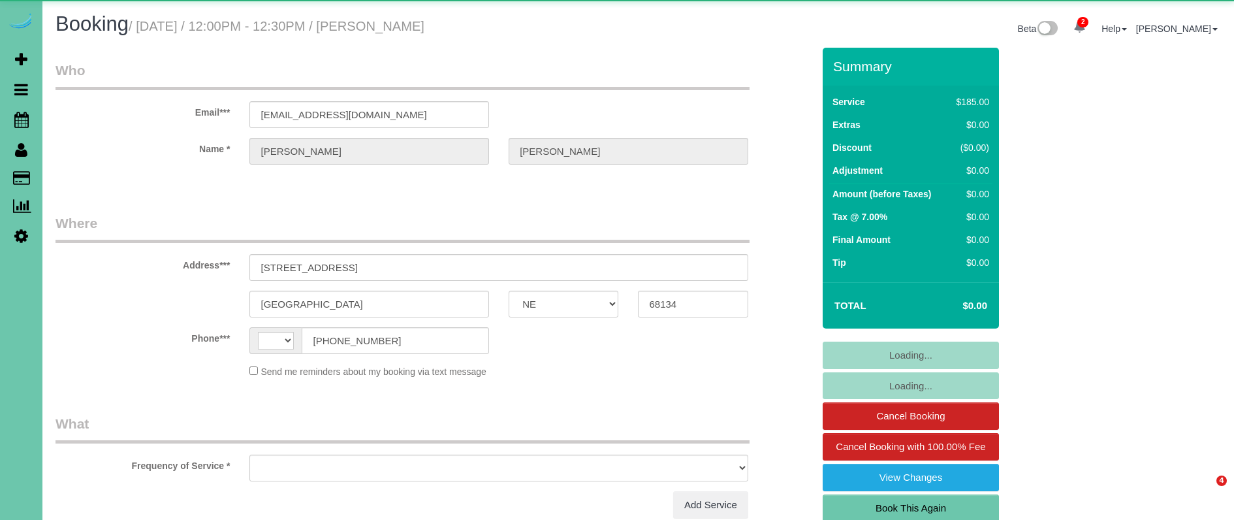
select select "NE"
select select "object:392"
select select "string:[GEOGRAPHIC_DATA]"
select select "string:fspay-0f9a2e36-7b3a-4b97-9fd2-5472cac608cf"
select select "object:909"
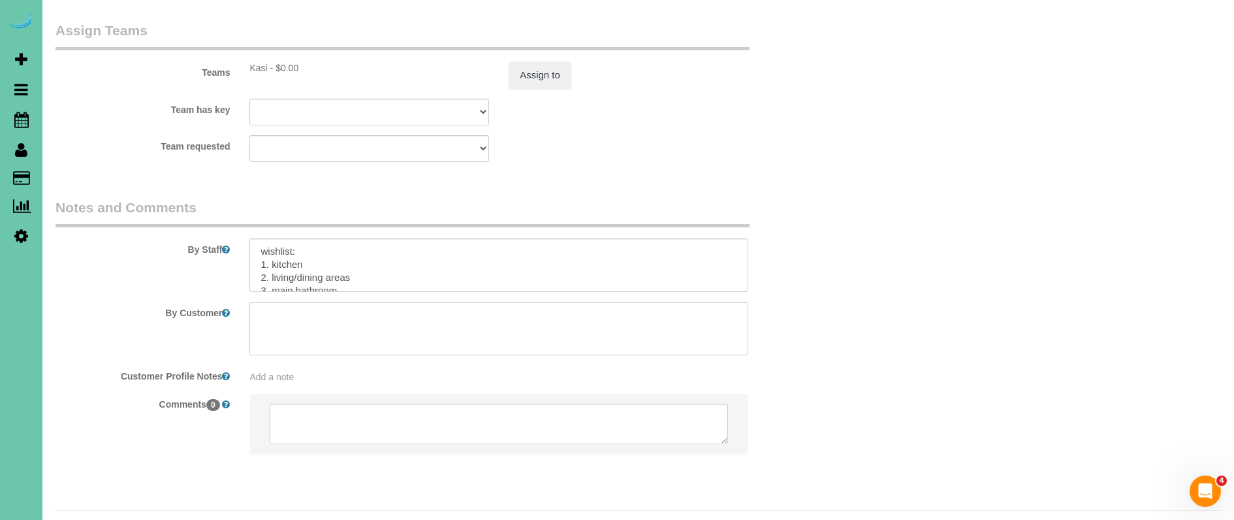
scroll to position [65, 0]
click at [271, 258] on textarea at bounding box center [498, 265] width 498 height 54
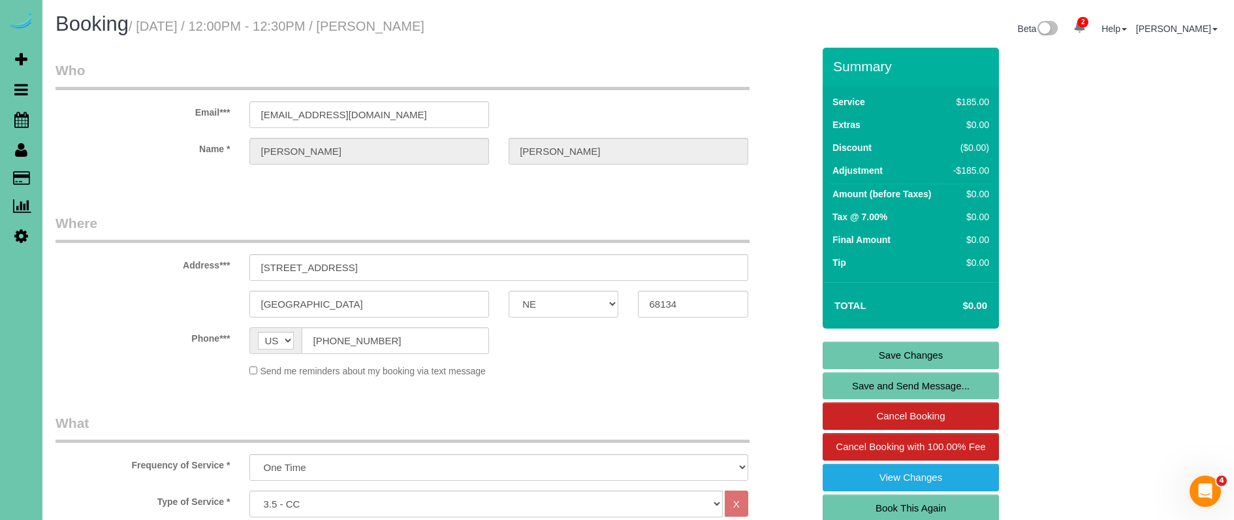
scroll to position [0, 0]
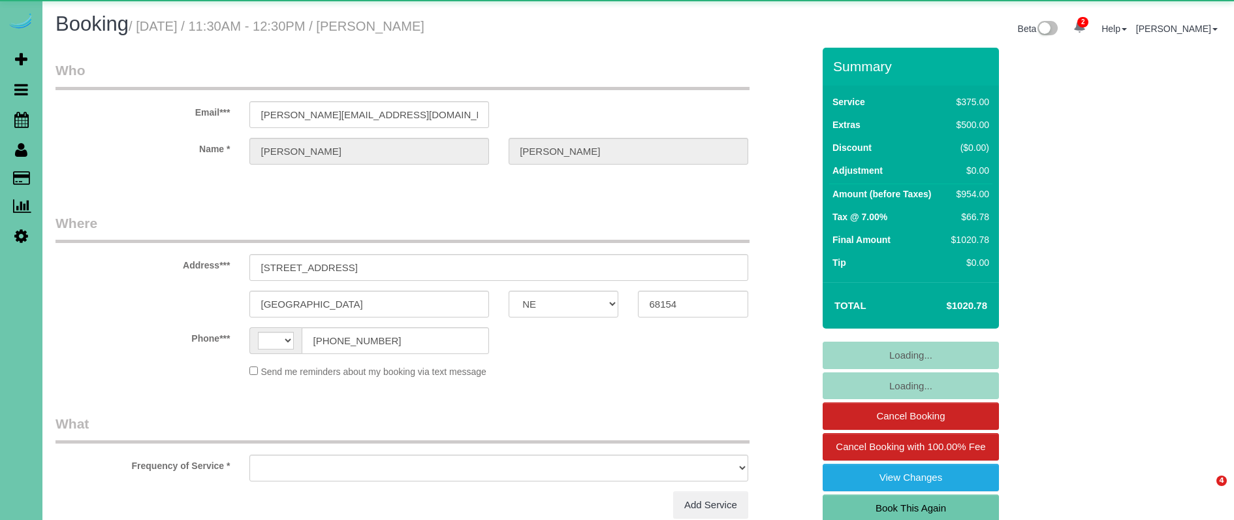
select select "NE"
select select "string:[GEOGRAPHIC_DATA]"
select select "object:901"
select select "NE"
select select "string:[GEOGRAPHIC_DATA]"
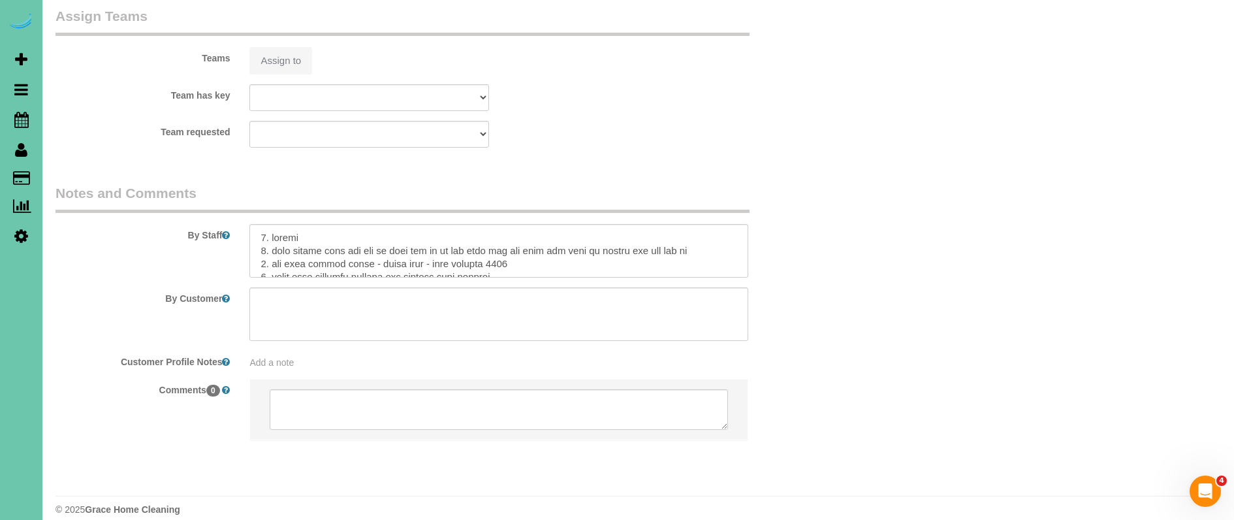
select select "object:901"
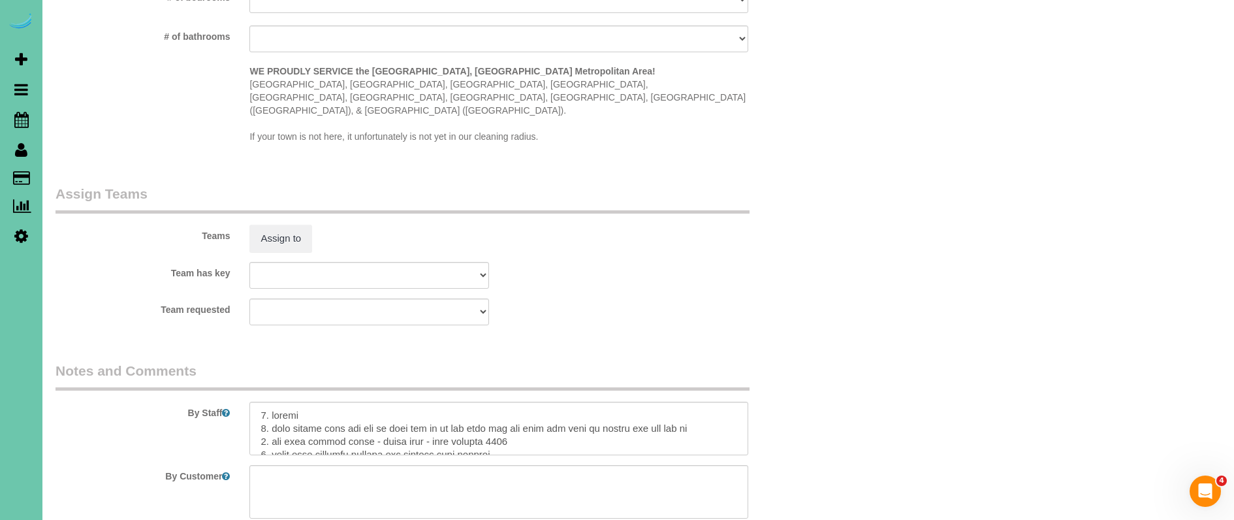
scroll to position [1291, 0]
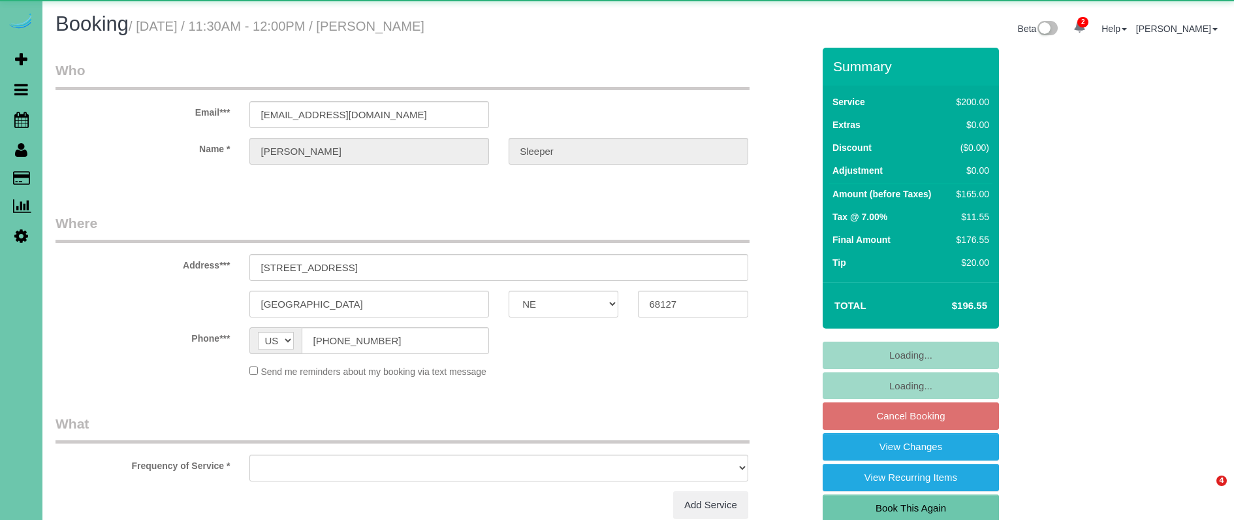
select select "NE"
select select "object:728"
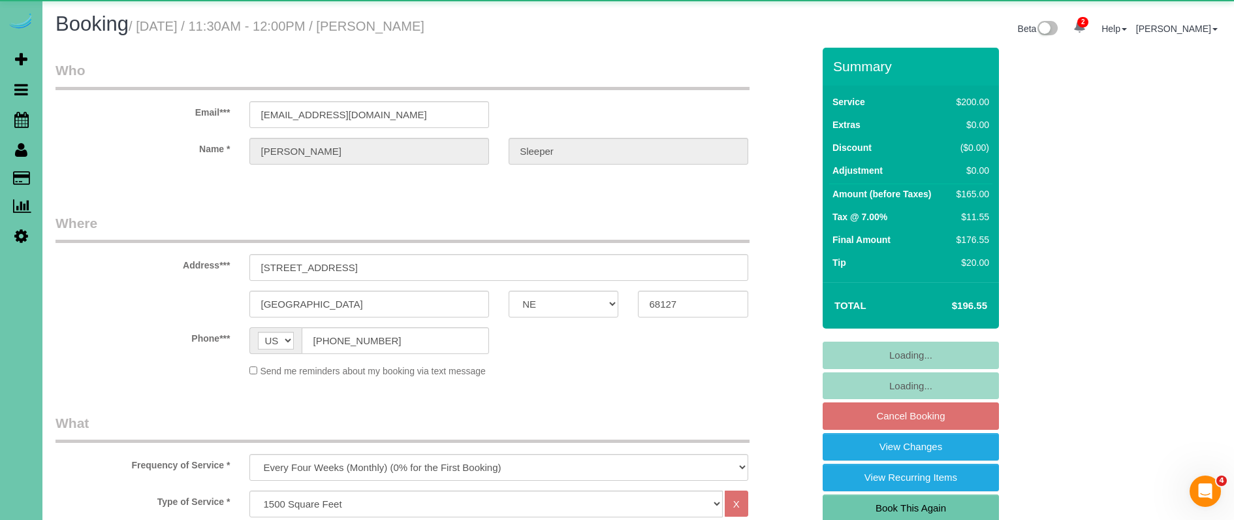
select select "string:fspay-2f5430be-3ea3-4fca-a117-a744a0923b22"
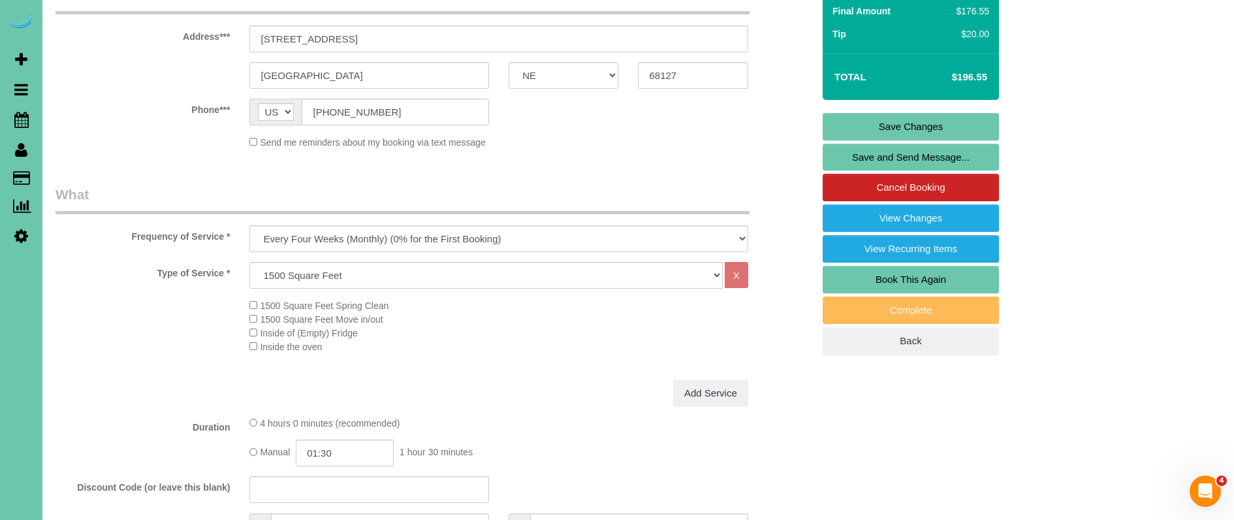
scroll to position [230, 0]
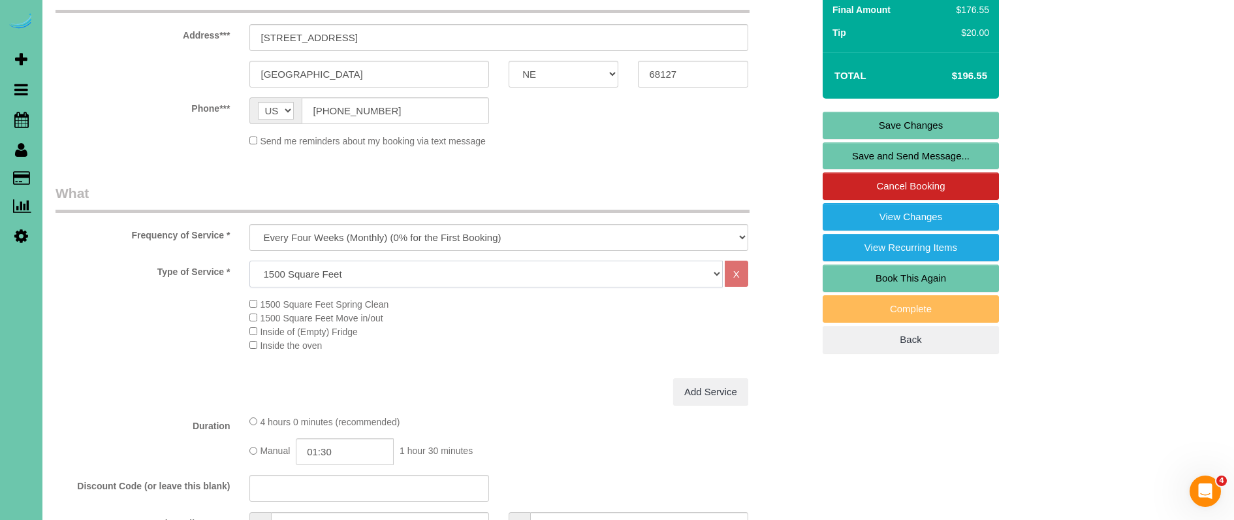
select select "159"
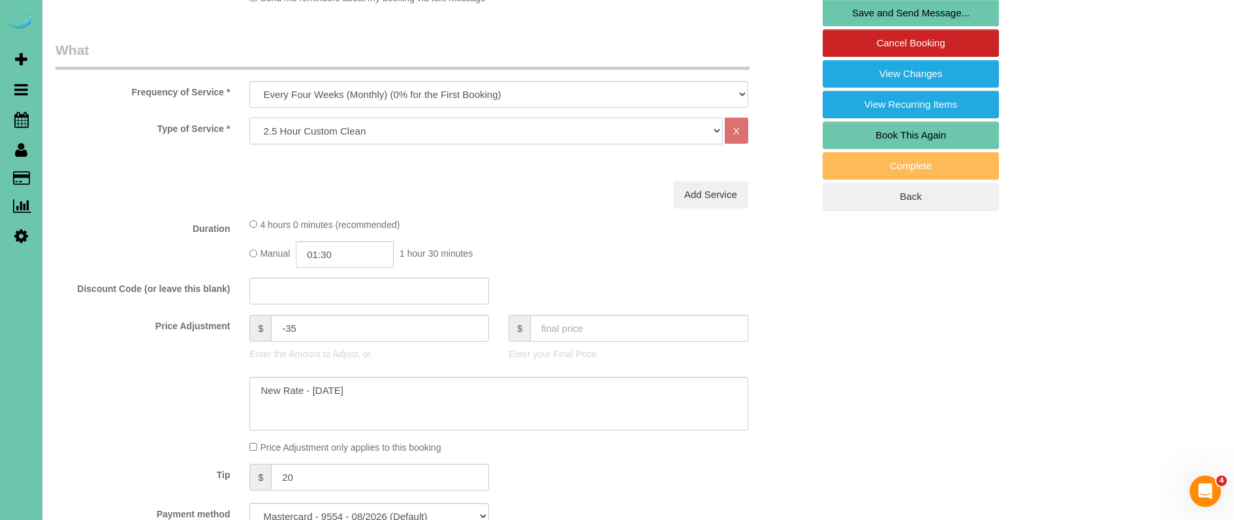
scroll to position [381, 0]
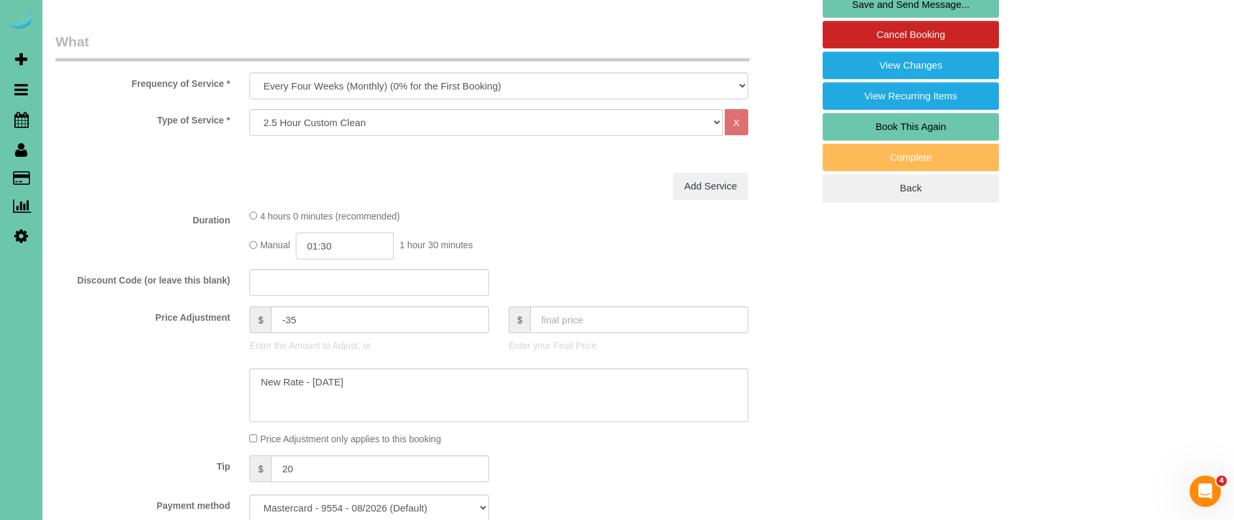
click at [351, 248] on input "01:30" at bounding box center [345, 246] width 98 height 27
type input "01:15"
click at [141, 289] on div "Discount Code (or leave this blank)" at bounding box center [434, 282] width 777 height 27
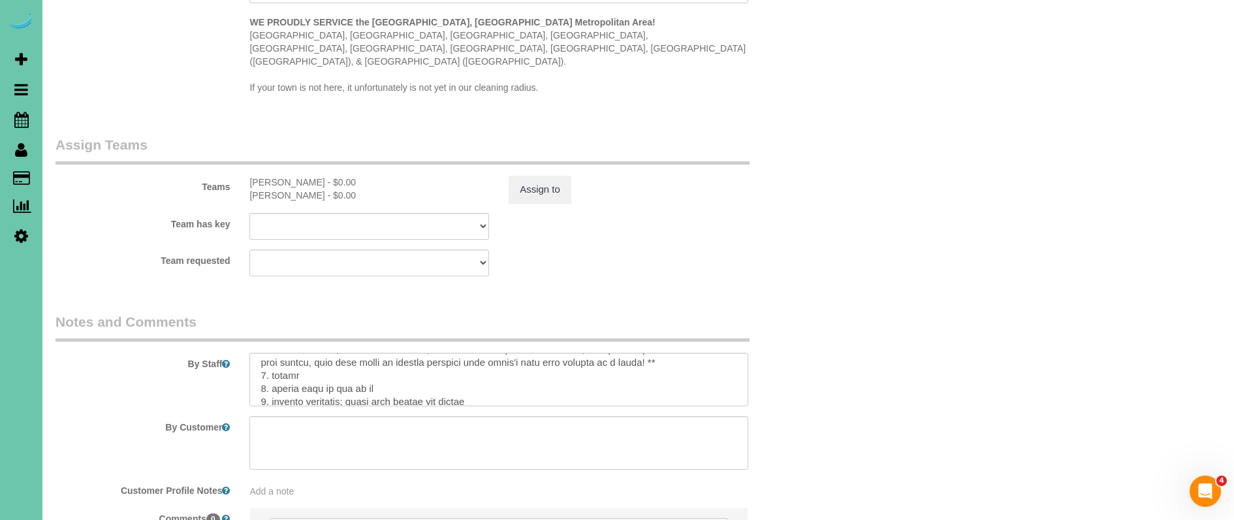
scroll to position [46, 0]
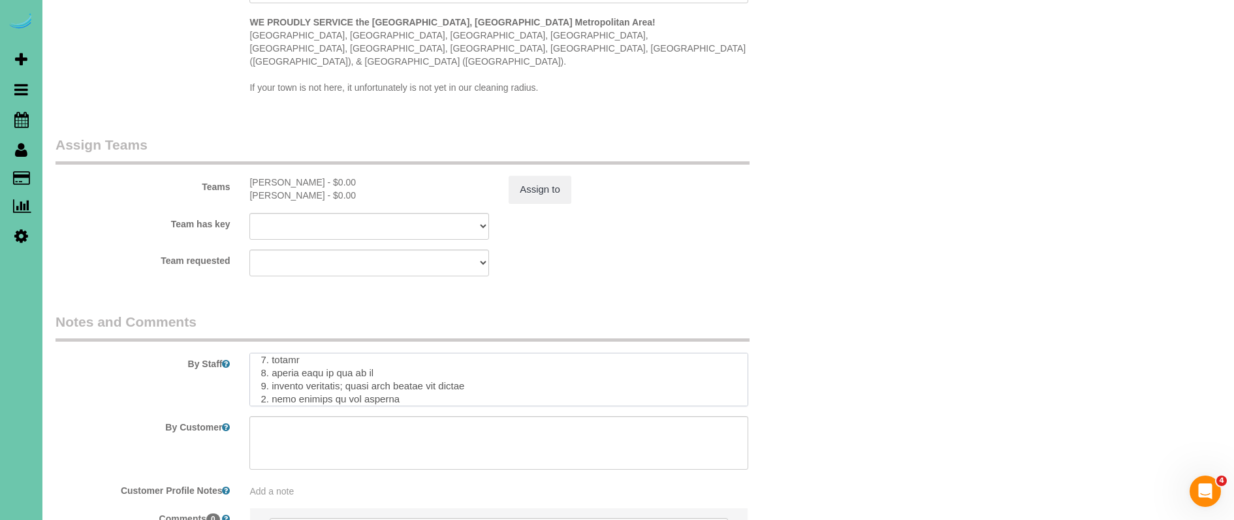
drag, startPoint x: 491, startPoint y: 355, endPoint x: 355, endPoint y: 353, distance: 136.5
click at [355, 355] on textarea at bounding box center [498, 380] width 498 height 54
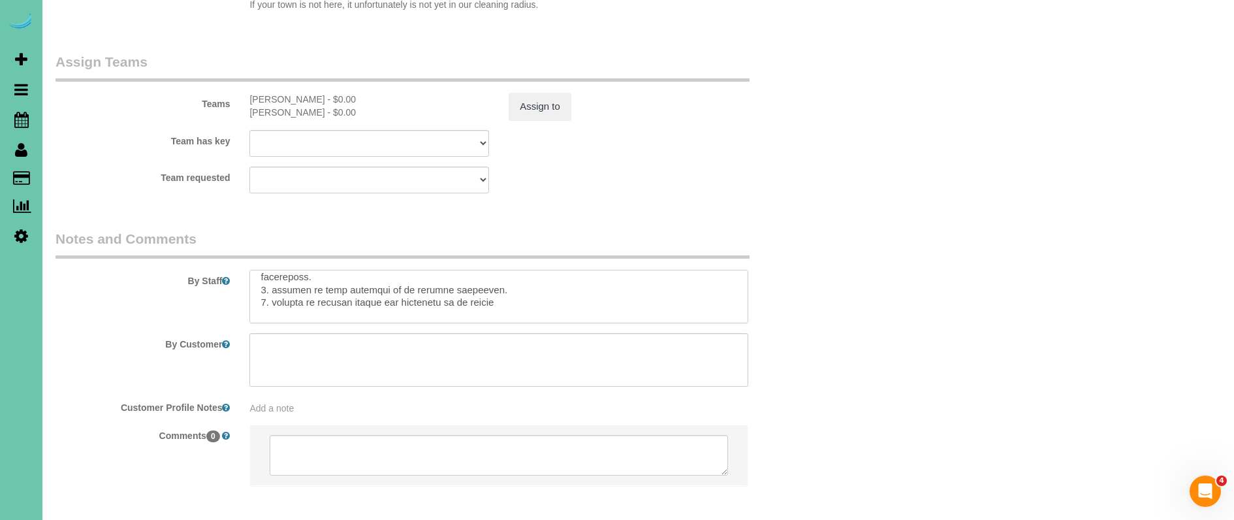
scroll to position [1384, 0]
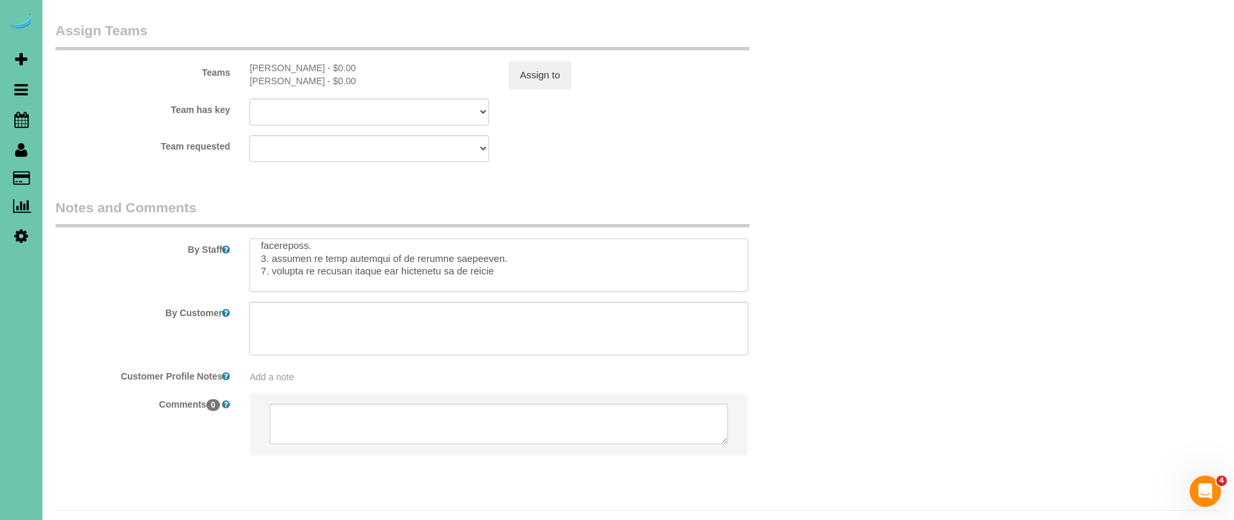
drag, startPoint x: 259, startPoint y: 347, endPoint x: 519, endPoint y: 541, distance: 324.0
drag, startPoint x: 285, startPoint y: 245, endPoint x: 277, endPoint y: 246, distance: 8.5
click at [275, 246] on textarea at bounding box center [498, 265] width 498 height 54
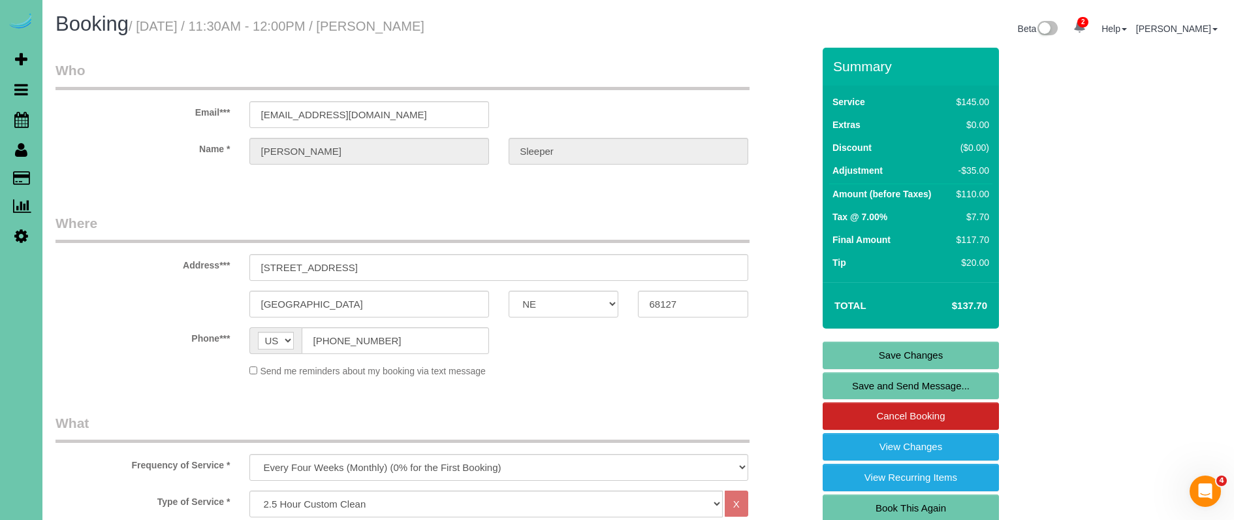
scroll to position [0, 0]
drag, startPoint x: 370, startPoint y: 270, endPoint x: 202, endPoint y: 234, distance: 170.9
drag, startPoint x: 349, startPoint y: 274, endPoint x: 210, endPoint y: 247, distance: 141.8
click at [210, 247] on div "Address*** [STREET_ADDRESS]" at bounding box center [434, 246] width 777 height 67
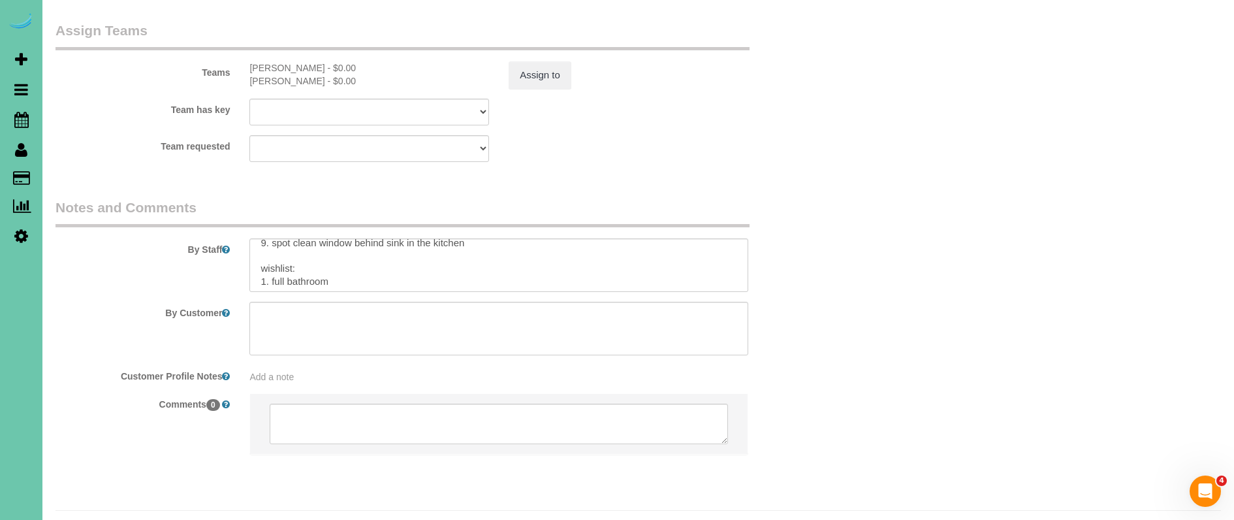
scroll to position [1384, 0]
drag, startPoint x: 337, startPoint y: 244, endPoint x: 395, endPoint y: 255, distance: 59.2
click at [274, 244] on textarea at bounding box center [498, 265] width 498 height 54
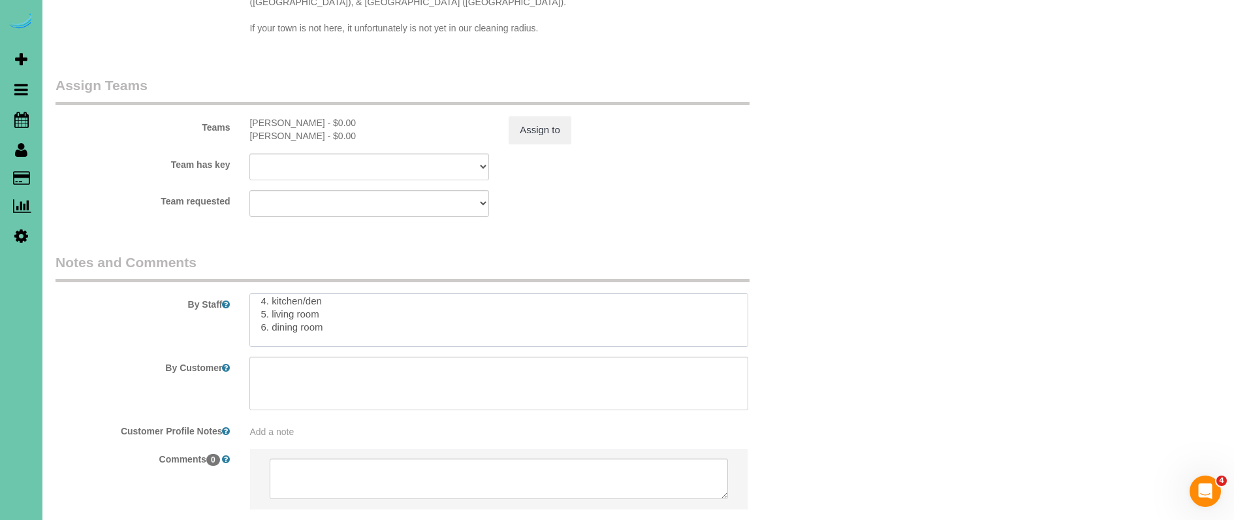
scroll to position [1298, 0]
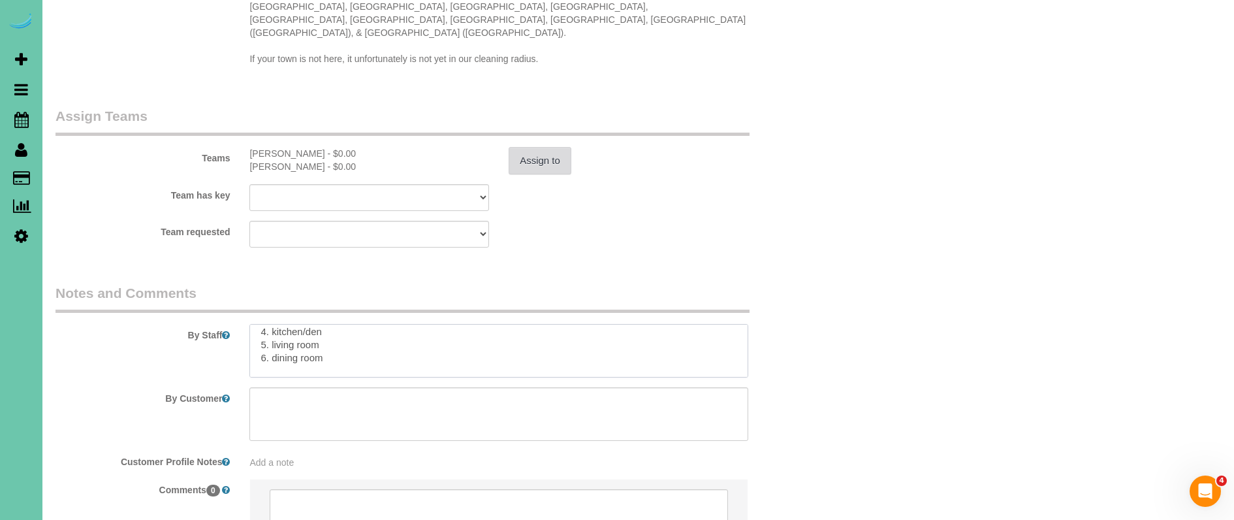
type textarea "**areas being missed - top of fridge, move kennel to get behind it and around, …"
click at [521, 147] on button "Assign to" at bounding box center [540, 160] width 63 height 27
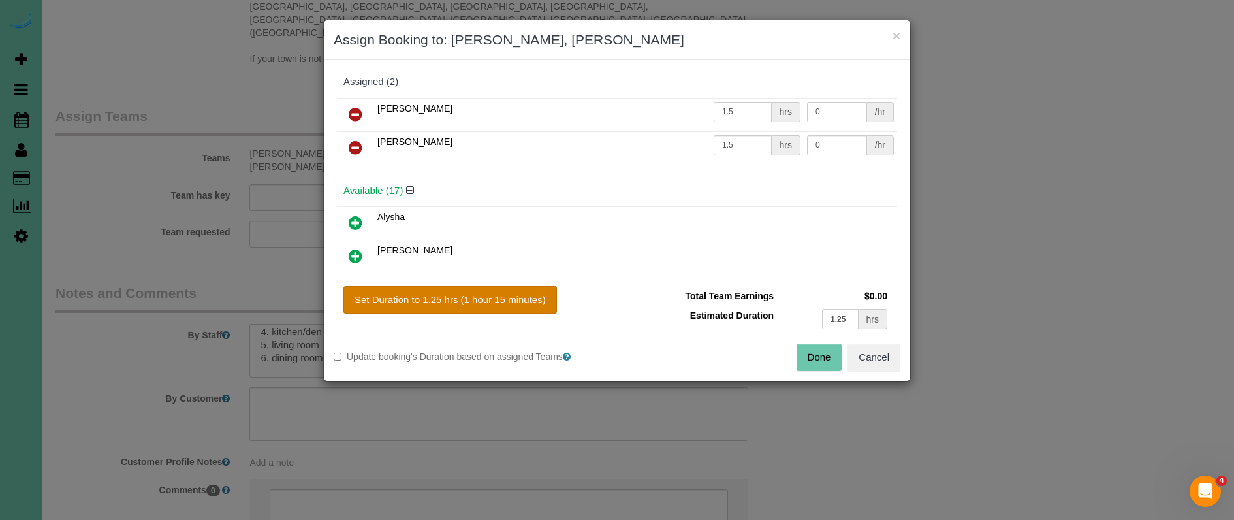
click at [513, 304] on button "Set Duration to 1.25 hrs (1 hour 15 minutes)" at bounding box center [451, 299] width 214 height 27
type input "1.25"
drag, startPoint x: 810, startPoint y: 352, endPoint x: 566, endPoint y: 319, distance: 246.5
click at [803, 350] on button "Done" at bounding box center [820, 357] width 46 height 27
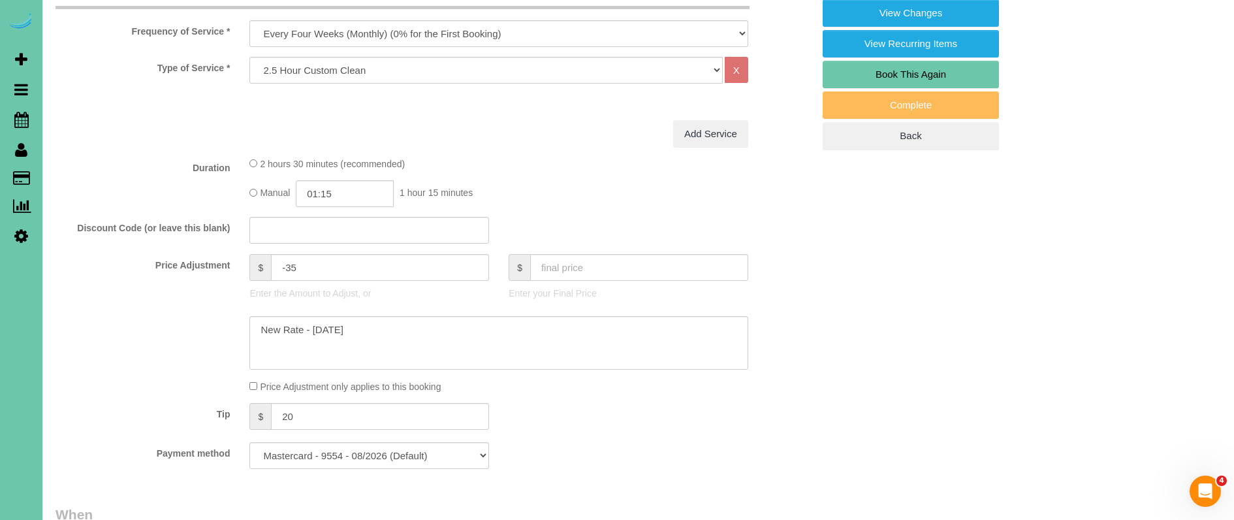
scroll to position [607, 0]
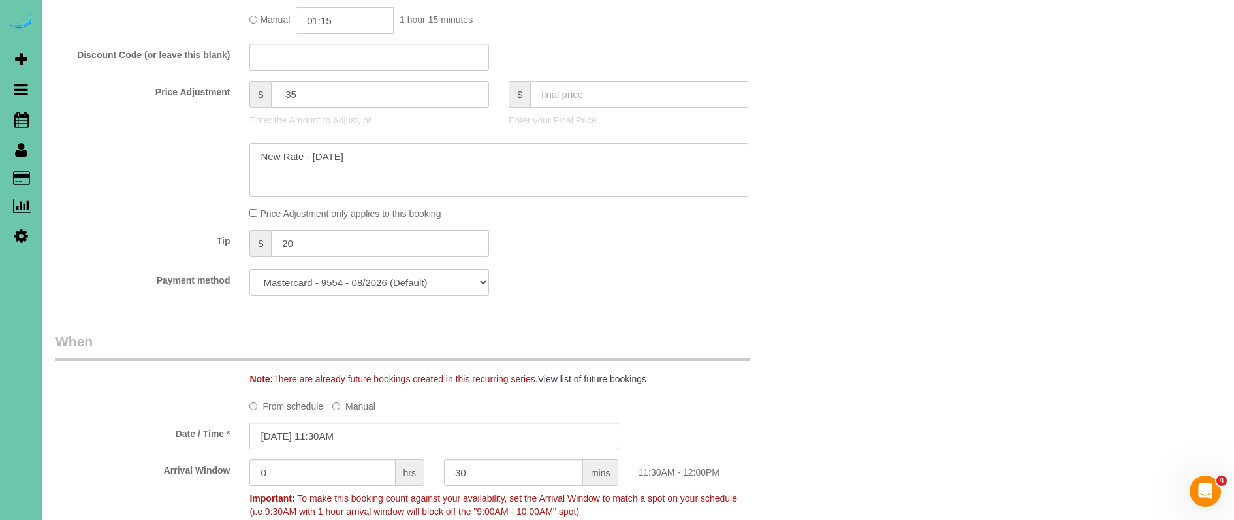
drag, startPoint x: 307, startPoint y: 93, endPoint x: 226, endPoint y: 80, distance: 82.0
click at [226, 81] on div "Price Adjustment $ -35 Enter the Amount to Adjust, or $ Enter your Final Price" at bounding box center [434, 107] width 777 height 52
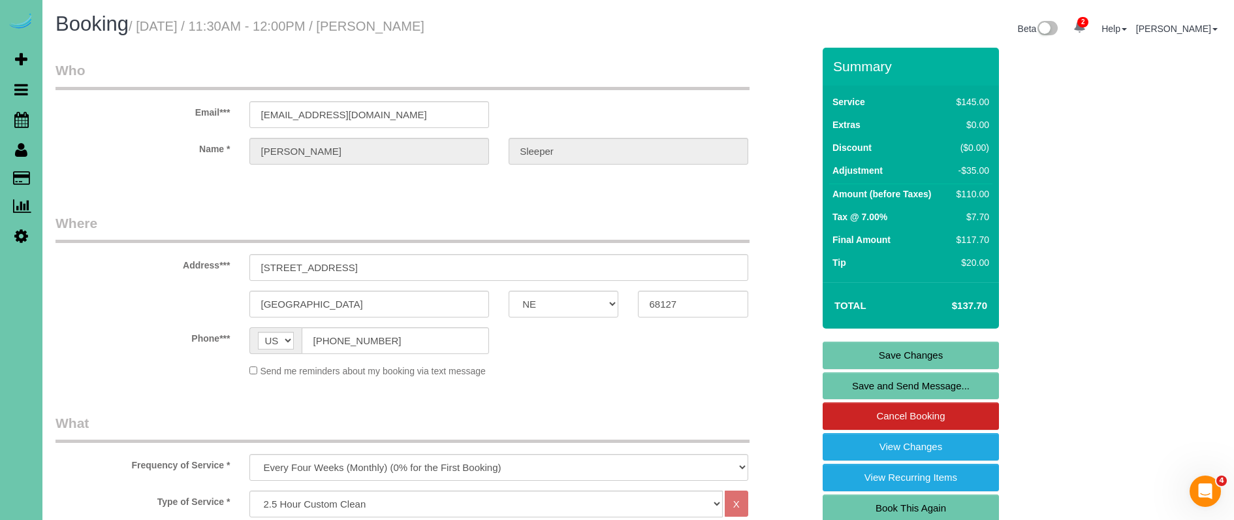
scroll to position [-1, 0]
type input "0"
click at [923, 356] on link "Save Changes" at bounding box center [911, 355] width 176 height 27
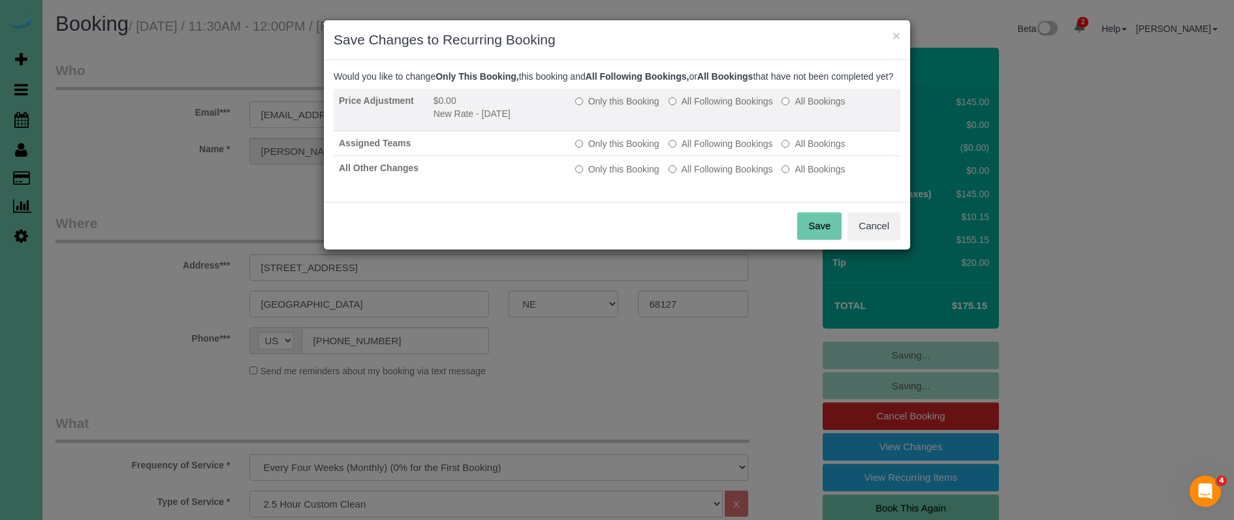
click at [701, 108] on label "All Following Bookings" at bounding box center [721, 101] width 104 height 13
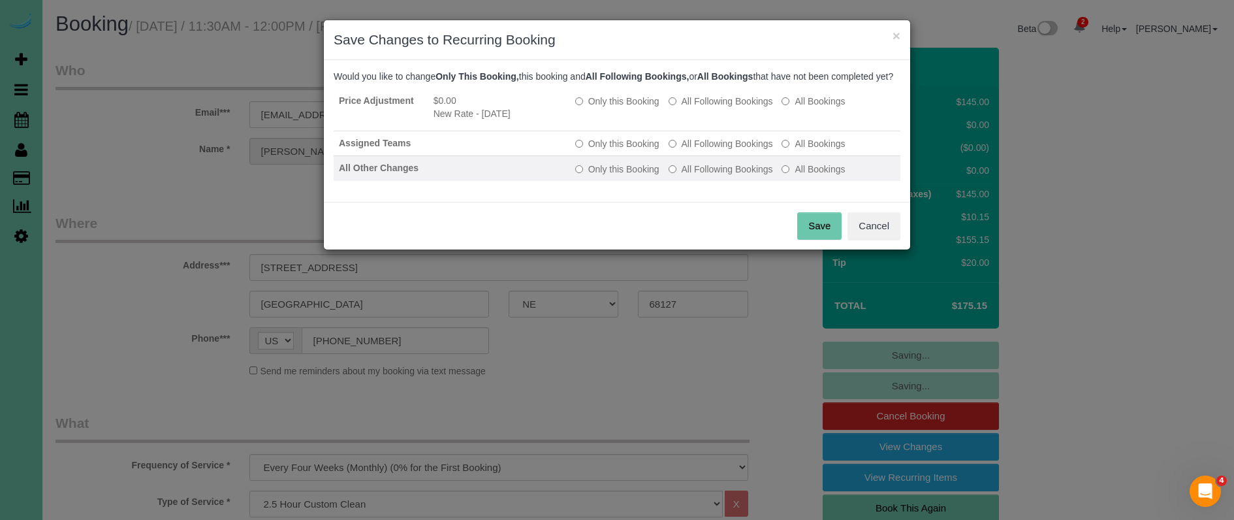
drag, startPoint x: 696, startPoint y: 159, endPoint x: 705, endPoint y: 182, distance: 25.0
click at [697, 150] on label "All Following Bookings" at bounding box center [721, 143] width 104 height 13
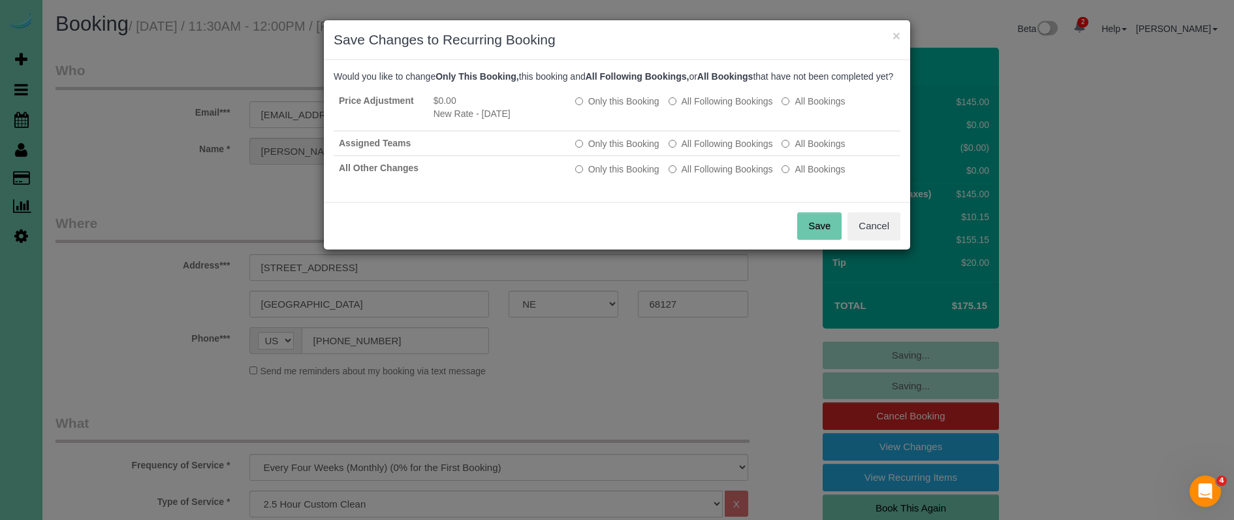
drag, startPoint x: 705, startPoint y: 184, endPoint x: 787, endPoint y: 219, distance: 88.9
click at [705, 176] on label "All Following Bookings" at bounding box center [721, 169] width 104 height 13
click at [826, 234] on button "Save" at bounding box center [819, 225] width 44 height 27
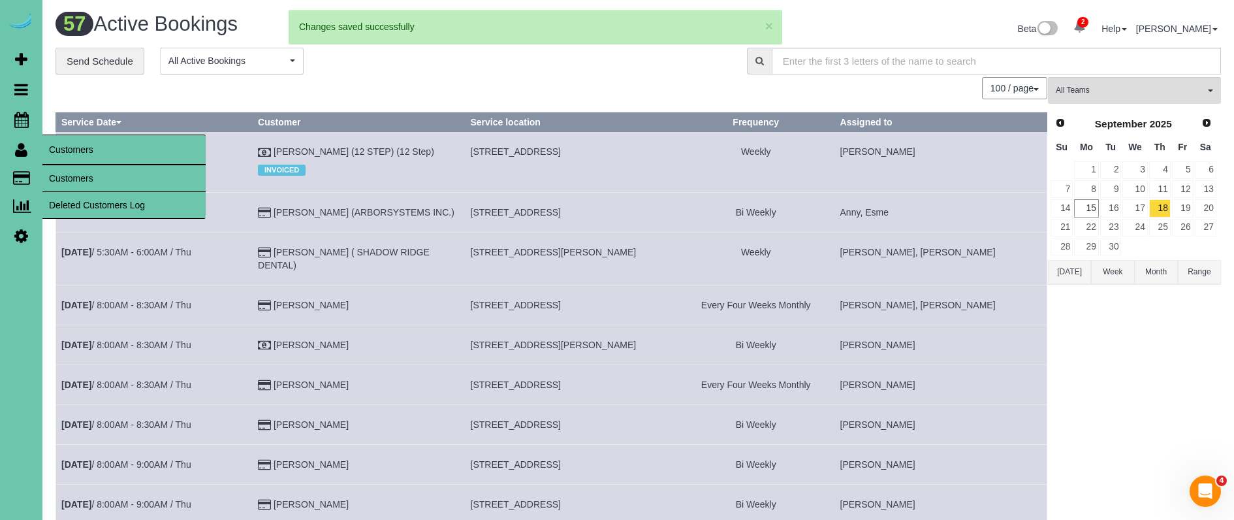
click at [78, 175] on link "Customers" at bounding box center [123, 178] width 163 height 26
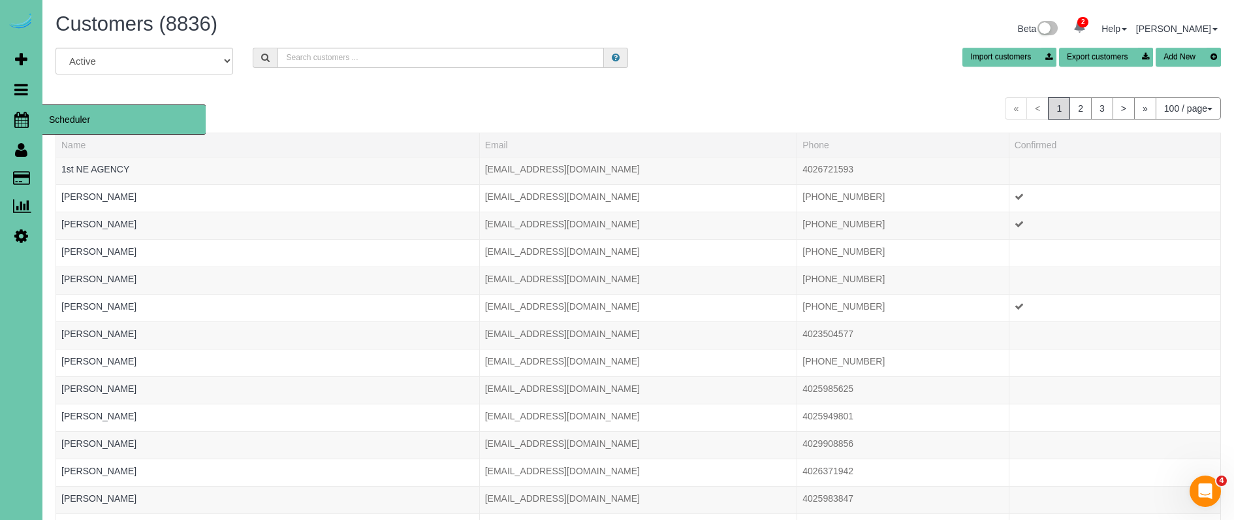
click at [20, 121] on icon at bounding box center [21, 120] width 14 height 16
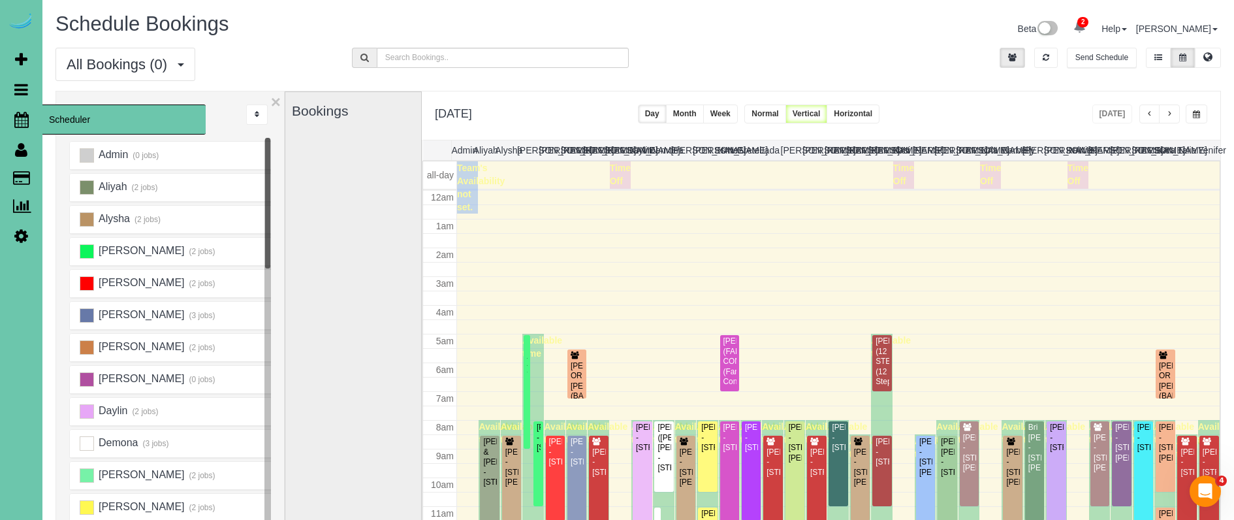
scroll to position [173, 0]
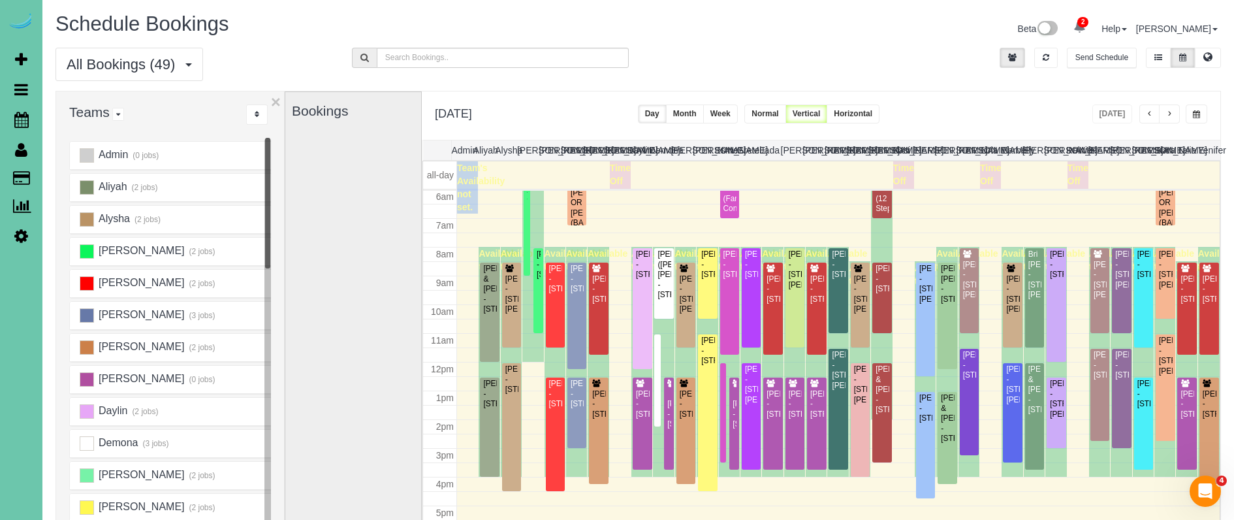
click at [1165, 116] on button "button" at bounding box center [1169, 113] width 21 height 19
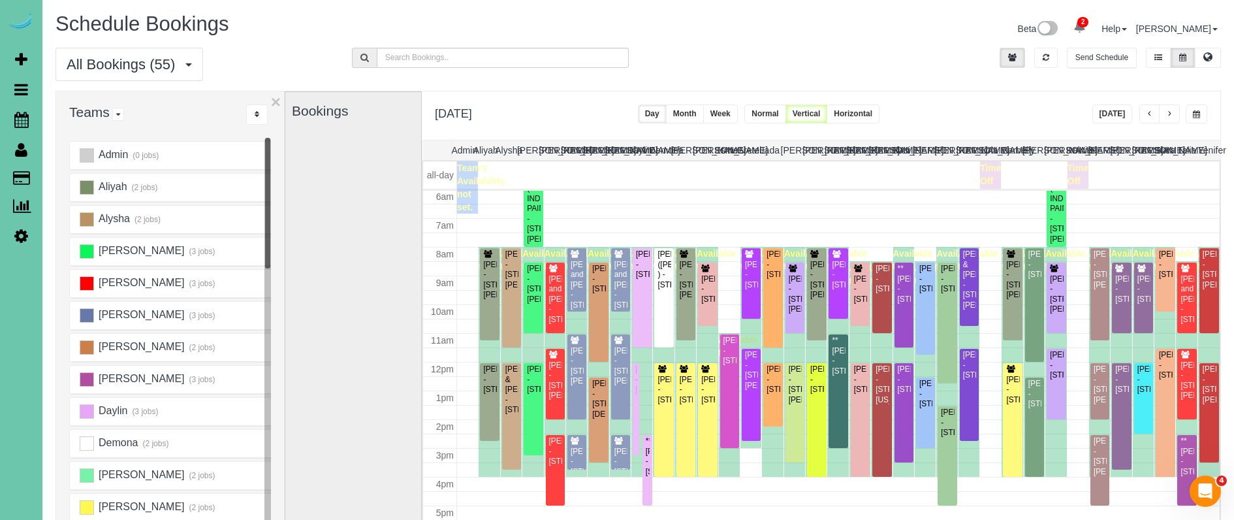
click at [1169, 111] on span "button" at bounding box center [1169, 114] width 7 height 8
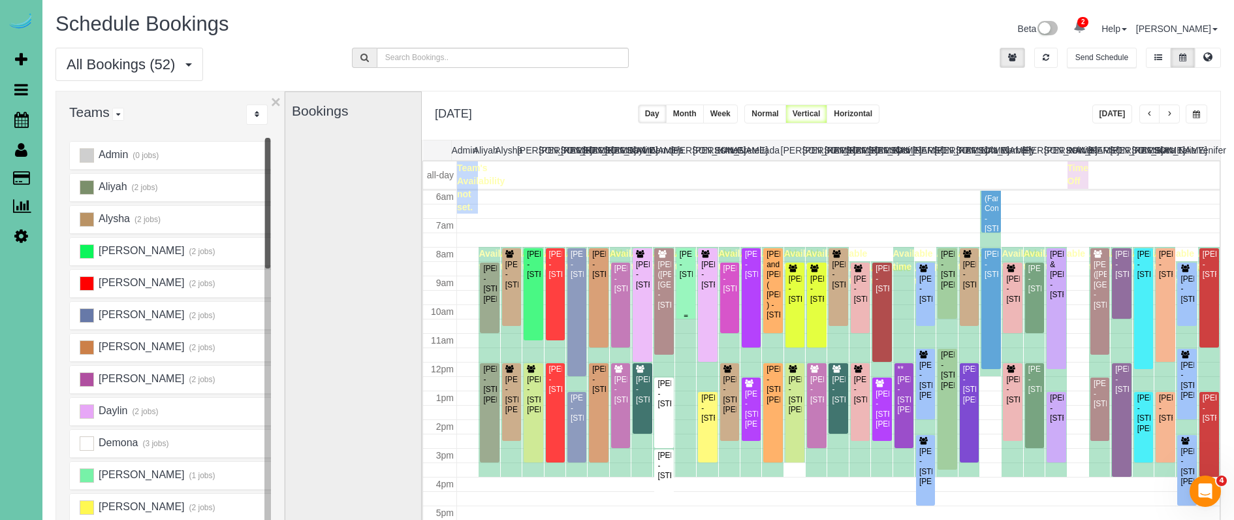
click at [688, 280] on div "Trisha Mankin - 5850 Country Squire Plz, Omaha, NE 68152" at bounding box center [686, 264] width 14 height 30
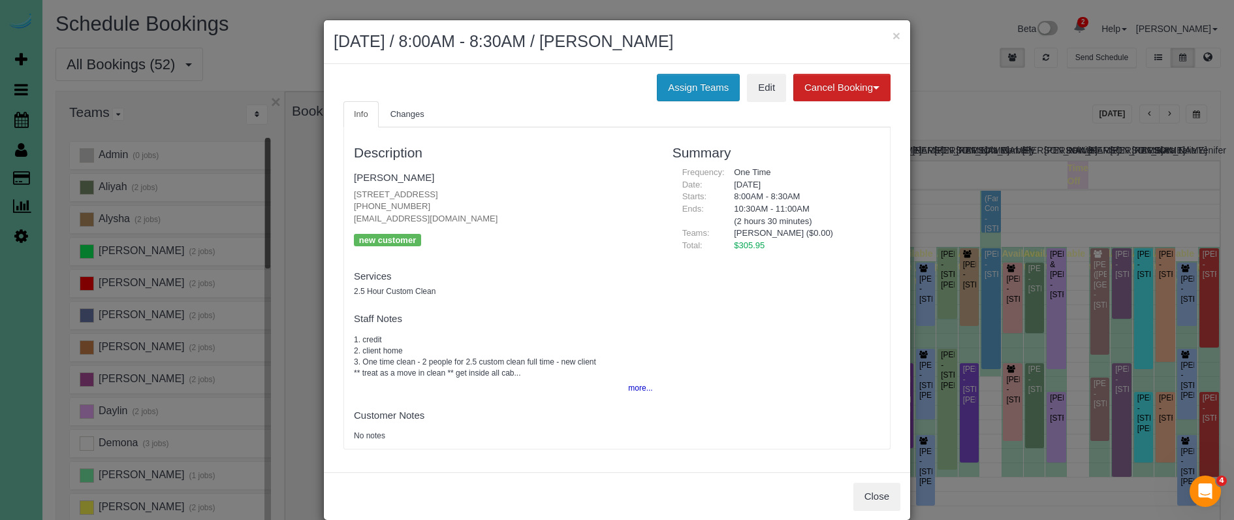
click at [669, 80] on button "Assign Teams" at bounding box center [698, 87] width 83 height 27
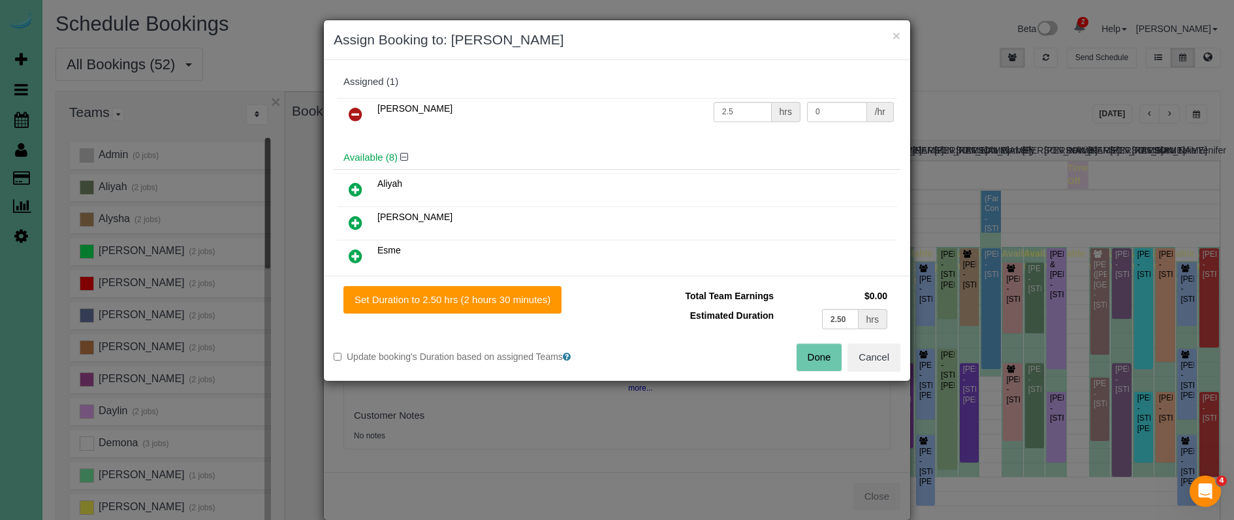
click at [356, 184] on icon at bounding box center [356, 190] width 14 height 16
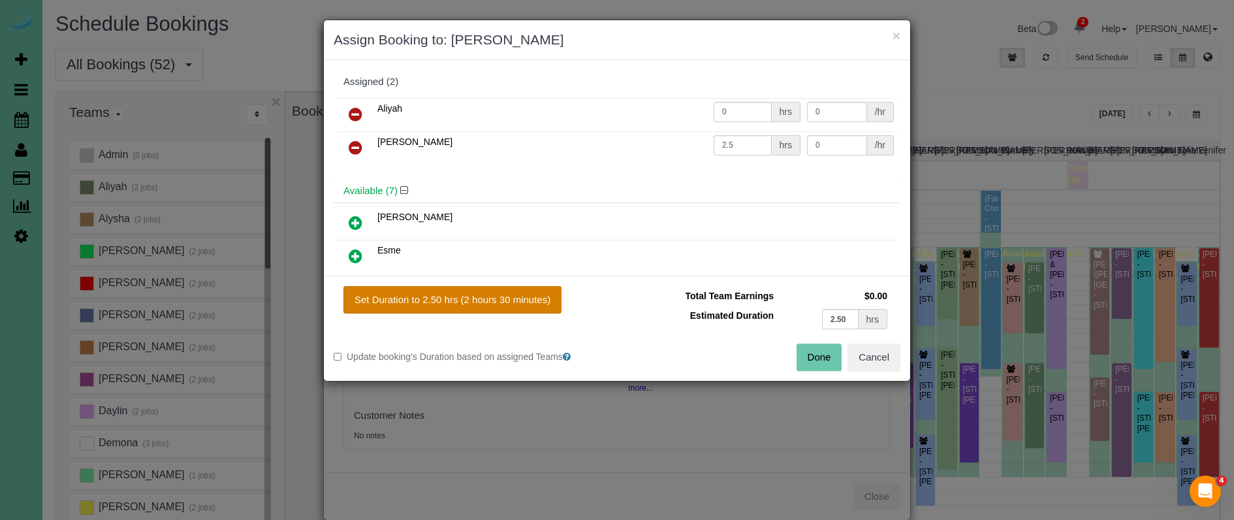
click at [507, 308] on button "Set Duration to 2.50 hrs (2 hours 30 minutes)" at bounding box center [453, 299] width 218 height 27
type input "2.50"
click at [809, 355] on button "Done" at bounding box center [820, 357] width 46 height 27
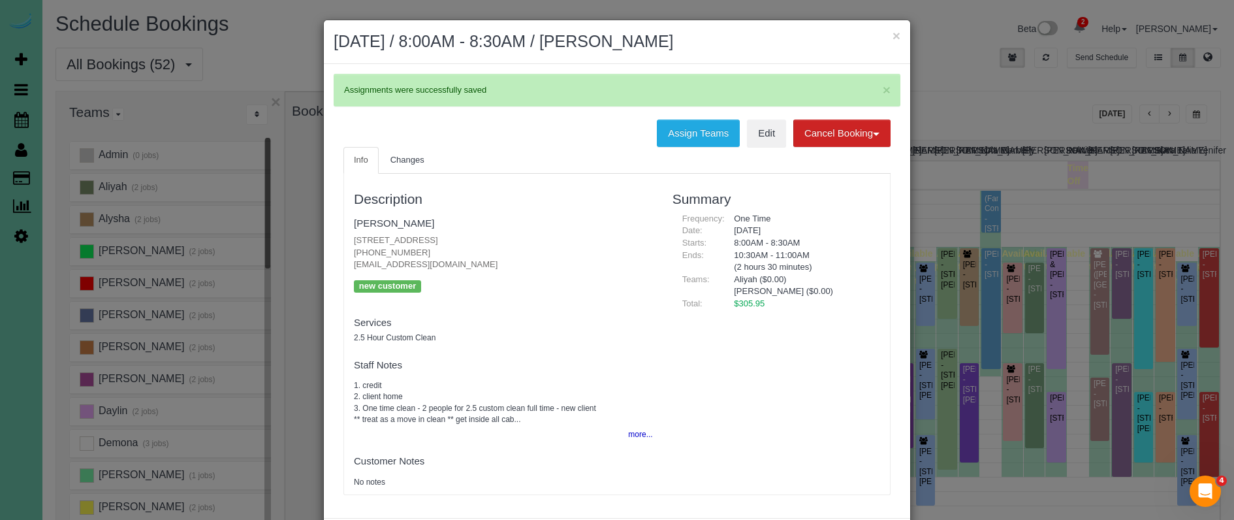
click at [896, 33] on button "×" at bounding box center [897, 36] width 8 height 14
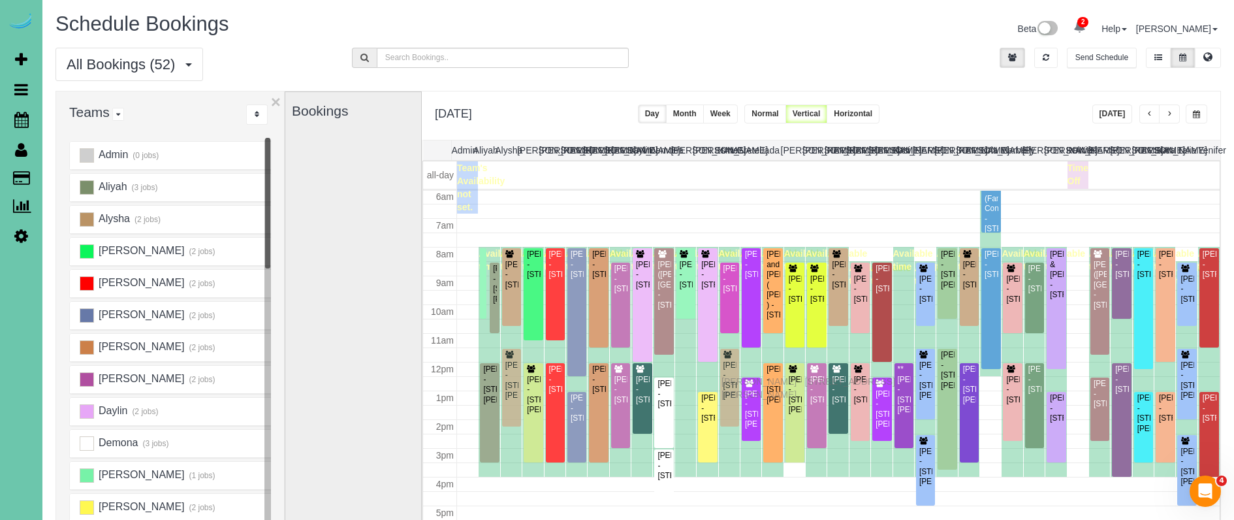
drag, startPoint x: 730, startPoint y: 392, endPoint x: 725, endPoint y: 379, distance: 13.2
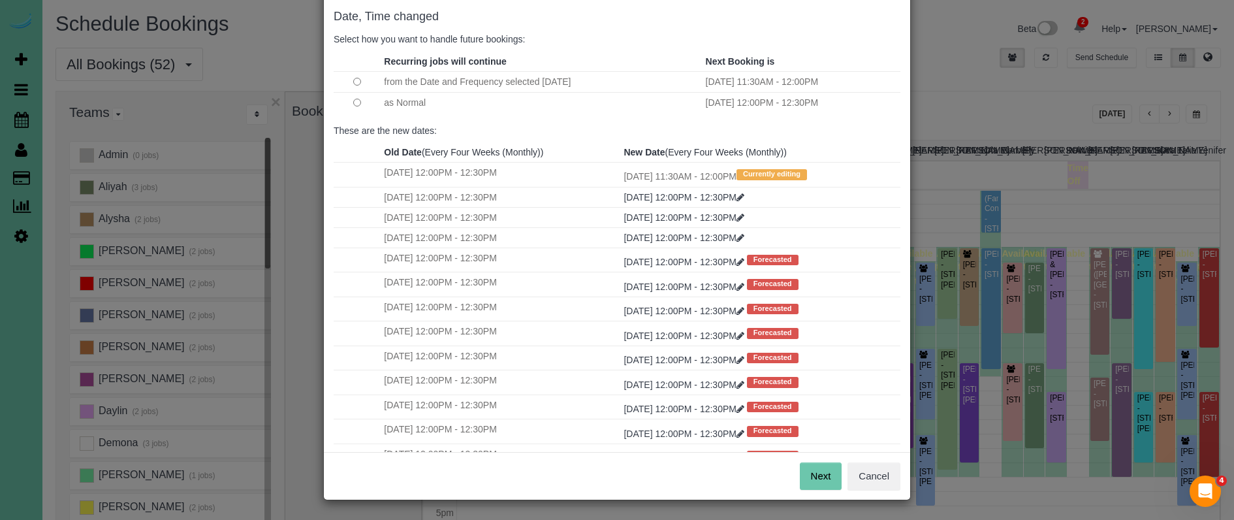
scroll to position [65, 0]
drag, startPoint x: 821, startPoint y: 478, endPoint x: 810, endPoint y: 462, distance: 19.2
click at [821, 479] on button "Next" at bounding box center [821, 476] width 42 height 27
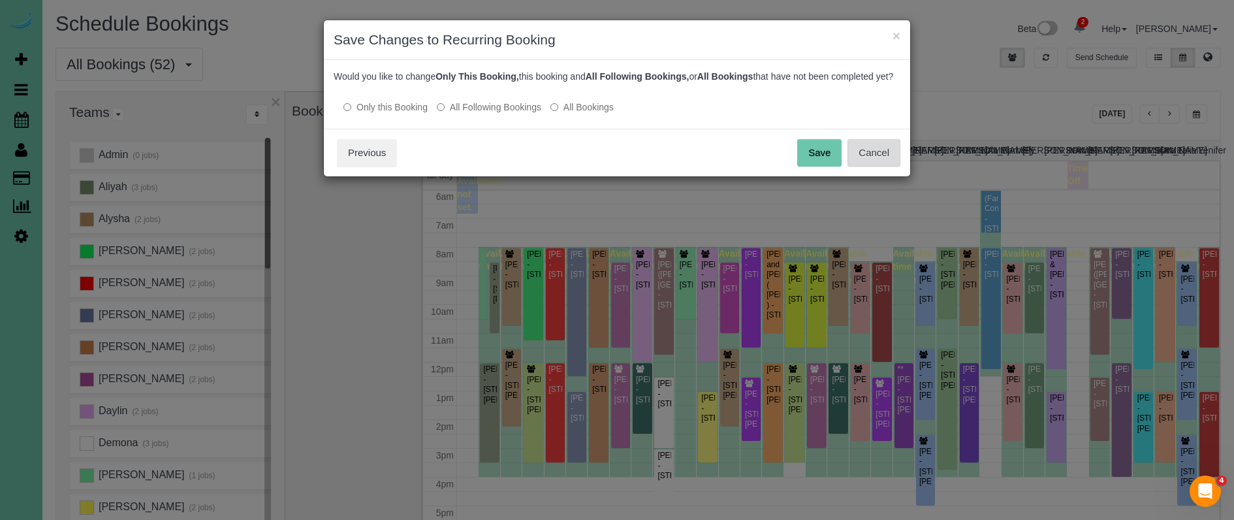
scroll to position [0, 0]
click at [819, 167] on button "Save" at bounding box center [819, 152] width 44 height 27
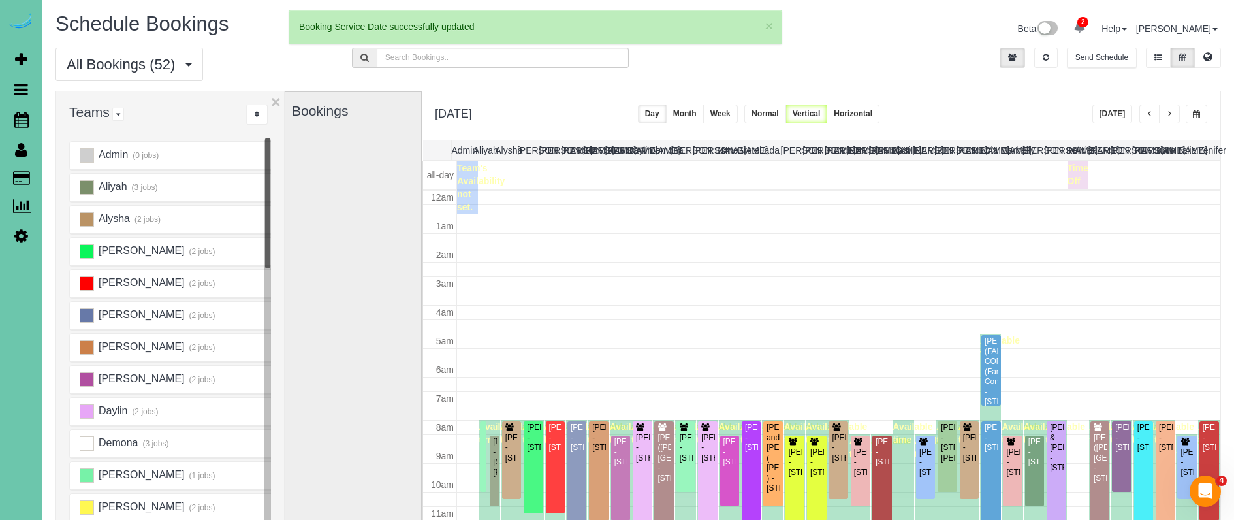
scroll to position [173, 0]
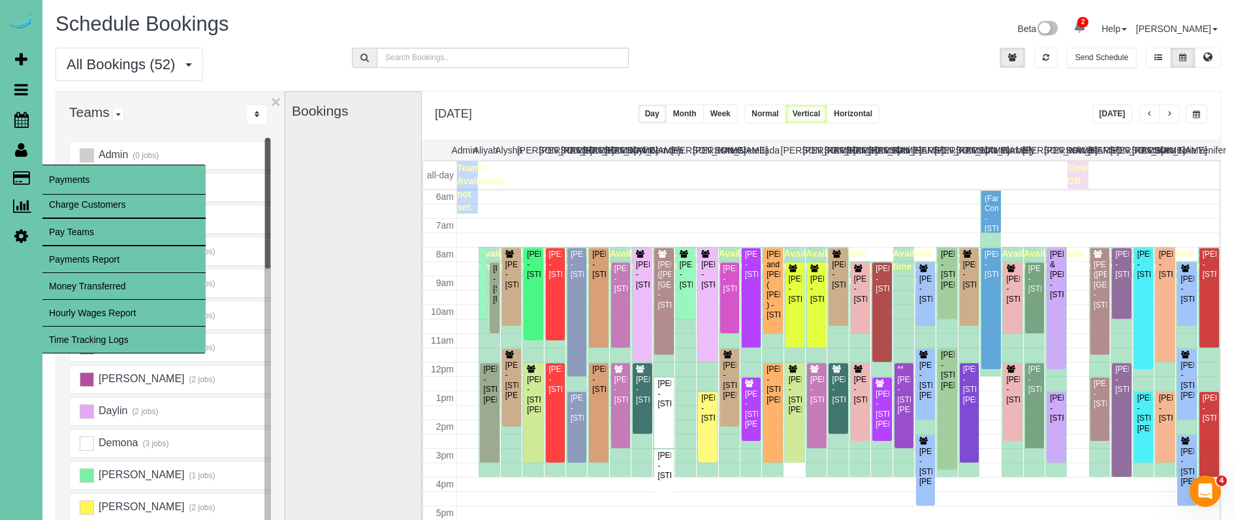
click at [101, 337] on link "Time Tracking Logs" at bounding box center [123, 340] width 163 height 26
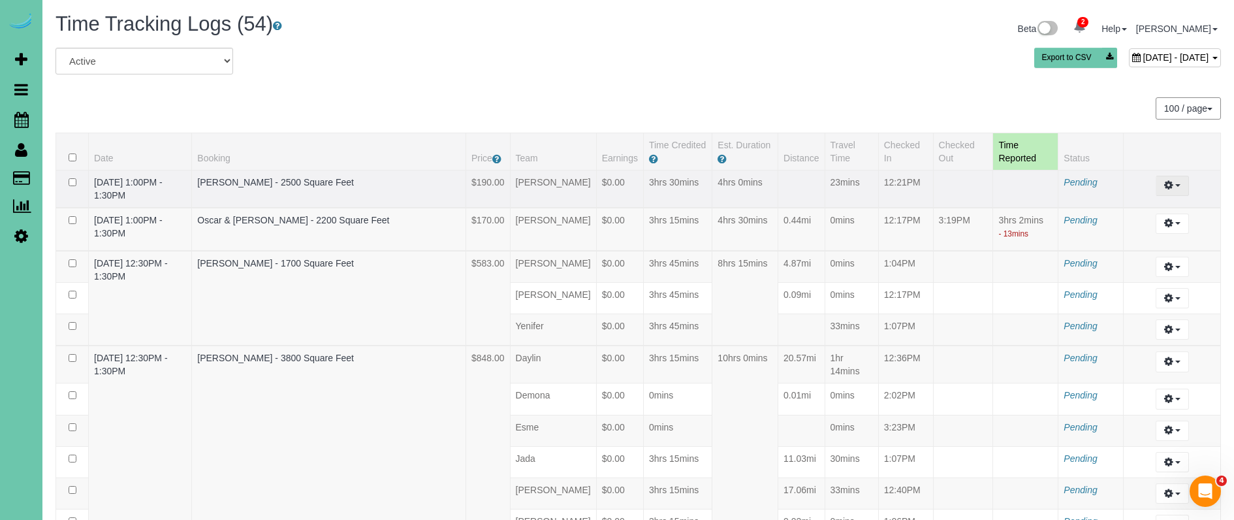
click at [1172, 187] on icon "button" at bounding box center [1169, 185] width 9 height 8
click at [1140, 213] on link "Edit" at bounding box center [1136, 209] width 103 height 17
select select "draft"
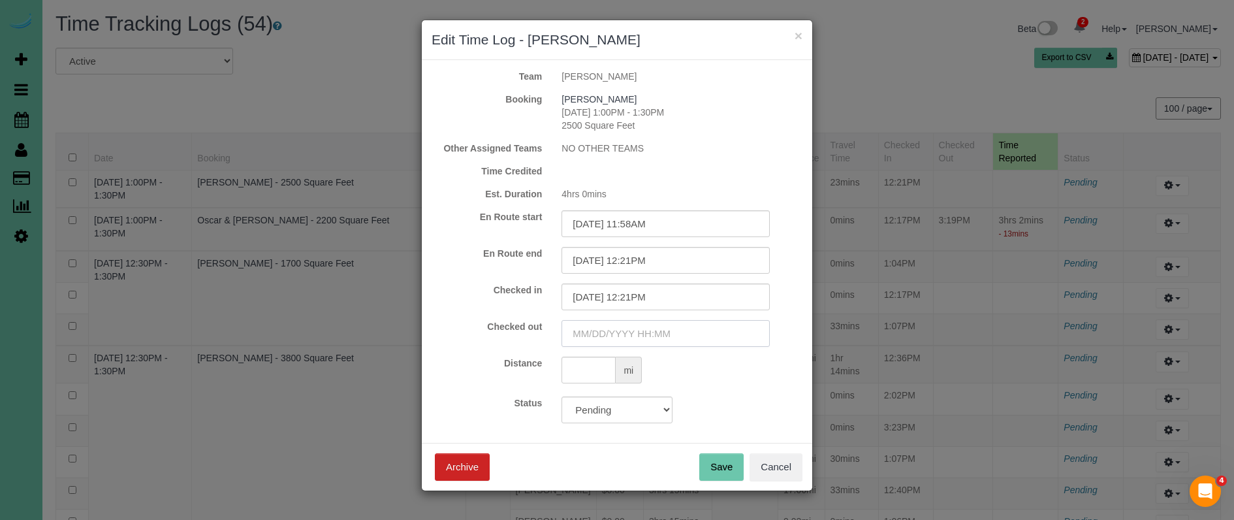
click at [693, 331] on input "text" at bounding box center [666, 333] width 208 height 27
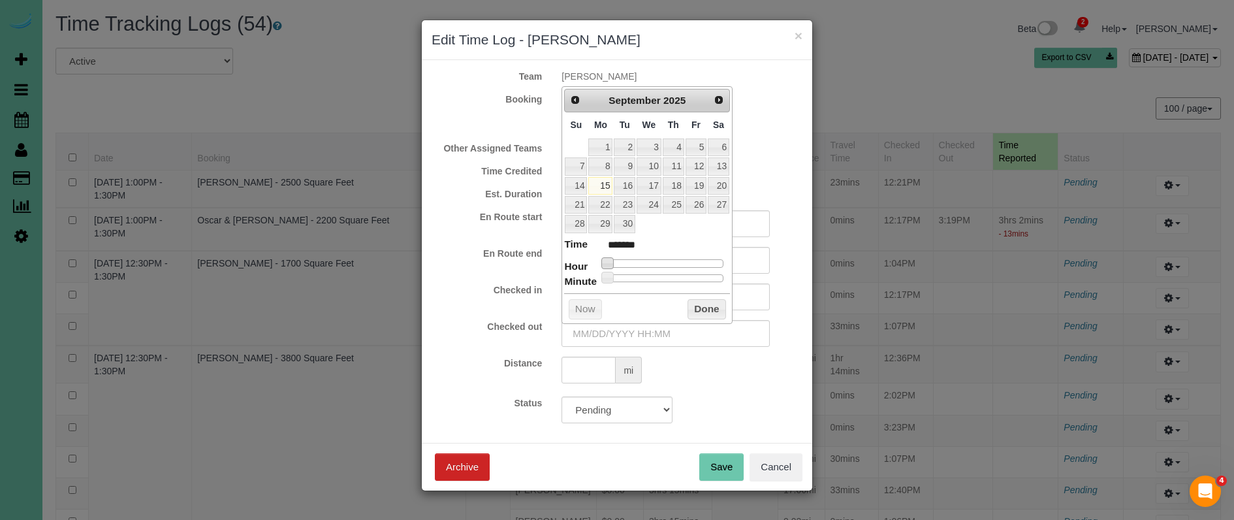
type input "09/15/2025 1:00AM"
type input "******"
type input "09/15/2025 2:00AM"
type input "******"
type input "09/15/2025 3:00AM"
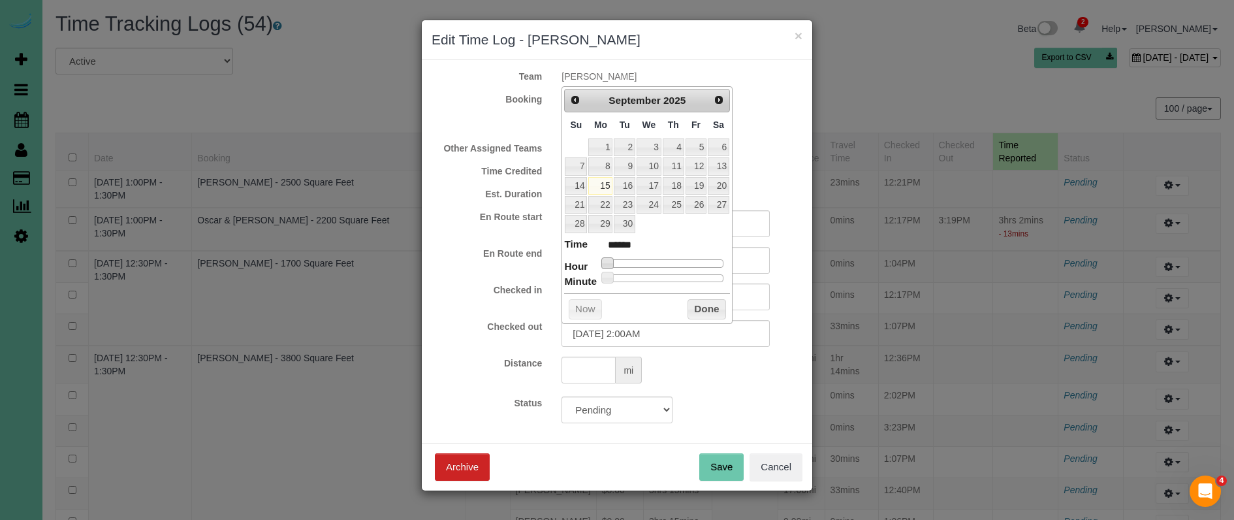
type input "******"
type input "09/15/2025 4:00AM"
type input "******"
type input "09/15/2025 5:00AM"
type input "******"
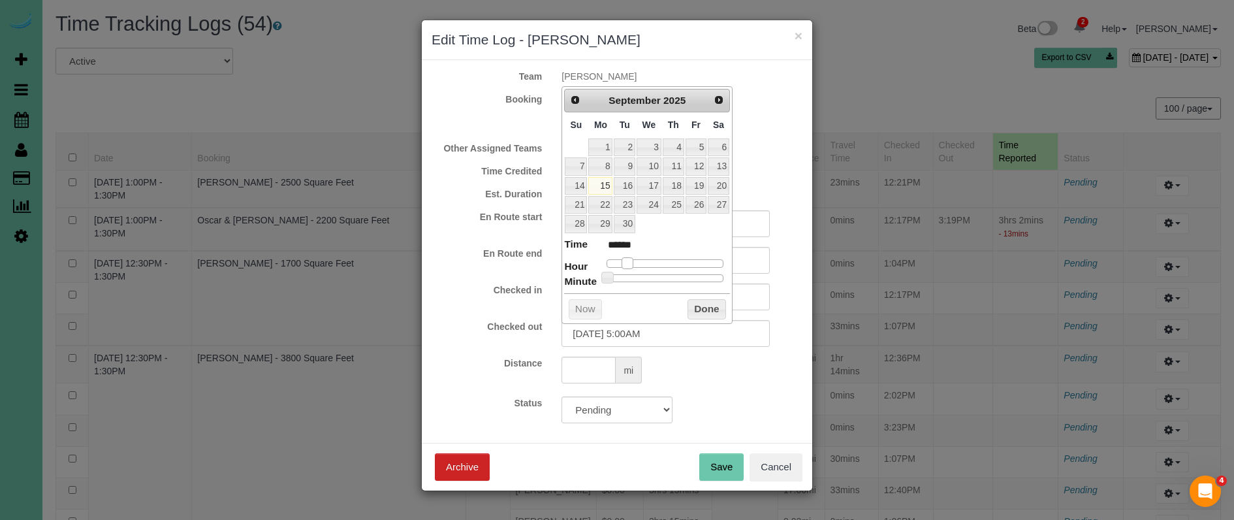
type input "09/15/2025 6:00AM"
type input "******"
type input "09/15/2025 7:00AM"
type input "******"
type input "09/15/2025 8:00AM"
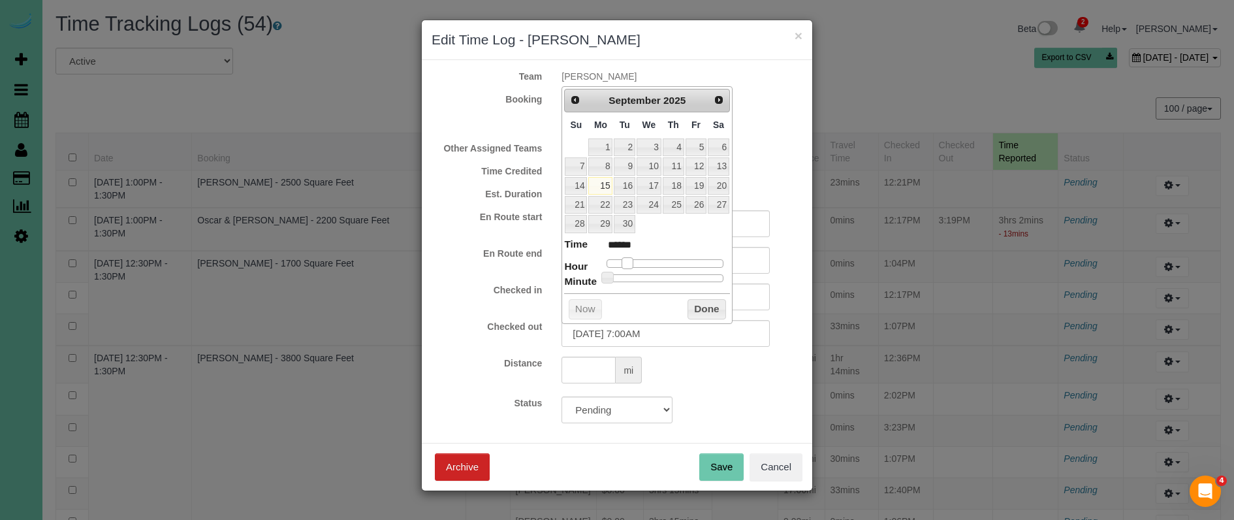
type input "******"
type input "09/15/2025 9:00AM"
type input "******"
type input "09/15/2025 10:00AM"
type input "*******"
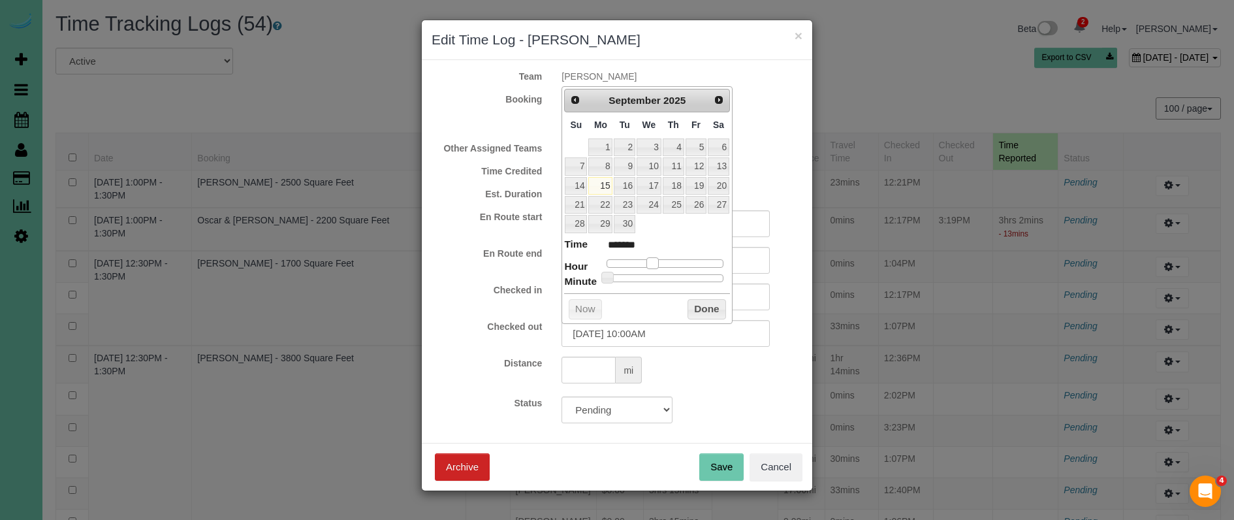
type input "09/15/2025 11:00AM"
type input "*******"
type input "09/15/2025 1:00PM"
type input "******"
type input "09/15/2025 2:00PM"
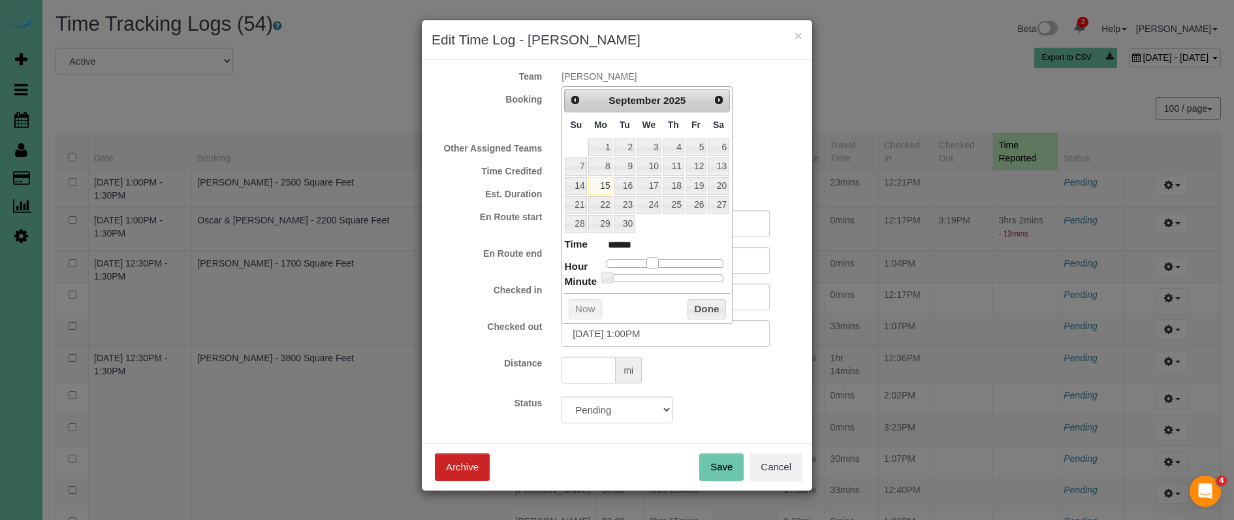
type input "******"
type input "09/15/2025 3:00PM"
type input "******"
drag, startPoint x: 617, startPoint y: 263, endPoint x: 684, endPoint y: 264, distance: 67.3
click at [684, 264] on span at bounding box center [683, 263] width 12 height 12
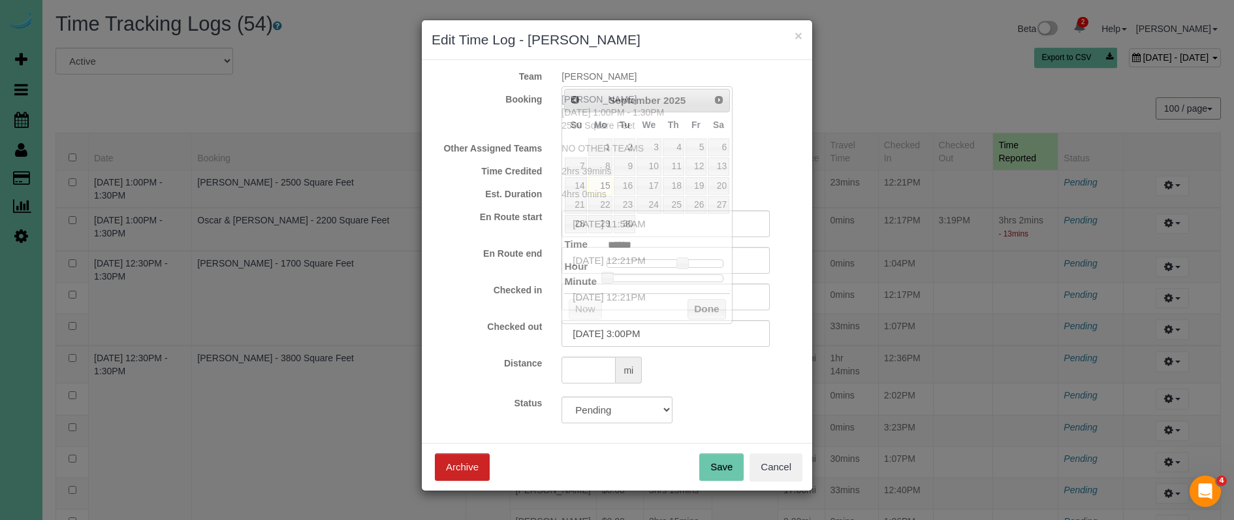
click at [739, 376] on div "mi" at bounding box center [682, 372] width 261 height 30
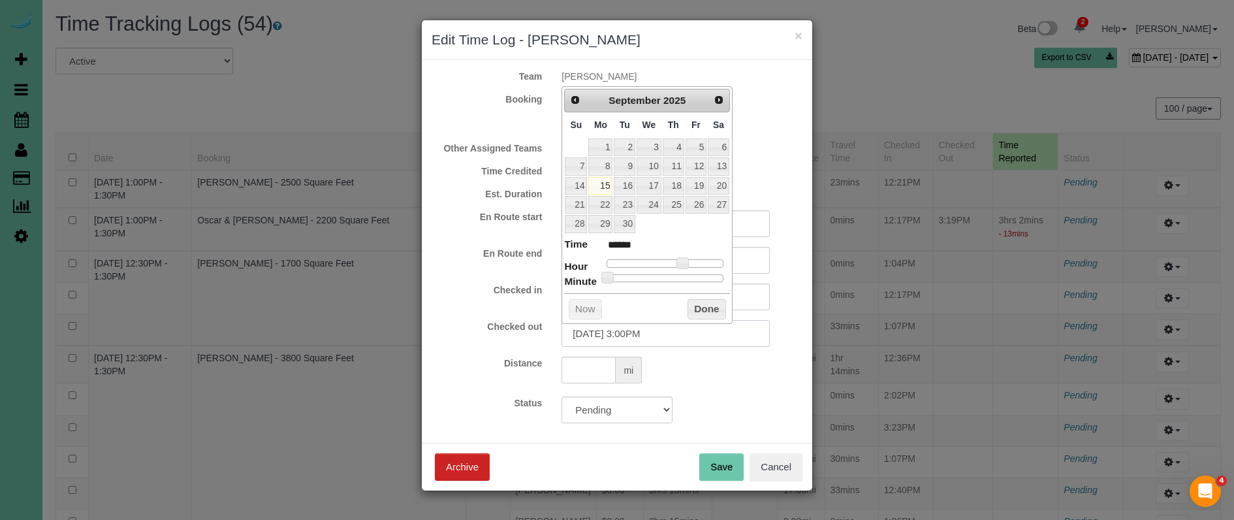
drag, startPoint x: 645, startPoint y: 335, endPoint x: 635, endPoint y: 335, distance: 10.4
click at [635, 335] on input "09/15/2025 3:00PM" at bounding box center [666, 333] width 208 height 27
type input "09/15/2025 3:46PM"
click at [698, 299] on button "Done" at bounding box center [707, 309] width 39 height 21
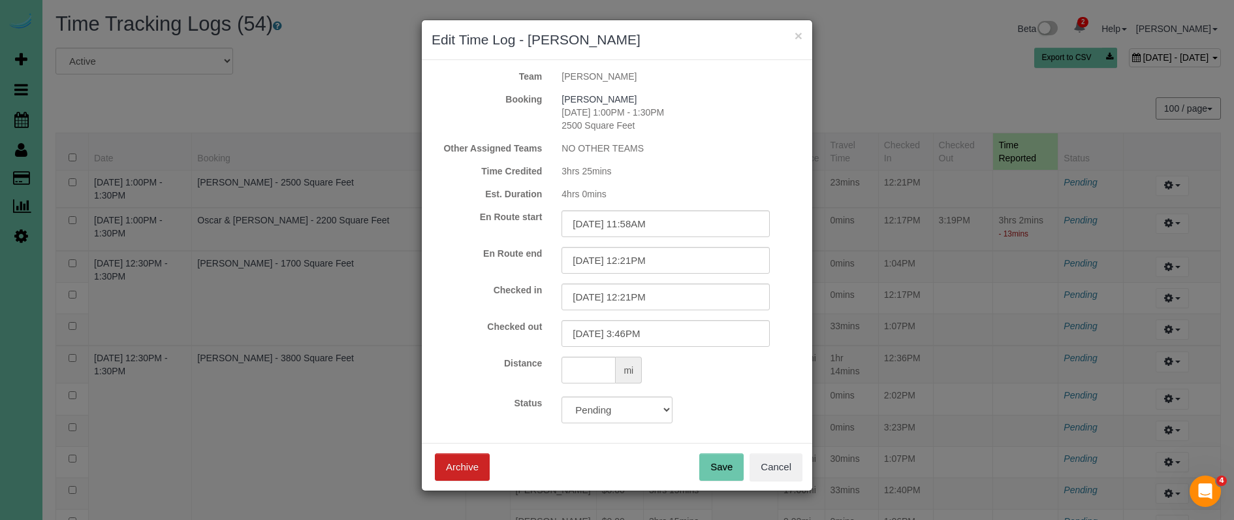
click at [730, 464] on button "Save" at bounding box center [721, 466] width 44 height 27
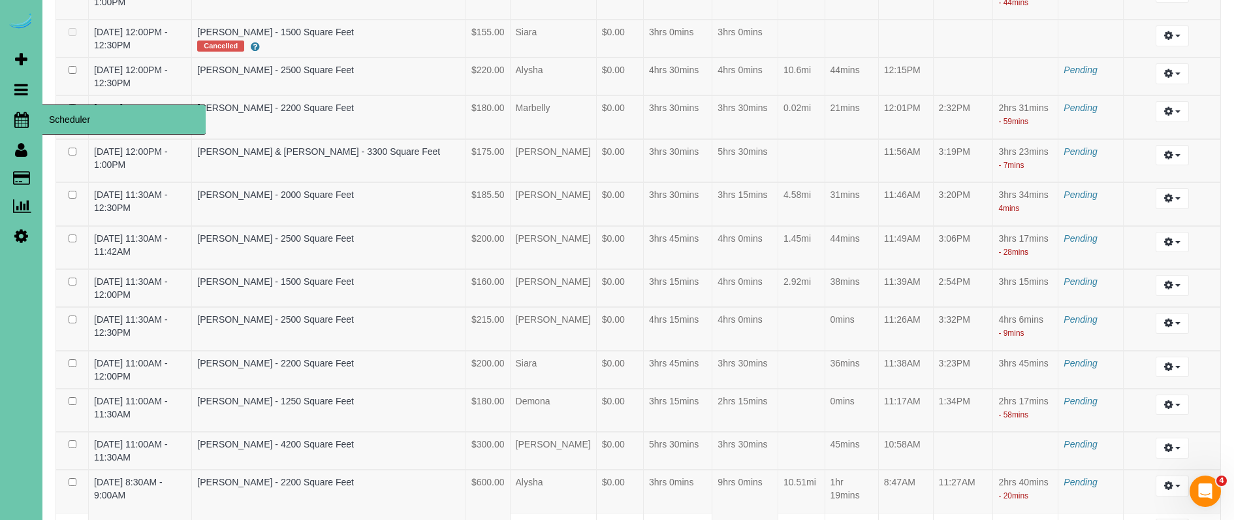
scroll to position [948, 1]
drag, startPoint x: 25, startPoint y: 118, endPoint x: 31, endPoint y: 126, distance: 9.8
click at [25, 118] on icon at bounding box center [21, 120] width 14 height 16
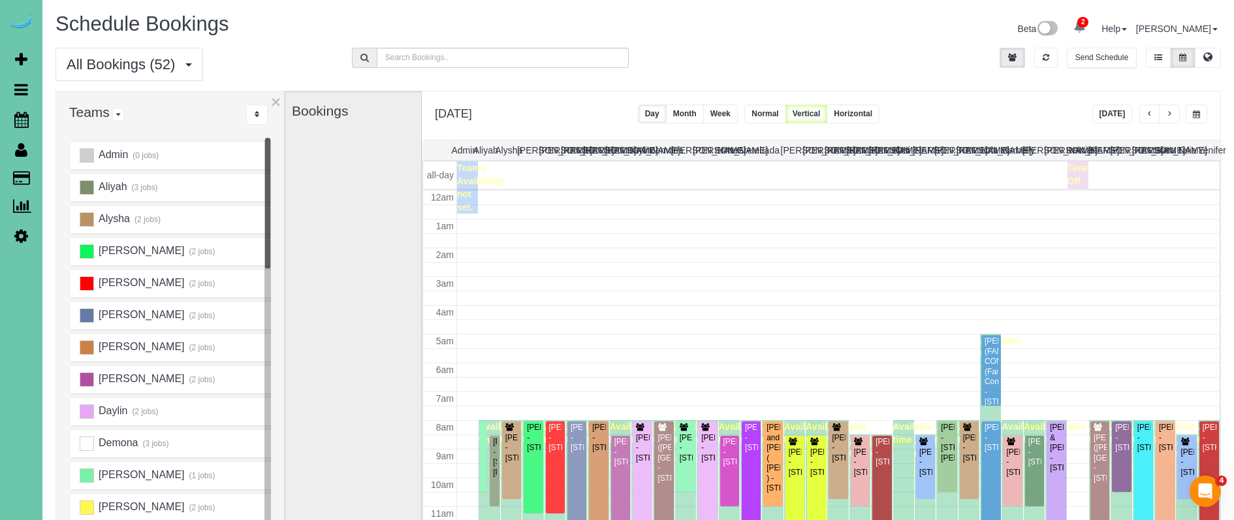
scroll to position [173, 0]
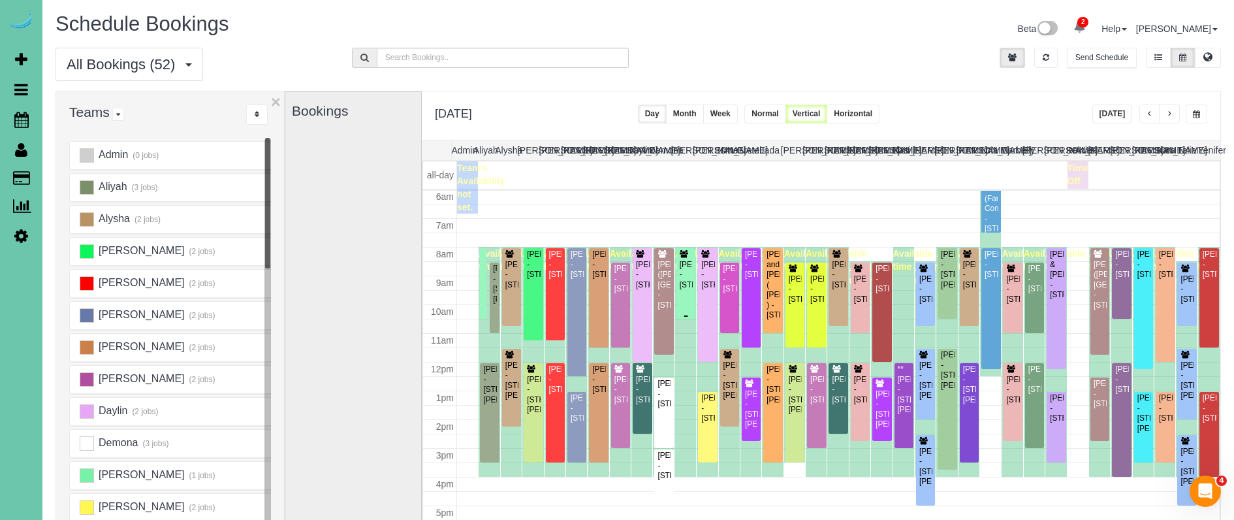
click at [684, 278] on div "Trisha Mankin - 5850 Country Squire Plz, Omaha, NE 68152" at bounding box center [686, 275] width 14 height 30
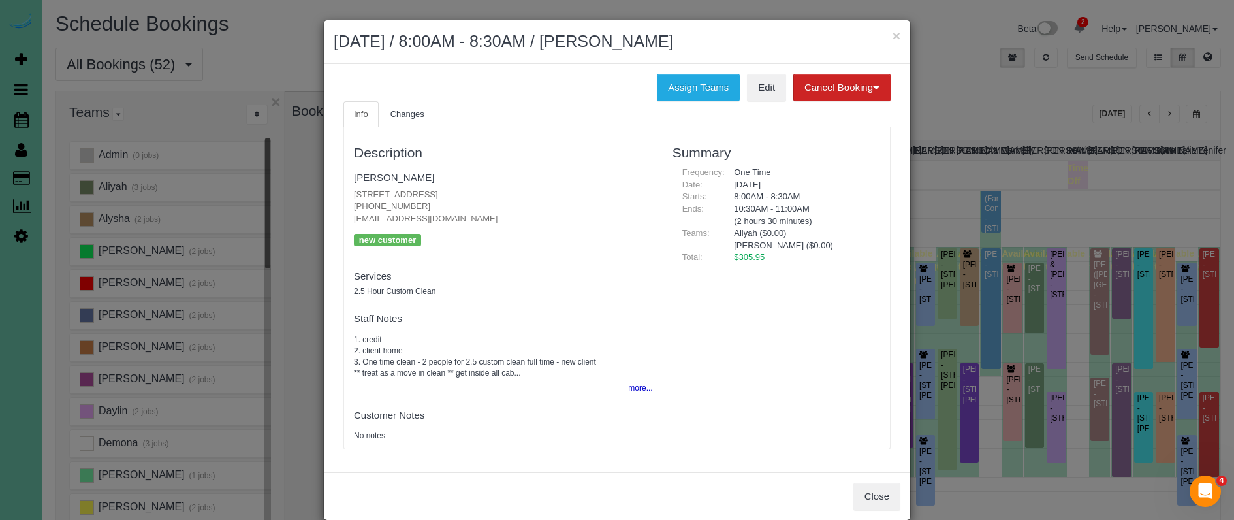
click at [684, 278] on body "× September 17, 2025 / 8:00AM - 8:30AM / Trisha Mankin Assign Teams Edit Cancel…" at bounding box center [617, 260] width 1234 height 520
drag, startPoint x: 693, startPoint y: 92, endPoint x: 627, endPoint y: 90, distance: 66.0
click at [693, 92] on button "Assign Teams" at bounding box center [698, 87] width 83 height 27
click at [669, 84] on button "Assign Teams" at bounding box center [698, 87] width 83 height 27
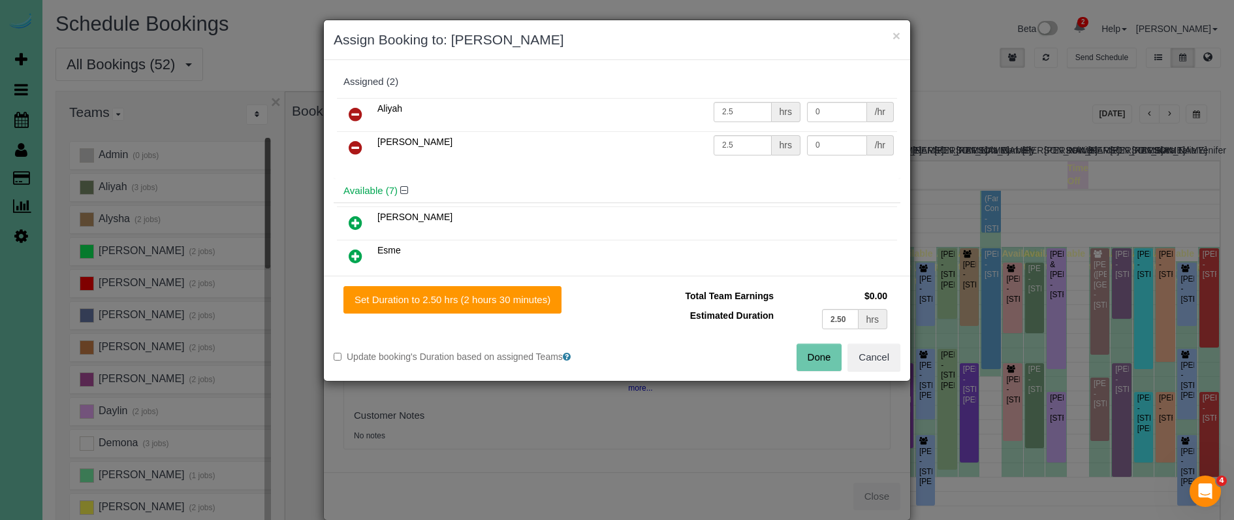
click at [349, 112] on body "× Assign Booking to: Aliyah, Elizabeth Assigned (2) Aliyah 2.5 hrs 0 /hr Elizab…" at bounding box center [617, 260] width 1234 height 520
drag, startPoint x: 357, startPoint y: 114, endPoint x: 342, endPoint y: 162, distance: 50.4
click at [356, 114] on icon at bounding box center [356, 114] width 14 height 16
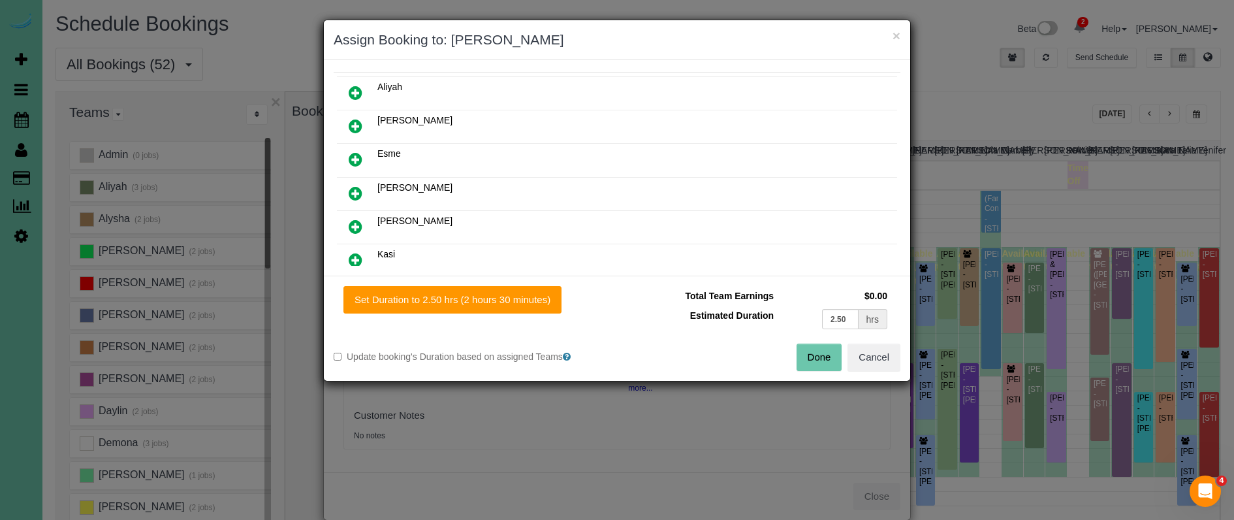
scroll to position [137, 0]
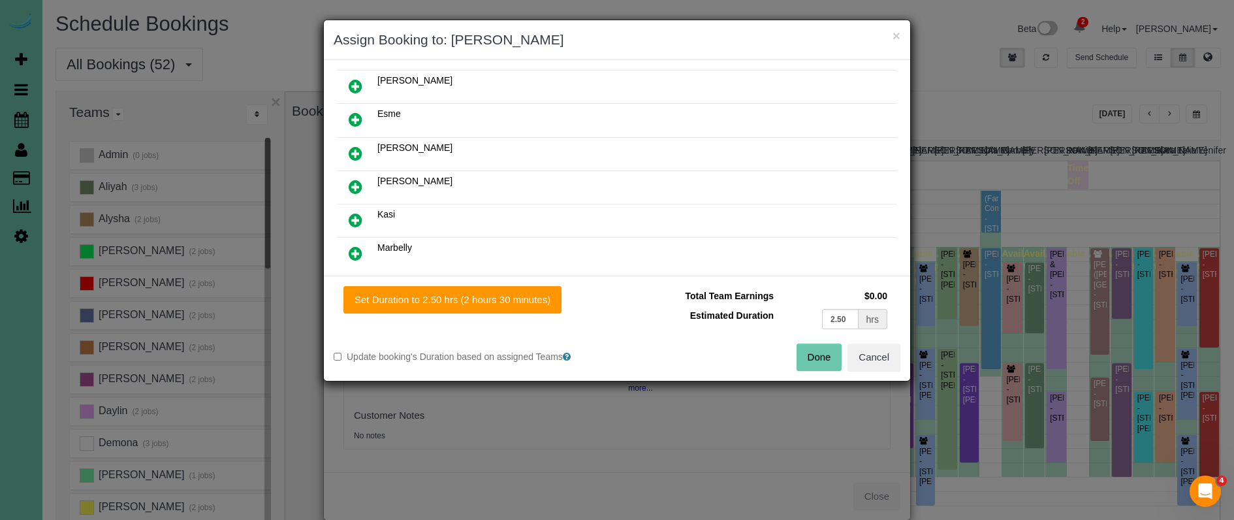
drag, startPoint x: 354, startPoint y: 219, endPoint x: 363, endPoint y: 241, distance: 24.0
click at [354, 219] on icon at bounding box center [356, 220] width 14 height 16
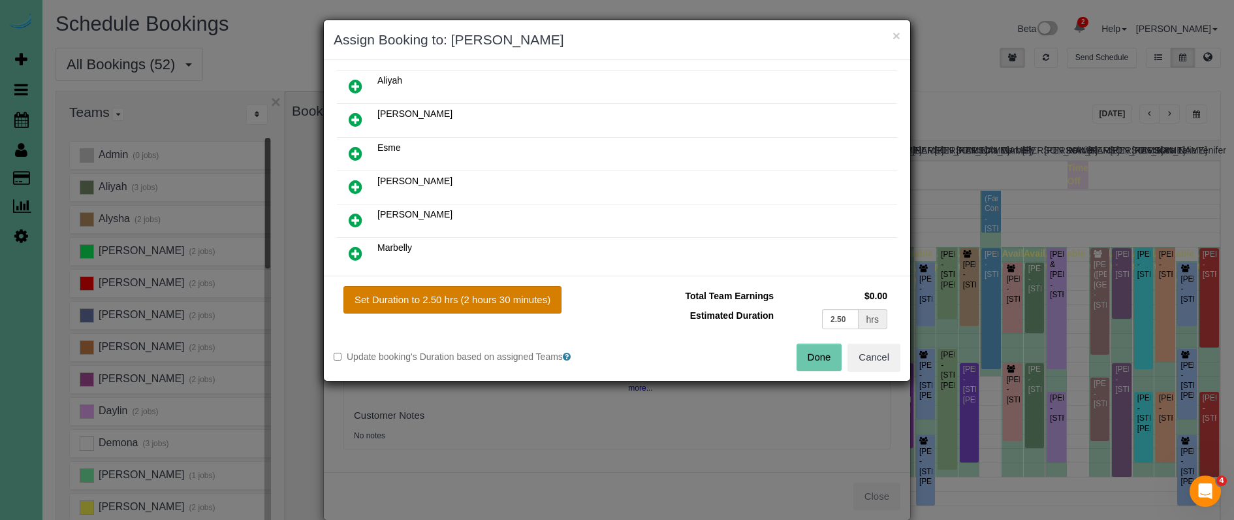
click at [411, 288] on button "Set Duration to 2.50 hrs (2 hours 30 minutes)" at bounding box center [453, 299] width 218 height 27
type input "2.50"
click at [812, 355] on button "Done" at bounding box center [820, 357] width 46 height 27
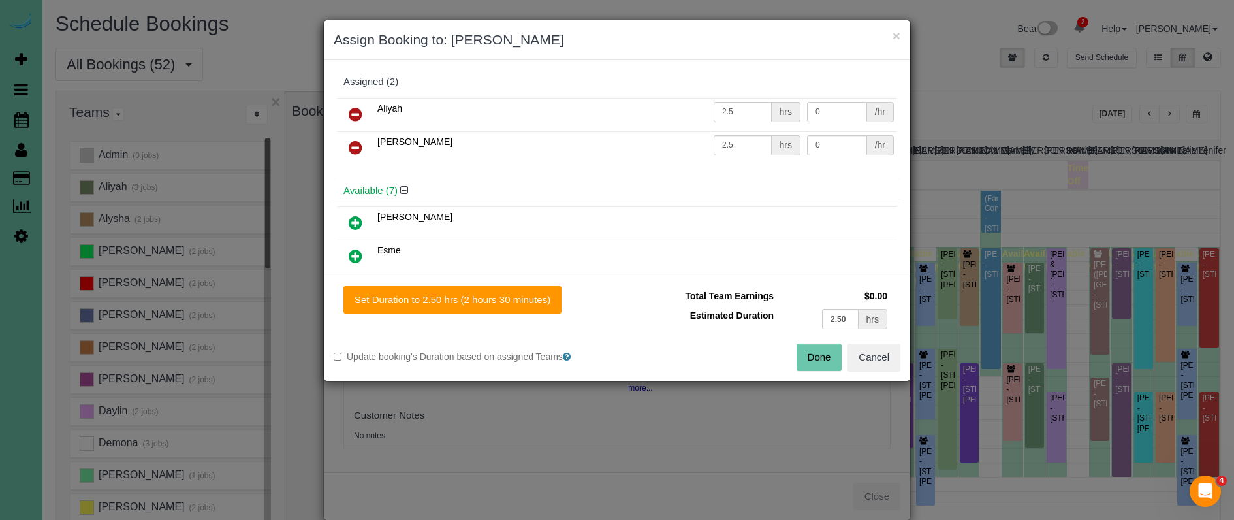
drag, startPoint x: 497, startPoint y: 297, endPoint x: 720, endPoint y: 327, distance: 224.8
click at [500, 297] on button "Set Duration to 2.50 hrs (2 hours 30 minutes)" at bounding box center [453, 299] width 218 height 27
click at [351, 110] on icon at bounding box center [356, 114] width 14 height 16
click at [871, 340] on div "Total Team Earnings $0.00 Estimated Duration 2.50 hrs Warning: The Company shar…" at bounding box center [758, 314] width 283 height 57
click at [863, 356] on button "Cancel" at bounding box center [874, 357] width 53 height 27
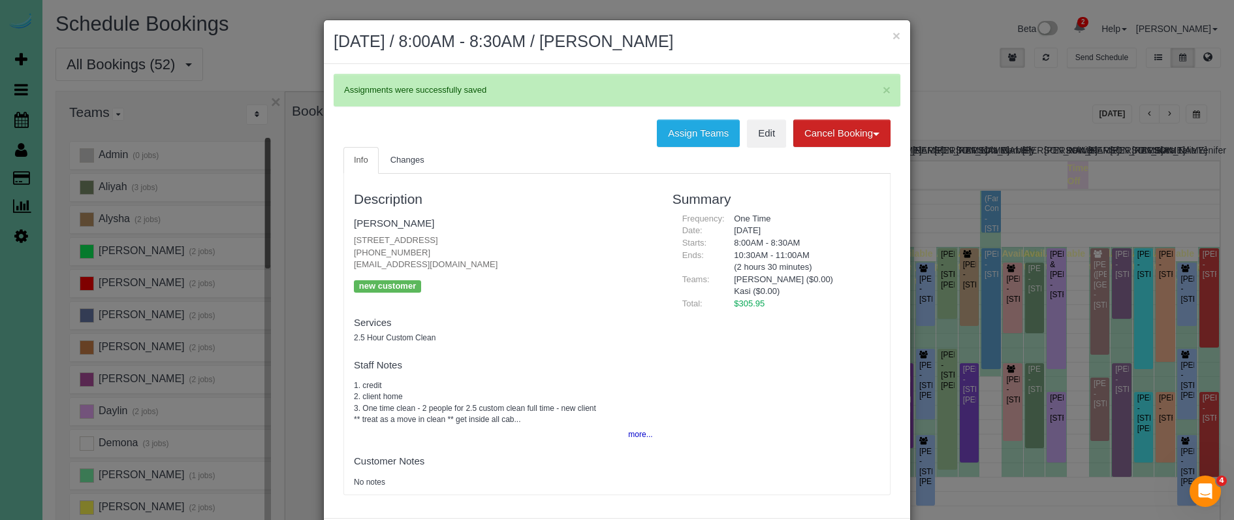
drag, startPoint x: 899, startPoint y: 37, endPoint x: 882, endPoint y: 40, distance: 16.5
click at [898, 37] on button "×" at bounding box center [897, 36] width 8 height 14
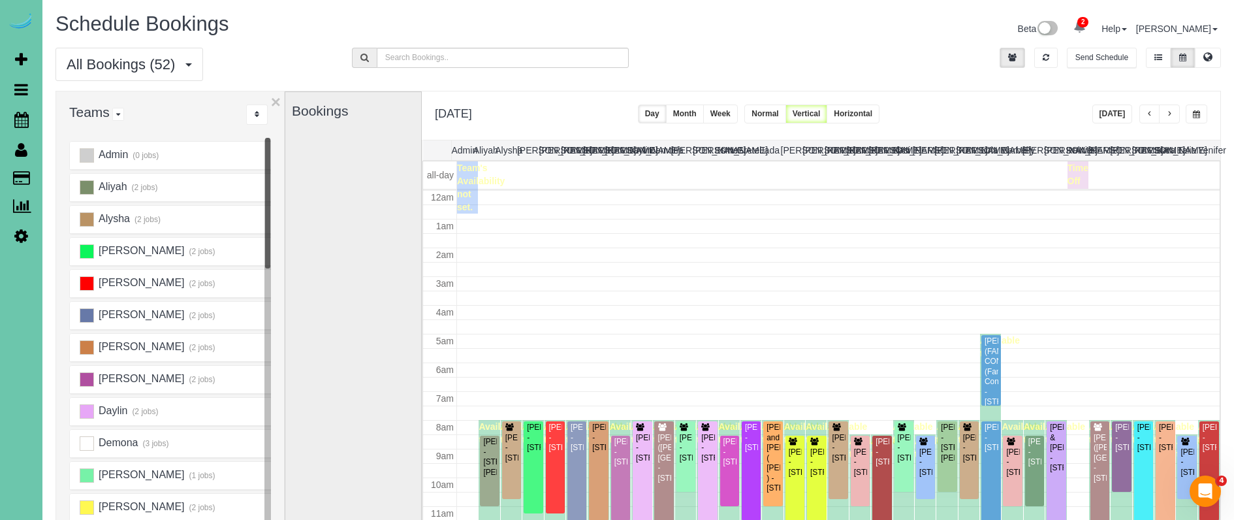
scroll to position [173, 0]
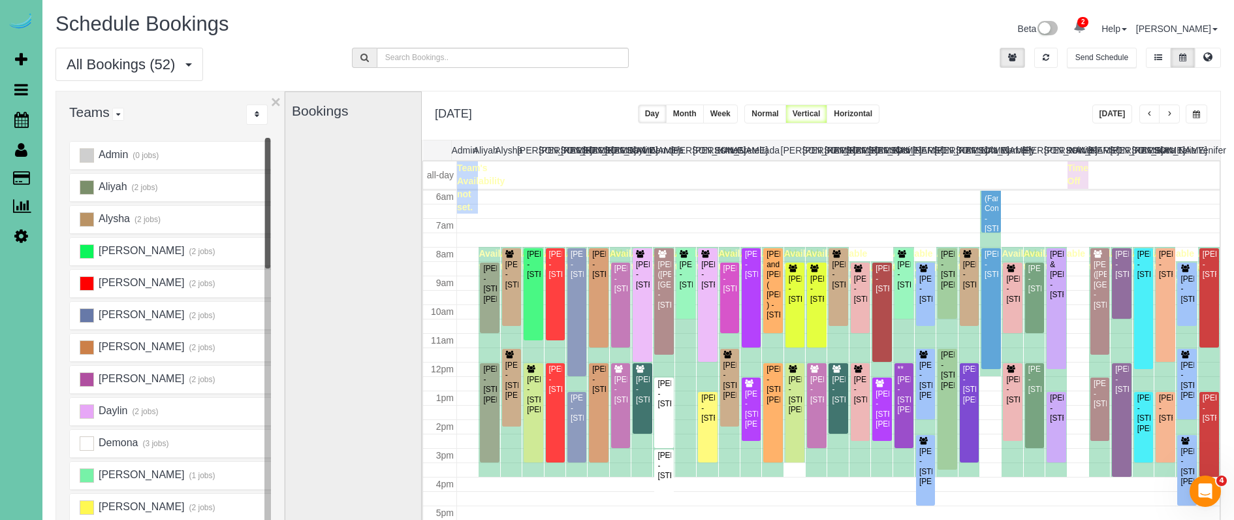
click at [1170, 111] on span "button" at bounding box center [1169, 114] width 7 height 8
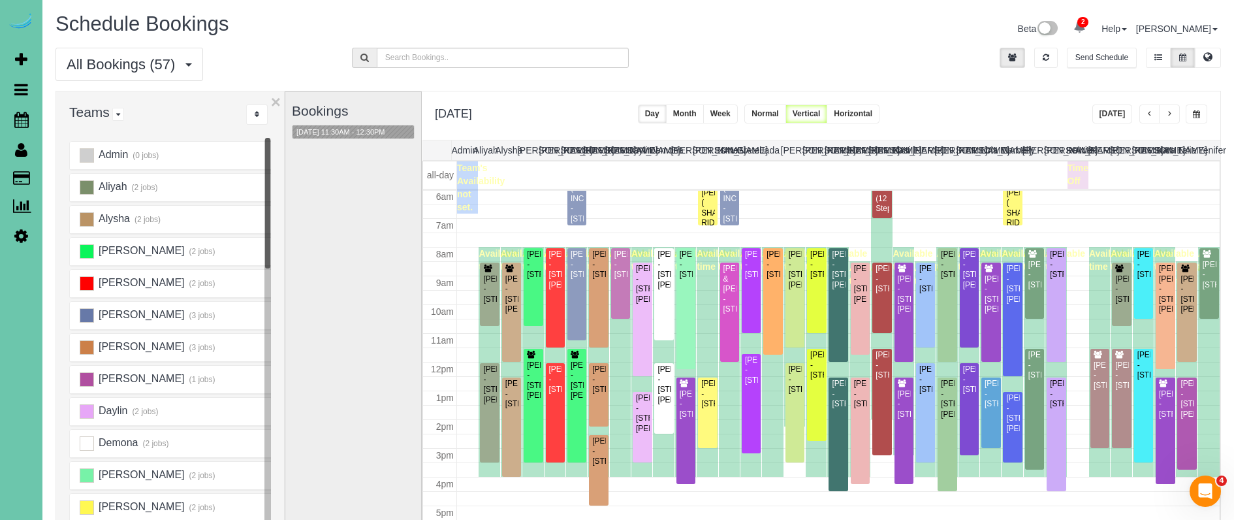
click at [1173, 113] on button "button" at bounding box center [1169, 113] width 21 height 19
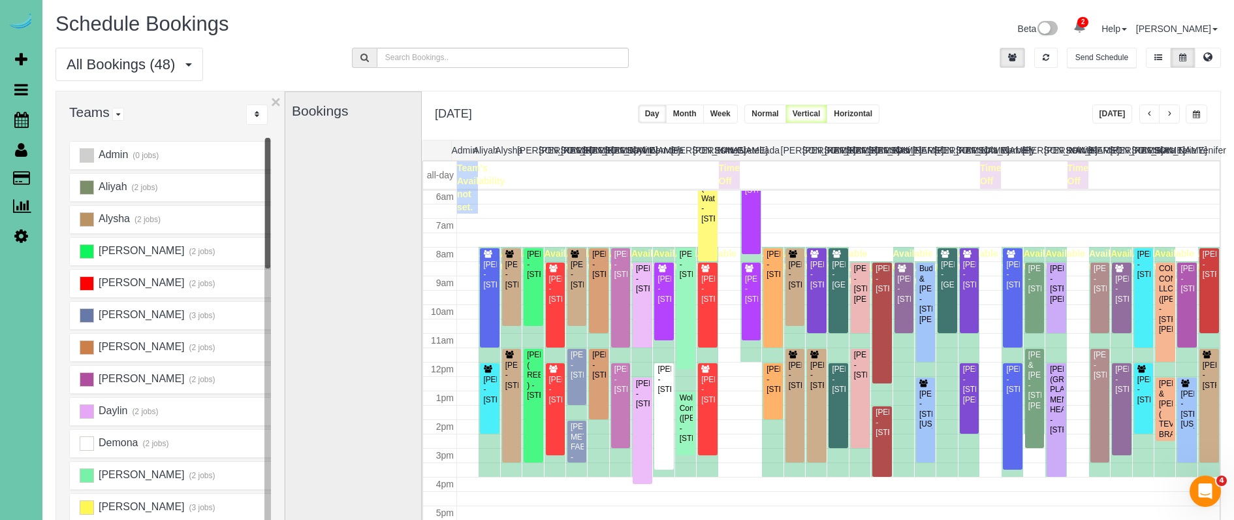
click at [1198, 110] on button "button" at bounding box center [1197, 113] width 22 height 19
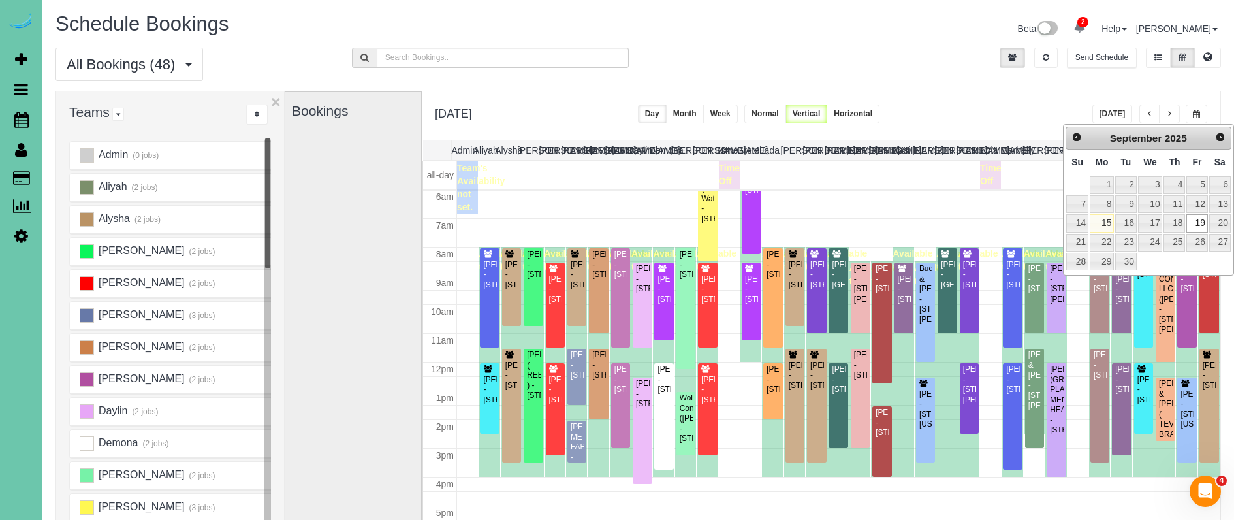
click at [386, 192] on div "Bookings" at bounding box center [353, 352] width 123 height 521
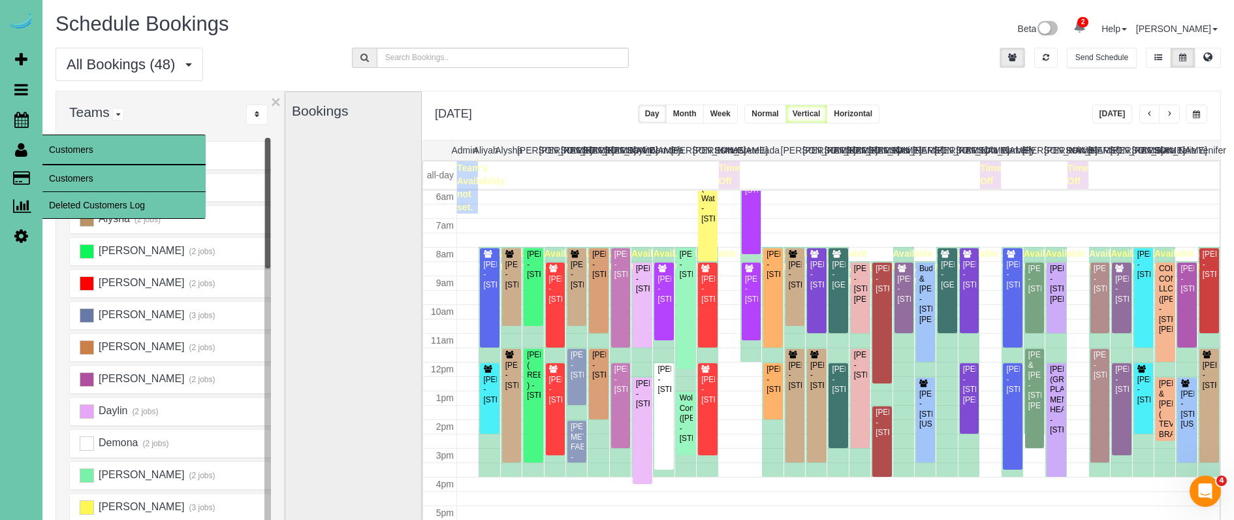
drag, startPoint x: 83, startPoint y: 178, endPoint x: 131, endPoint y: 164, distance: 50.4
click at [83, 178] on link "Customers" at bounding box center [123, 178] width 163 height 26
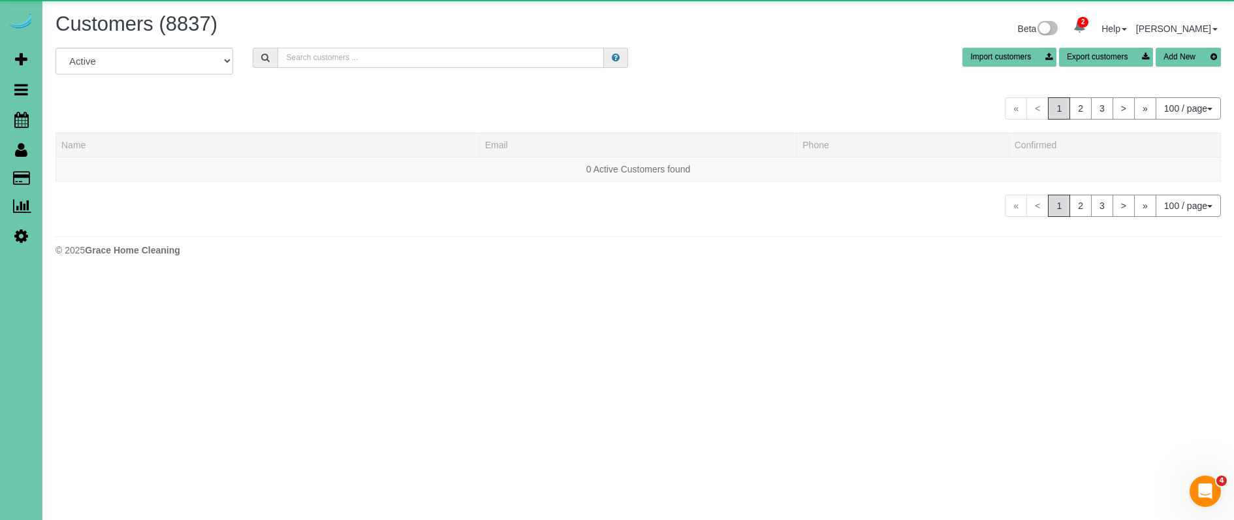
click at [438, 59] on input "text" at bounding box center [441, 58] width 327 height 20
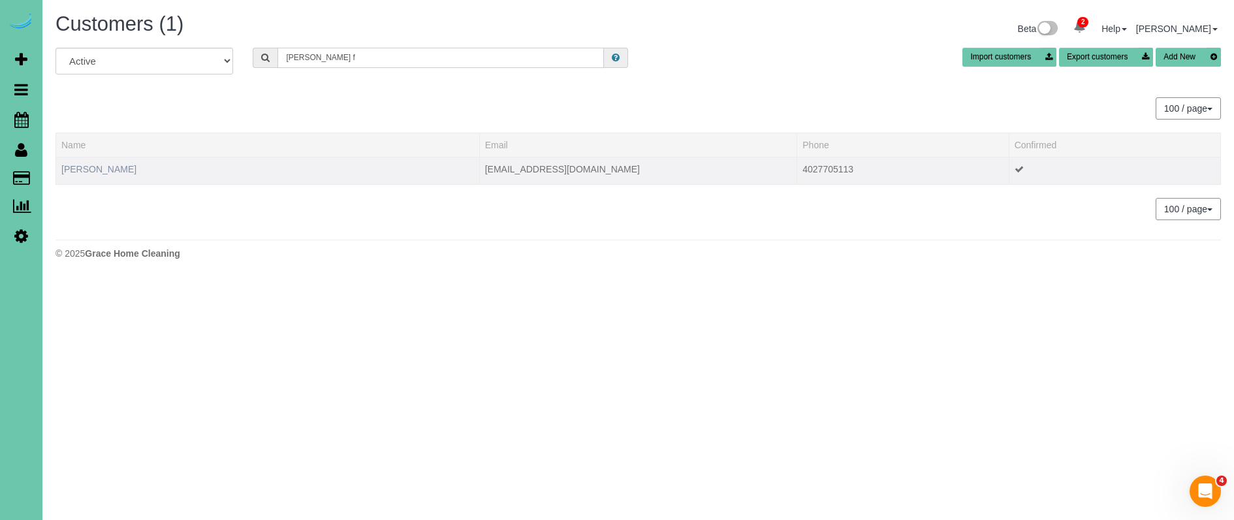
type input "mindy f"
click at [108, 172] on link "Mindy Friesen" at bounding box center [98, 169] width 75 height 10
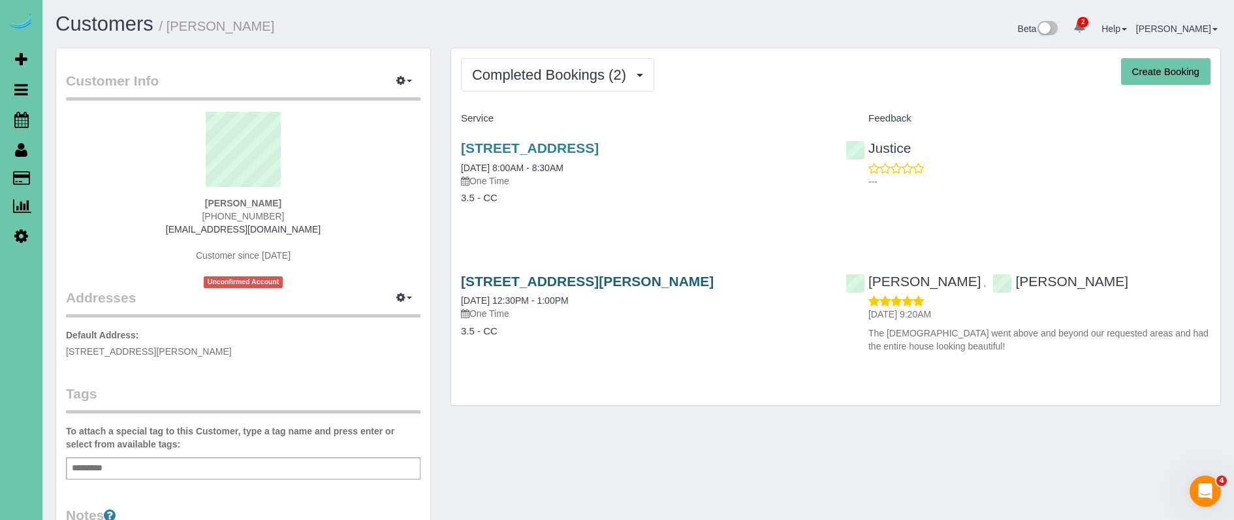
click at [654, 280] on link "[STREET_ADDRESS][PERSON_NAME]" at bounding box center [587, 281] width 253 height 15
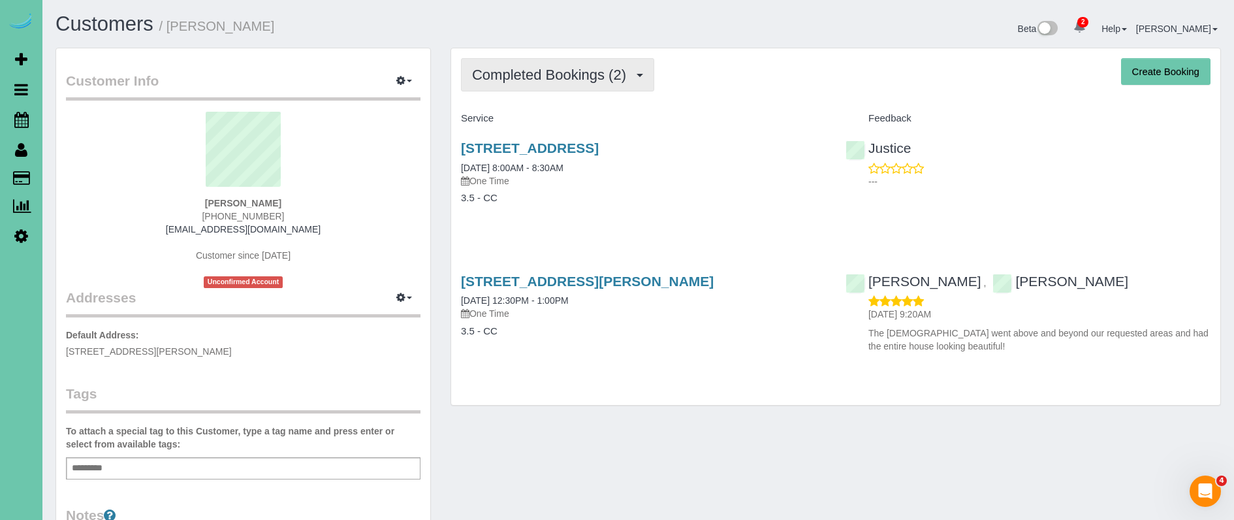
click at [577, 84] on button "Completed Bookings (2)" at bounding box center [557, 74] width 193 height 33
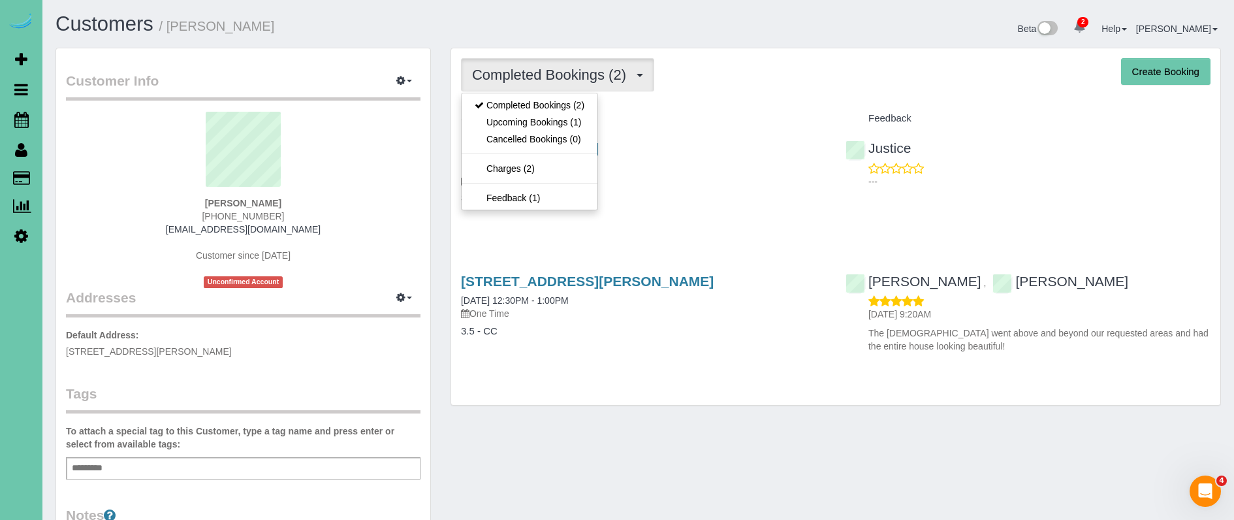
click at [562, 122] on link "Upcoming Bookings (1)" at bounding box center [530, 122] width 136 height 17
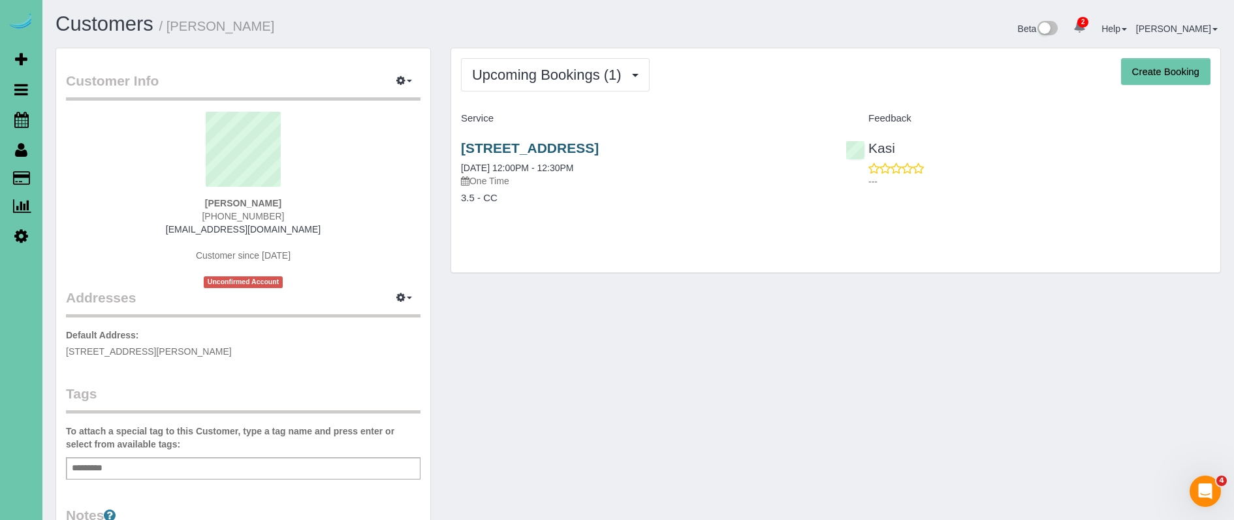
click at [558, 140] on link "[STREET_ADDRESS]" at bounding box center [530, 147] width 138 height 15
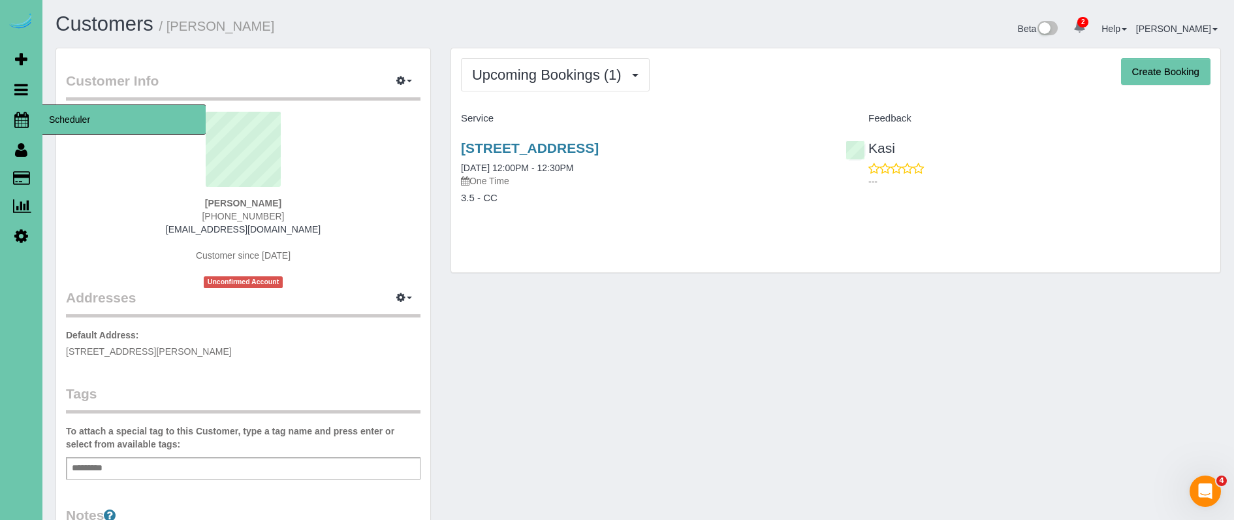
click at [16, 119] on icon at bounding box center [21, 120] width 14 height 16
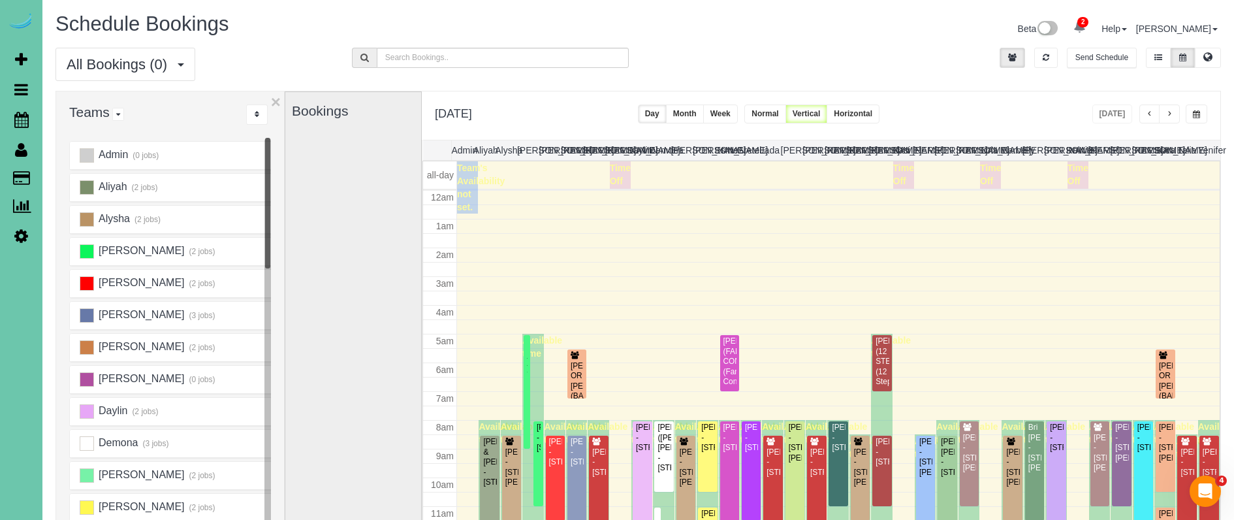
scroll to position [173, 0]
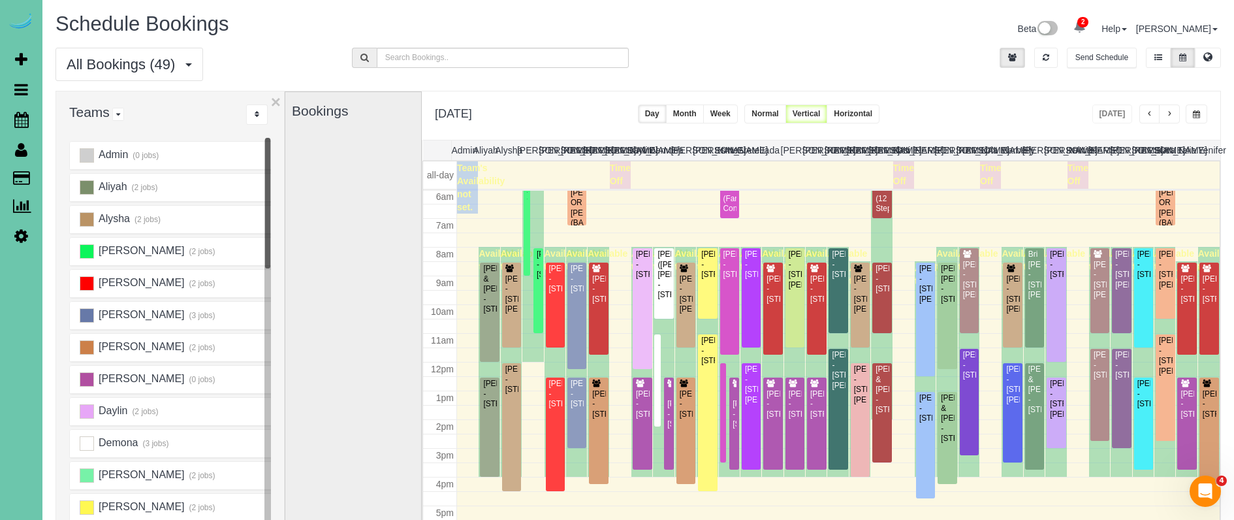
drag, startPoint x: 980, startPoint y: 121, endPoint x: 1013, endPoint y: 122, distance: 32.7
click at [989, 122] on div "[DATE] [DATE] Day Month Week Normal Vertical Horizontal" at bounding box center [821, 115] width 799 height 48
click at [1170, 119] on button "button" at bounding box center [1169, 113] width 21 height 19
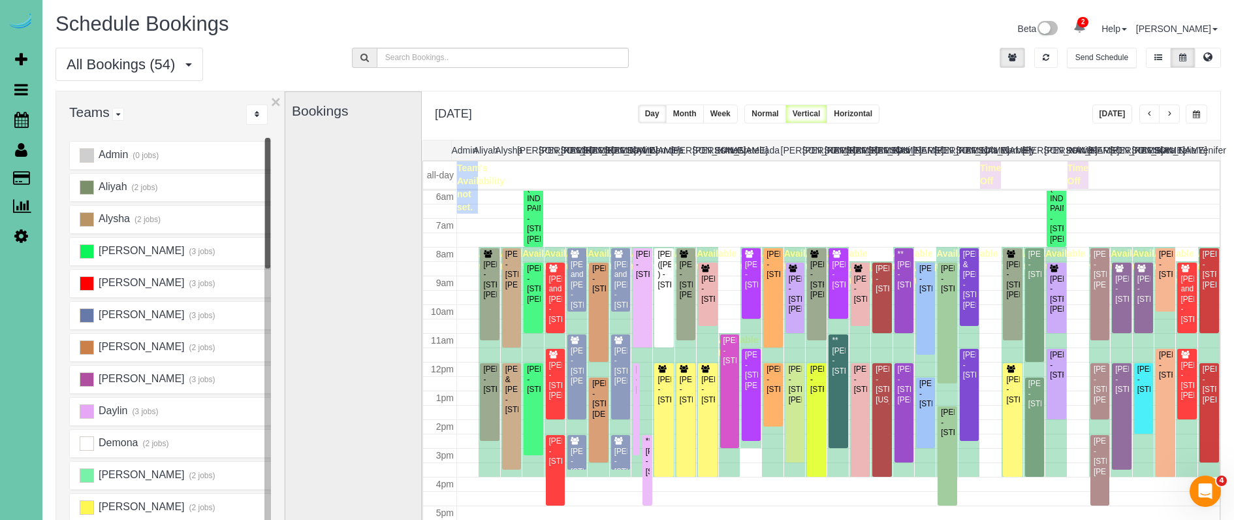
click at [1116, 112] on button "[DATE]" at bounding box center [1113, 113] width 40 height 19
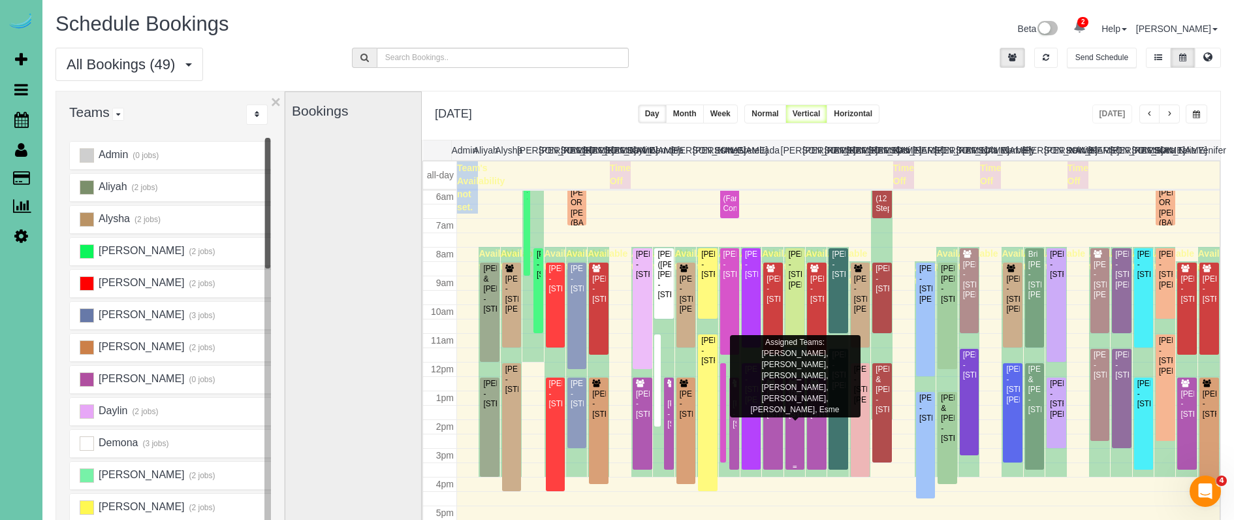
click at [793, 416] on div "[PERSON_NAME] - [STREET_ADDRESS]" at bounding box center [795, 404] width 14 height 30
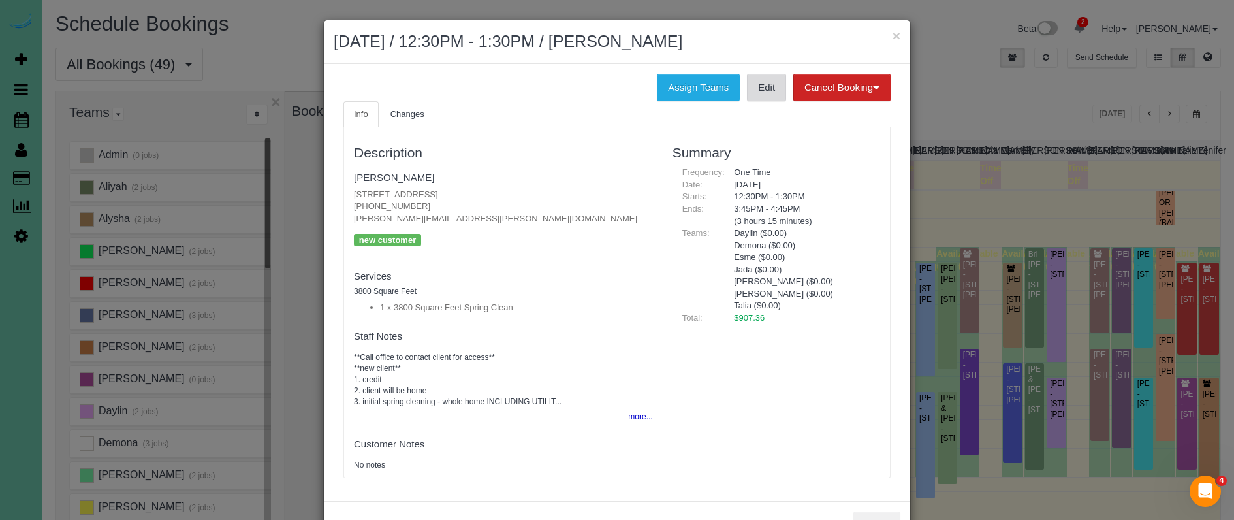
click at [765, 86] on link "Edit" at bounding box center [766, 87] width 39 height 27
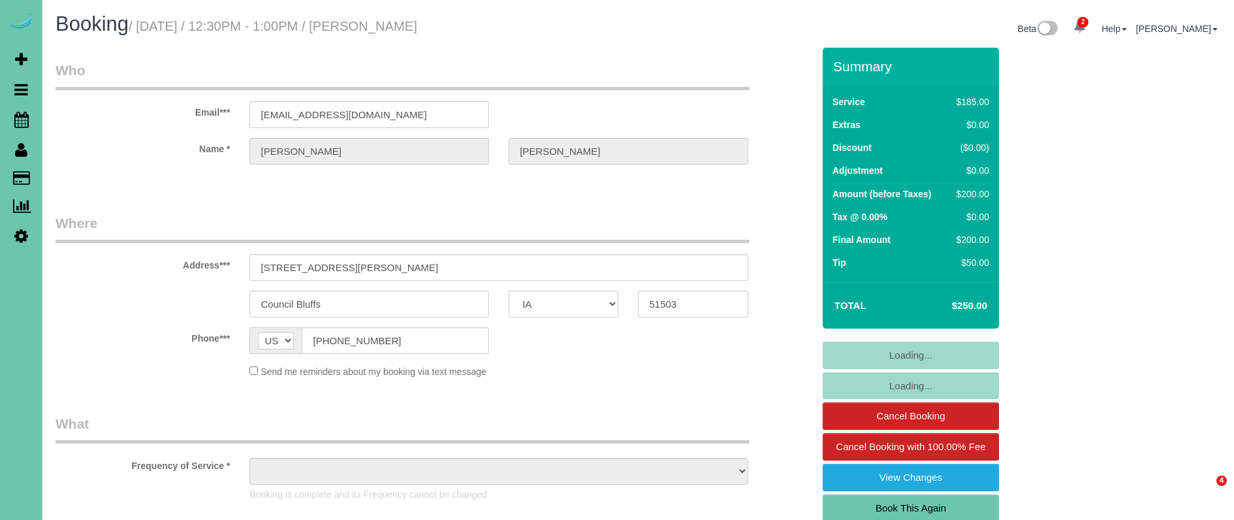
select select "IA"
select select "object:638"
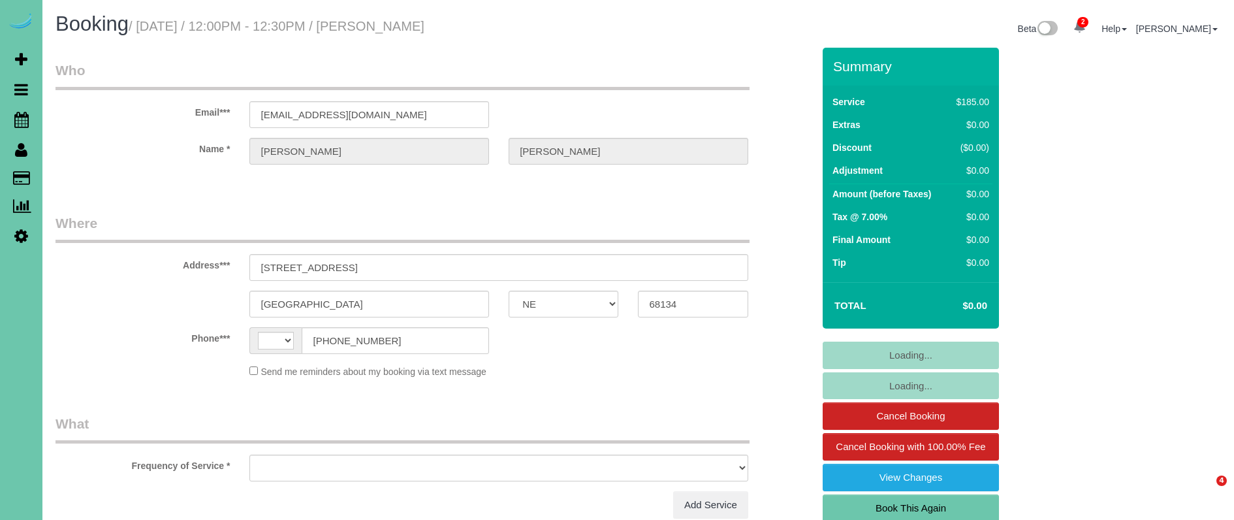
select select "NE"
select select "string:[GEOGRAPHIC_DATA]"
select select "object:639"
select select "string:fspay-0f9a2e36-7b3a-4b97-9fd2-5472cac608cf"
drag, startPoint x: 355, startPoint y: 269, endPoint x: 68, endPoint y: 255, distance: 287.1
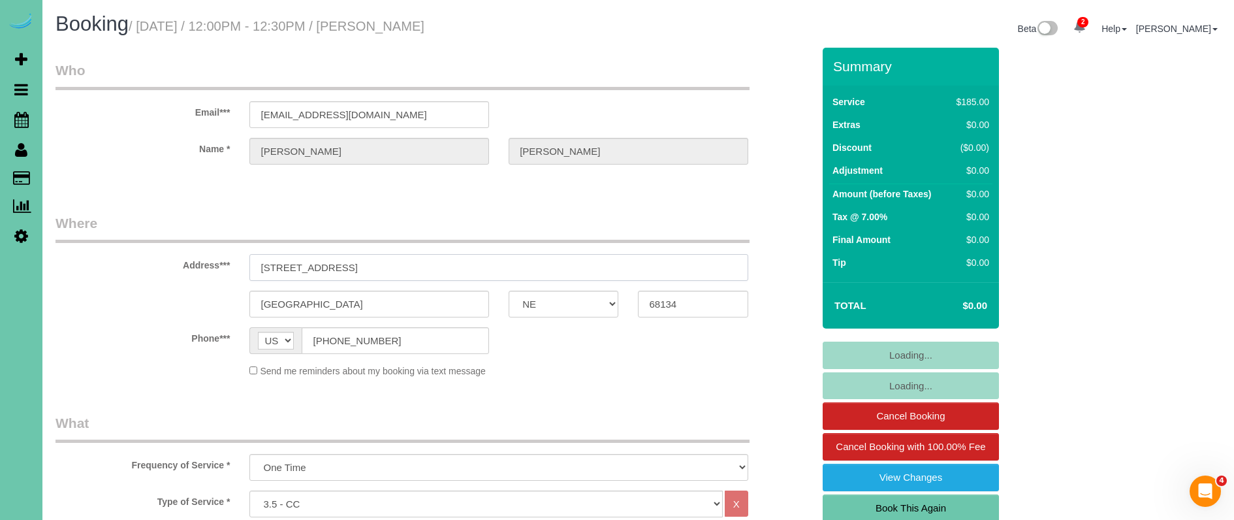
select select "object:909"
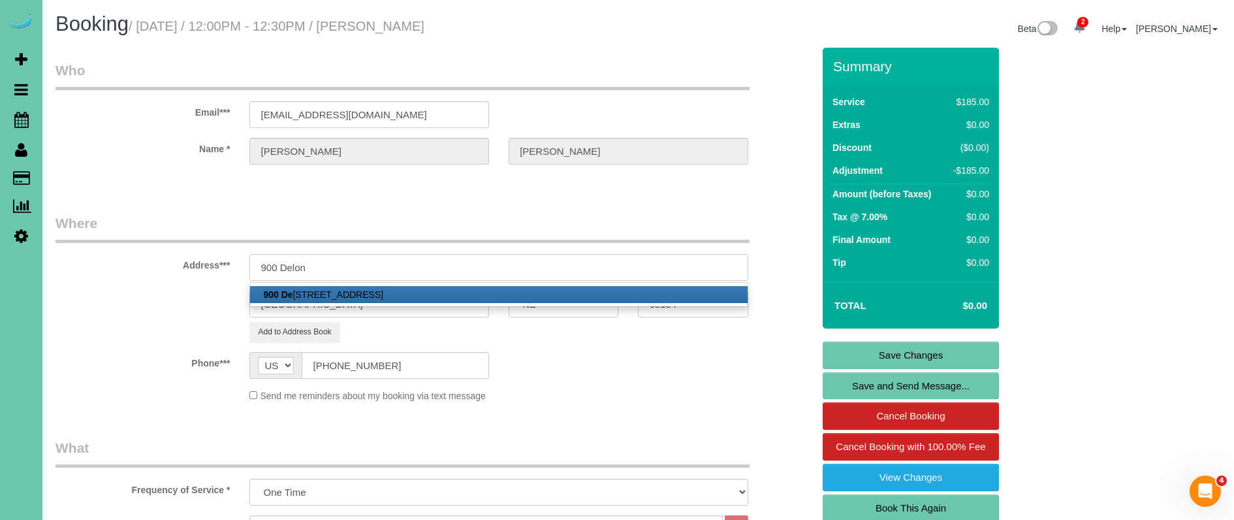
type input "[STREET_ADDRESS][PERSON_NAME]"
type input "Council Bluffs"
select select "IA"
type input "51503"
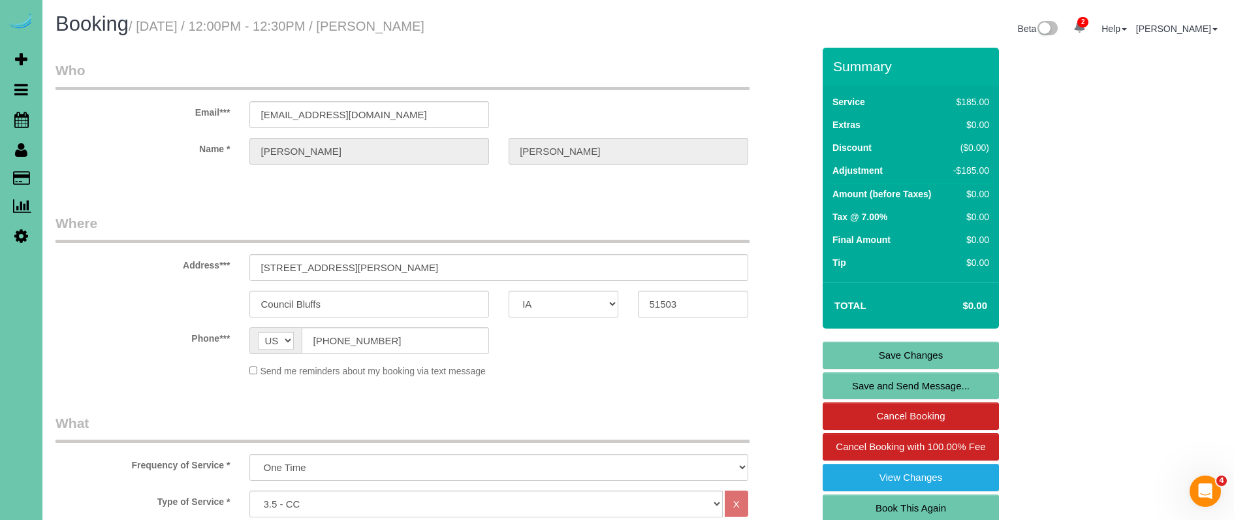
click at [884, 351] on link "Save Changes" at bounding box center [911, 355] width 176 height 27
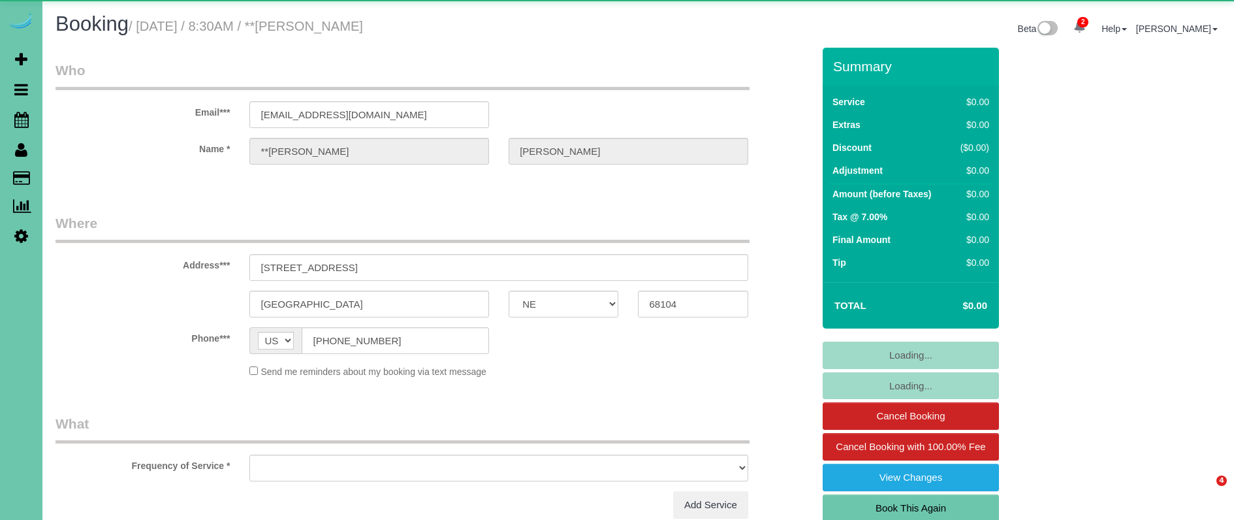
select select "NE"
select select "object:649"
select select "number:36"
select select "number:41"
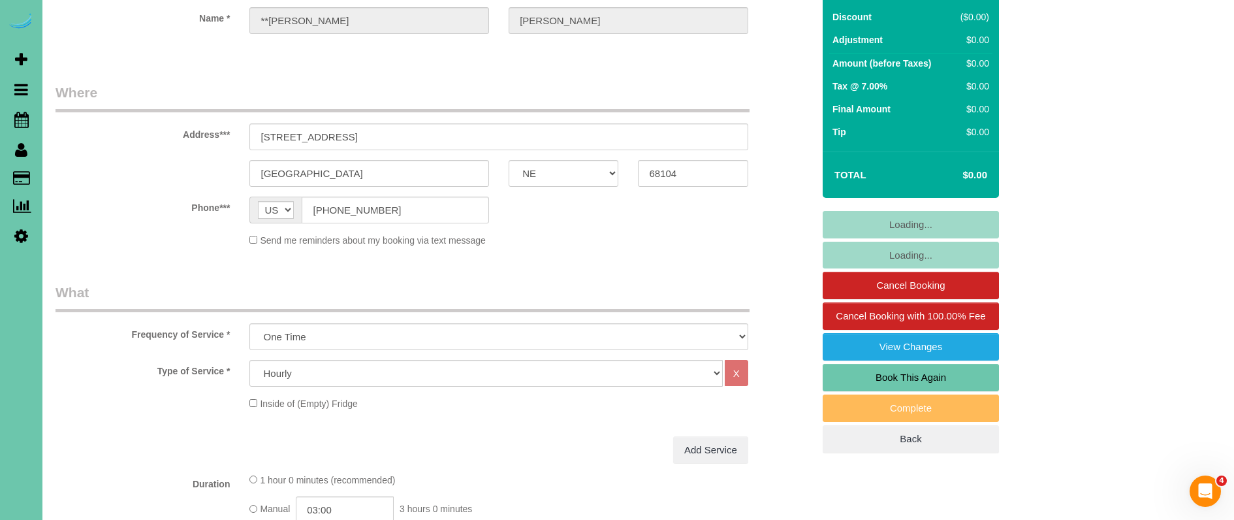
scroll to position [161, 0]
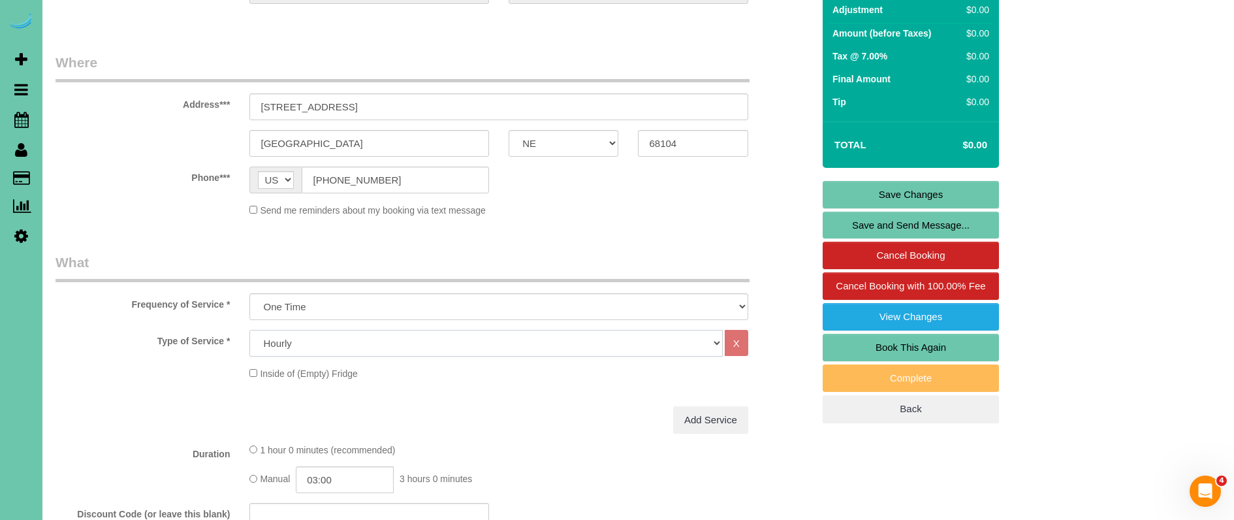
select select "159"
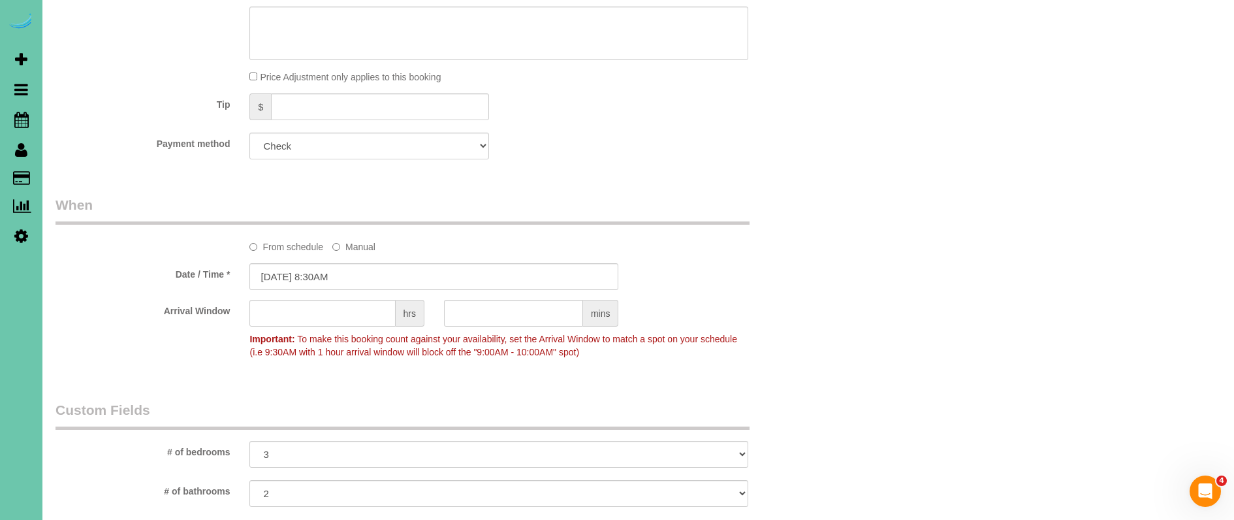
scroll to position [750, 0]
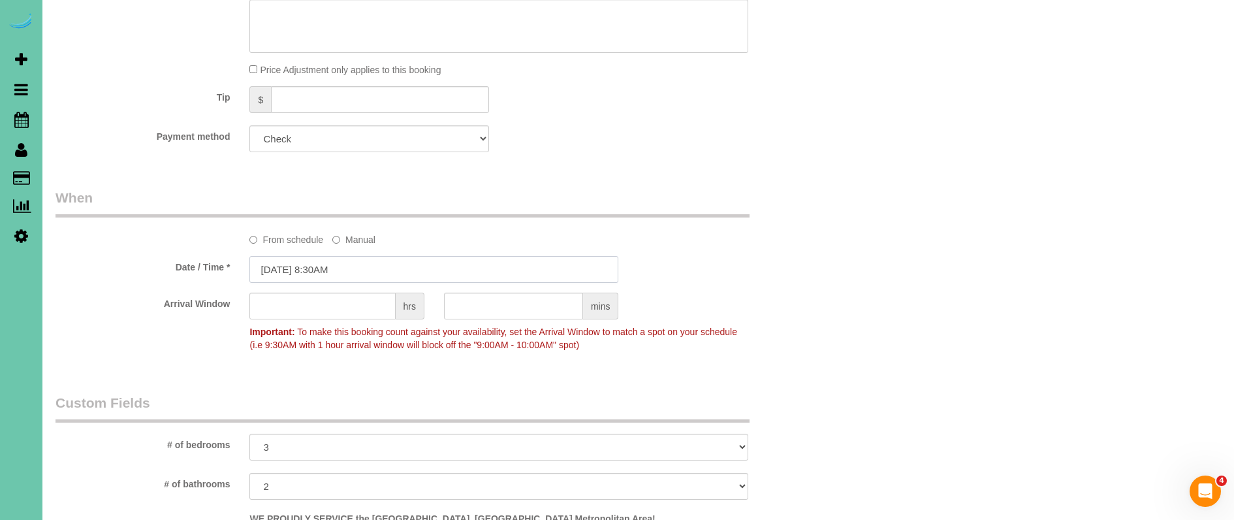
drag, startPoint x: 393, startPoint y: 267, endPoint x: 391, endPoint y: 276, distance: 9.4
click at [393, 267] on input "09/16/2025 8:30AM" at bounding box center [433, 269] width 369 height 27
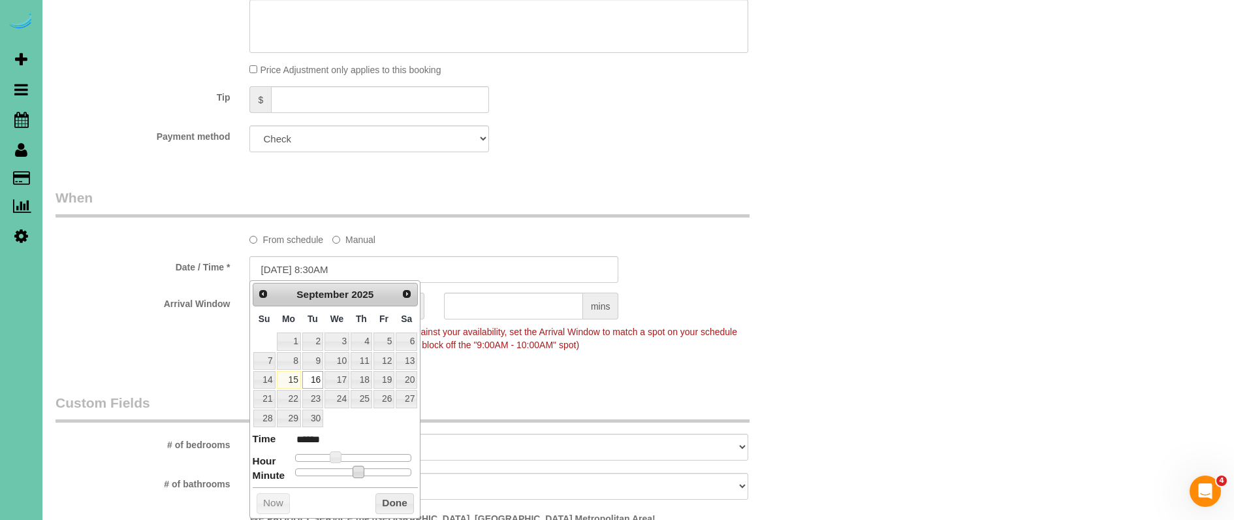
type input "09/16/2025 8:25AM"
type input "******"
type input "09/16/2025 8:20AM"
type input "******"
type input "09/16/2025 8:05AM"
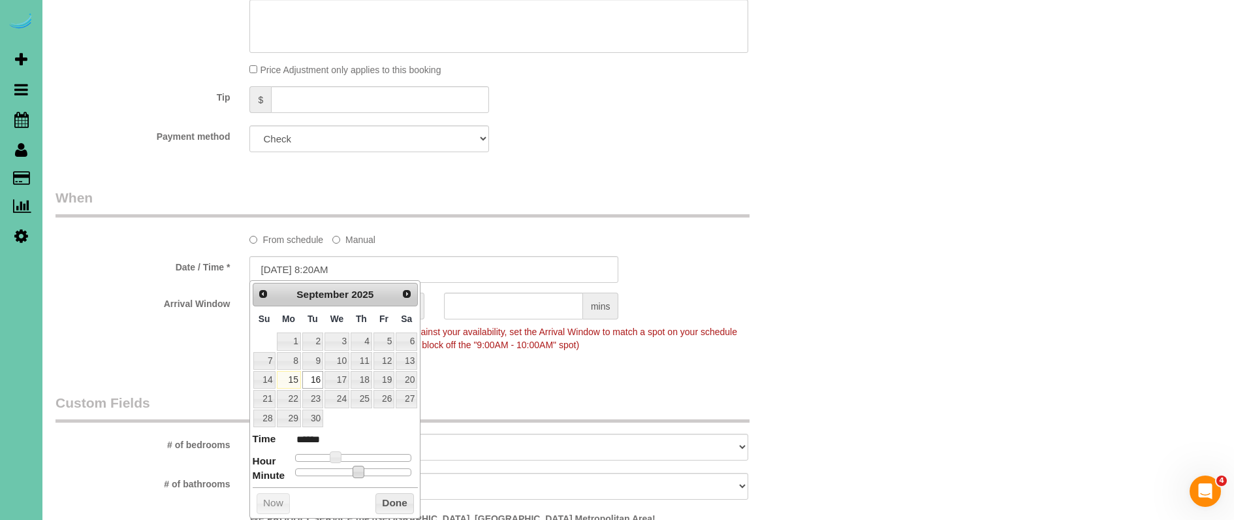
type input "******"
type input "09/16/2025 8:00AM"
type input "******"
drag, startPoint x: 353, startPoint y: 469, endPoint x: 184, endPoint y: 426, distance: 175.0
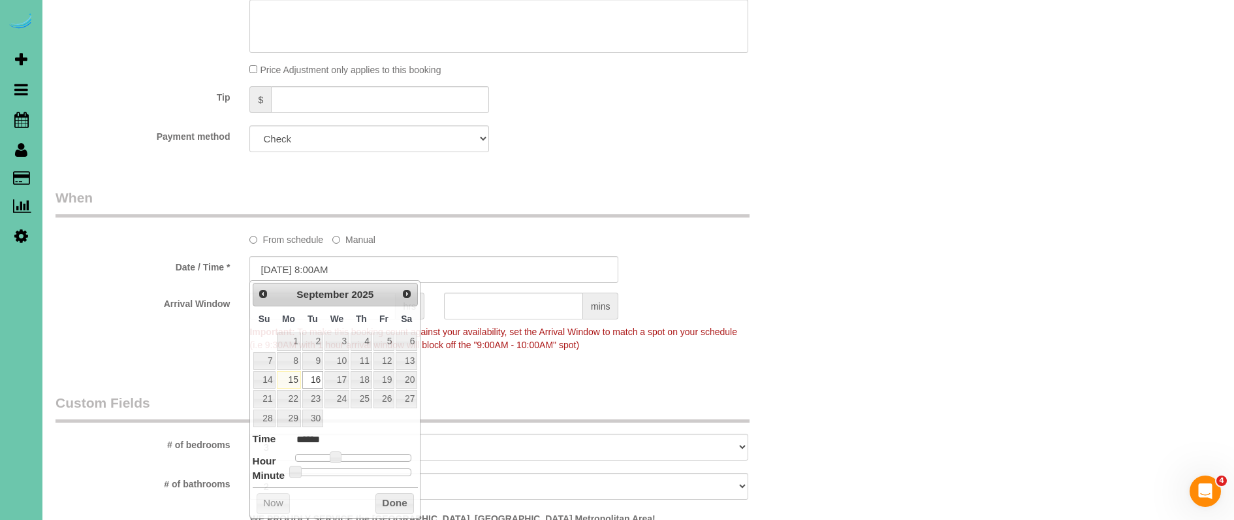
click at [143, 297] on label "Arrival Window" at bounding box center [143, 302] width 194 height 18
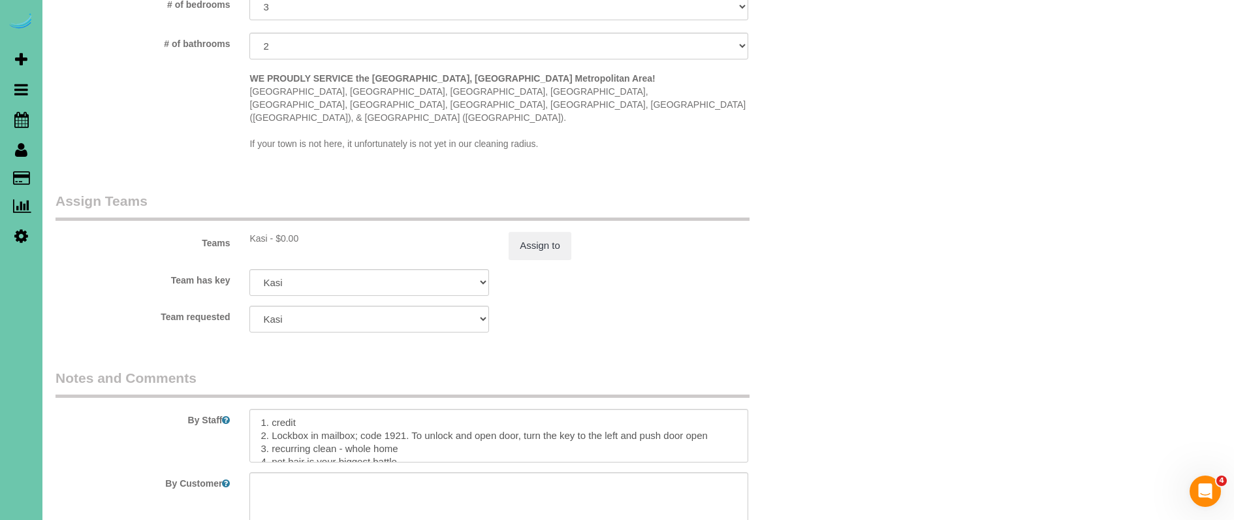
scroll to position [1188, 0]
drag, startPoint x: 404, startPoint y: 423, endPoint x: 346, endPoint y: 421, distance: 58.1
click at [347, 422] on textarea at bounding box center [498, 438] width 498 height 54
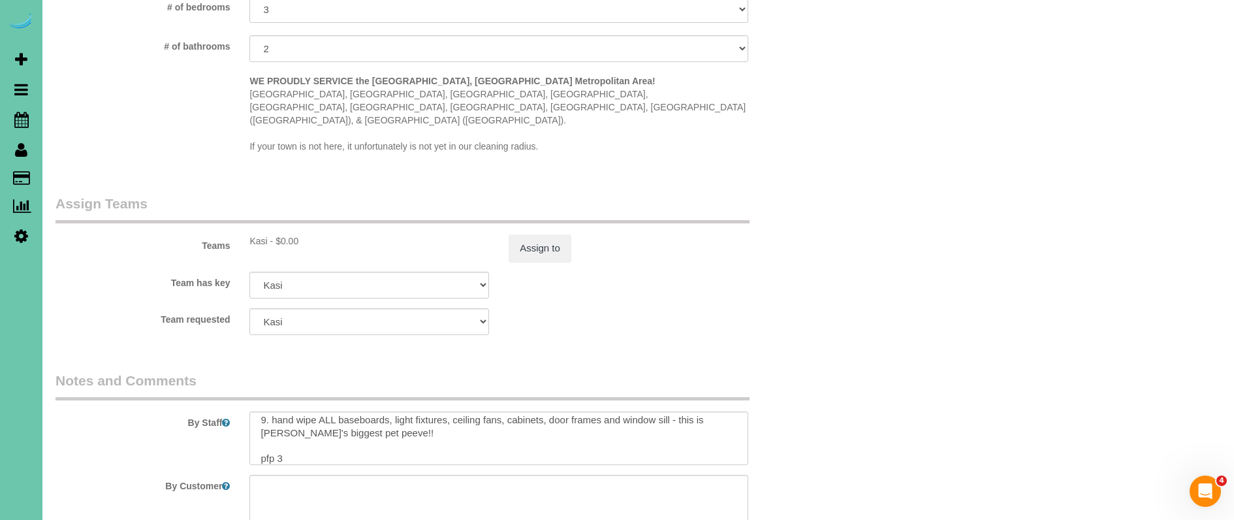
scroll to position [122, 0]
drag, startPoint x: 301, startPoint y: 426, endPoint x: 225, endPoint y: 416, distance: 77.1
click at [221, 417] on div "By Staff" at bounding box center [434, 418] width 777 height 94
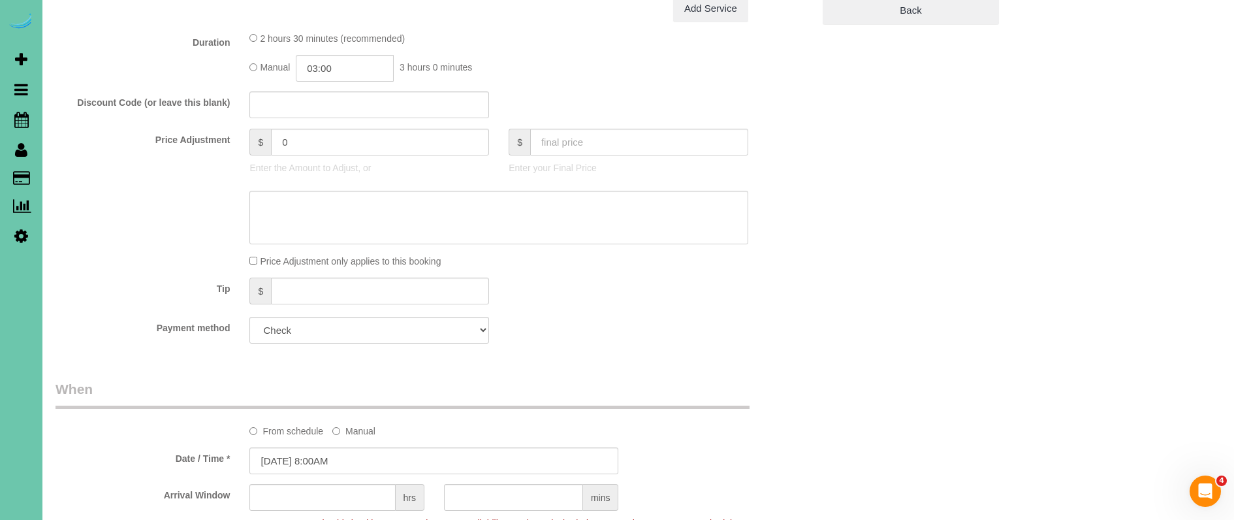
scroll to position [549, 0]
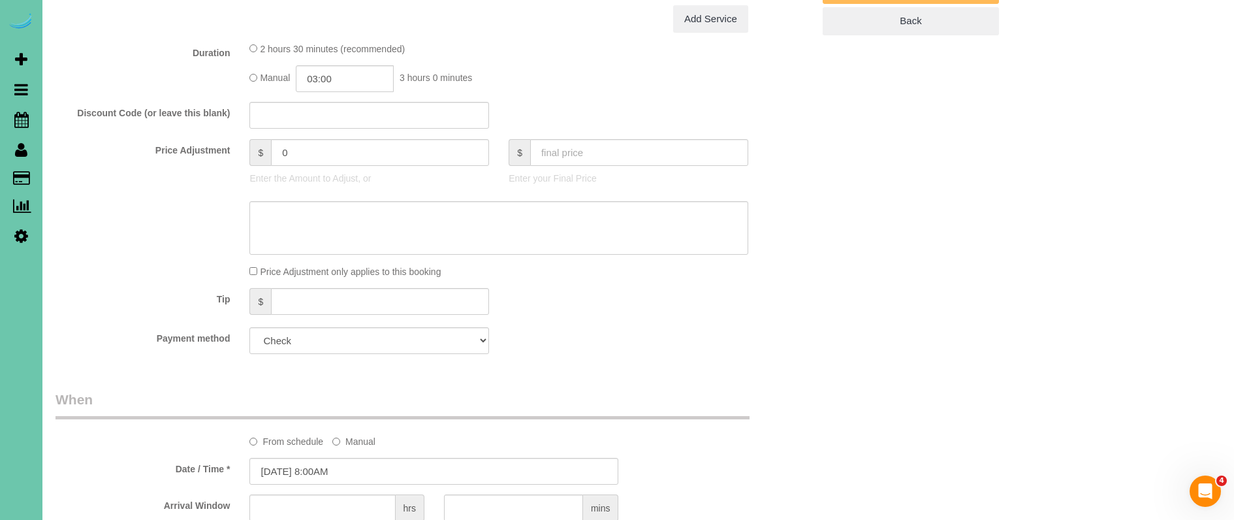
type textarea "1. credit 2. Lockbox in mailbox; code 1921. To unlock and open door, turn the k…"
click at [547, 146] on input "text" at bounding box center [639, 152] width 218 height 27
type input "0"
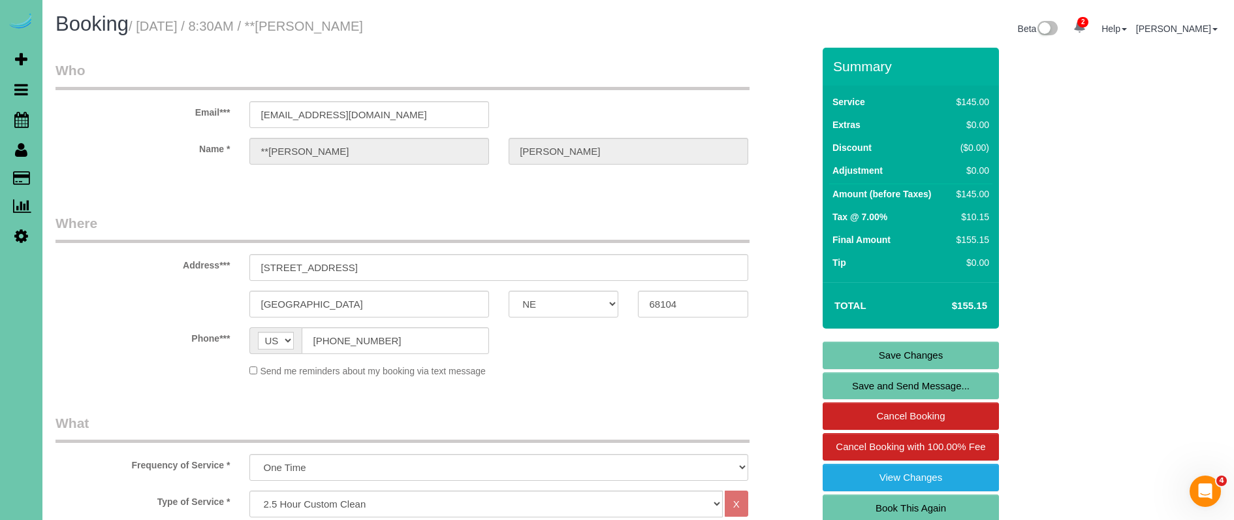
scroll to position [0, 0]
type input "-145"
click at [903, 354] on link "Save Changes" at bounding box center [911, 355] width 176 height 27
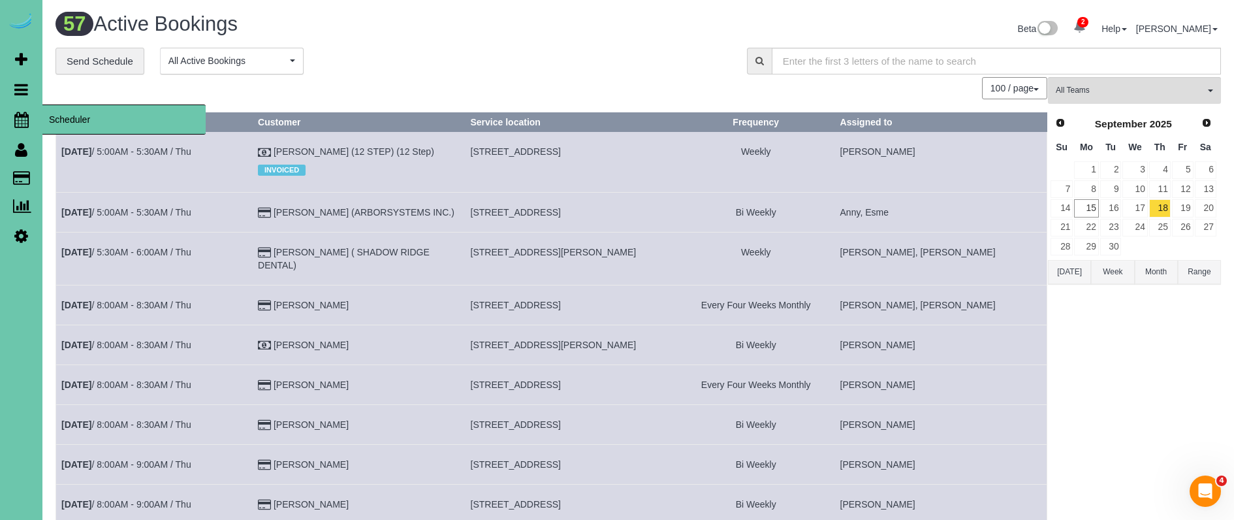
click at [23, 115] on icon at bounding box center [21, 120] width 14 height 16
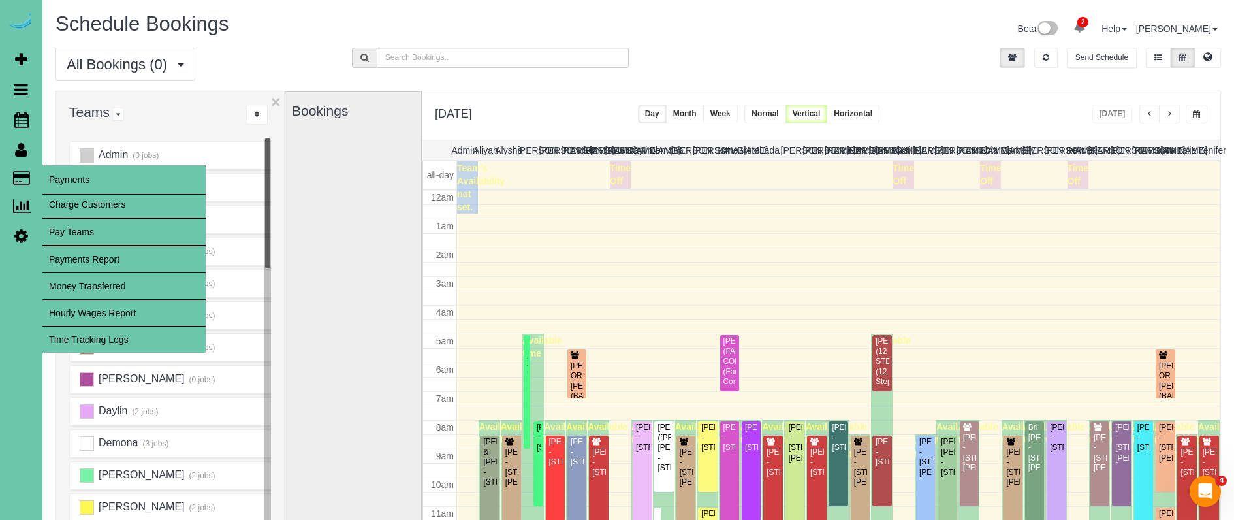
scroll to position [173, 0]
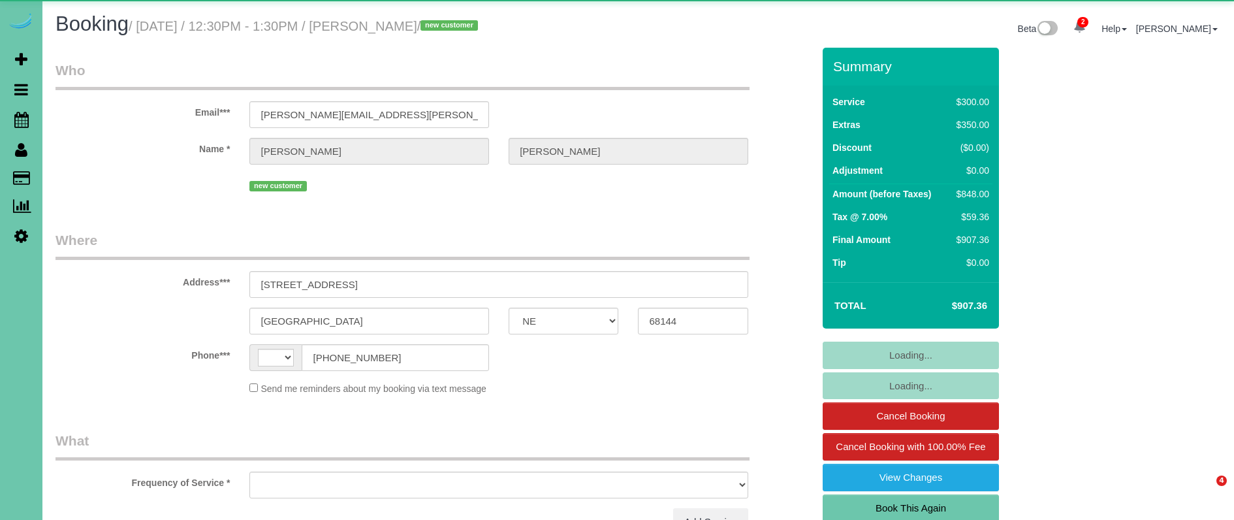
select select "NE"
select select "string:[GEOGRAPHIC_DATA]"
select select "object:672"
select select "string:fspay-03fed572-bbd6-41e0-82d2-be73213d571e"
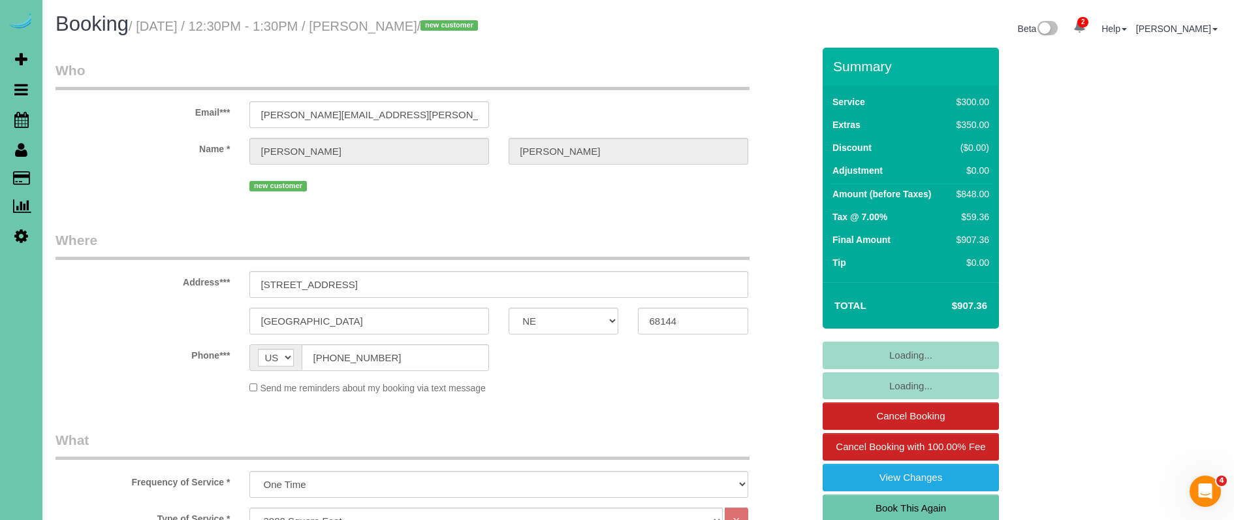
select select "object:968"
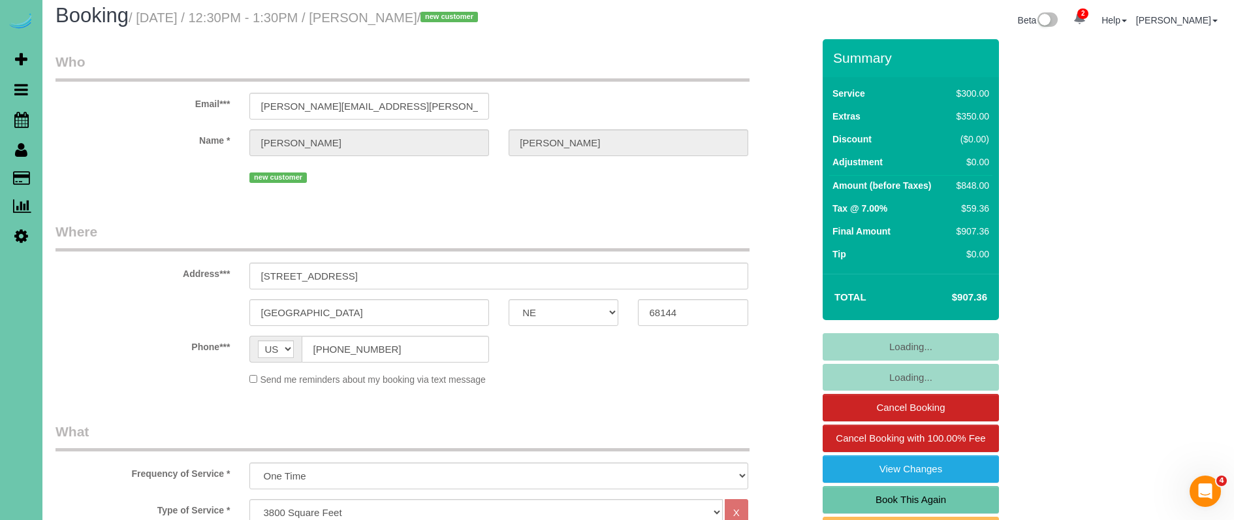
select select "number:36"
select select "number:43"
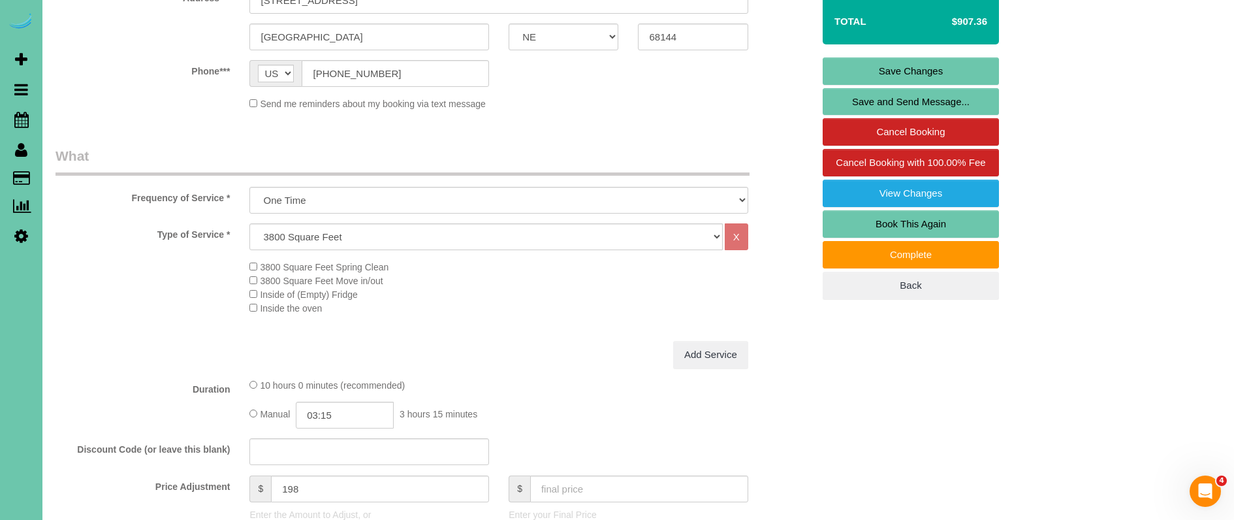
scroll to position [289, 0]
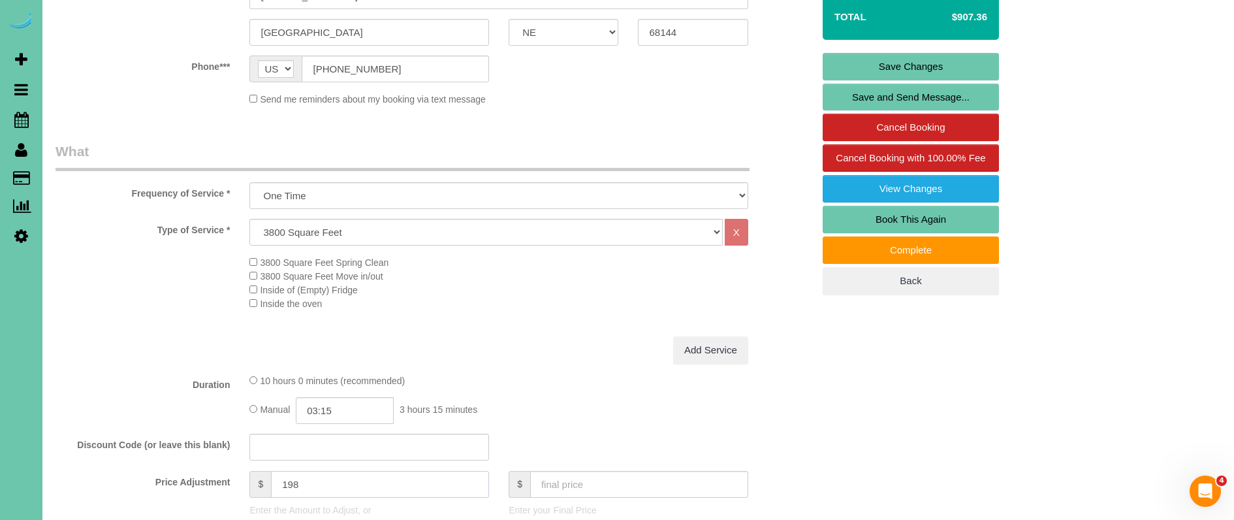
drag, startPoint x: 319, startPoint y: 481, endPoint x: 270, endPoint y: 475, distance: 49.3
click at [270, 475] on div "$ 198" at bounding box center [369, 484] width 240 height 27
type input "304"
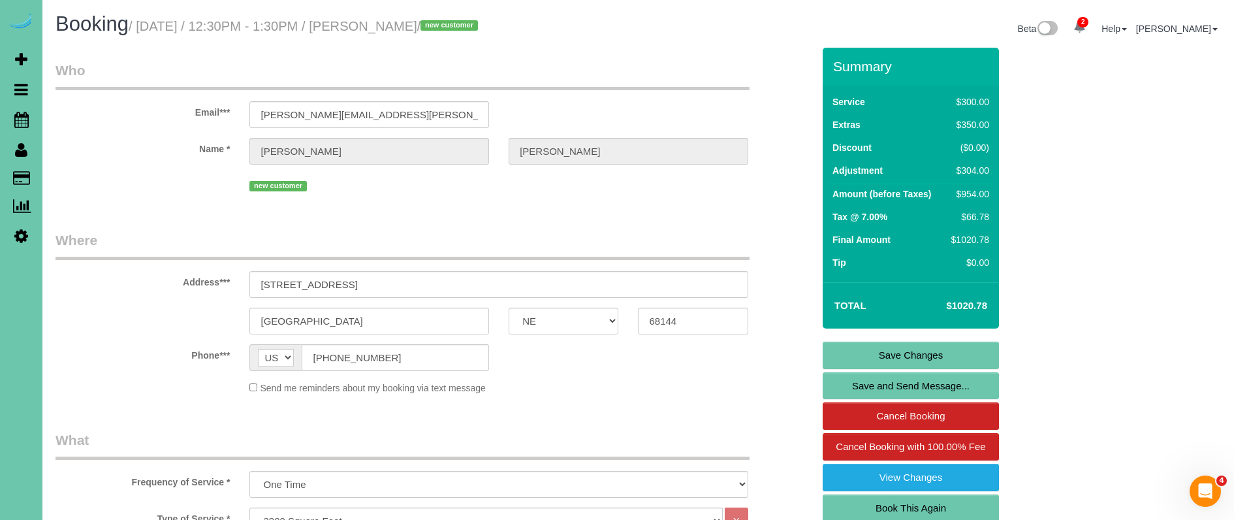
scroll to position [0, 0]
click at [850, 358] on link "Save Changes" at bounding box center [911, 355] width 176 height 27
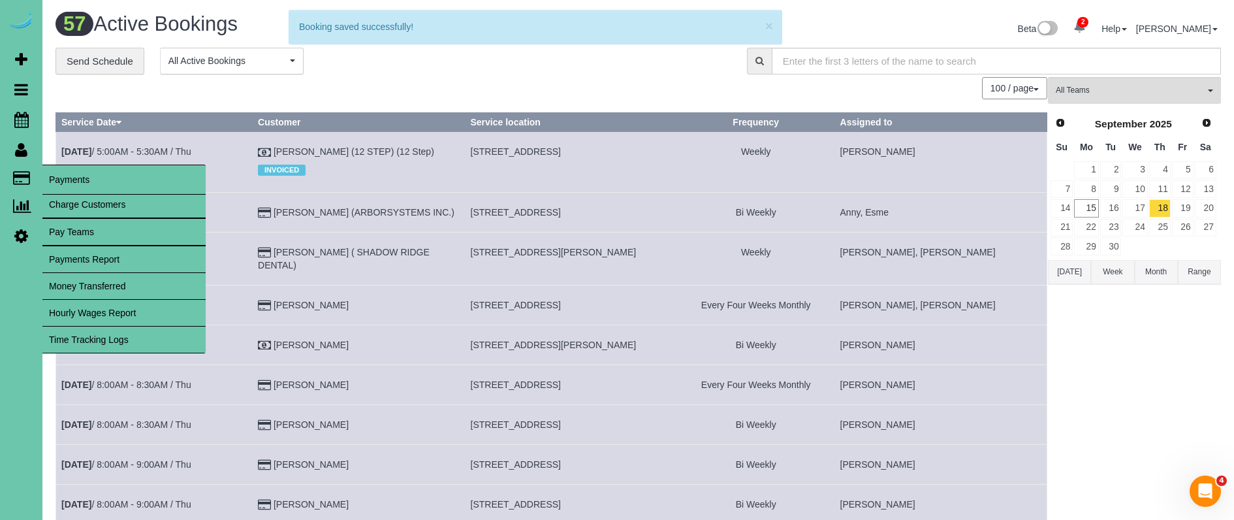
click at [61, 197] on link "Charge Customers" at bounding box center [123, 204] width 163 height 26
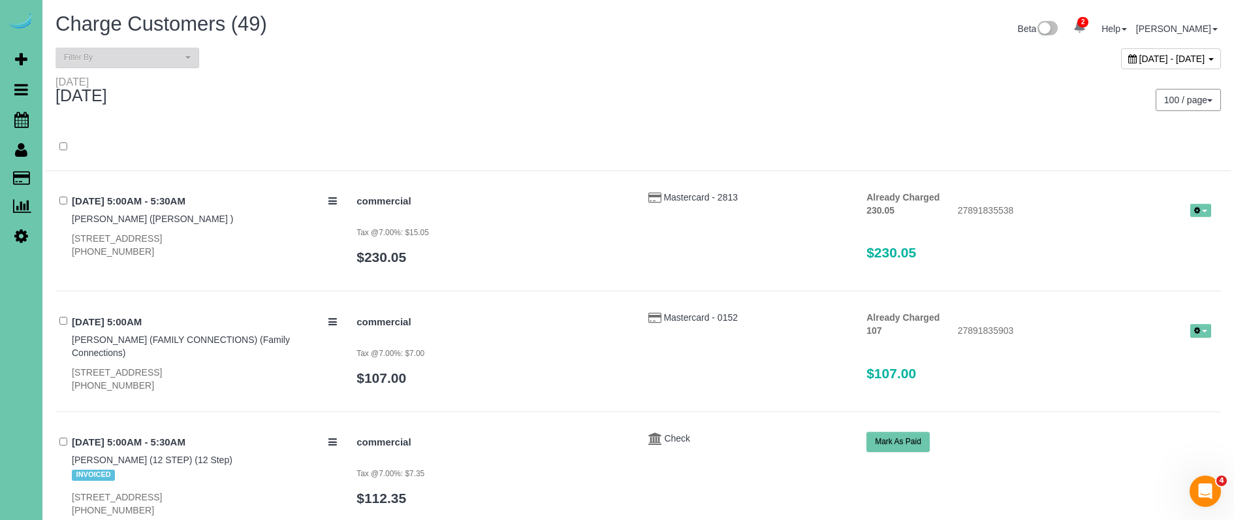
click at [136, 57] on span "Filter By" at bounding box center [123, 57] width 118 height 11
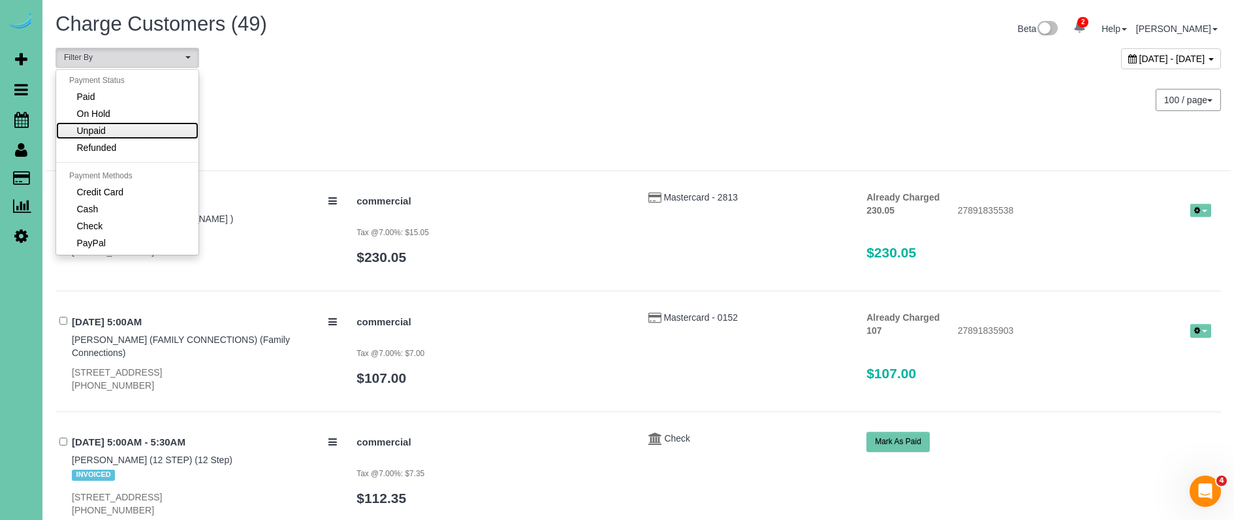
click at [128, 138] on link "Unpaid" at bounding box center [127, 130] width 142 height 17
select select "******"
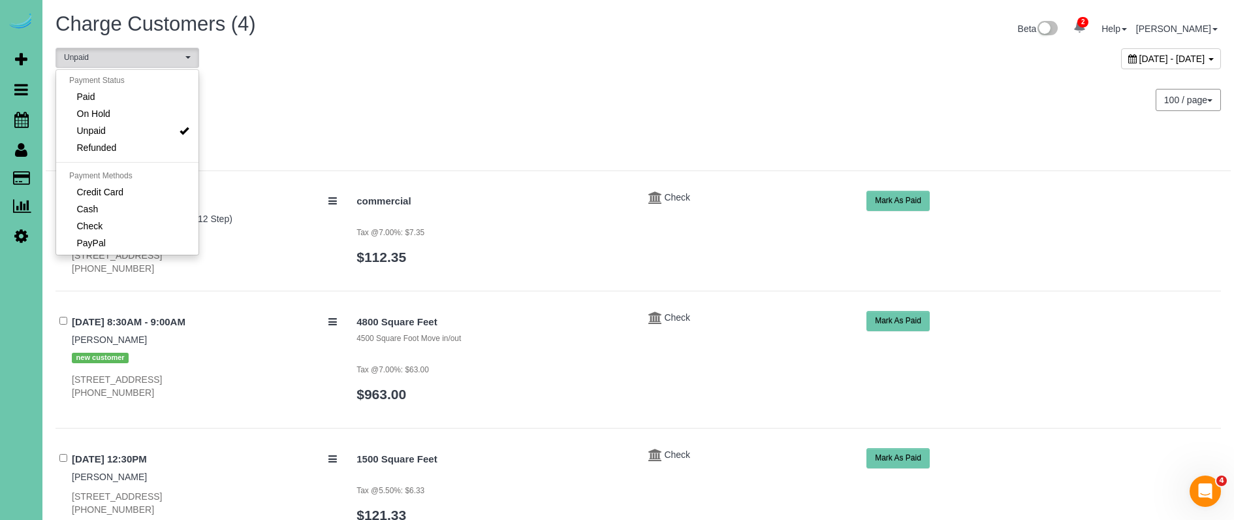
click at [394, 118] on div "Monday September 15, 2025 100 / page 10 / page 20 / page 30 / page 40 / page 50…" at bounding box center [638, 100] width 1185 height 48
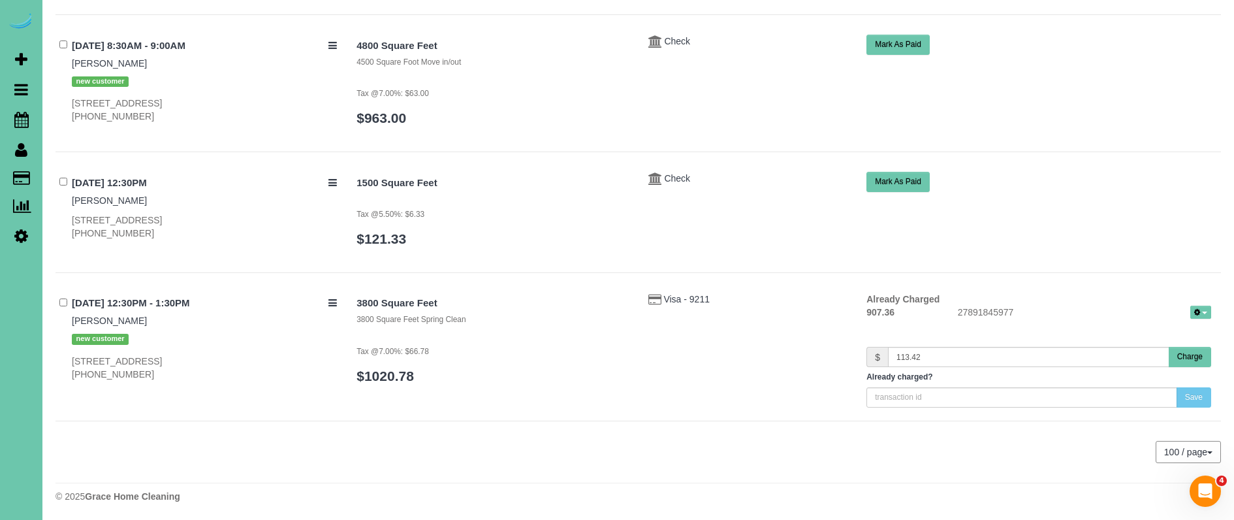
scroll to position [276, 0]
click at [1191, 357] on button "Charge" at bounding box center [1190, 357] width 42 height 20
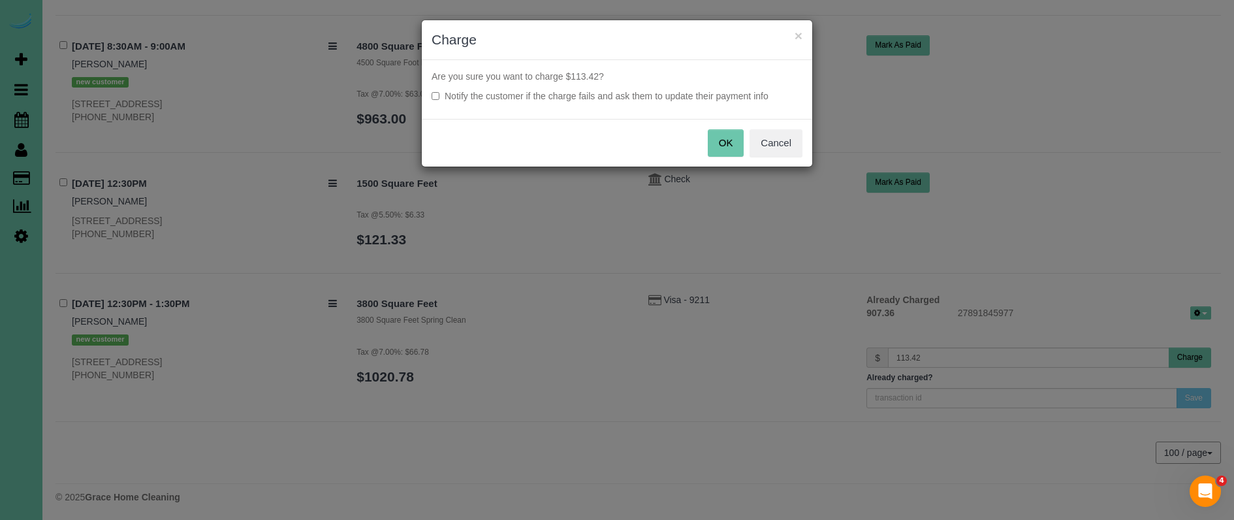
click at [713, 142] on button "OK" at bounding box center [726, 142] width 37 height 27
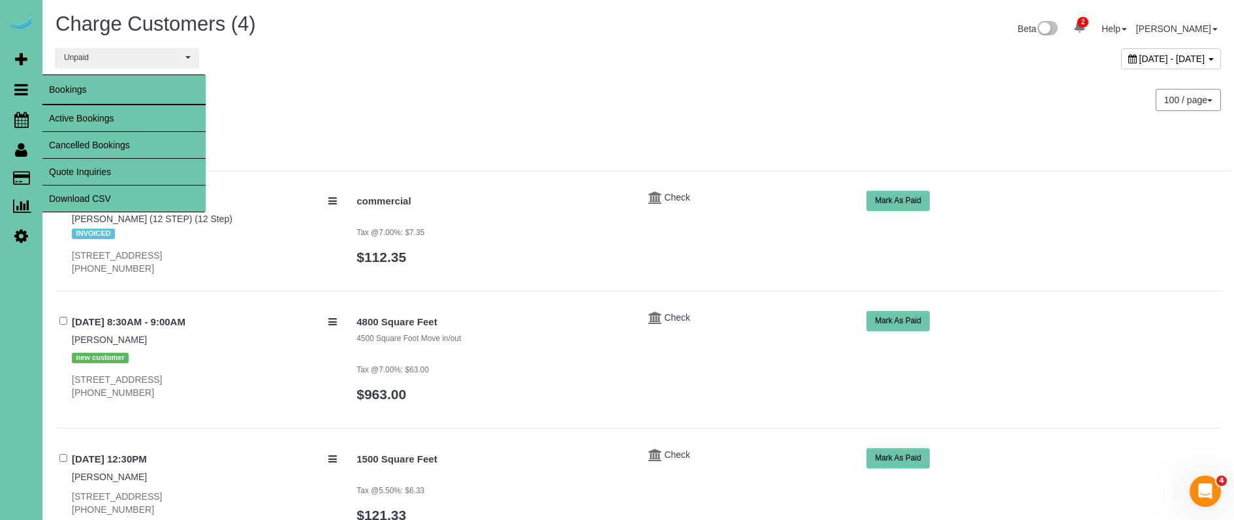
scroll to position [0, 0]
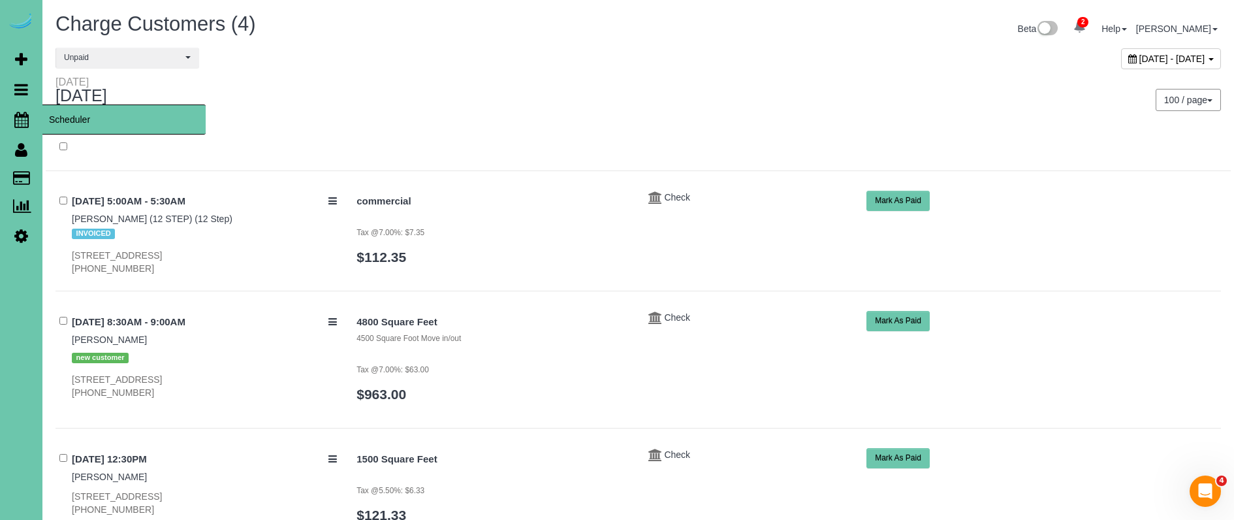
click at [21, 112] on icon at bounding box center [21, 120] width 14 height 16
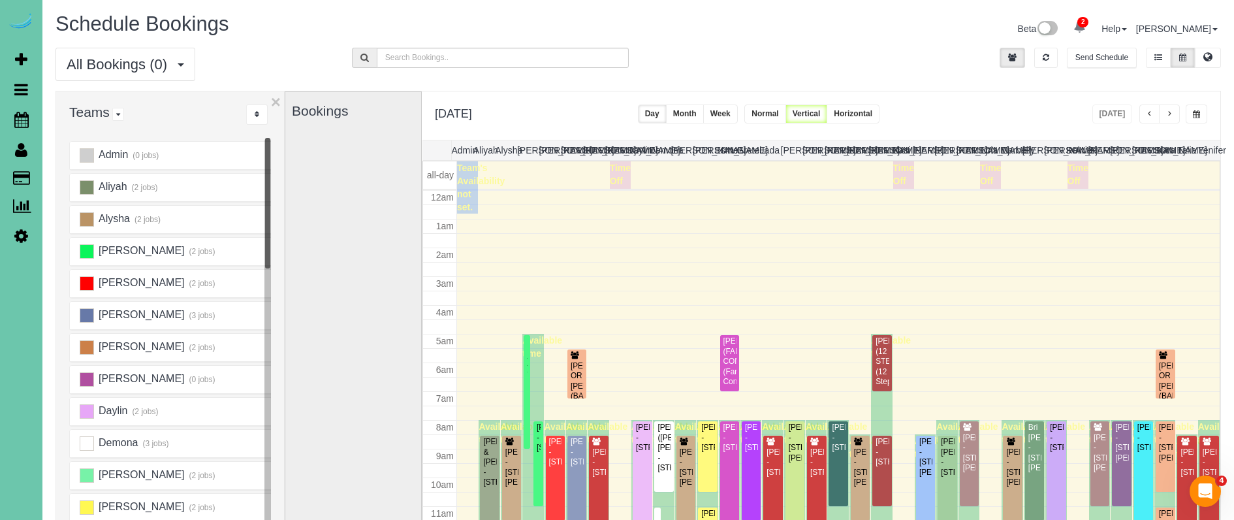
scroll to position [173, 0]
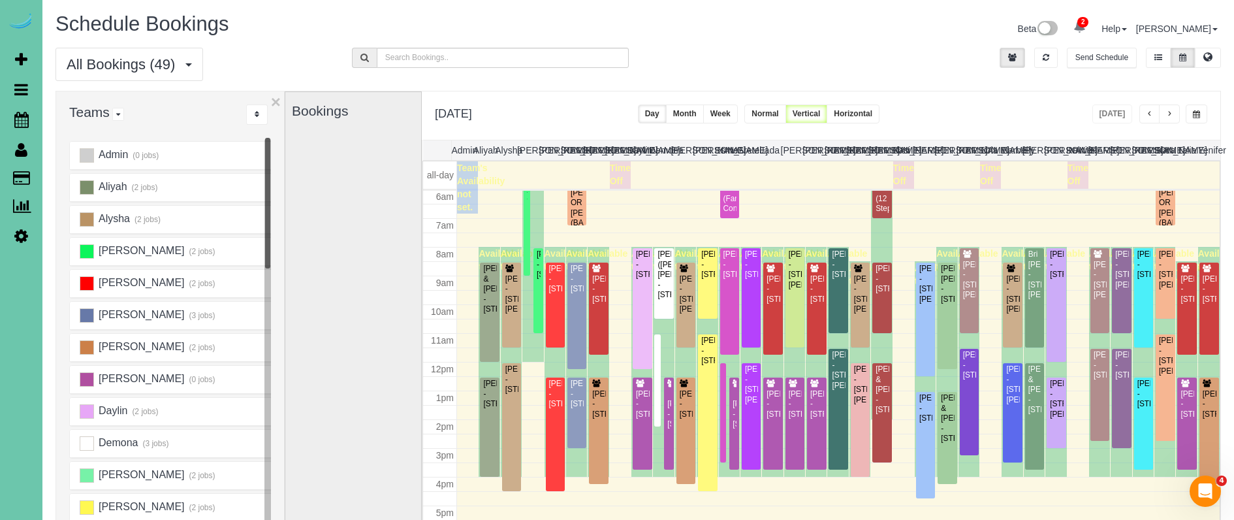
click at [1176, 118] on button "button" at bounding box center [1169, 113] width 21 height 19
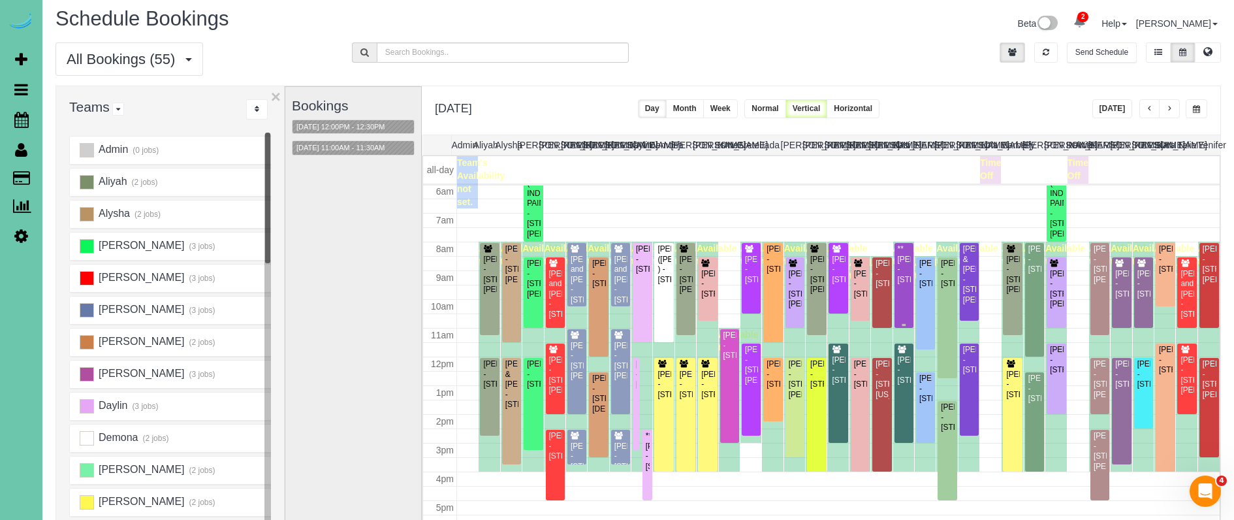
click at [897, 278] on div "**Emily Smith - 2032 N 65th Street, Omaha, NE 68104" at bounding box center [904, 264] width 14 height 40
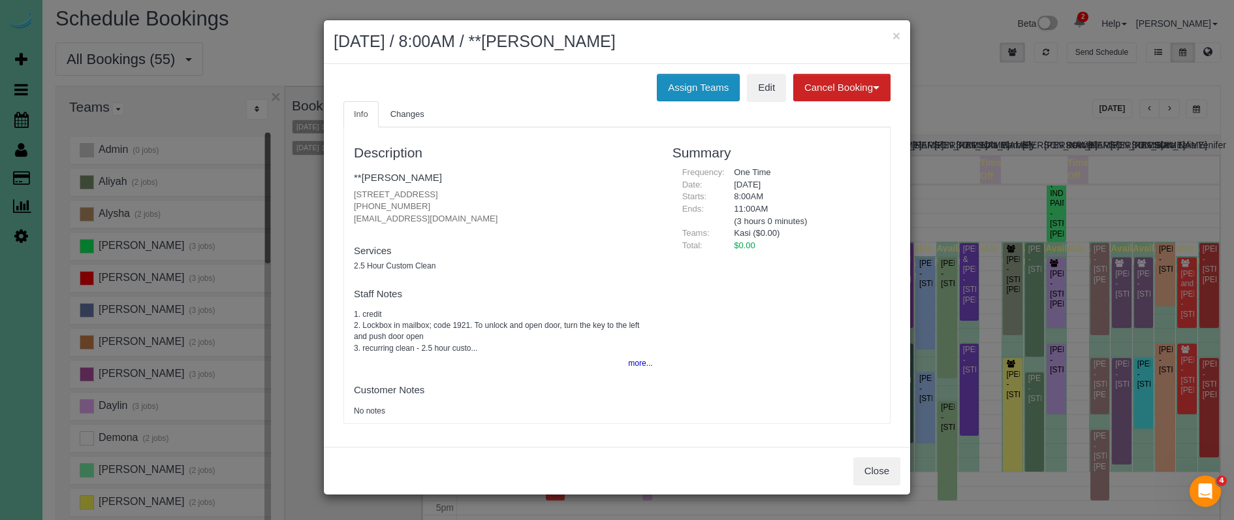
click at [684, 97] on button "Assign Teams" at bounding box center [698, 87] width 83 height 27
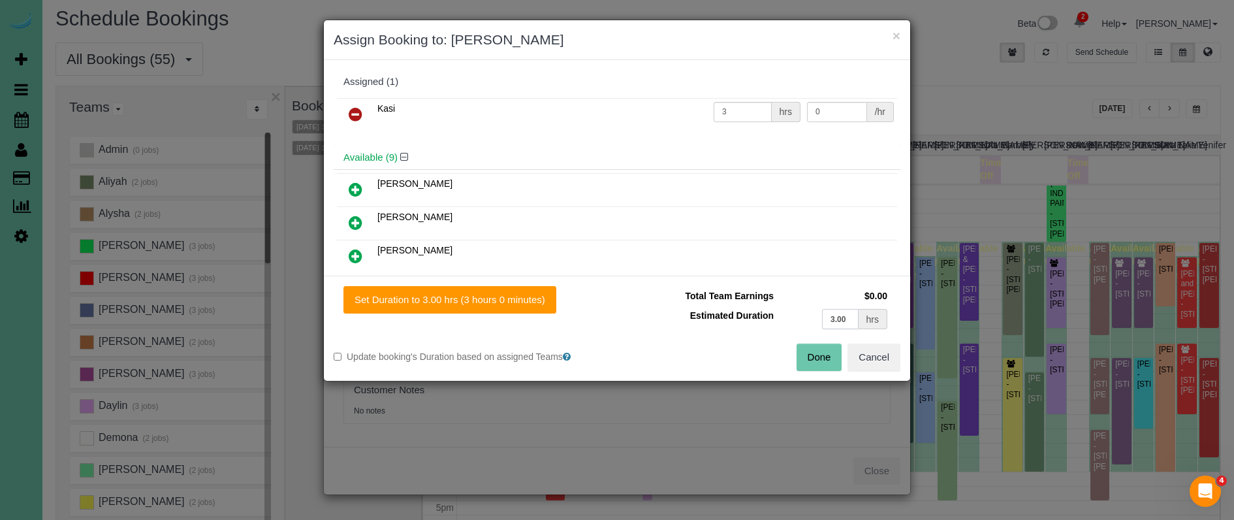
drag, startPoint x: 797, startPoint y: 308, endPoint x: 772, endPoint y: 301, distance: 25.8
click at [772, 301] on tbody "Total Team Earnings $0.00 Estimated Duration 3.00 hrs" at bounding box center [759, 309] width 264 height 46
type input "2.5"
click at [516, 301] on button "Set Duration to 2.50 hrs (2 hours 30 minutes)" at bounding box center [453, 299] width 218 height 27
type input "2.50"
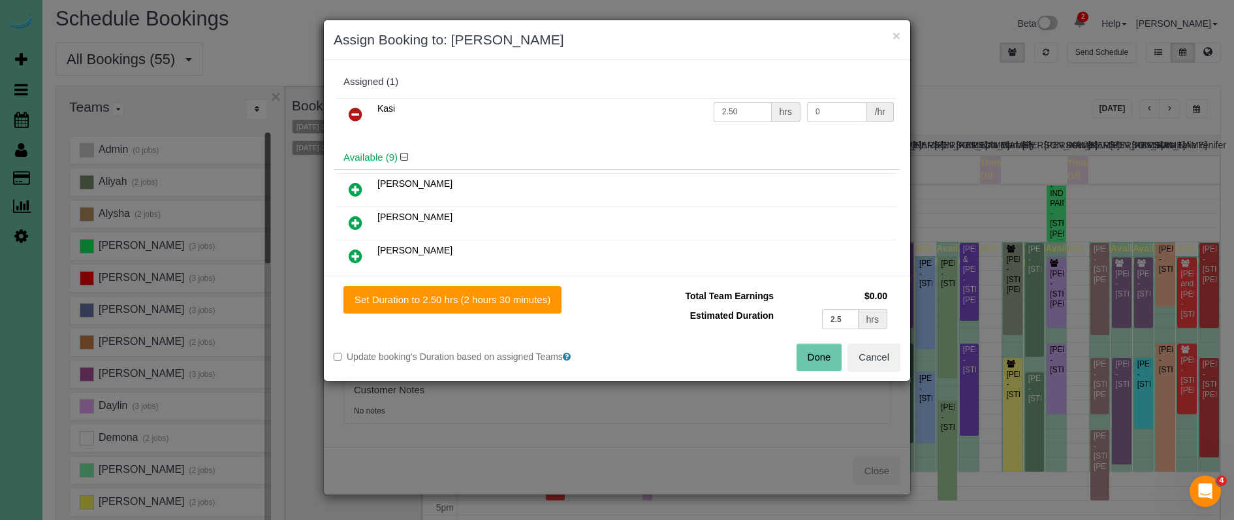
click at [816, 352] on button "Done" at bounding box center [820, 357] width 46 height 27
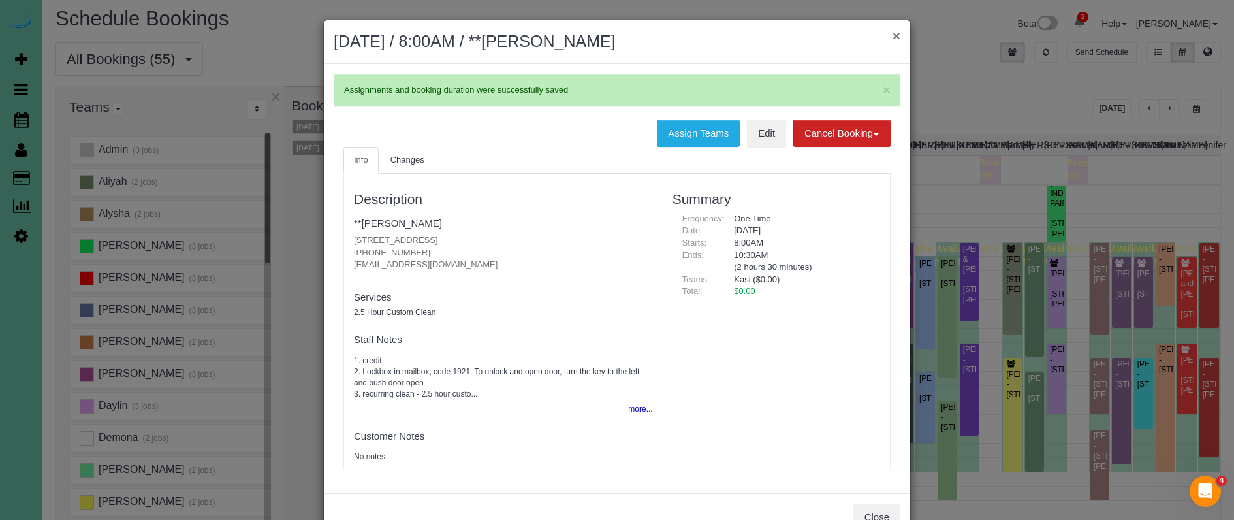
click at [900, 35] on div "× September 16, 2025 / 8:00AM / **Emily Smith" at bounding box center [617, 42] width 587 height 44
click at [897, 35] on button "×" at bounding box center [897, 36] width 8 height 14
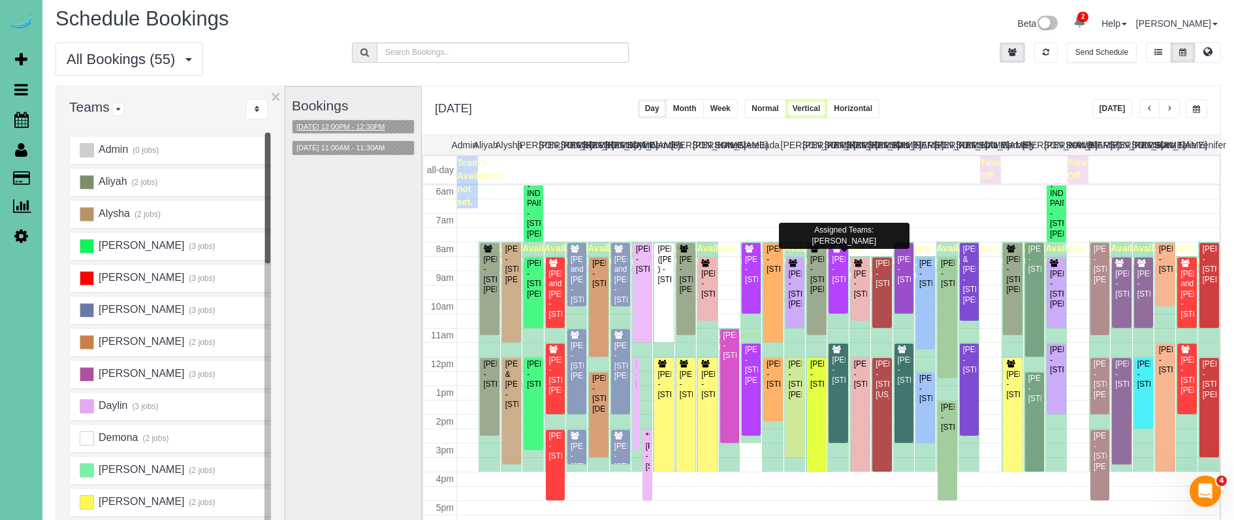
click at [363, 128] on button "09/16/2025 12:00PM - 12:30PM" at bounding box center [341, 127] width 97 height 14
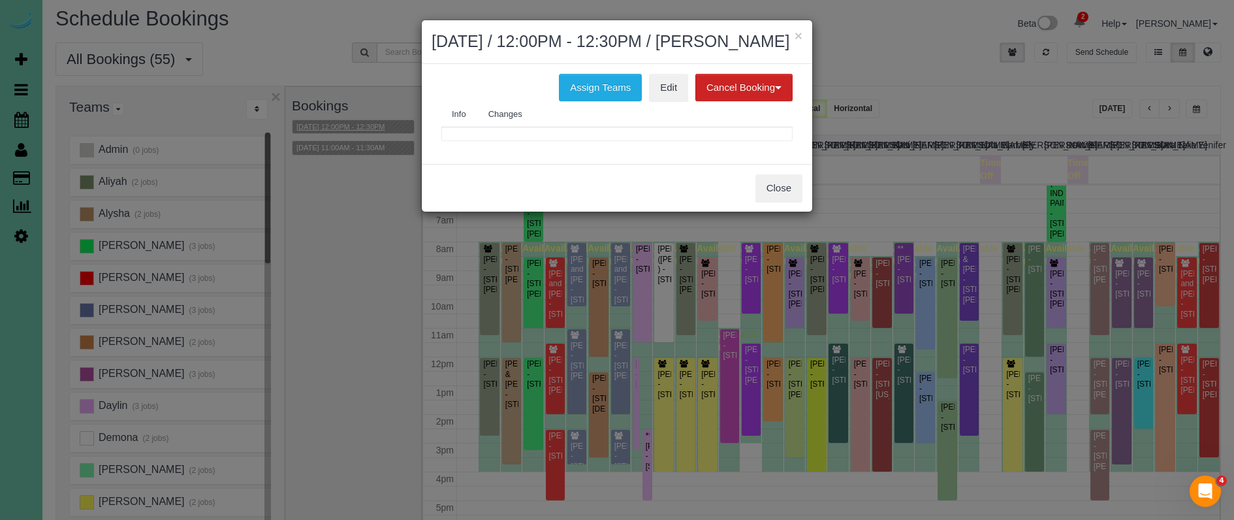
scroll to position [5, 0]
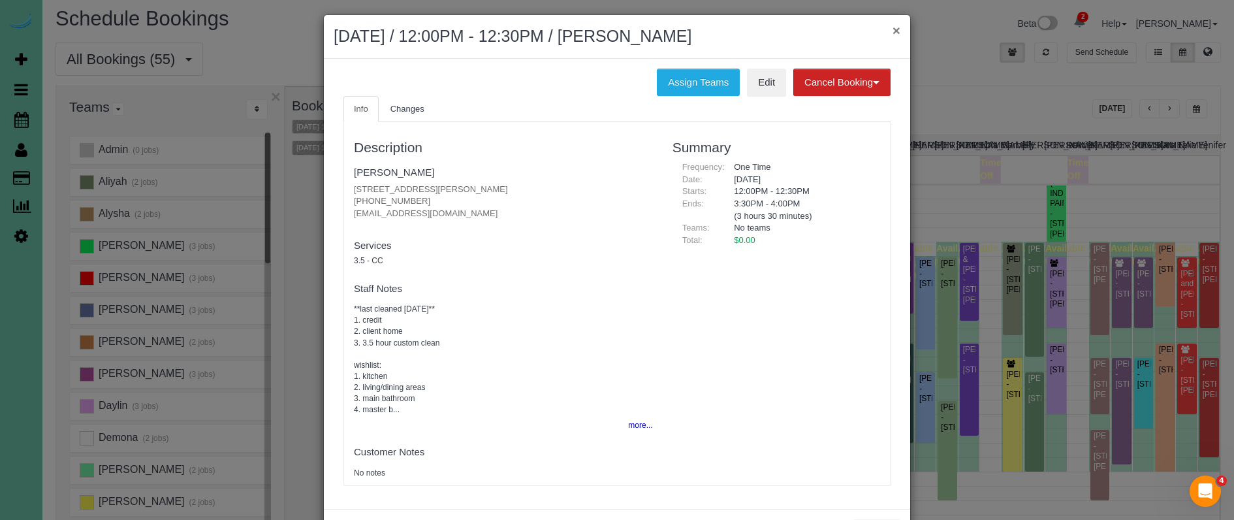
click at [895, 29] on button "×" at bounding box center [897, 31] width 8 height 14
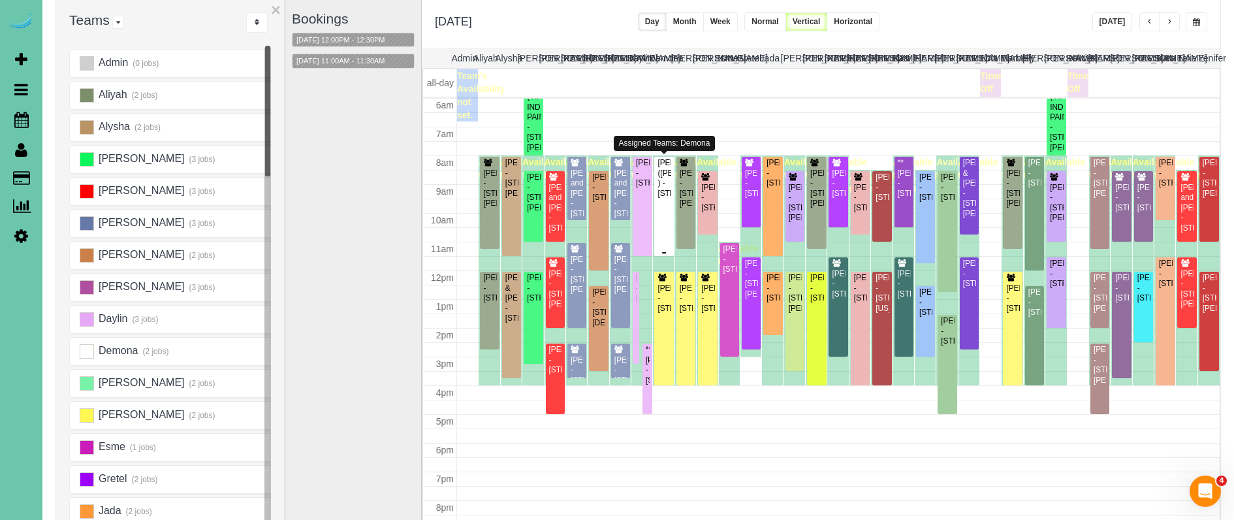
scroll to position [174, 0]
click at [665, 197] on div "ADAM ROXBURGH (CARLJARL LOCKSMITH ) - 16930 K St, Omaha, NE 68135" at bounding box center [664, 177] width 14 height 40
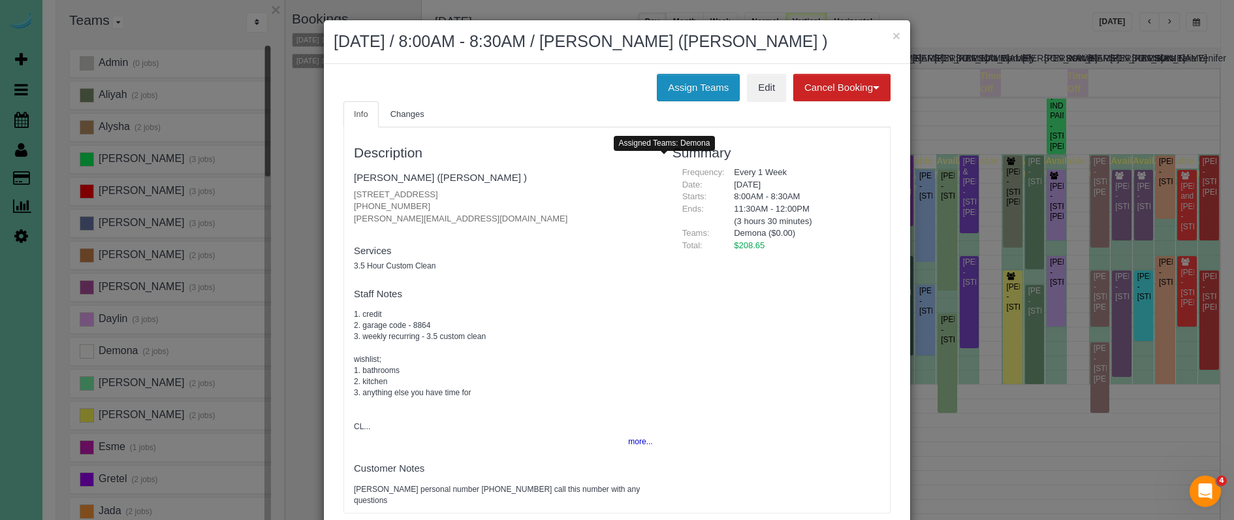
click at [694, 101] on button "Assign Teams" at bounding box center [698, 87] width 83 height 27
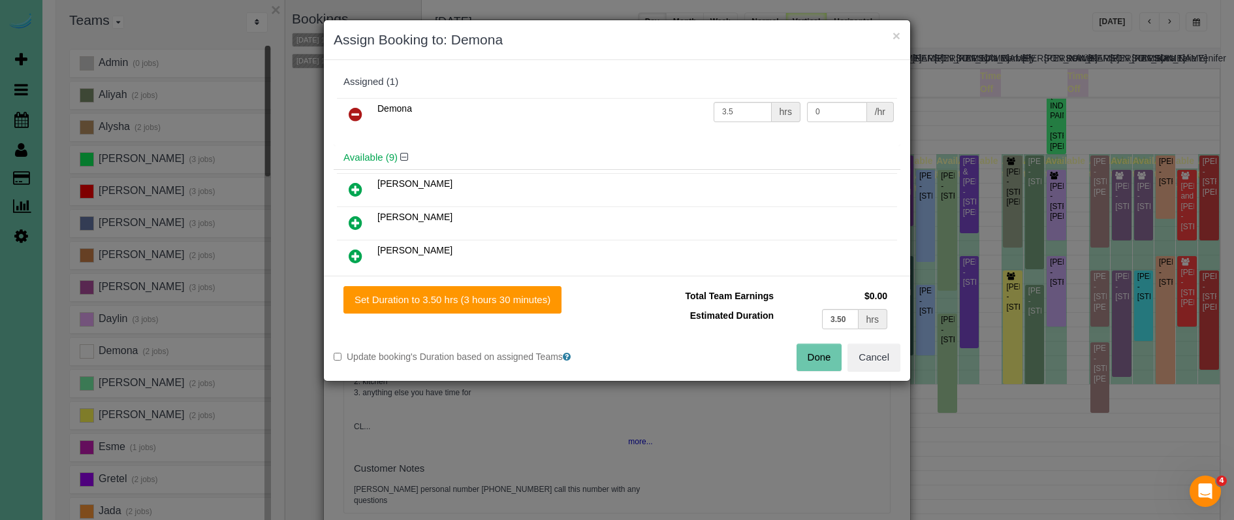
click at [359, 110] on icon at bounding box center [356, 114] width 14 height 16
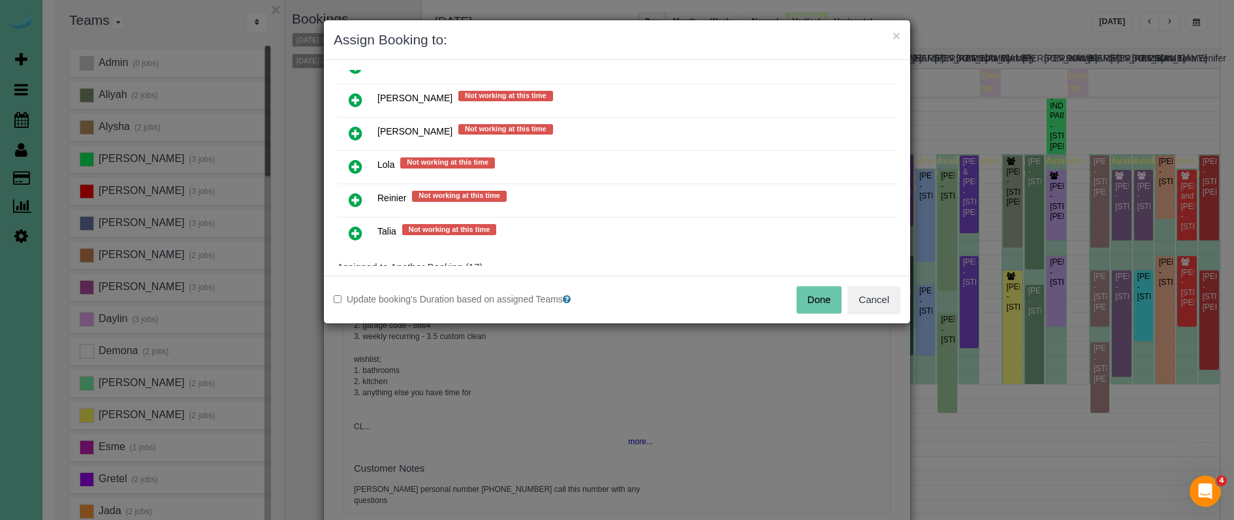
scroll to position [554, 0]
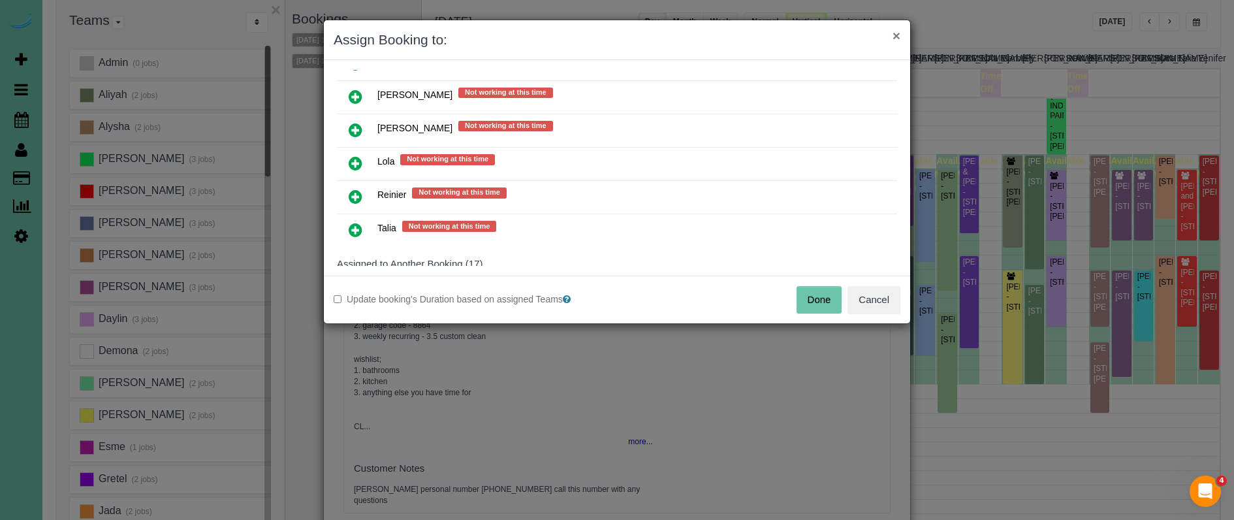
click at [897, 33] on button "×" at bounding box center [897, 36] width 8 height 14
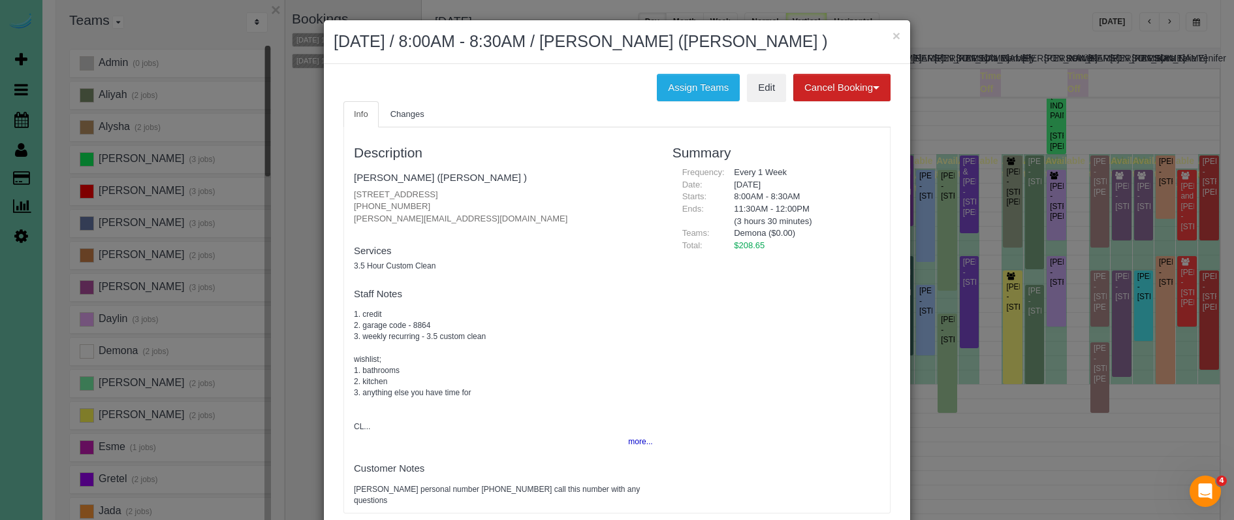
drag, startPoint x: 892, startPoint y: 37, endPoint x: 902, endPoint y: 34, distance: 10.8
click at [894, 33] on button "×" at bounding box center [897, 36] width 8 height 14
